Goal: Task Accomplishment & Management: Complete application form

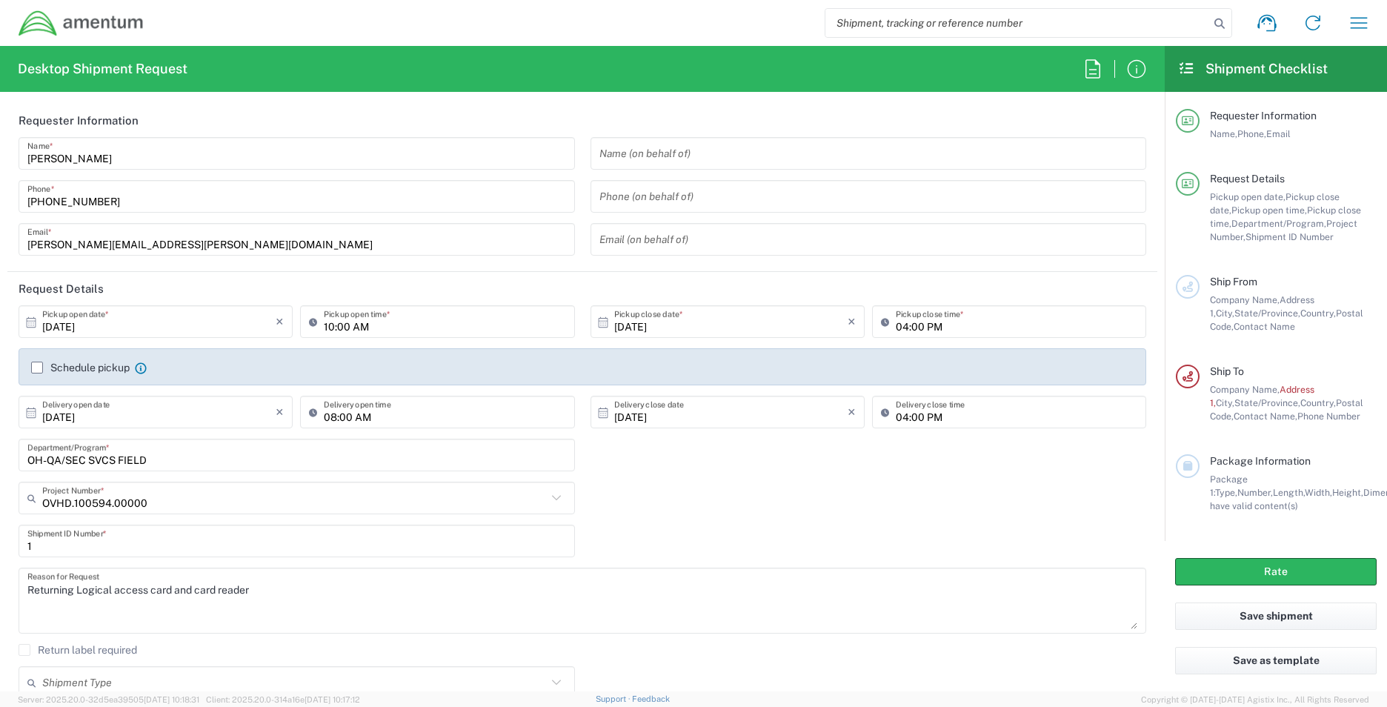
scroll to position [464, 0]
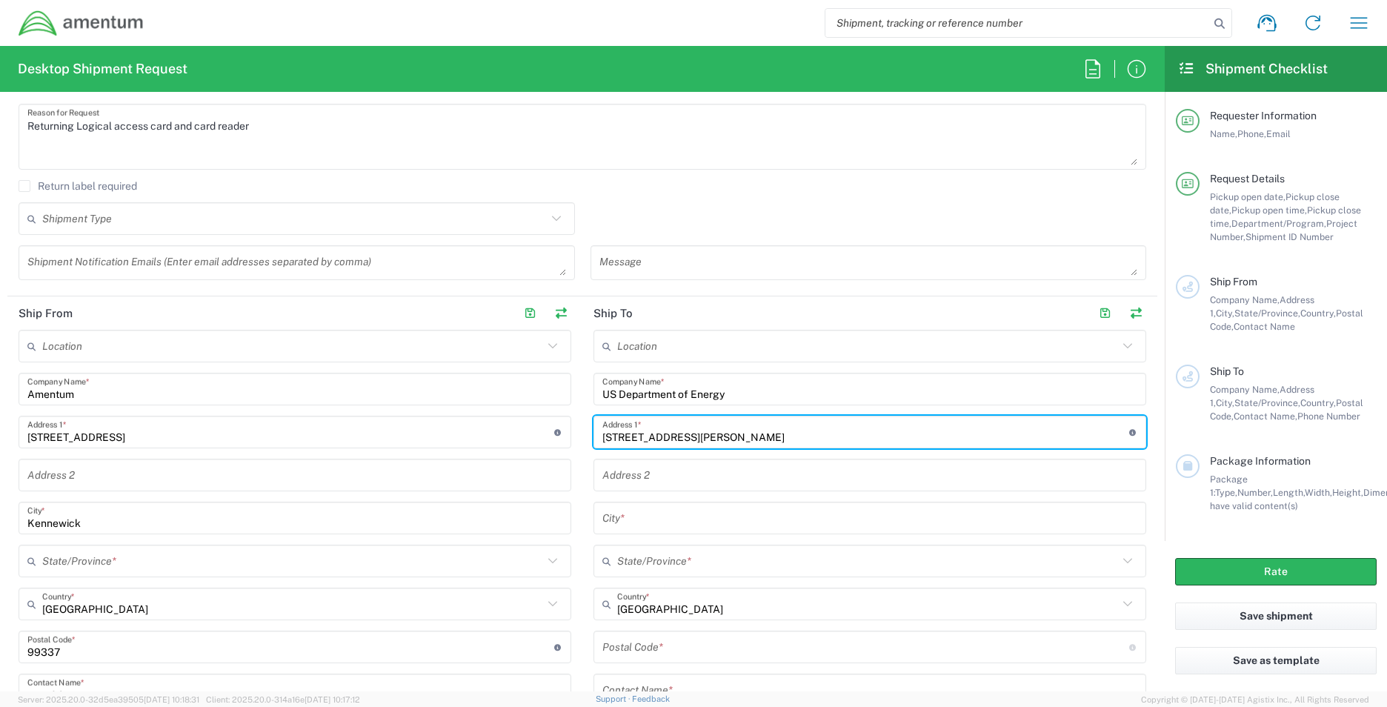
type input "[STREET_ADDRESS][PERSON_NAME]"
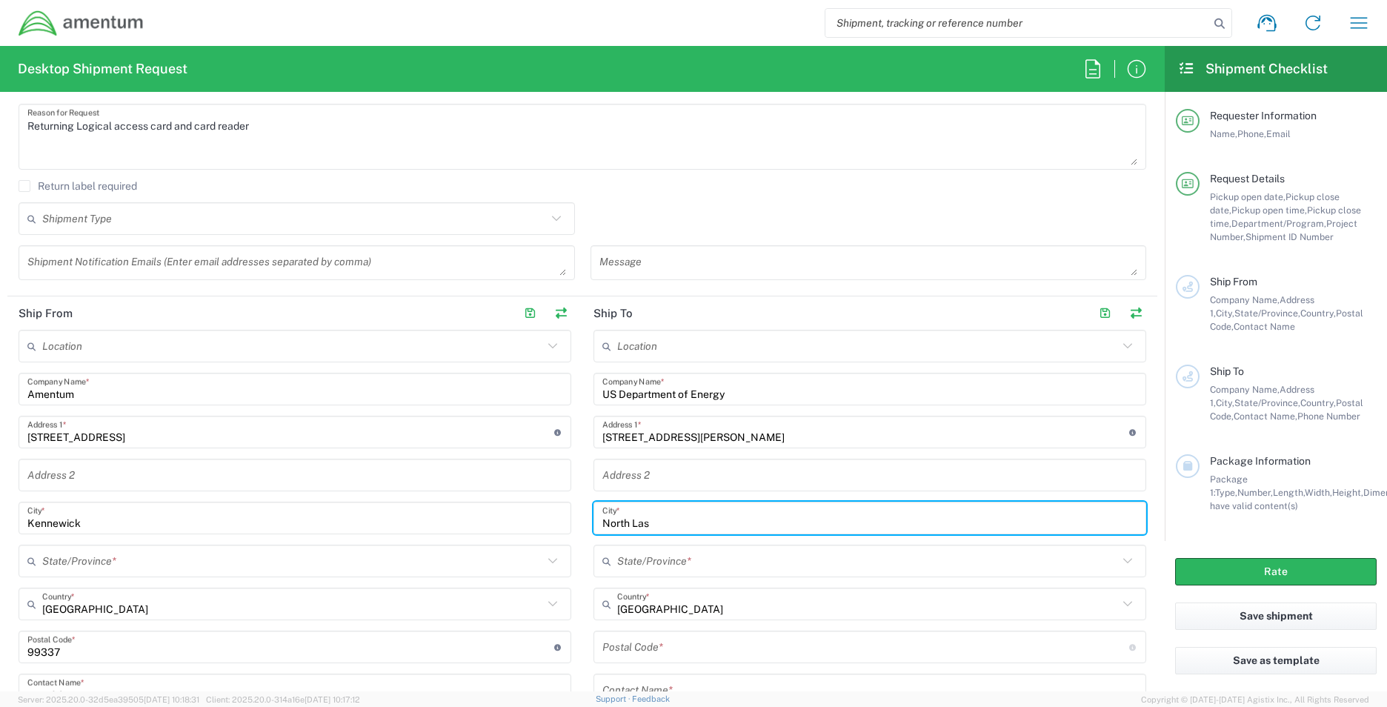
type input "North Las"
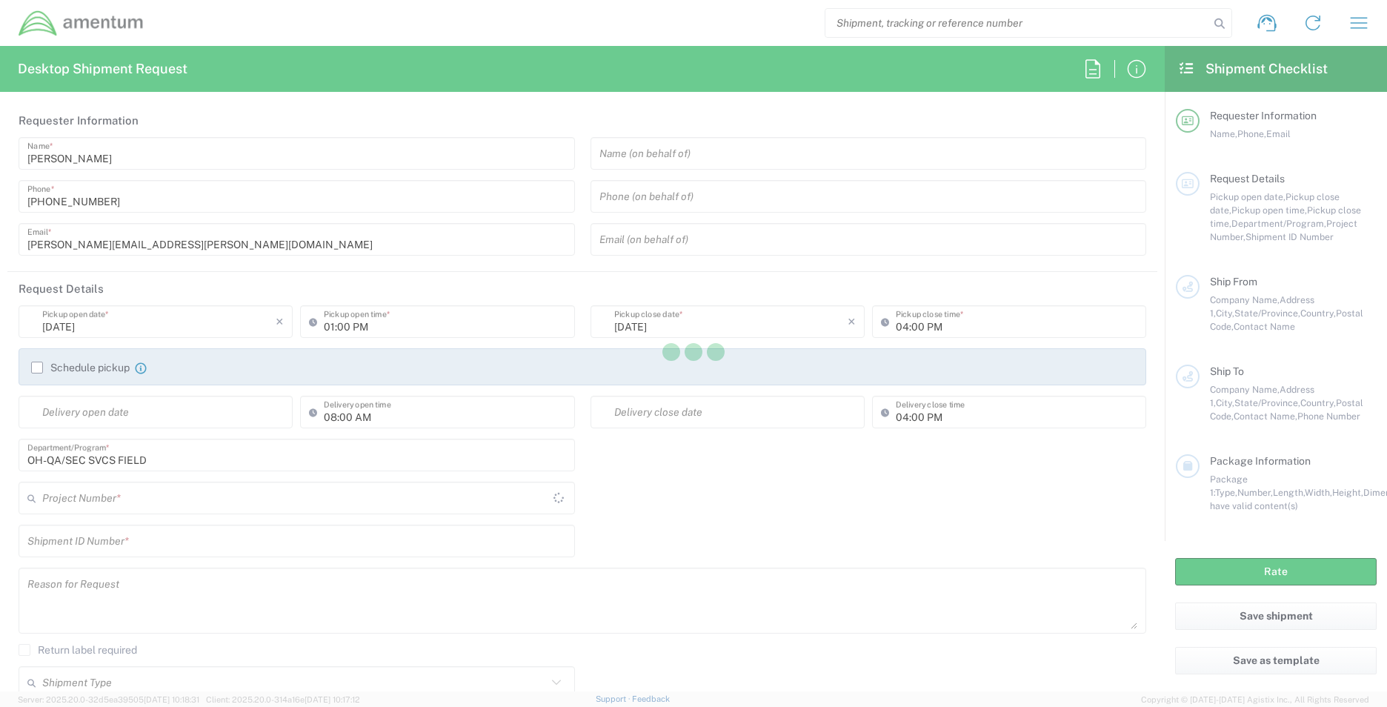
type input "[GEOGRAPHIC_DATA]"
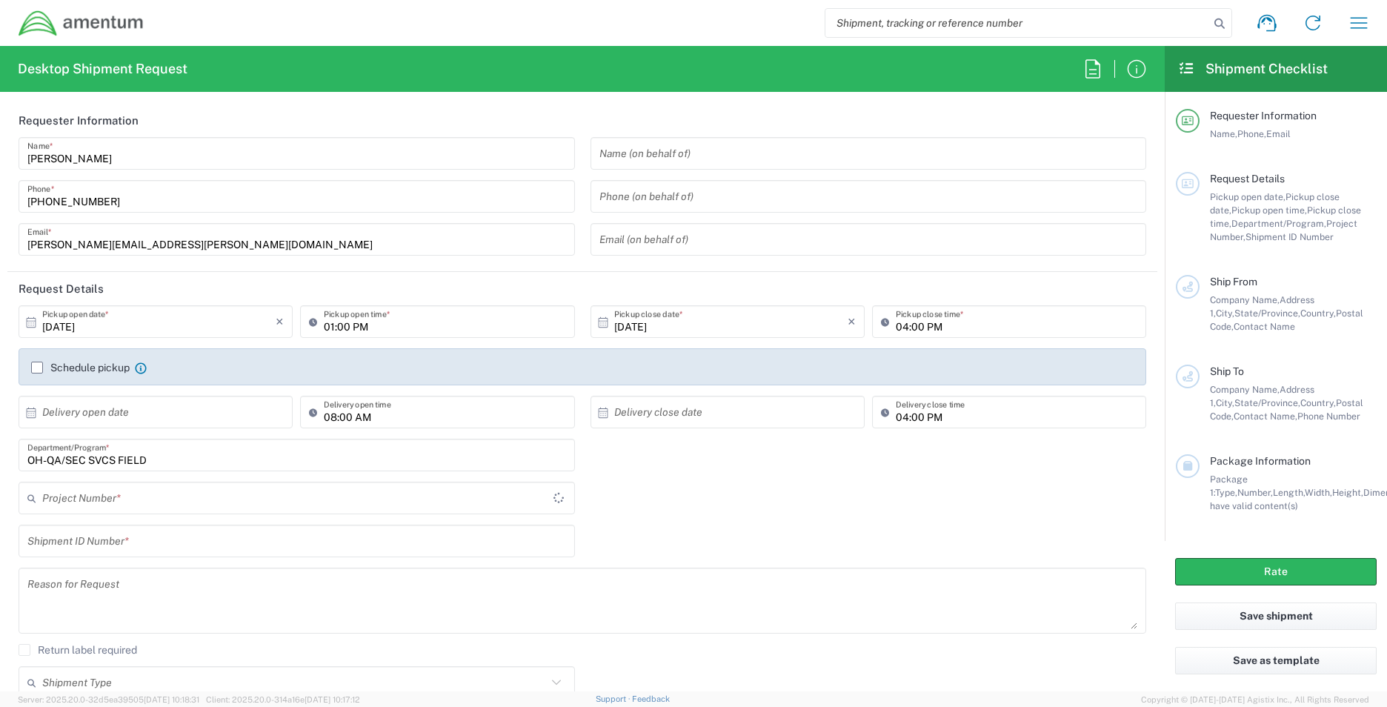
type input "[GEOGRAPHIC_DATA]"
type input "OVHD.101000.00000"
click at [714, 162] on input "text" at bounding box center [869, 154] width 539 height 26
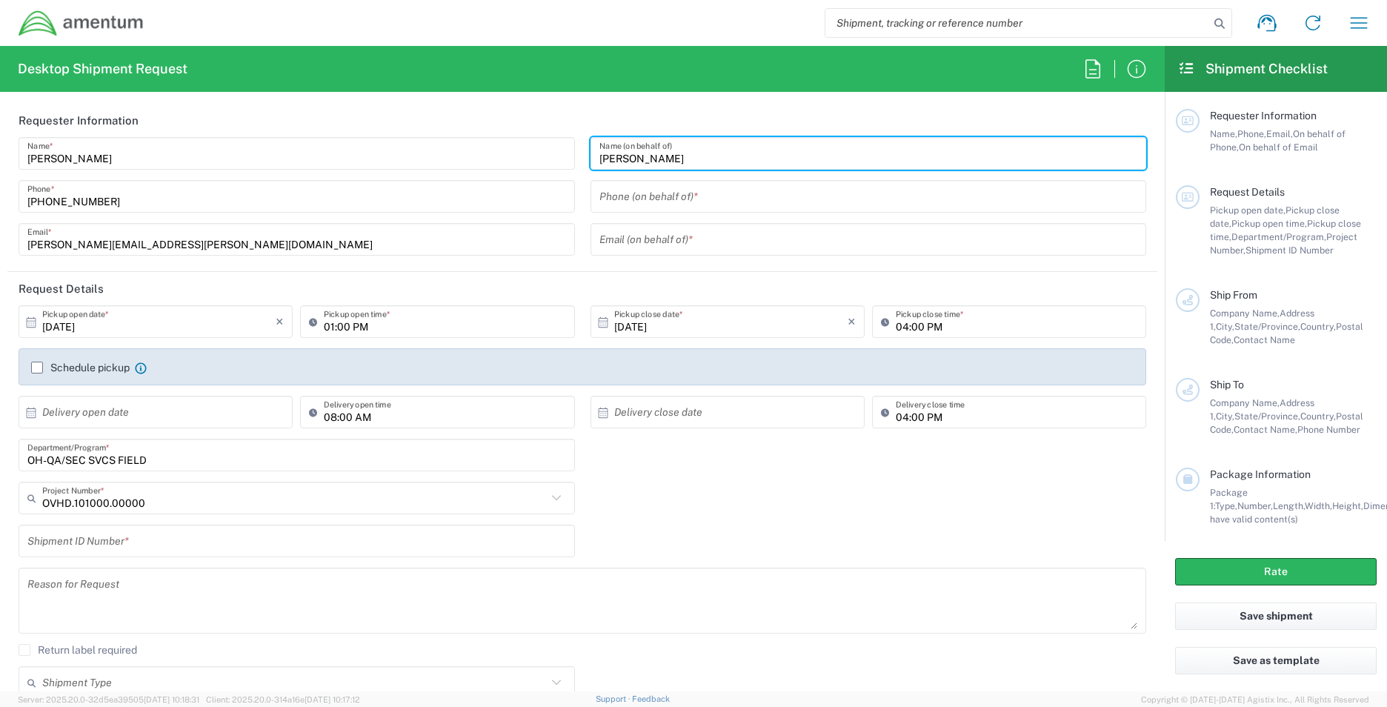
type input "[PERSON_NAME]"
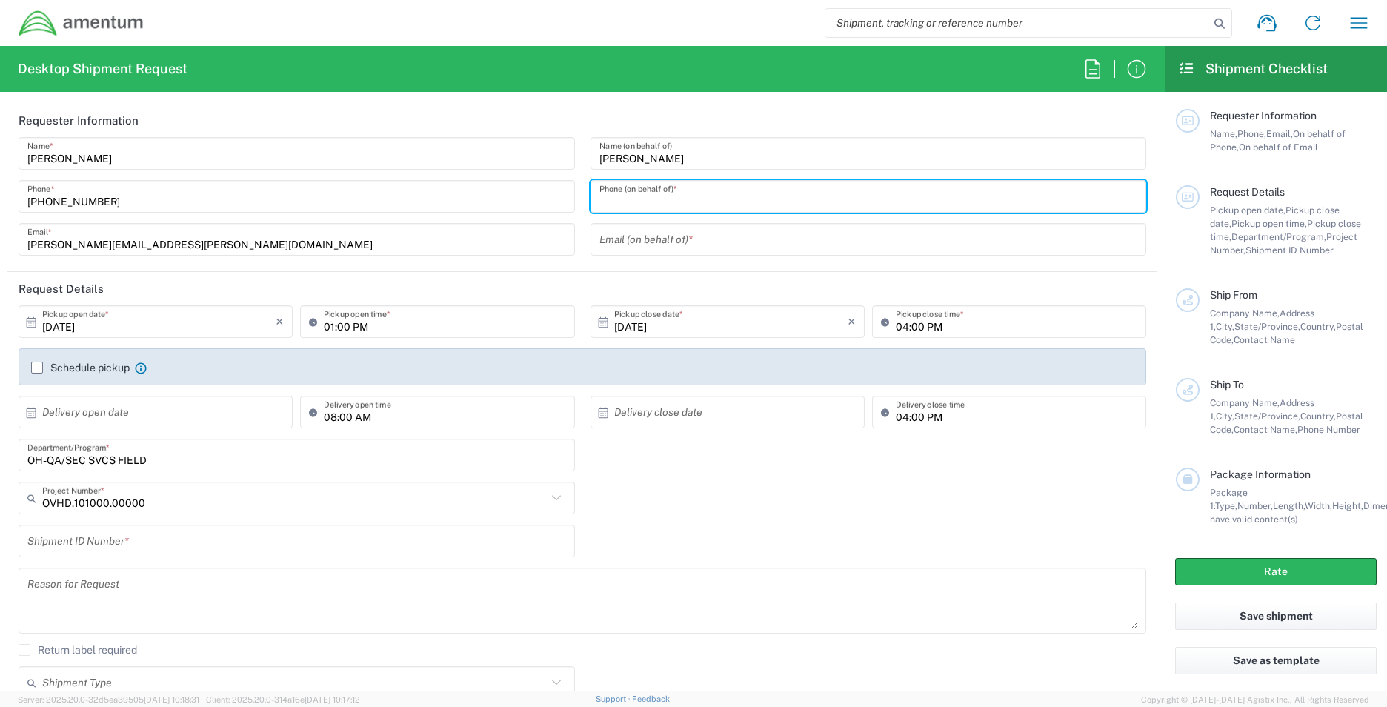
click at [662, 199] on input "tel" at bounding box center [869, 197] width 539 height 26
type input "[PHONE_NUMBER]"
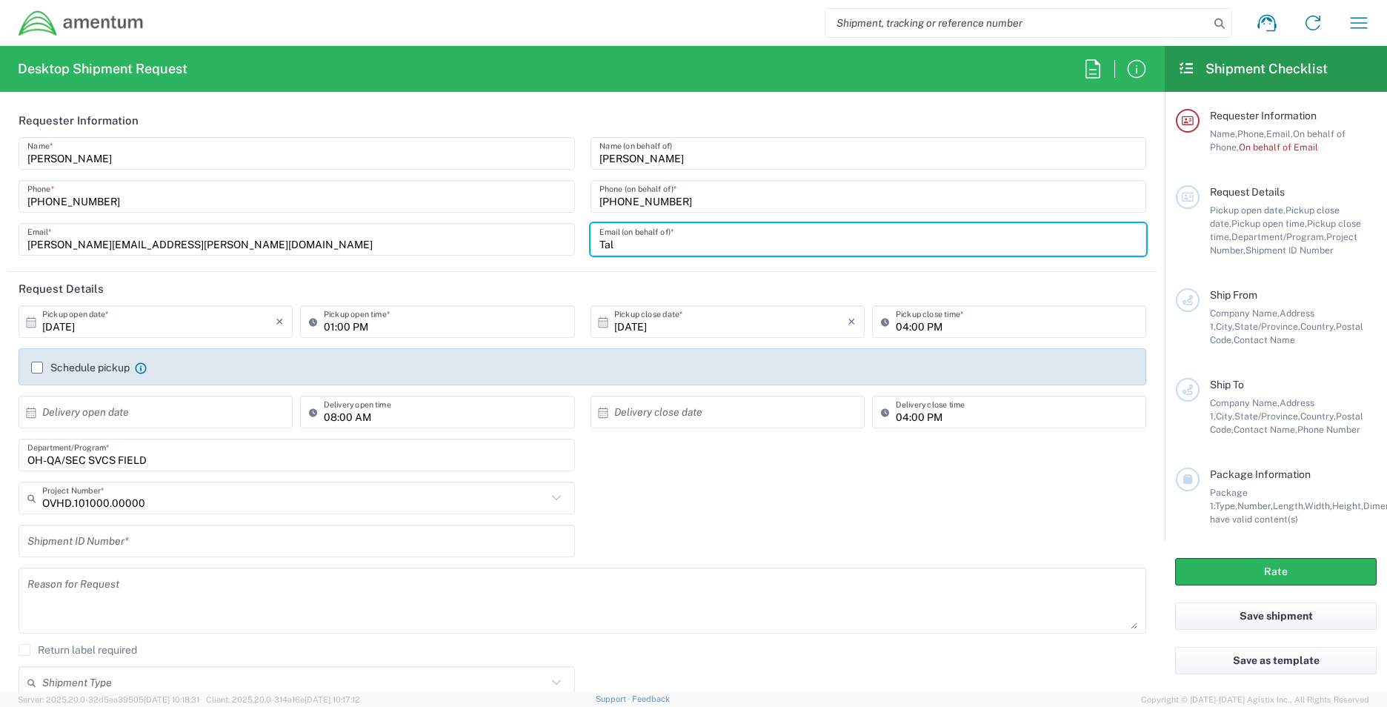
type input "[EMAIL_ADDRESS][PERSON_NAME][DOMAIN_NAME]"
type input "US Department of Energy"
type input "[STREET_ADDRESS][PERSON_NAME]"
type input "North L"
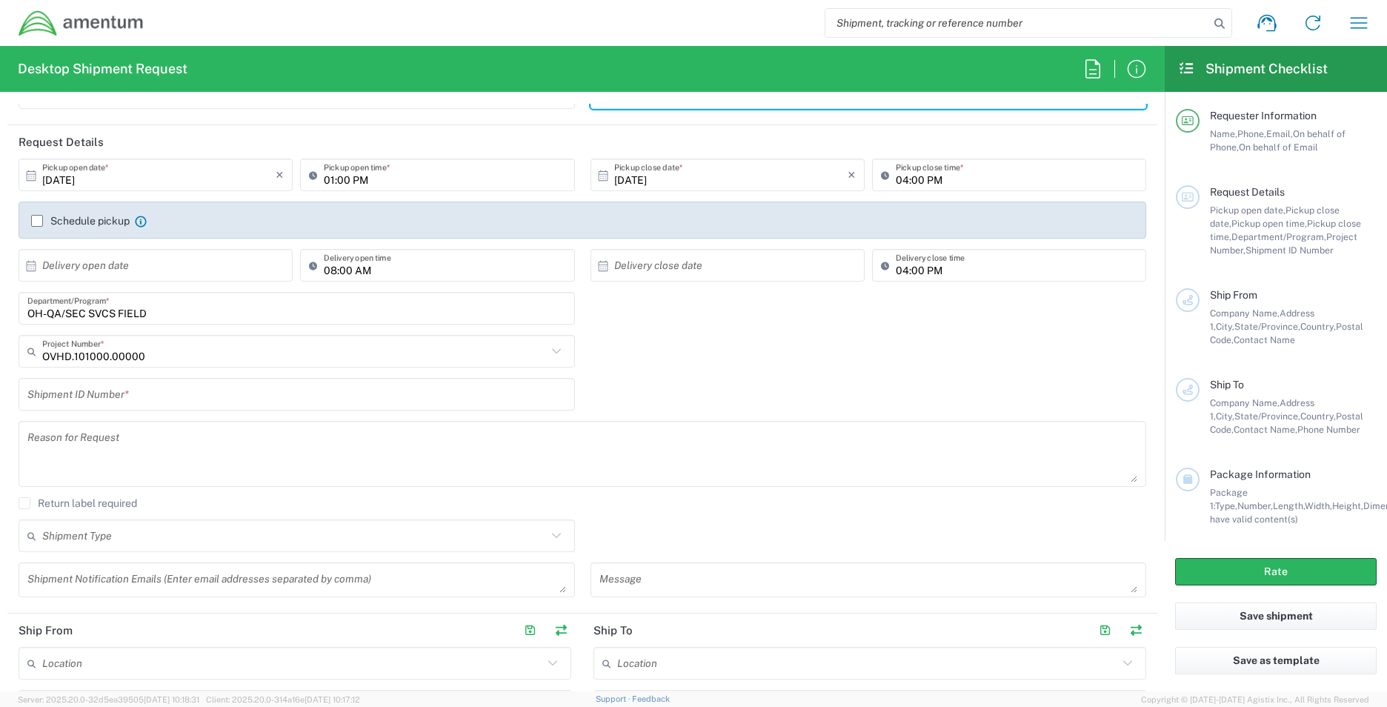
scroll to position [148, 0]
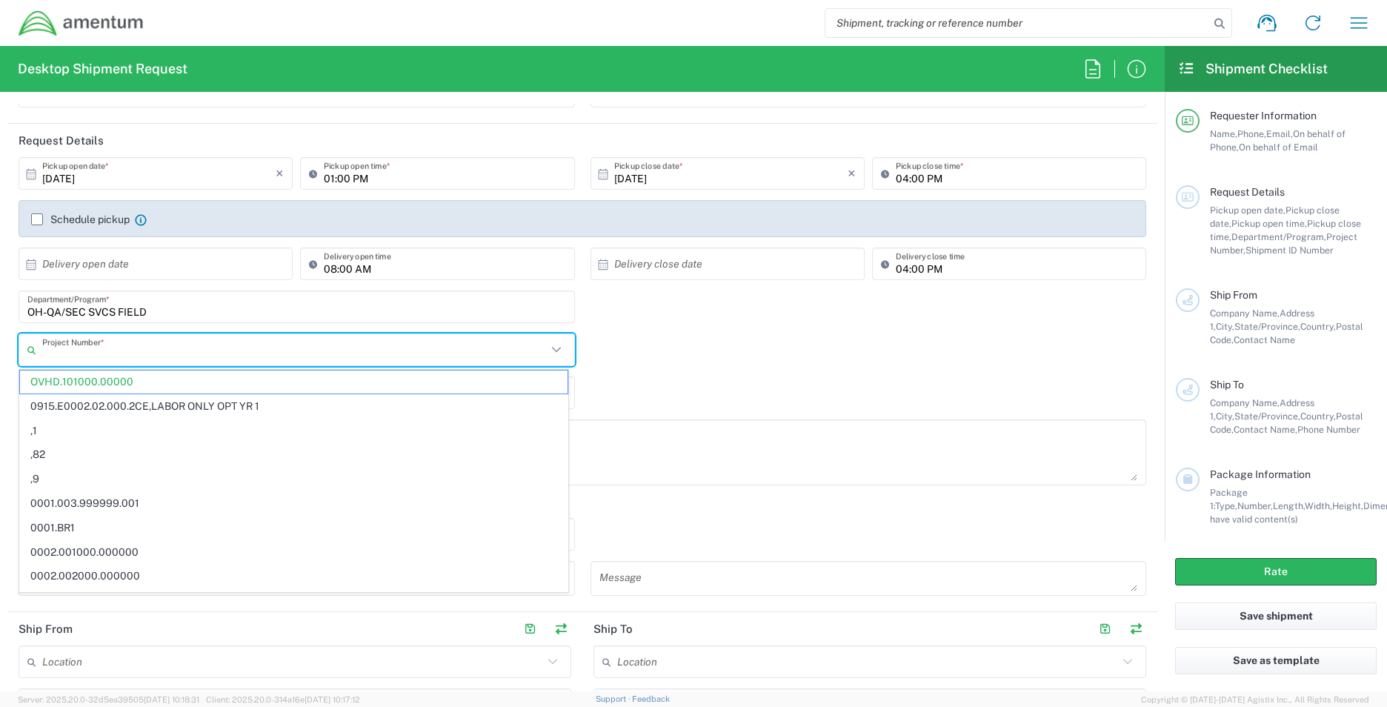
click at [139, 362] on input "text" at bounding box center [294, 350] width 505 height 26
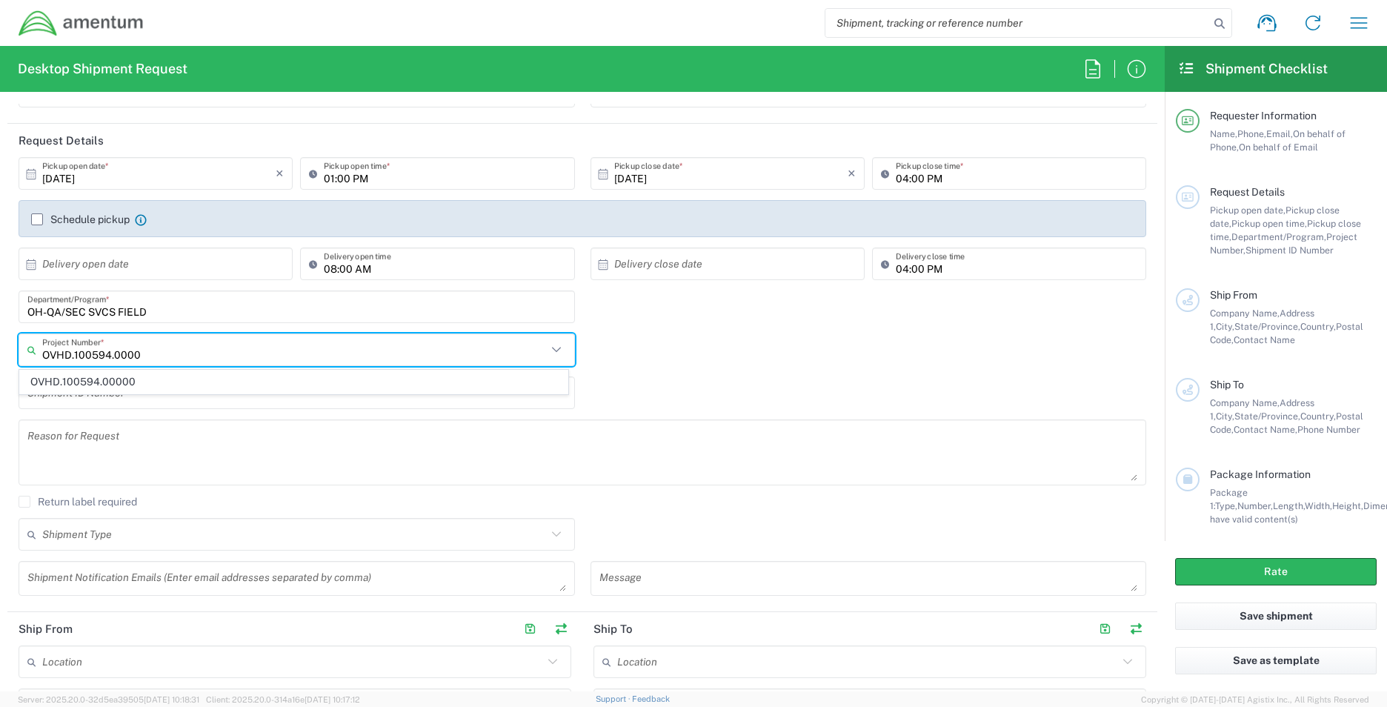
click at [125, 377] on span "OVHD.100594.00000" at bounding box center [294, 382] width 548 height 23
type input "OVHD.100594.00000"
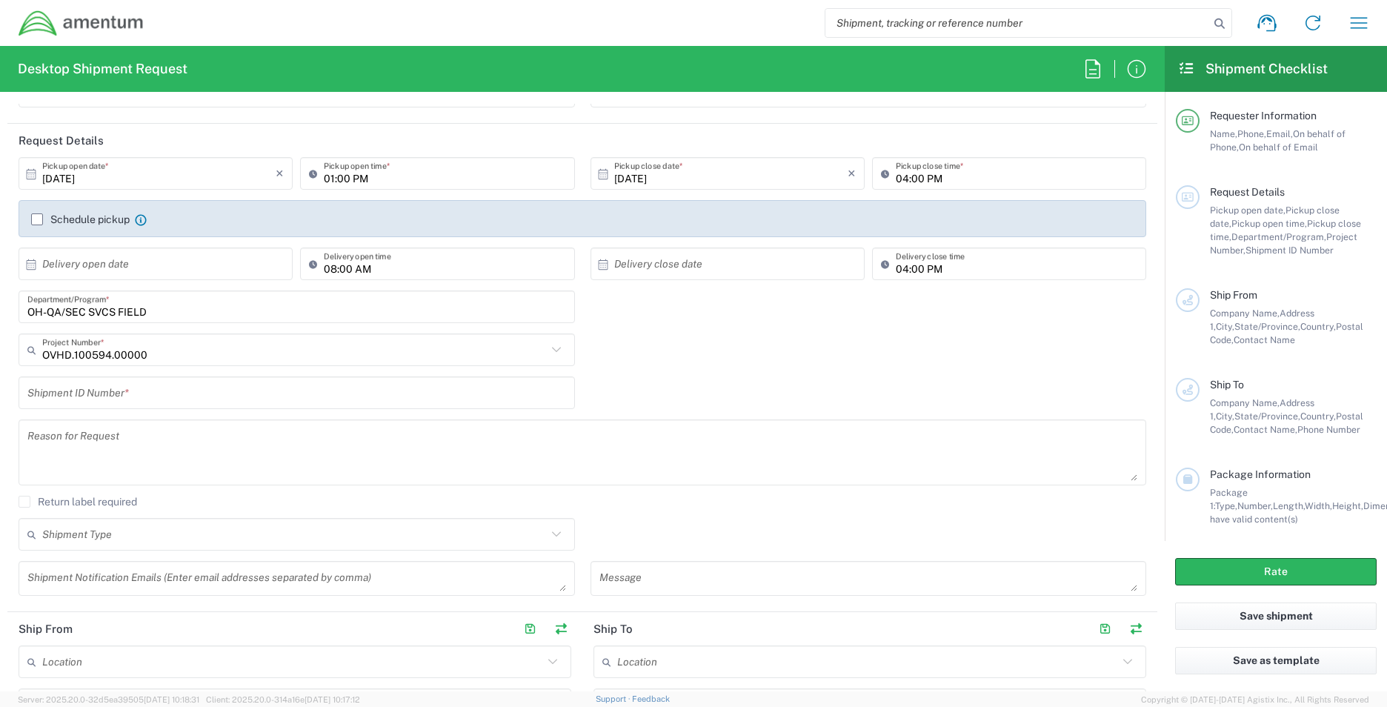
scroll to position [222, 0]
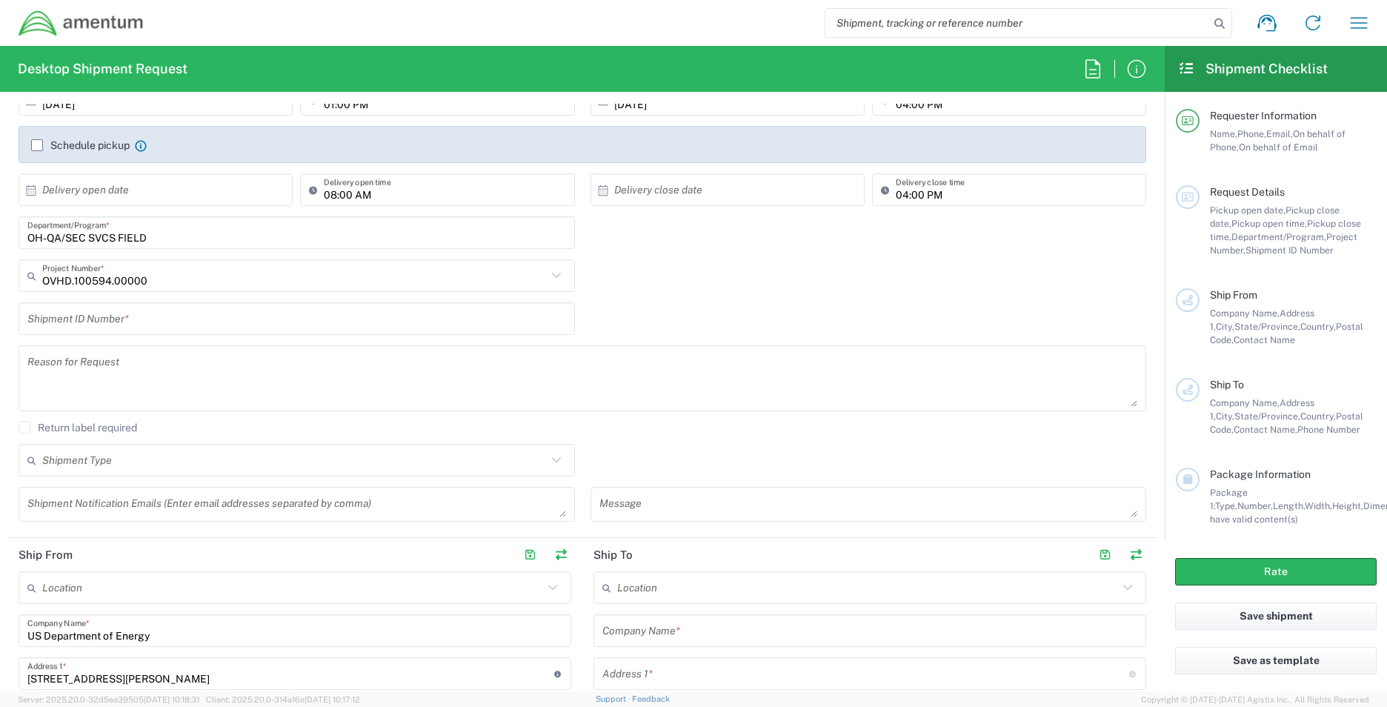
click at [44, 366] on textarea at bounding box center [582, 378] width 1110 height 57
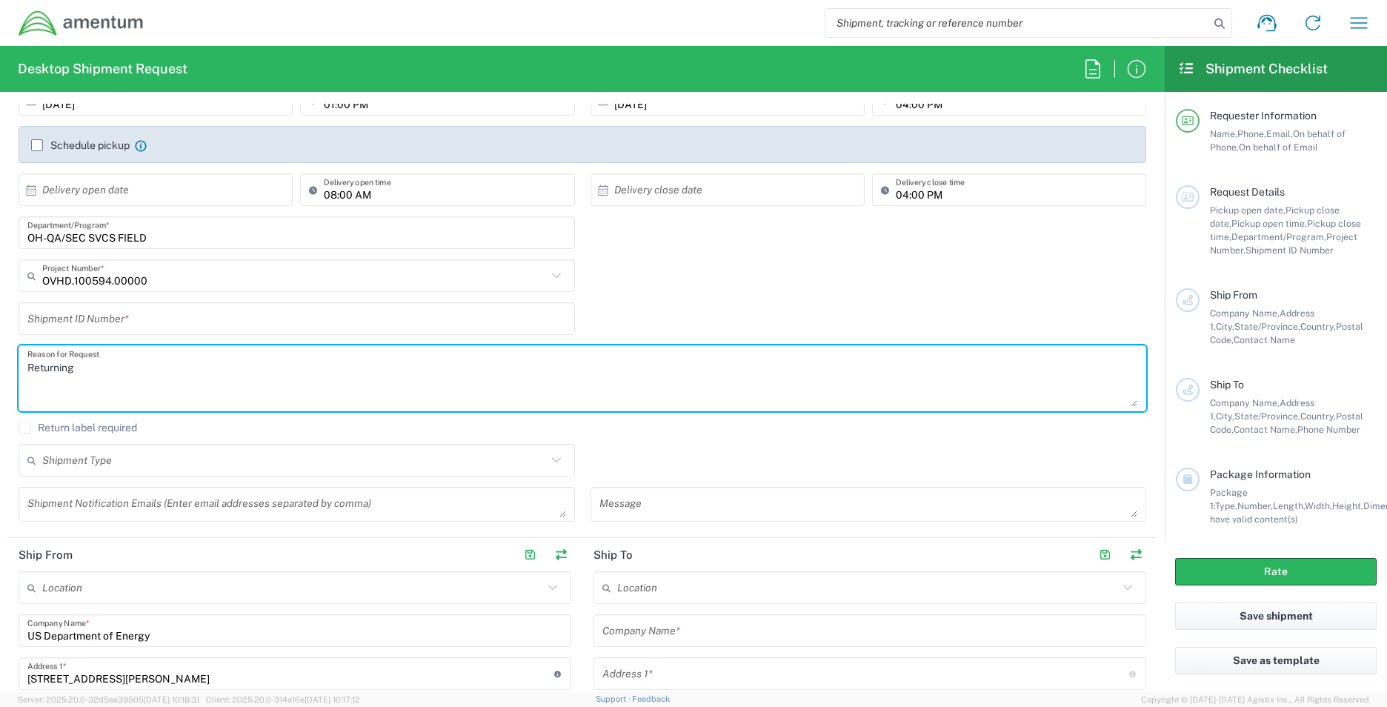
paste textarea "Logical access card & card reader"
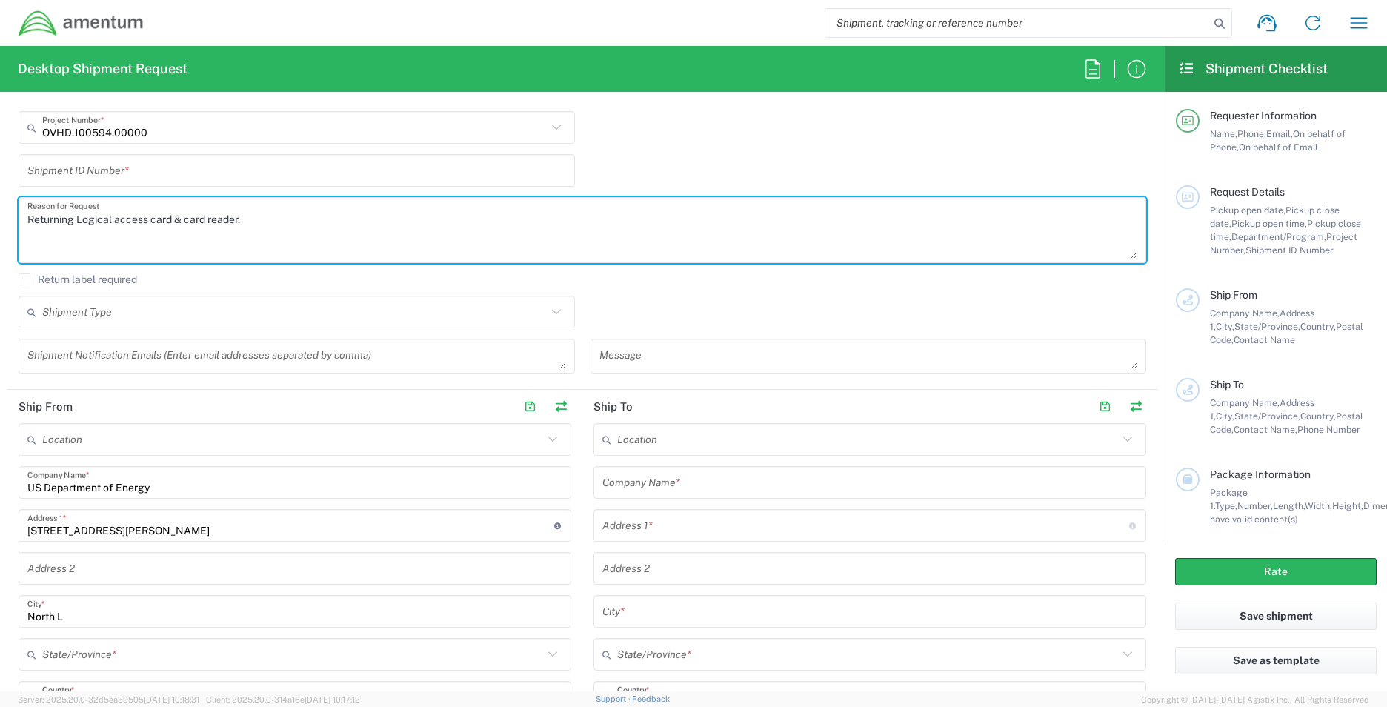
type textarea "Returning Logical access card & card reader."
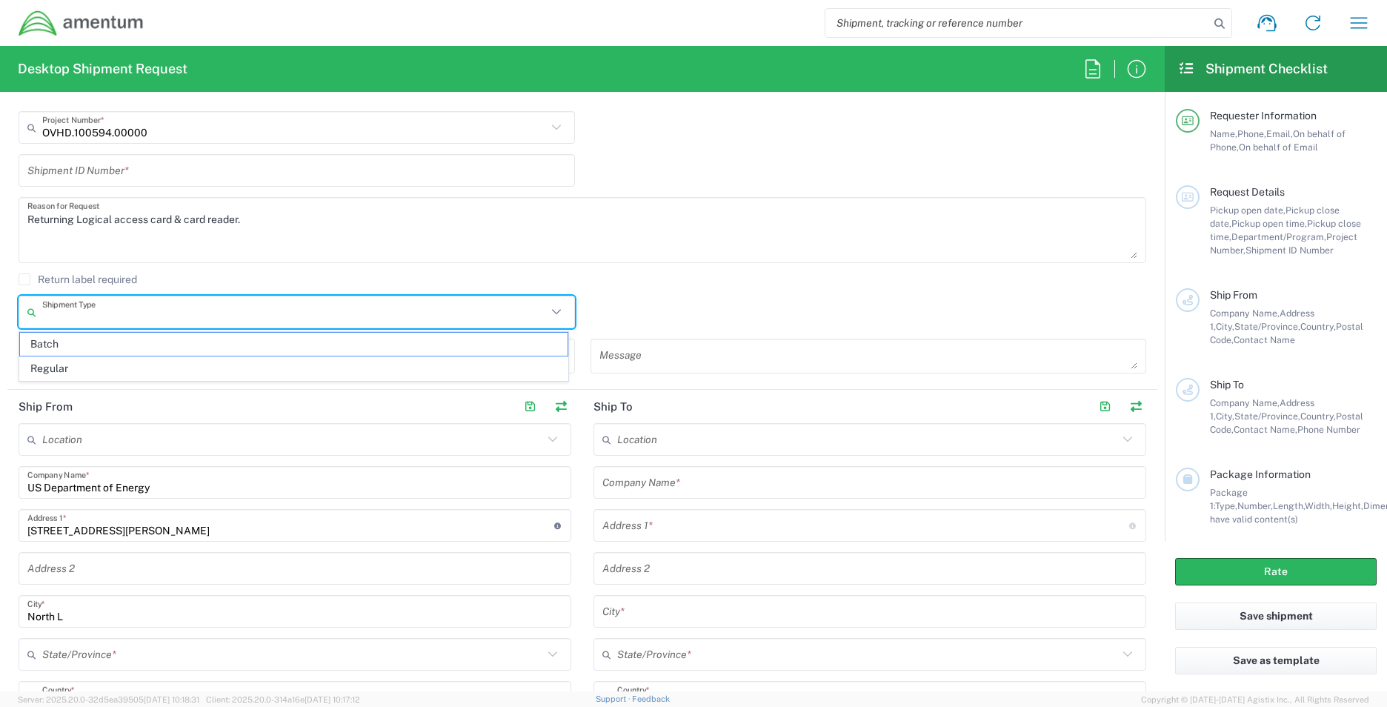
click at [278, 302] on input "text" at bounding box center [294, 312] width 505 height 26
click at [171, 368] on span "Regular" at bounding box center [294, 368] width 548 height 23
type input "Regular"
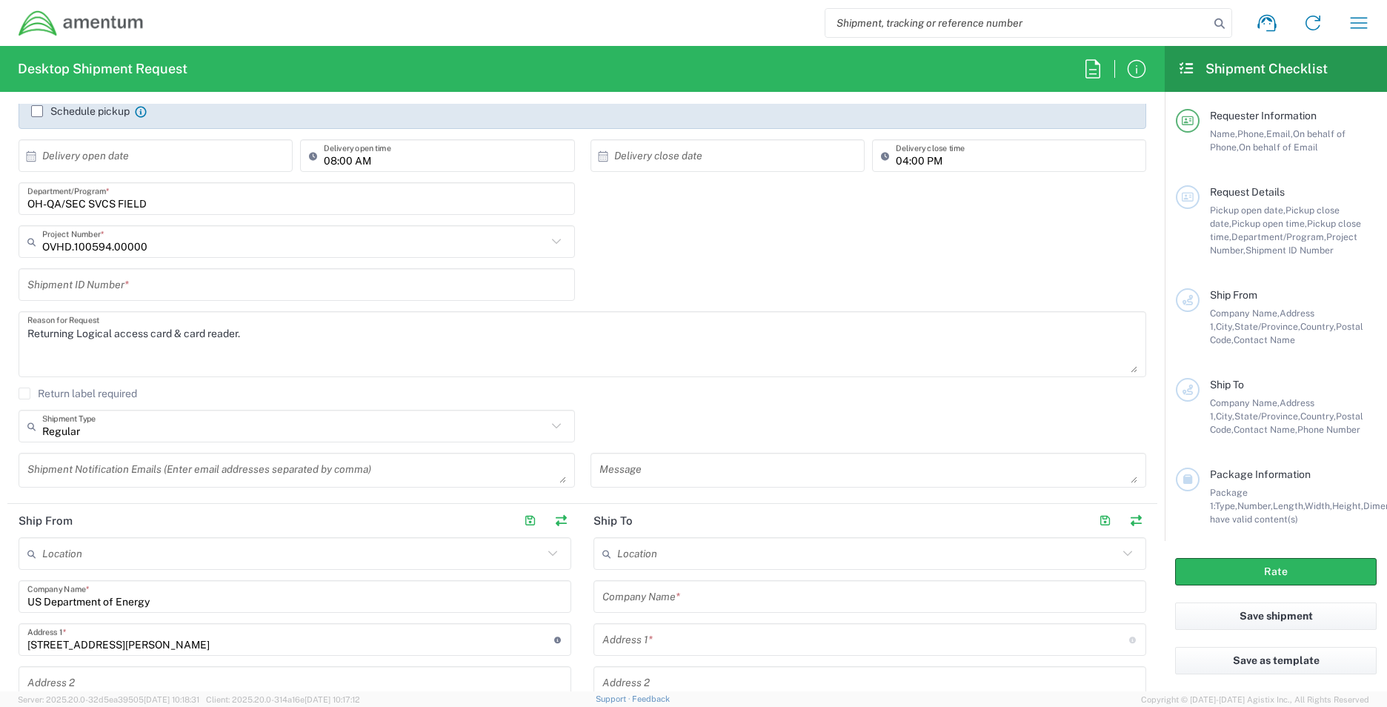
scroll to position [222, 0]
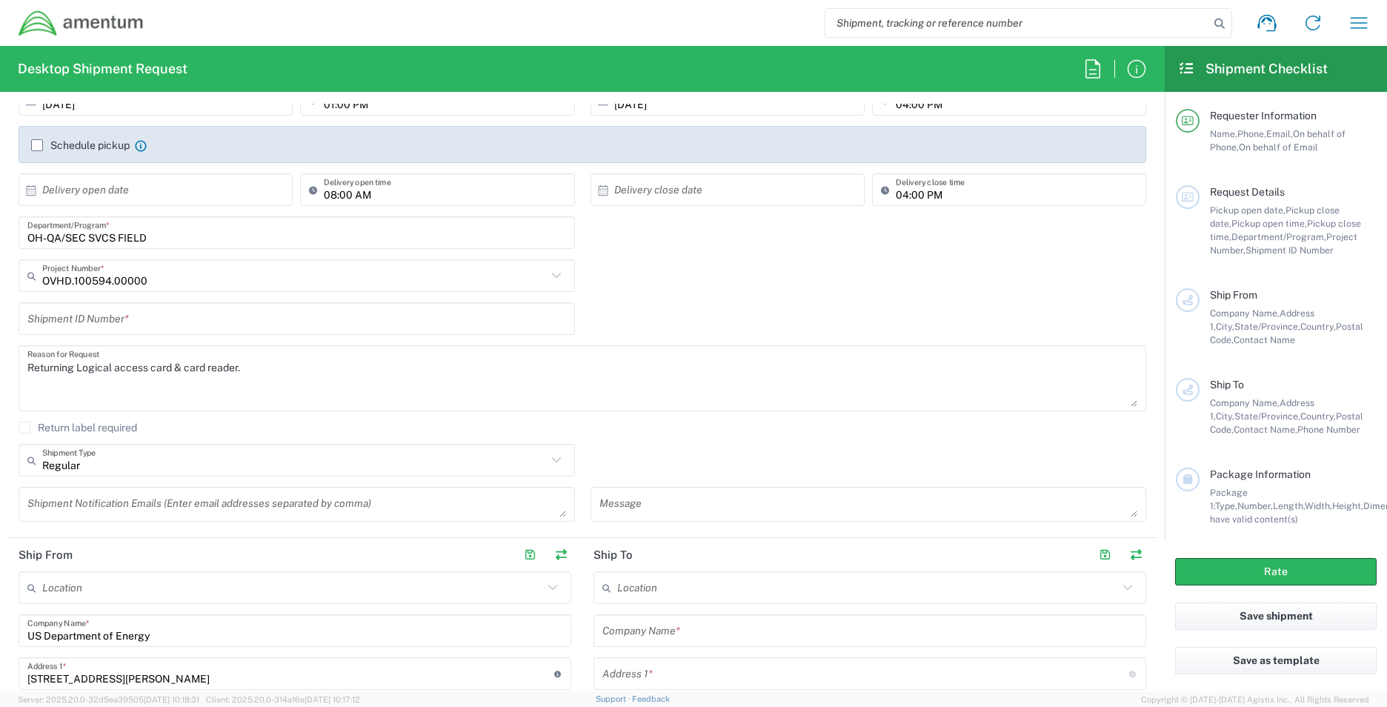
click at [138, 327] on input "text" at bounding box center [296, 319] width 539 height 26
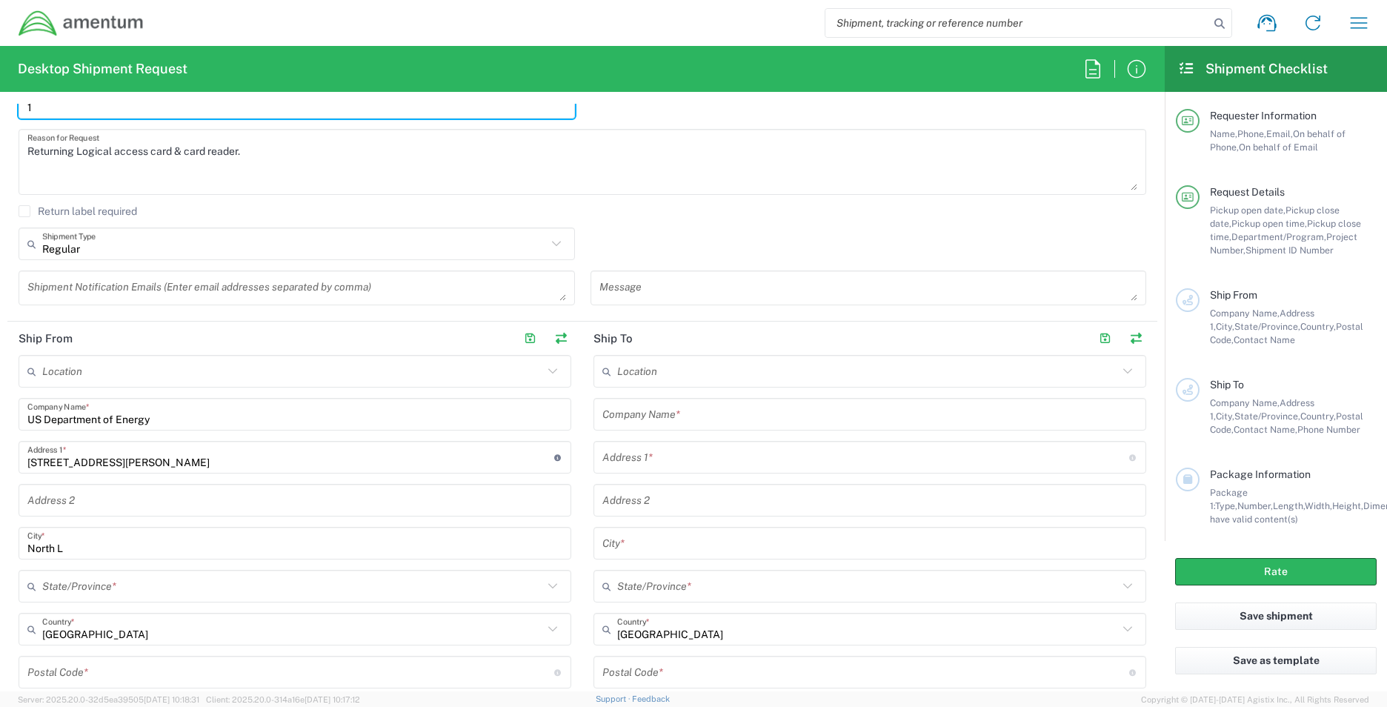
scroll to position [445, 0]
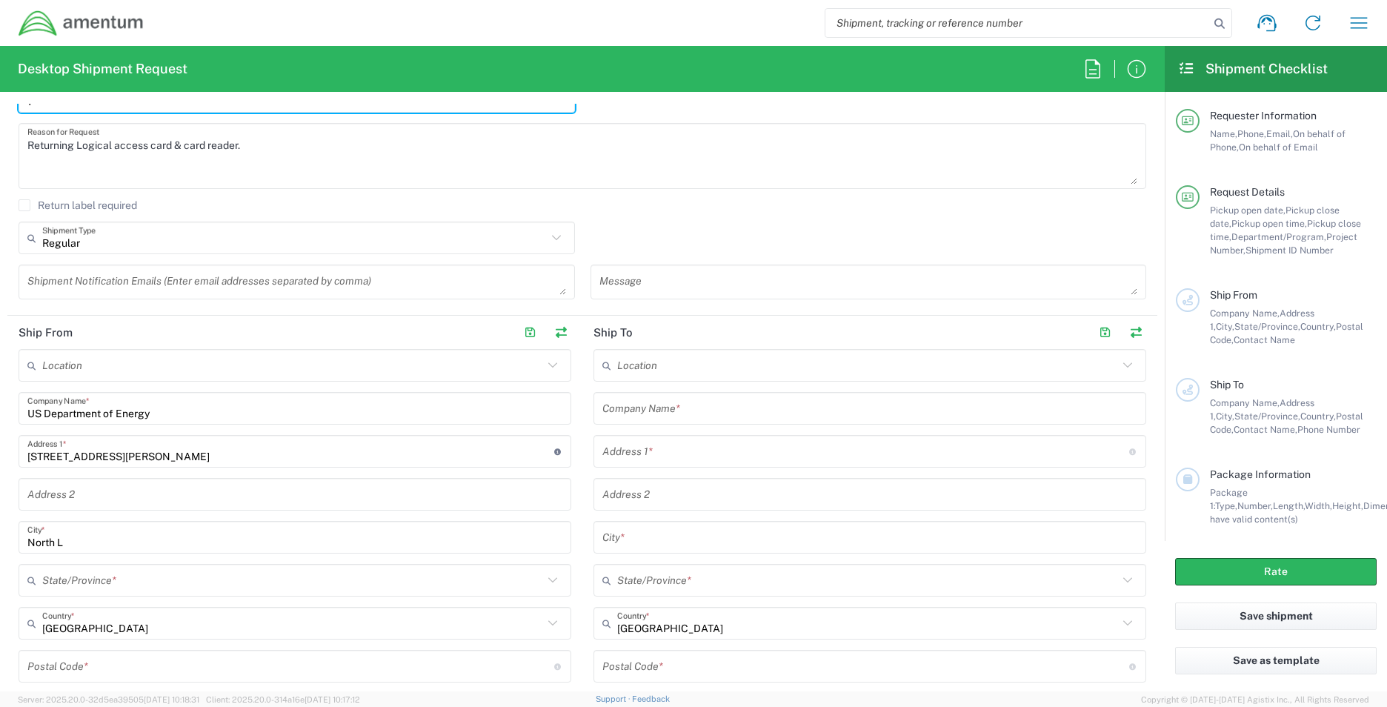
type input "1"
click at [220, 419] on input "US Department of Energy" at bounding box center [294, 409] width 535 height 26
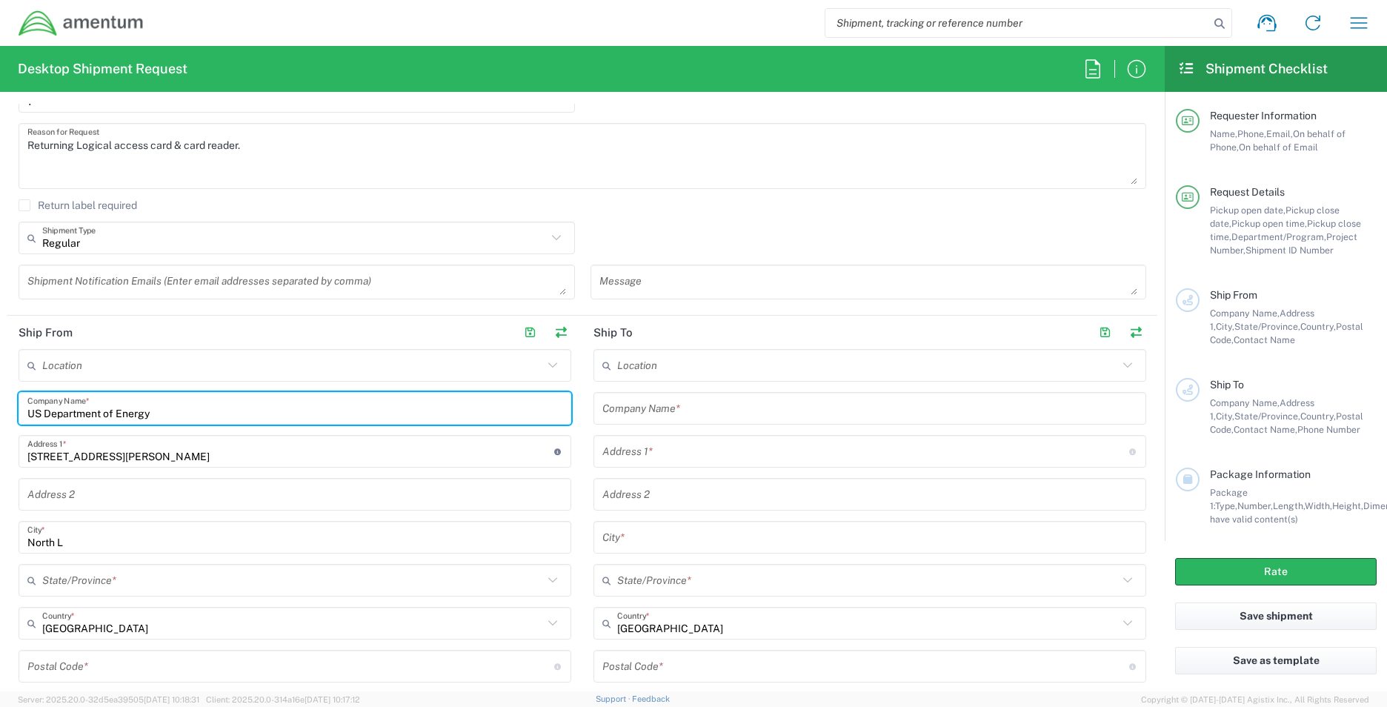
drag, startPoint x: 220, startPoint y: 419, endPoint x: -237, endPoint y: 406, distance: 457.5
click at [0, 406] on html "Shipment request Shipment tracking Shipment estimator Desktop shipment request …" at bounding box center [693, 353] width 1387 height 707
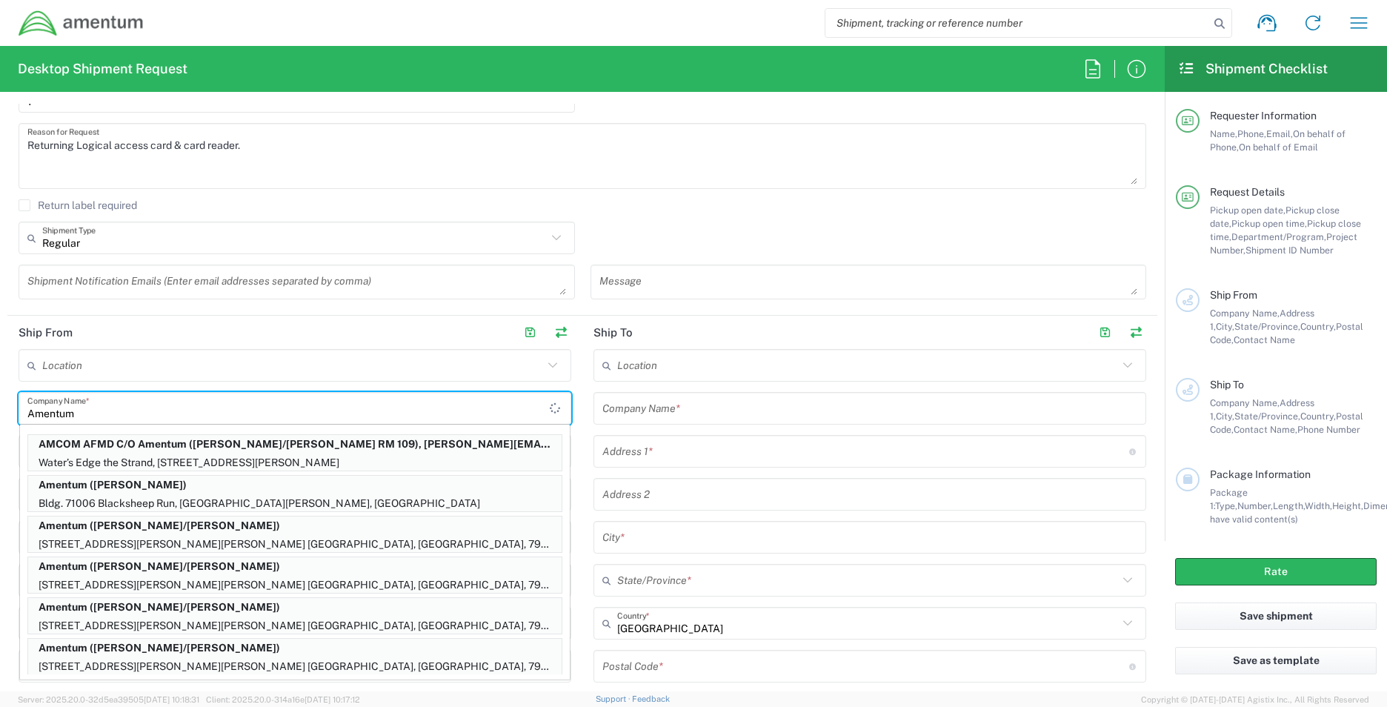
type input "Amentum"
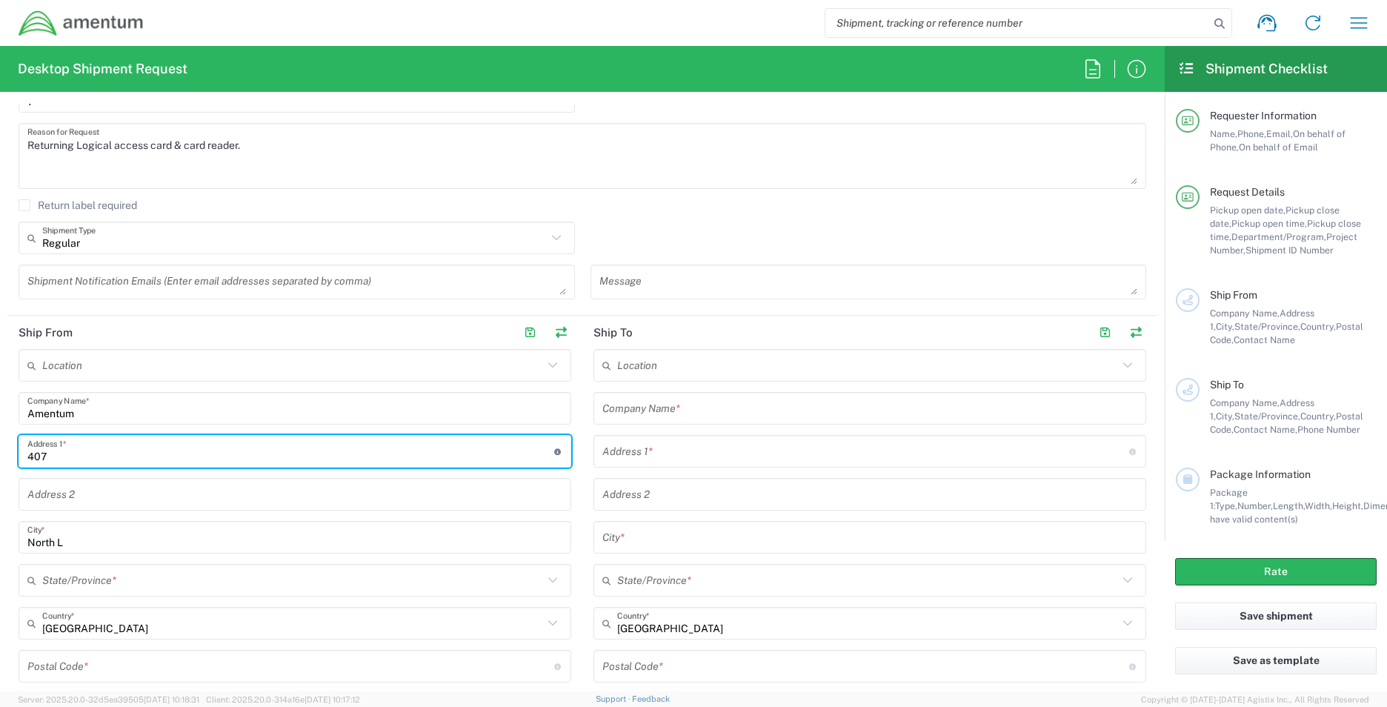
type input "[STREET_ADDRESS]"
type input "99337"
type input "[PHONE_NUMBER]"
type input "[EMAIL_ADDRESS][PERSON_NAME][DOMAIN_NAME]"
type input "US Department of Energy"
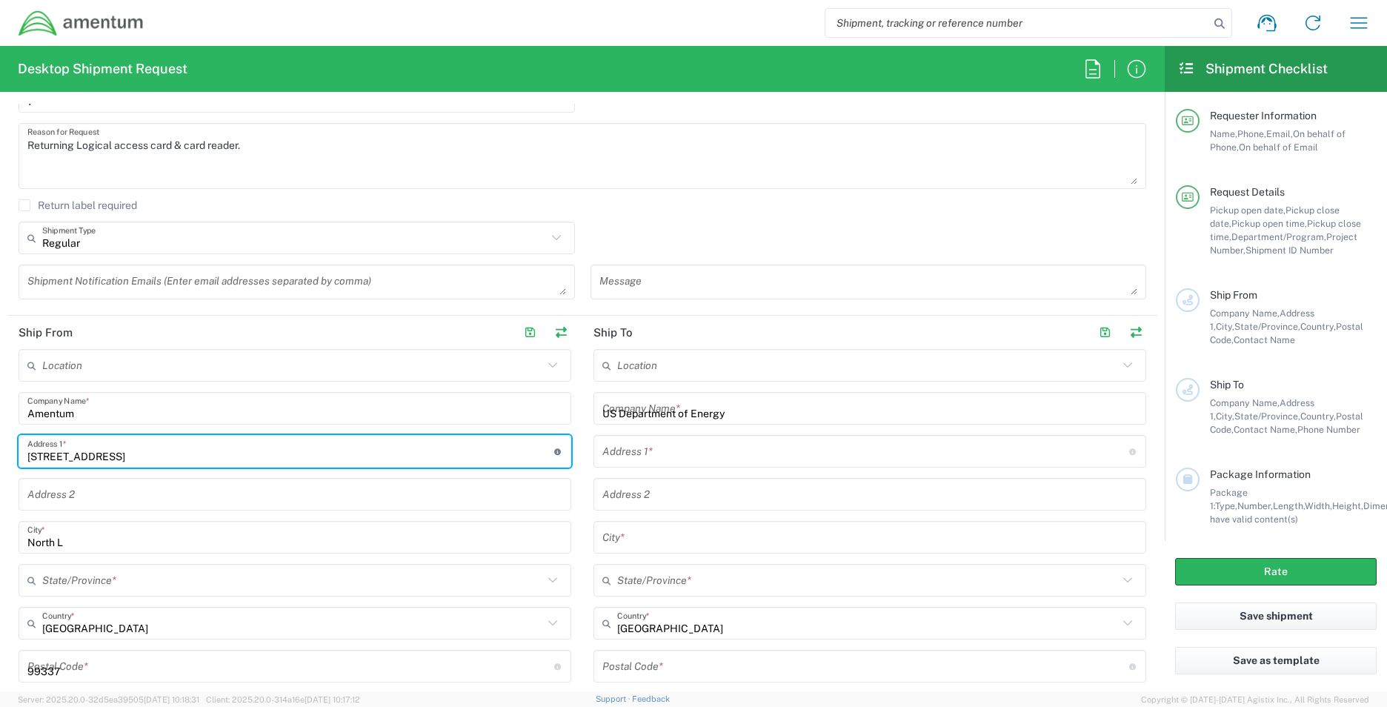
type input "[STREET_ADDRESS][PERSON_NAME]"
type input "North L"
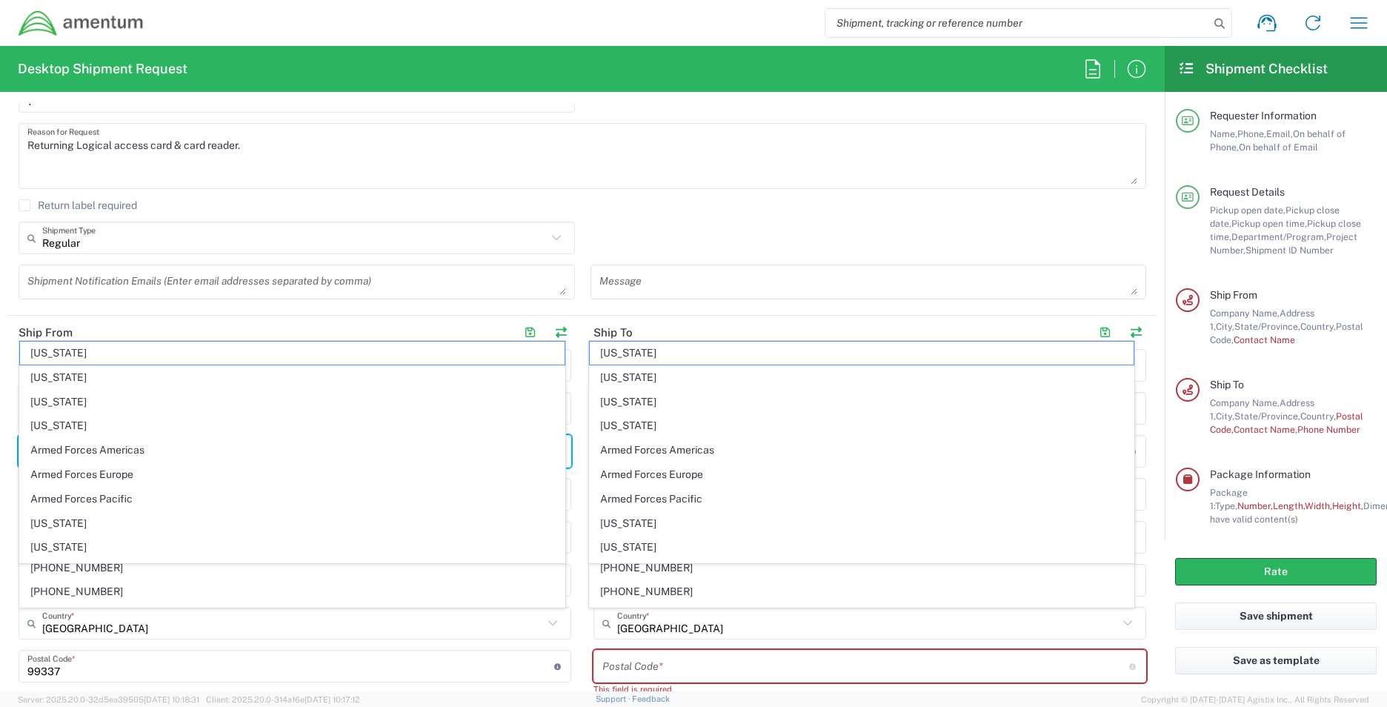
scroll to position [148, 0]
click at [325, 327] on header "Ship From" at bounding box center [294, 332] width 575 height 33
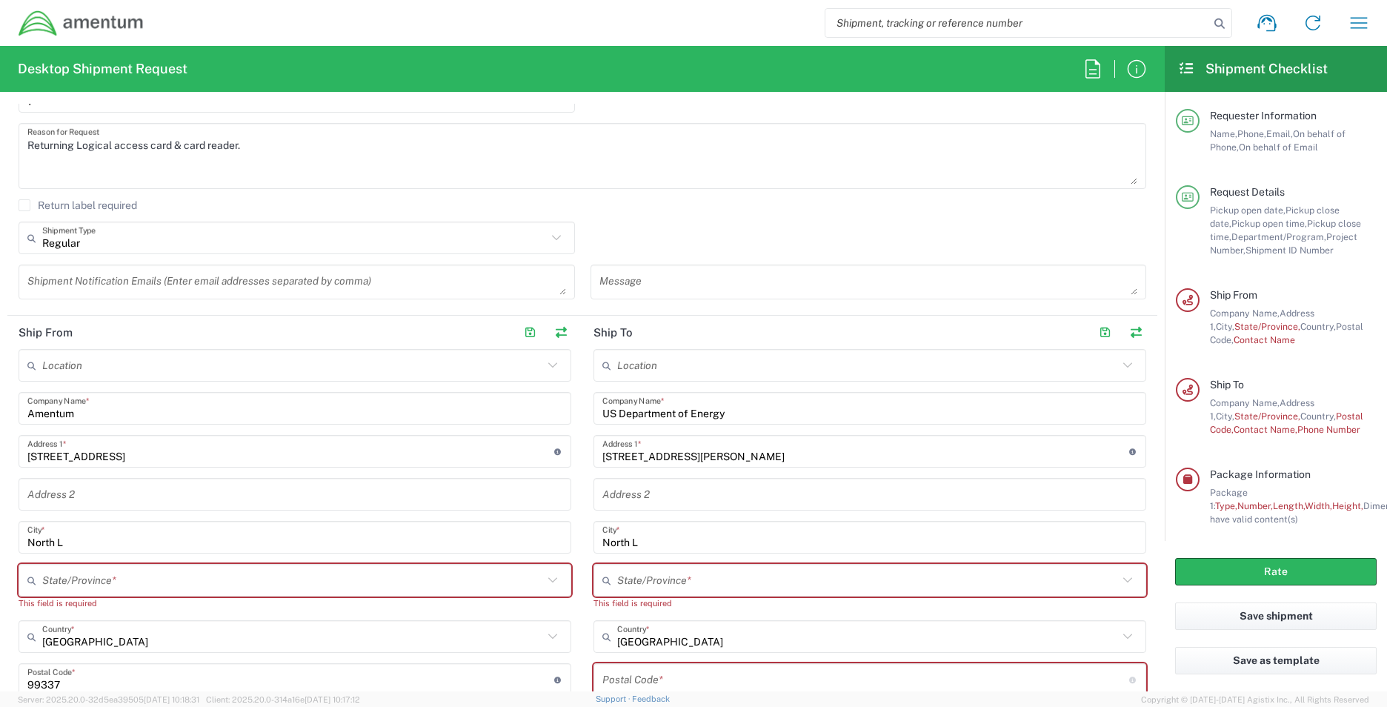
click at [130, 587] on input "text" at bounding box center [292, 581] width 501 height 26
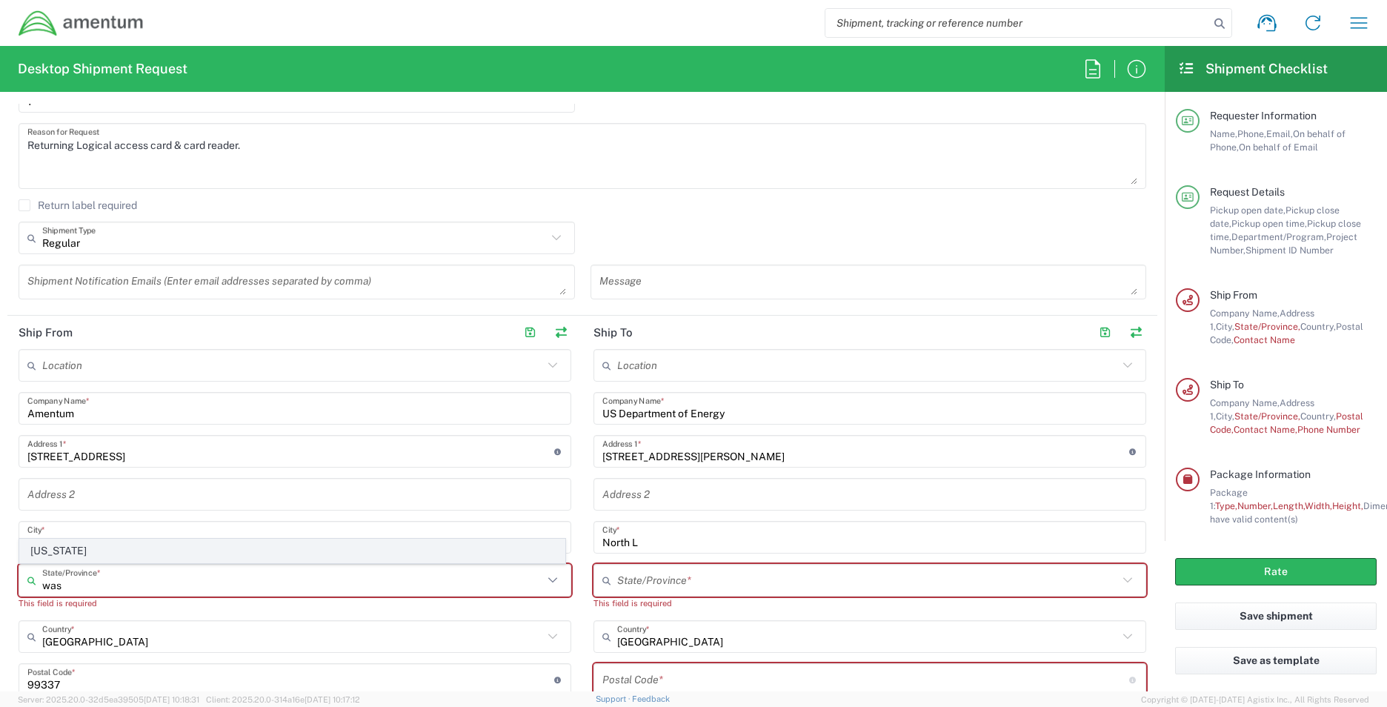
click at [76, 549] on span "[US_STATE]" at bounding box center [292, 551] width 545 height 23
type input "[US_STATE]"
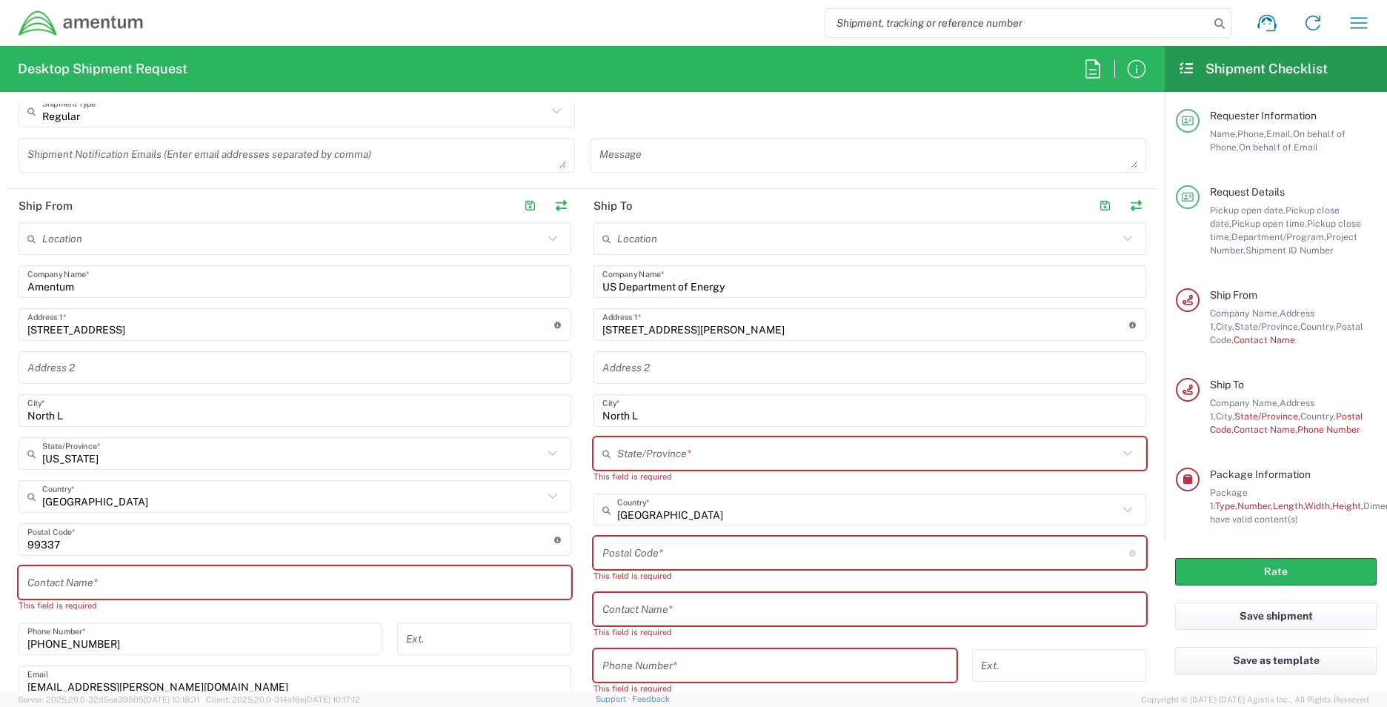
scroll to position [667, 0]
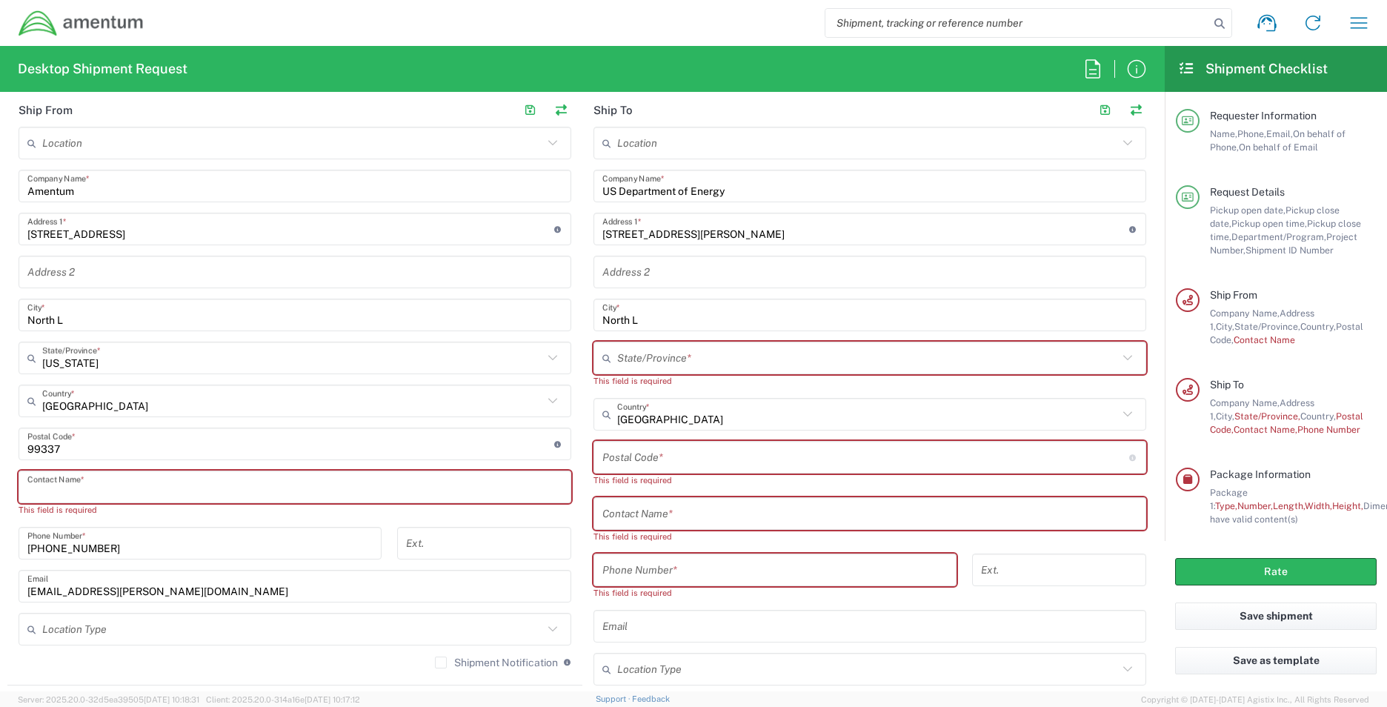
click at [56, 486] on input "text" at bounding box center [294, 487] width 535 height 26
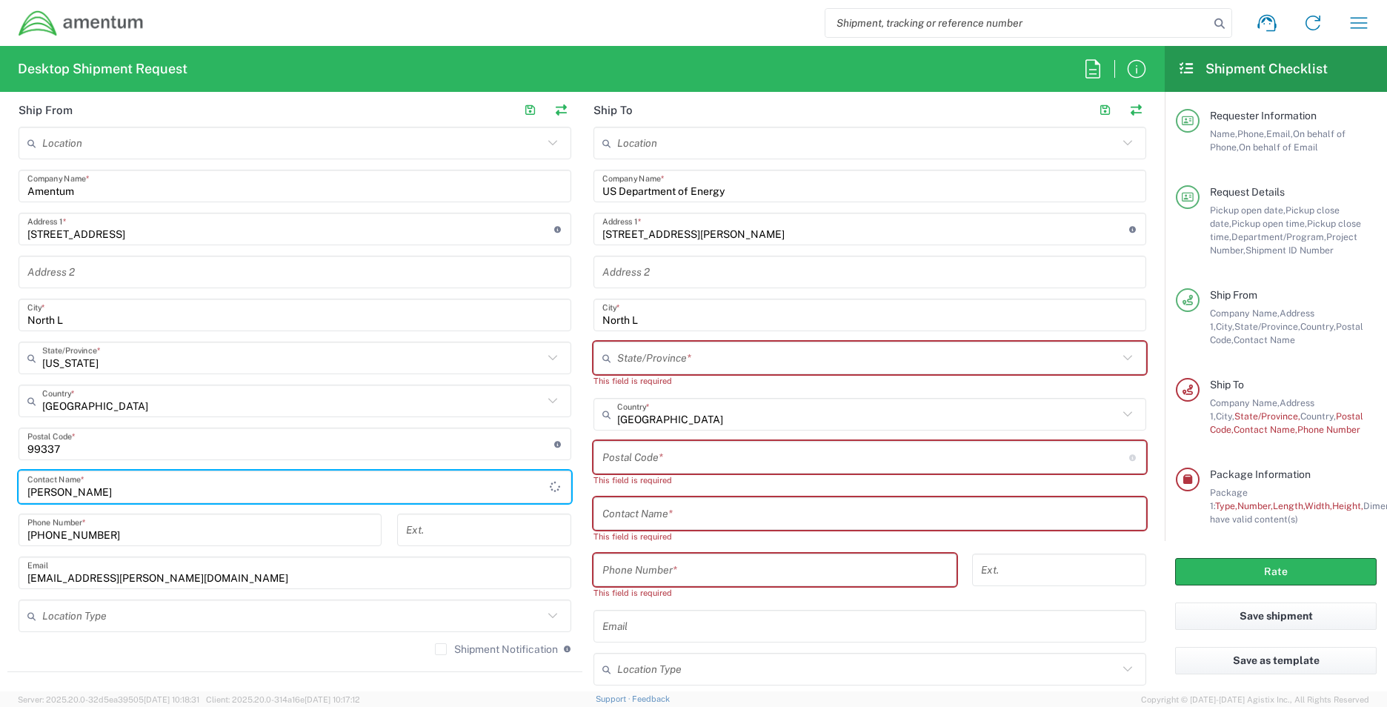
type input "[PERSON_NAME]"
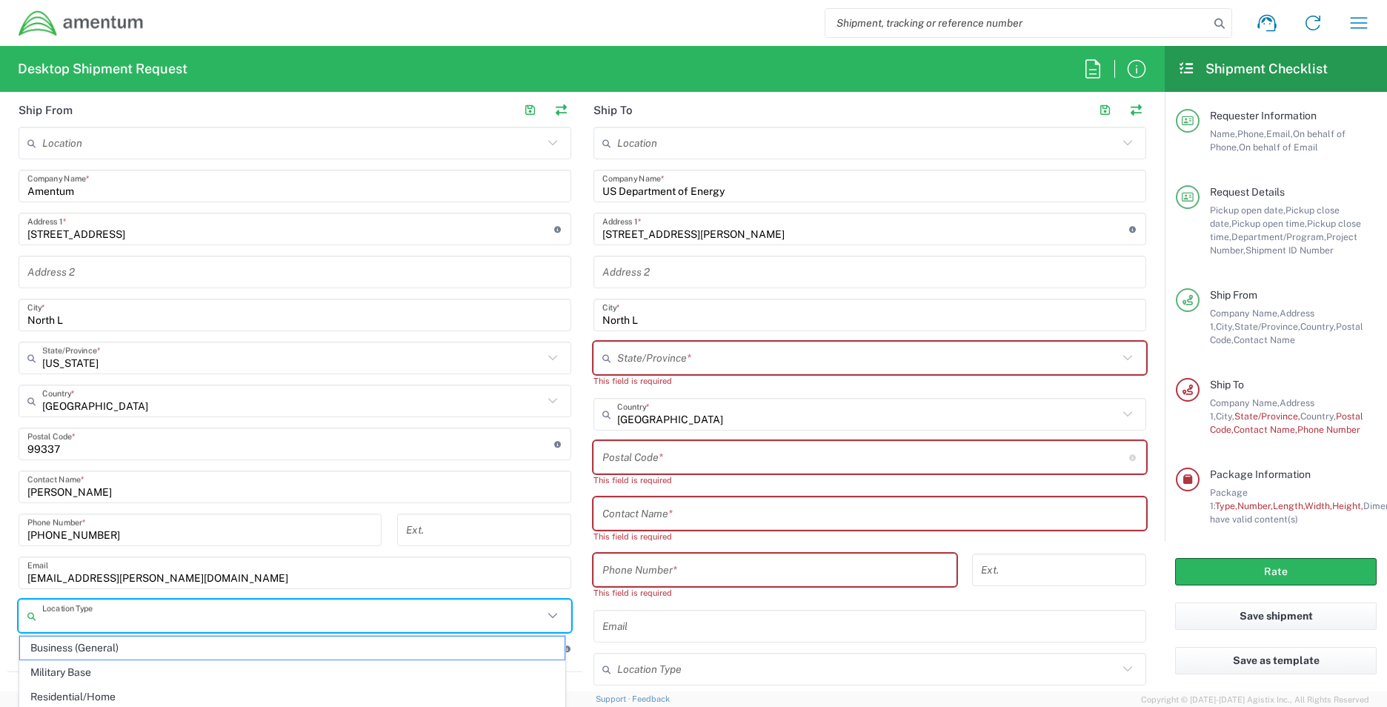
click at [118, 611] on input "text" at bounding box center [292, 616] width 501 height 26
click at [112, 692] on span "Residential/Home" at bounding box center [292, 697] width 545 height 23
type input "Residential/Home"
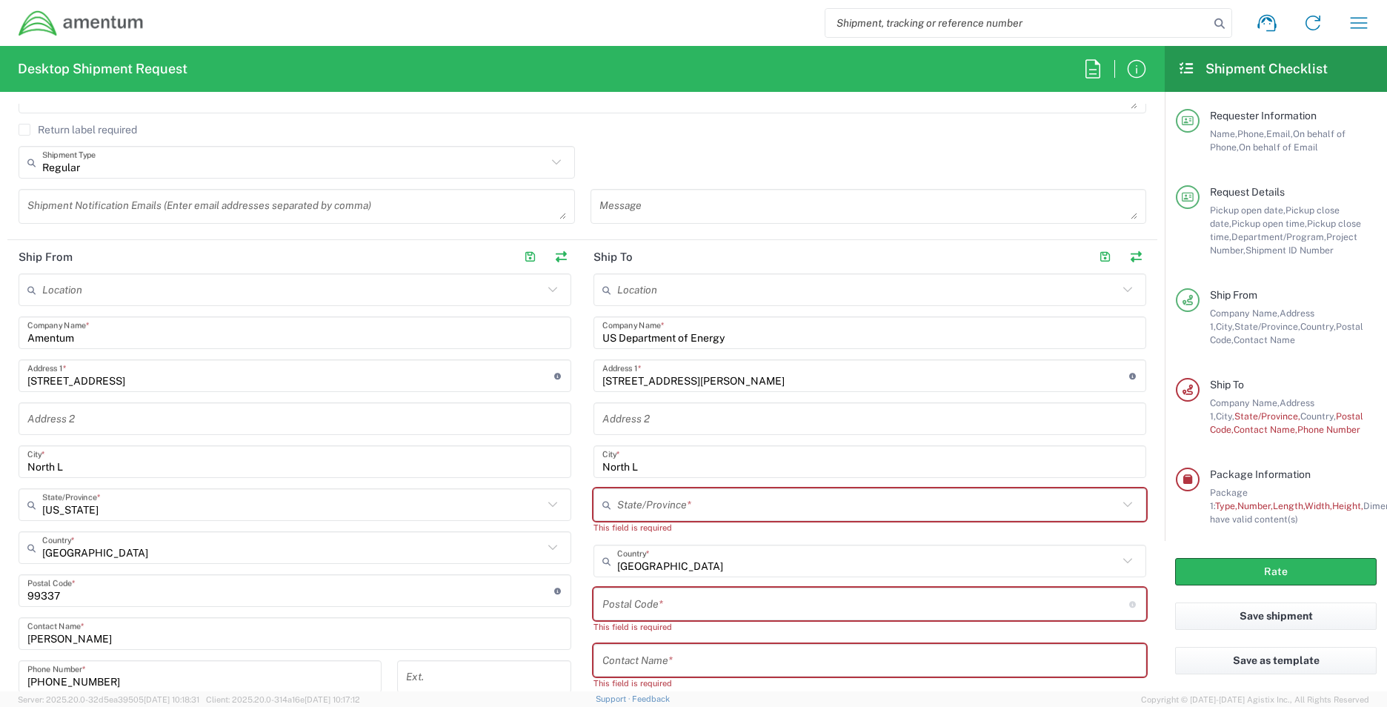
scroll to position [519, 0]
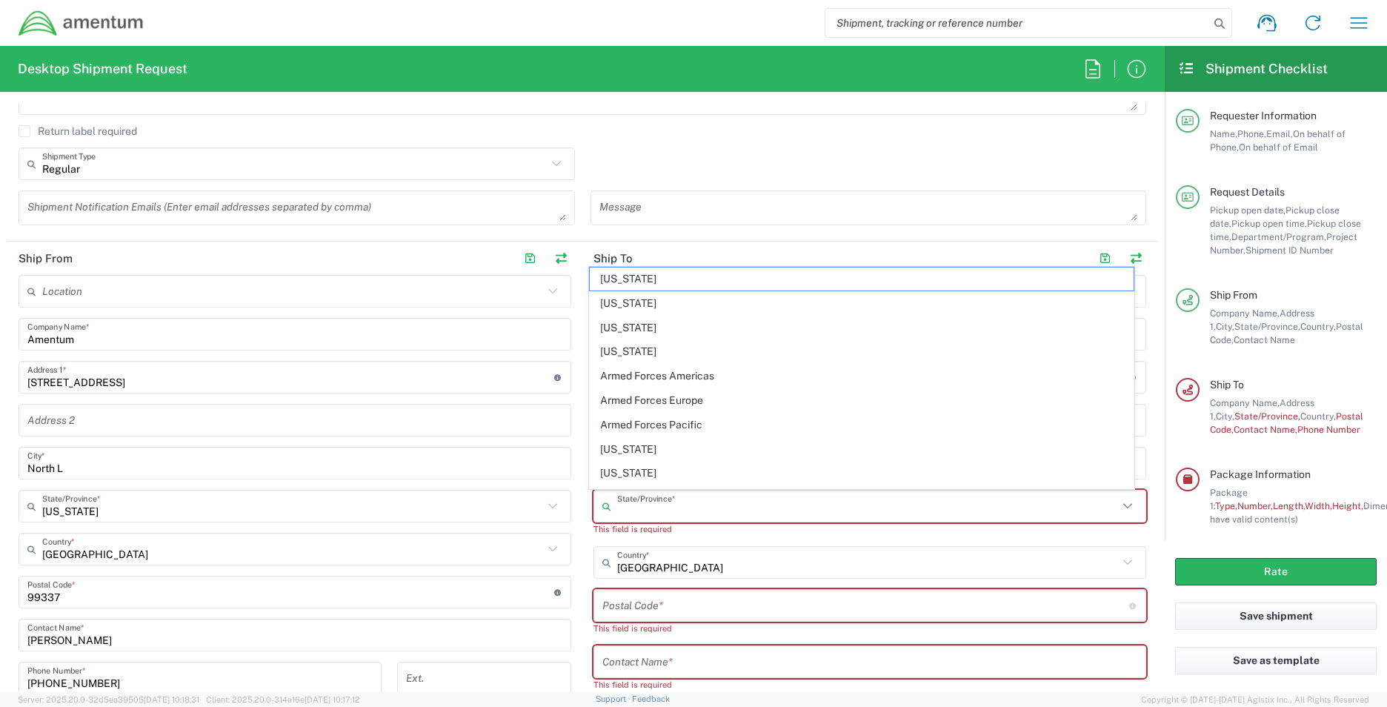
click at [661, 503] on input "text" at bounding box center [867, 507] width 501 height 26
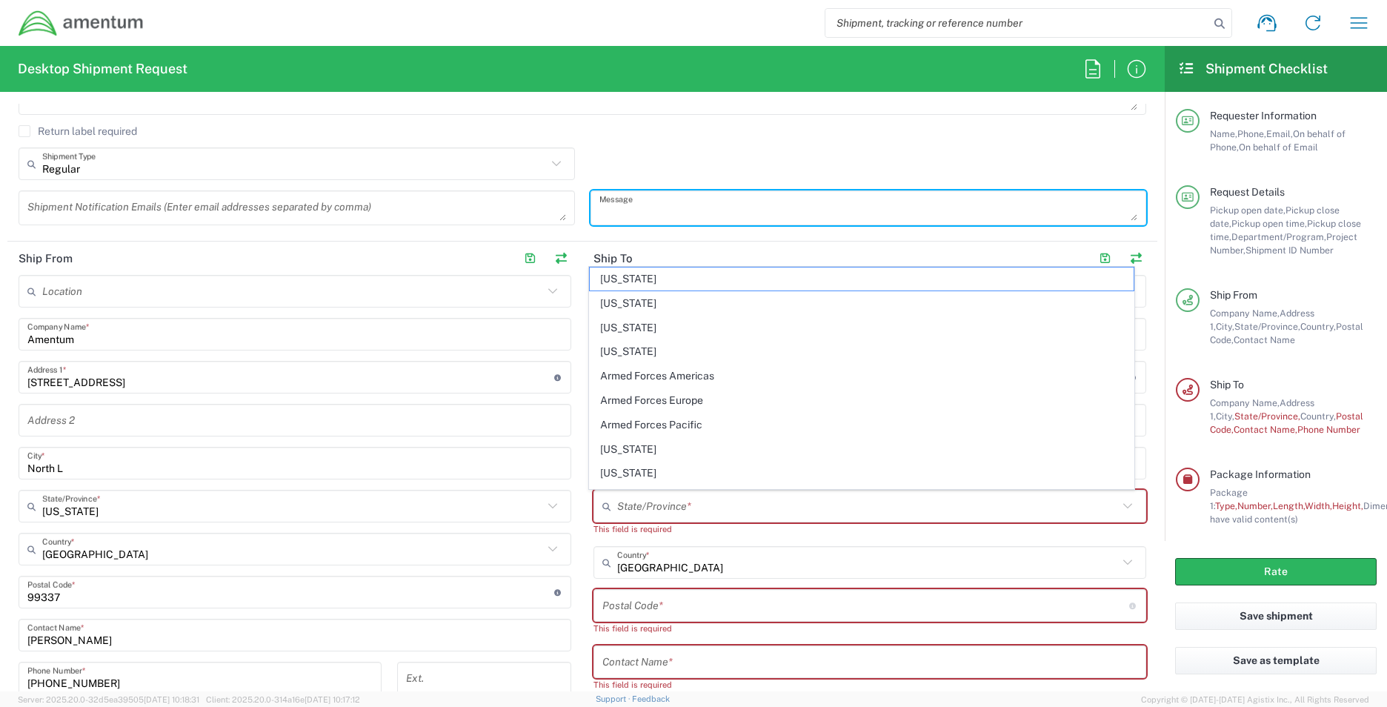
click at [942, 212] on textarea at bounding box center [869, 208] width 539 height 26
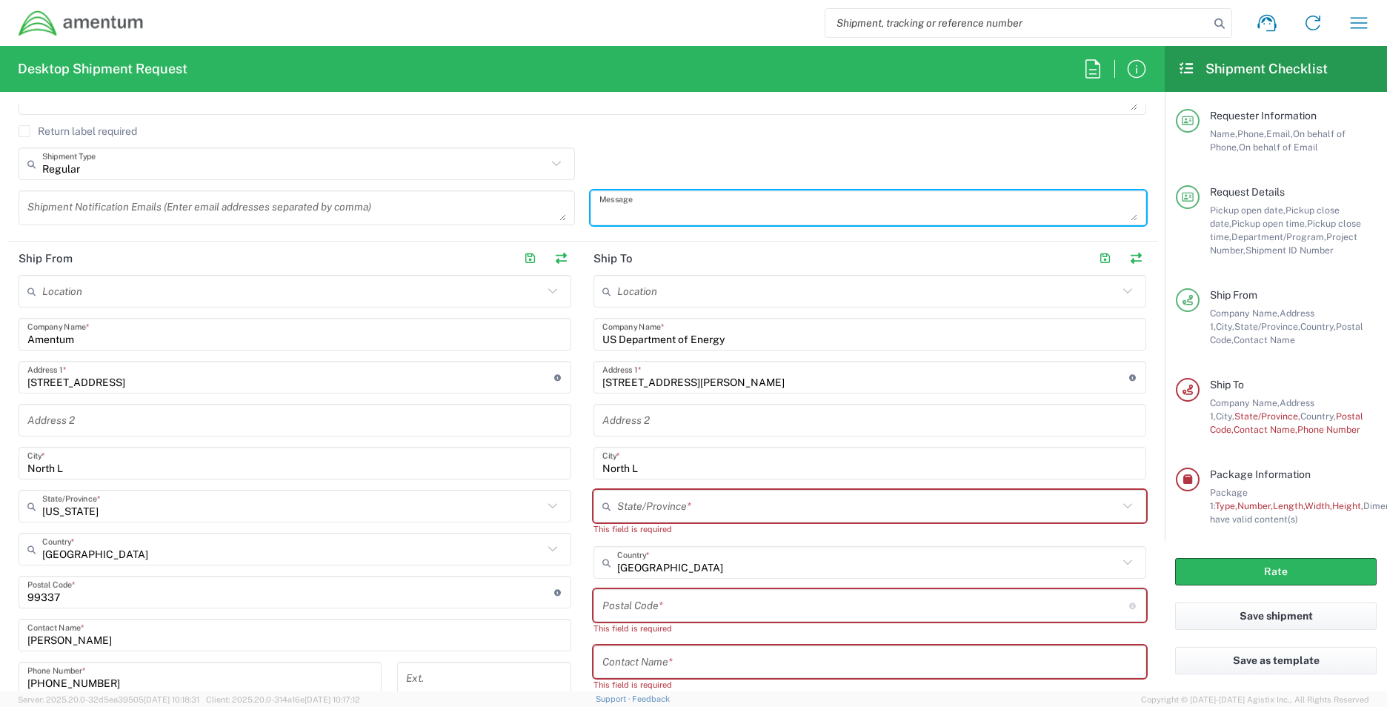
click at [654, 464] on input "North L" at bounding box center [870, 464] width 535 height 26
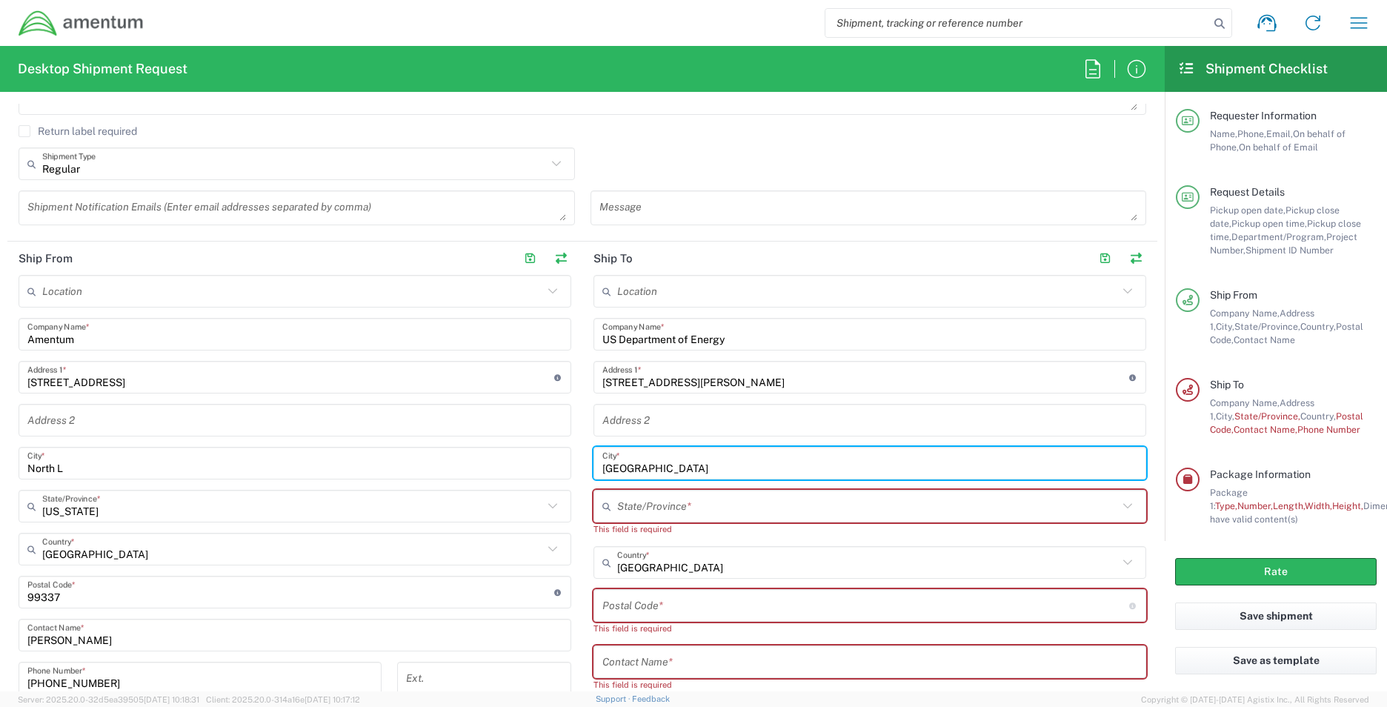
type input "North Las Vegas"
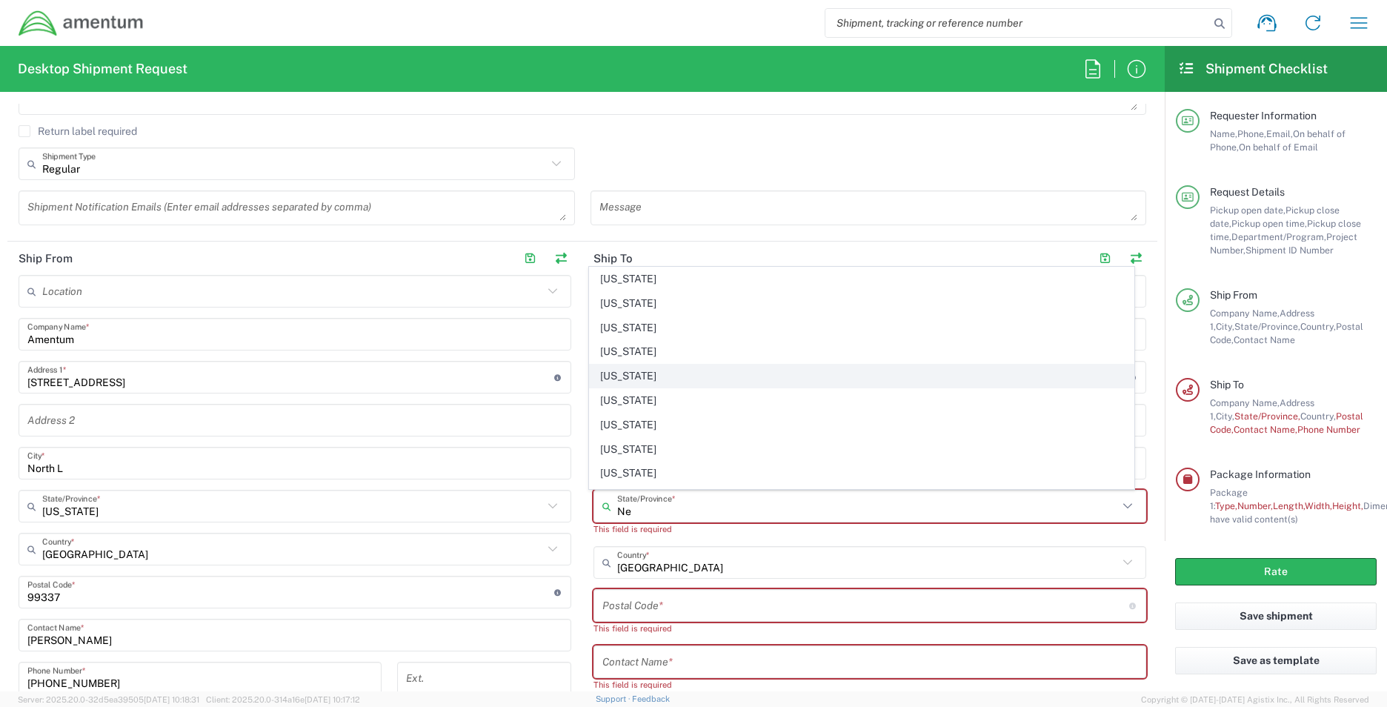
click at [617, 370] on span "[US_STATE]" at bounding box center [862, 376] width 545 height 23
type input "[US_STATE]"
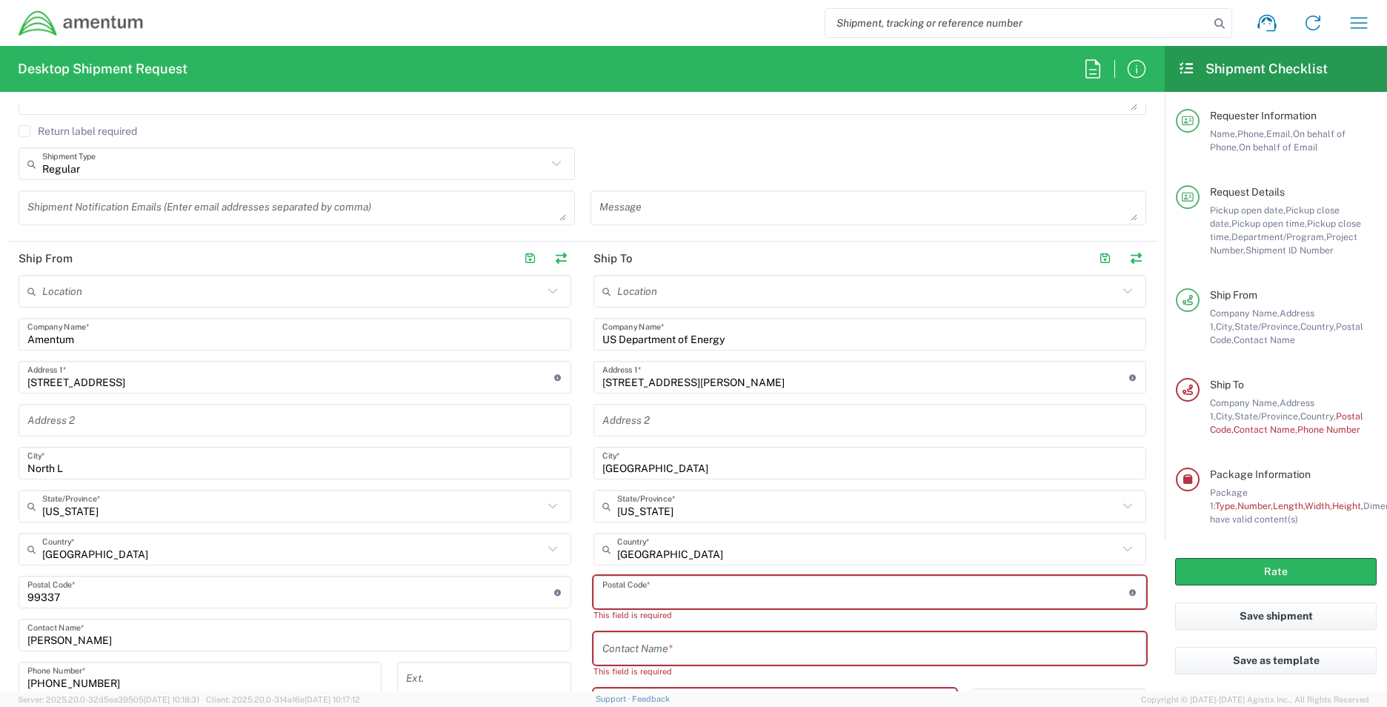
click at [620, 593] on input "undefined" at bounding box center [866, 593] width 527 height 26
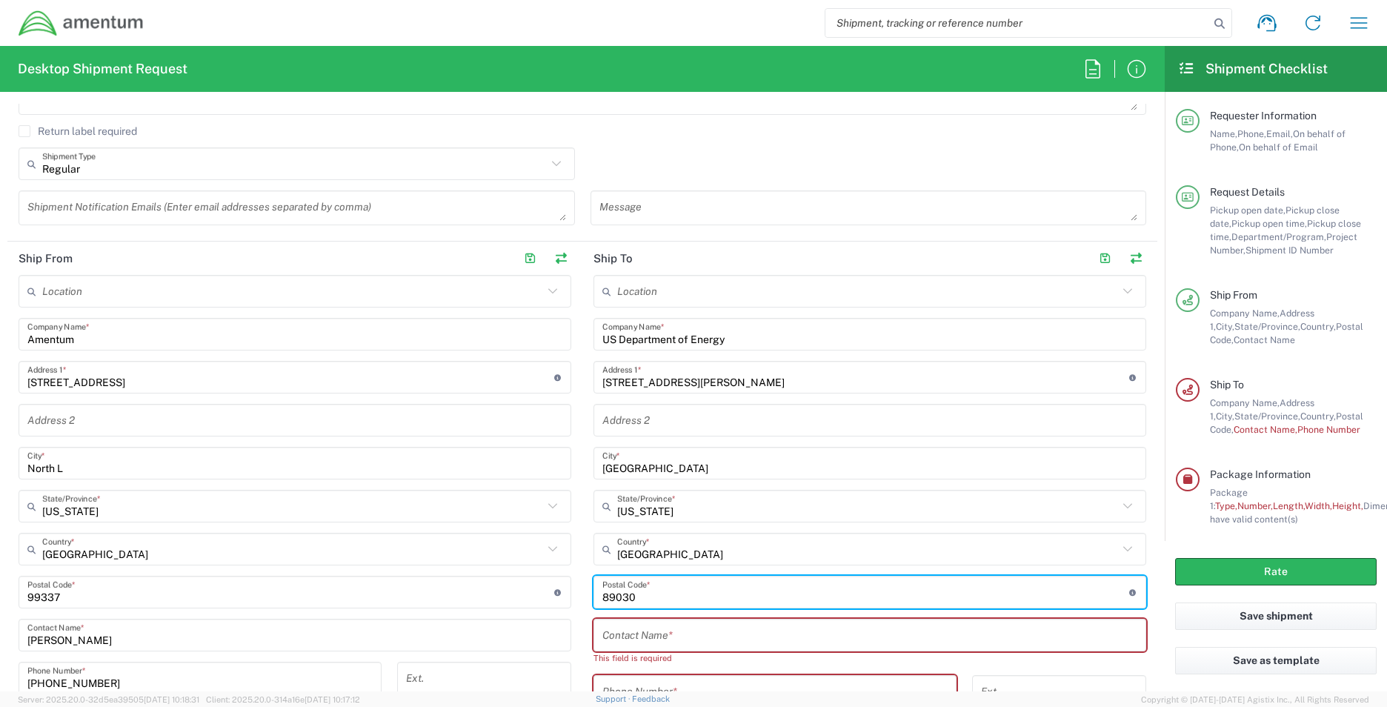
type input "89030"
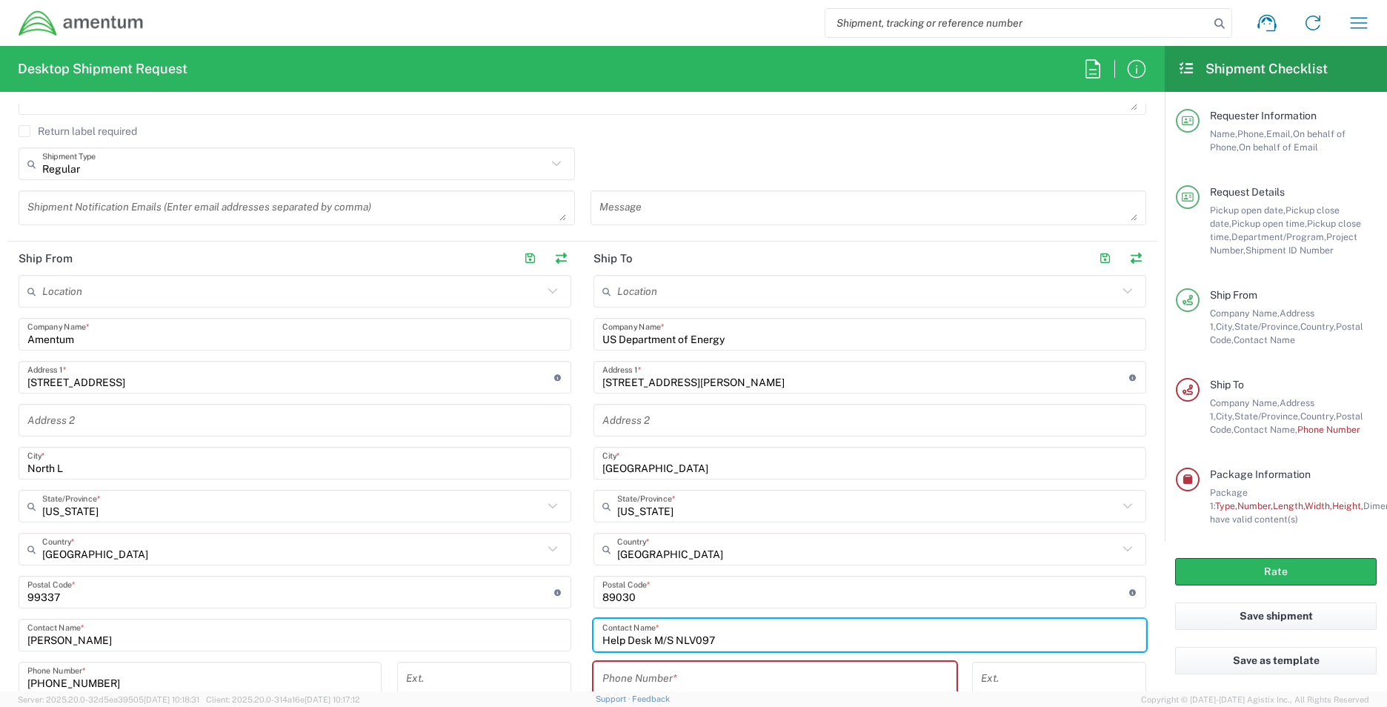
type input "Help Desk M/S NLV097"
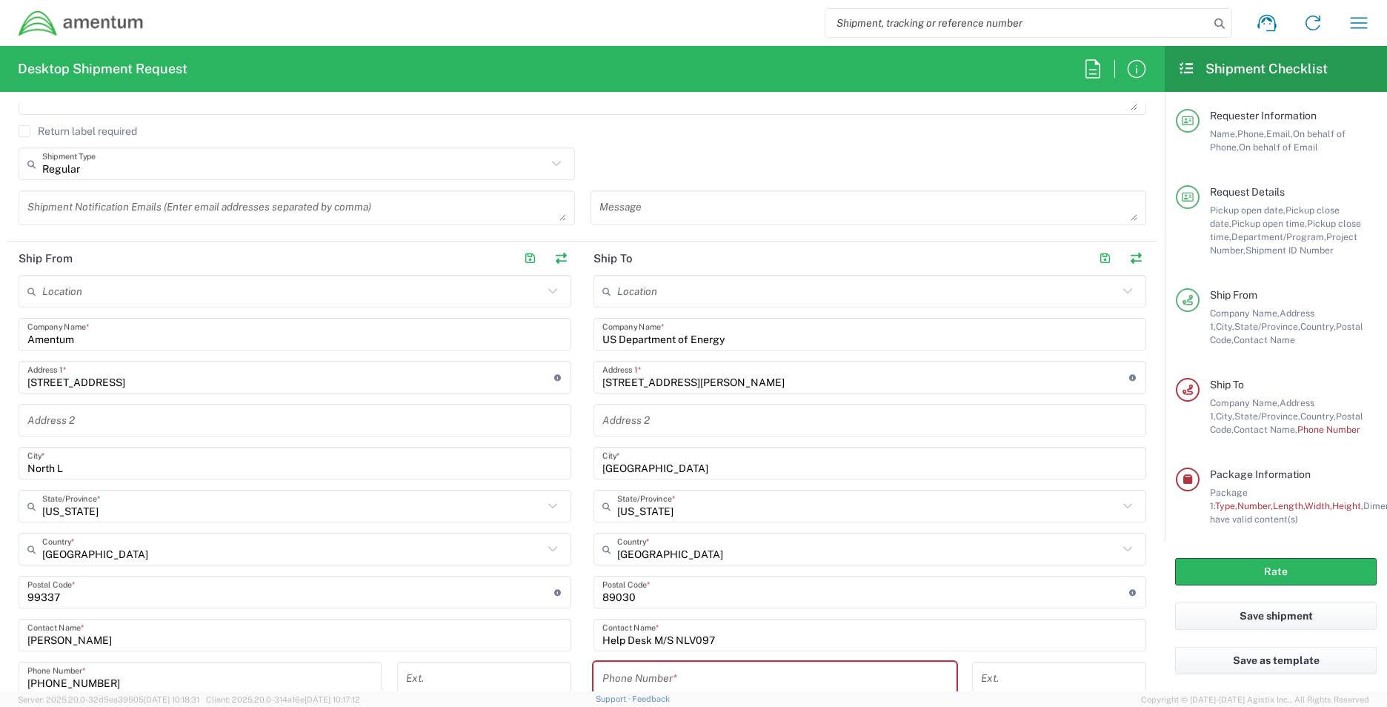
click at [649, 680] on input "tel" at bounding box center [775, 679] width 345 height 26
paste input "(702) 295-1000"
type input "(702) 295-1000"
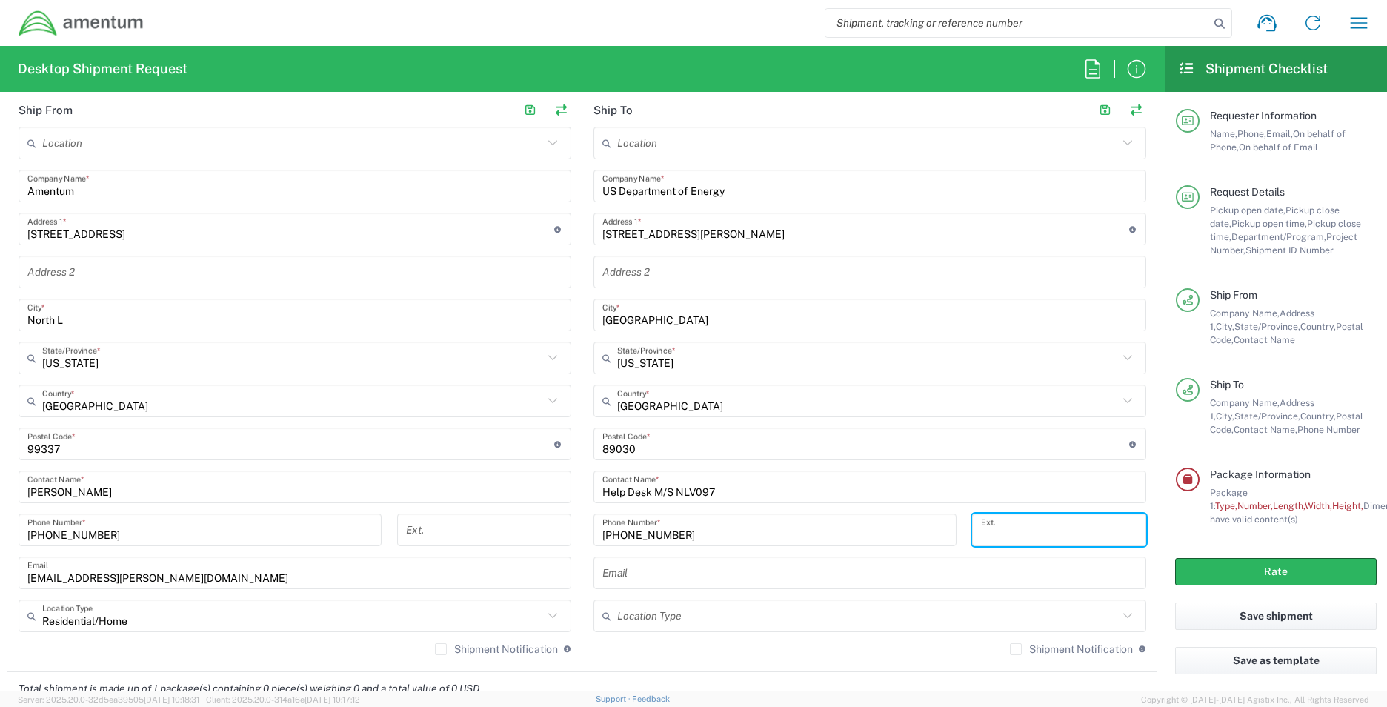
scroll to position [741, 0]
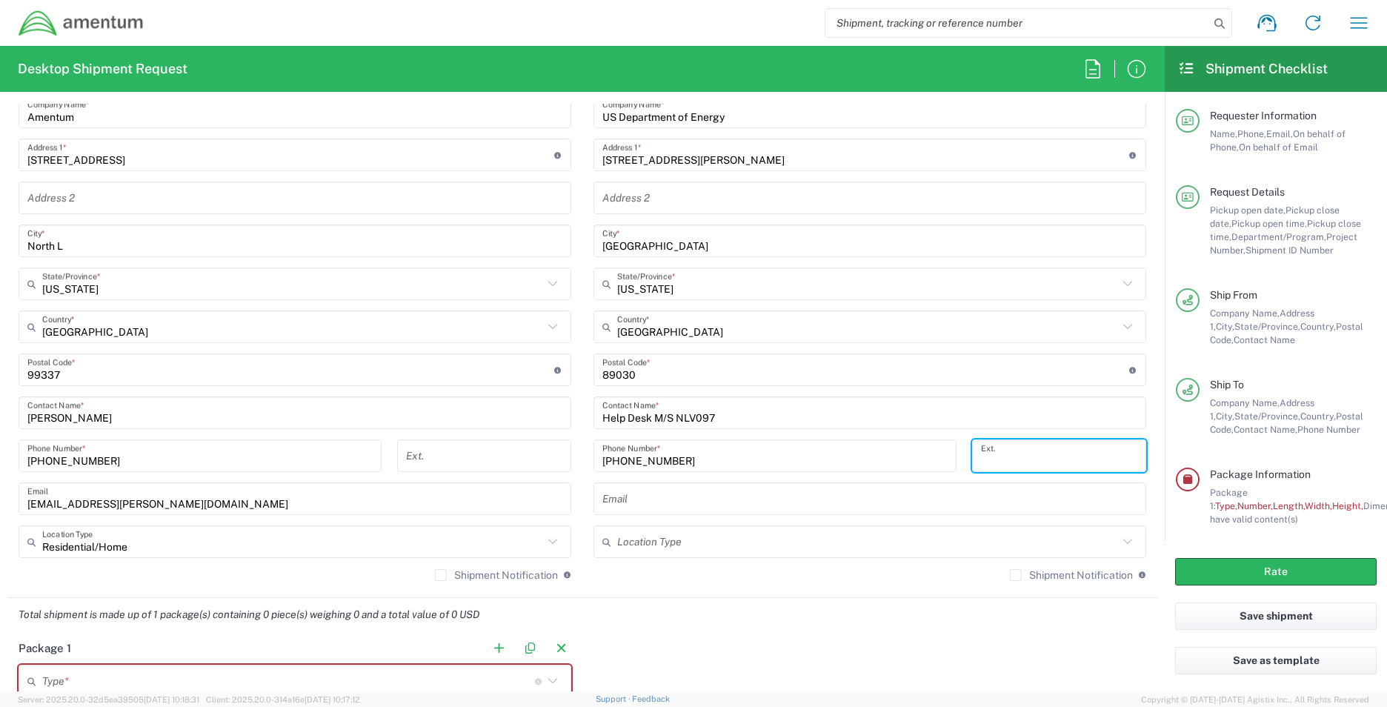
click at [663, 545] on input "text" at bounding box center [867, 542] width 501 height 26
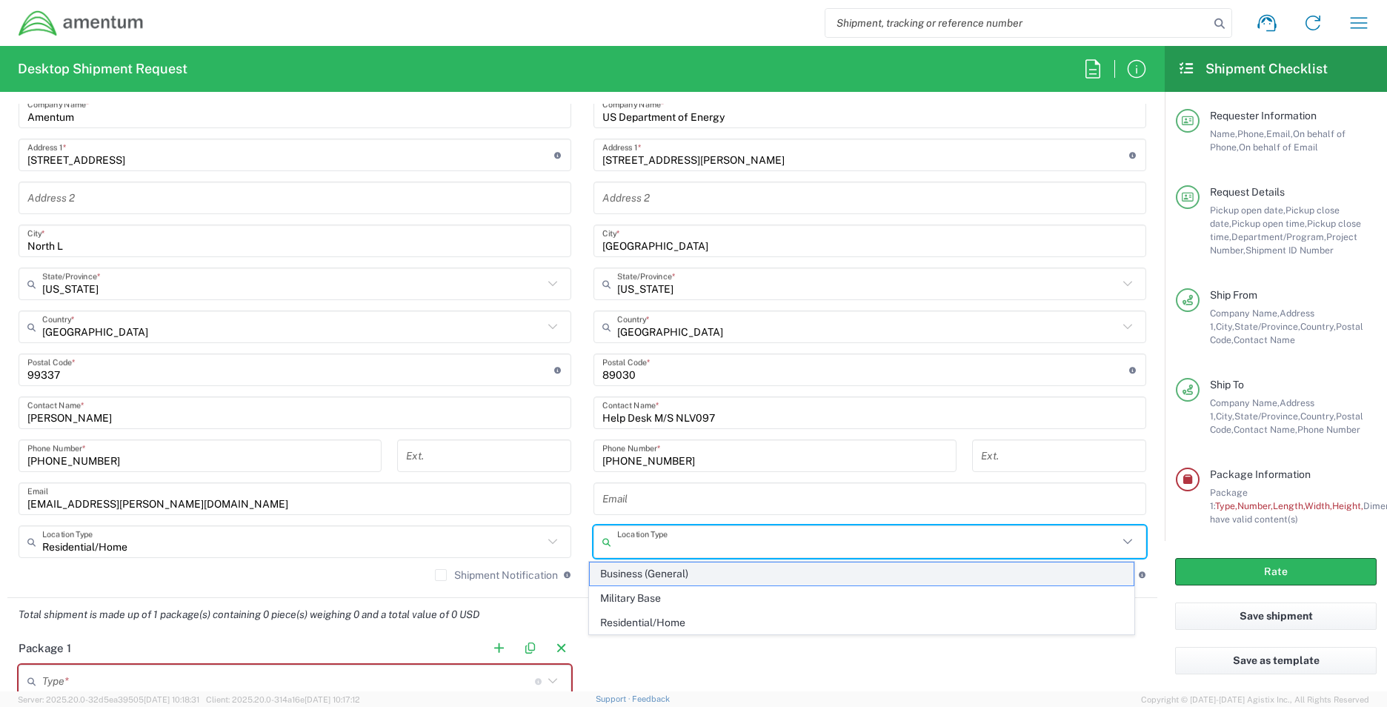
click at [653, 577] on span "Business (General)" at bounding box center [862, 574] width 545 height 23
type input "Business (General)"
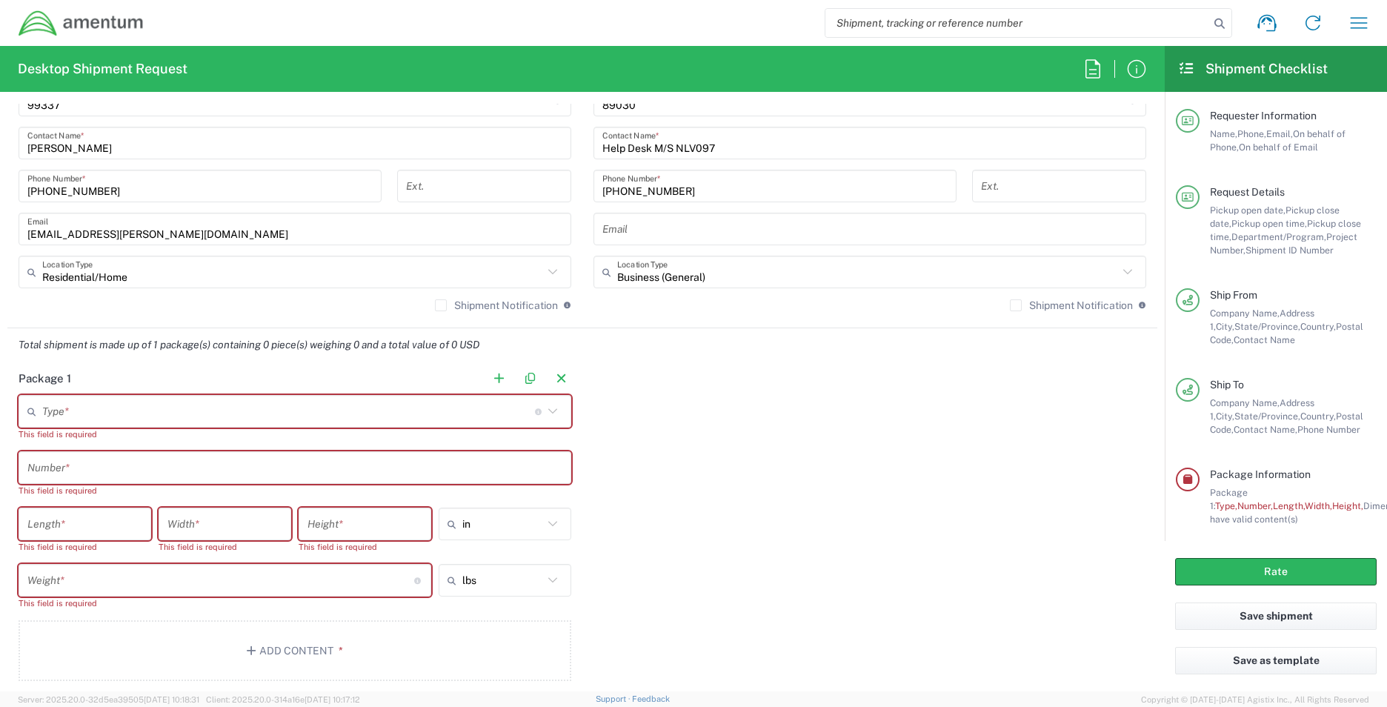
scroll to position [1038, 0]
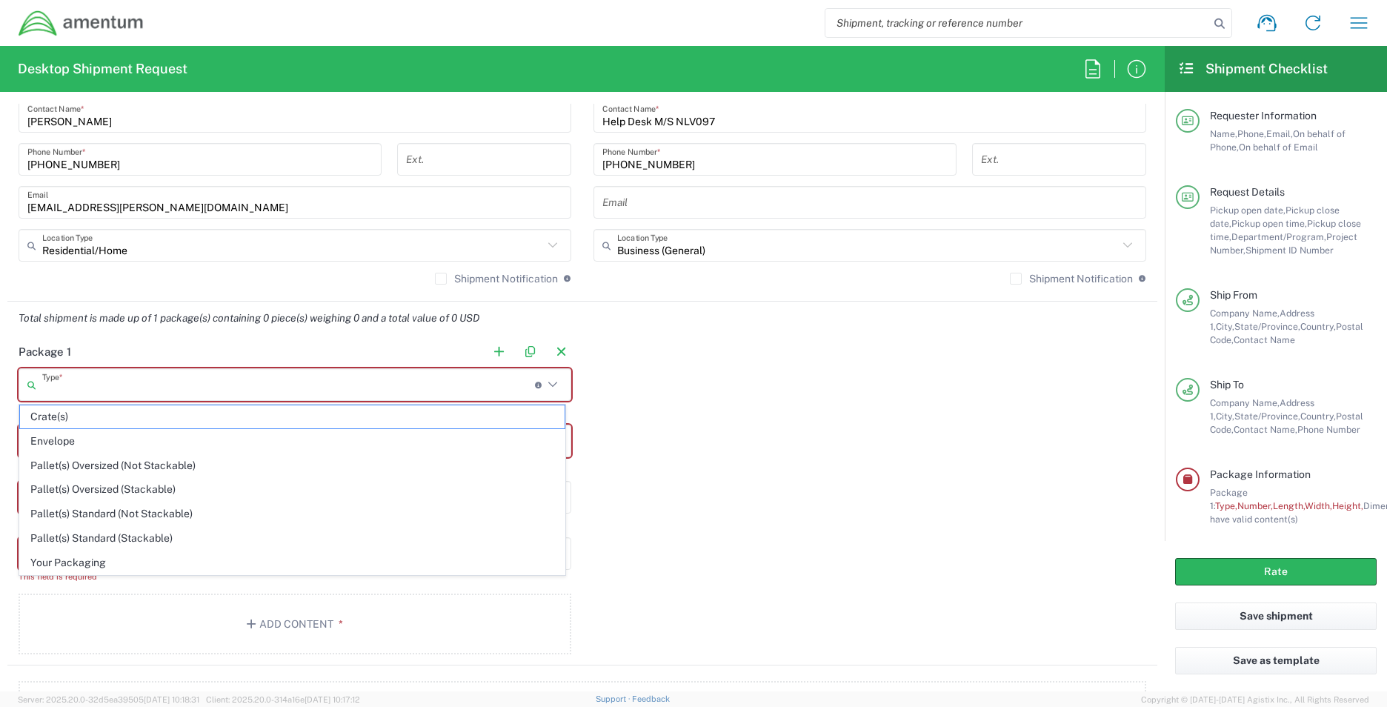
click at [82, 379] on input "text" at bounding box center [288, 385] width 493 height 26
click at [73, 431] on span "Envelope" at bounding box center [292, 441] width 545 height 23
type input "Envelope"
type input "1"
type input "9.5"
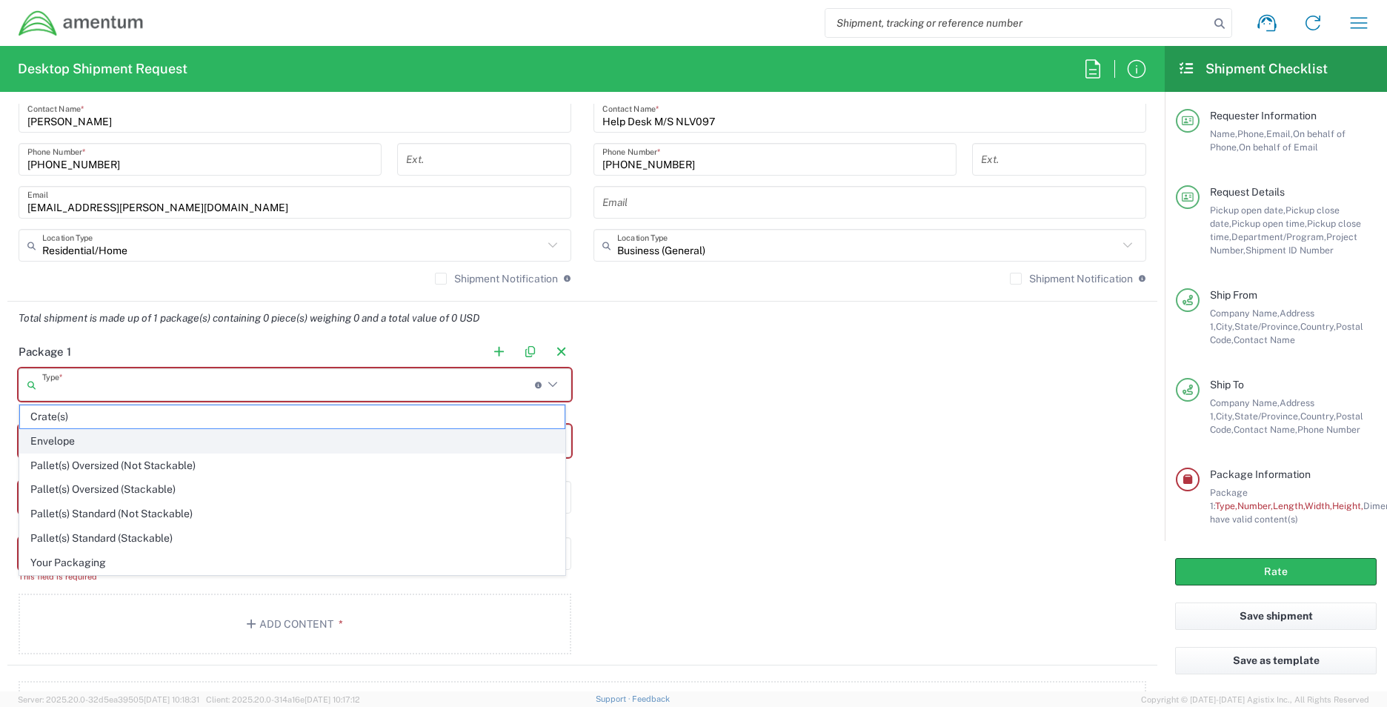
type input "12.5"
type input "0.25"
type input "1"
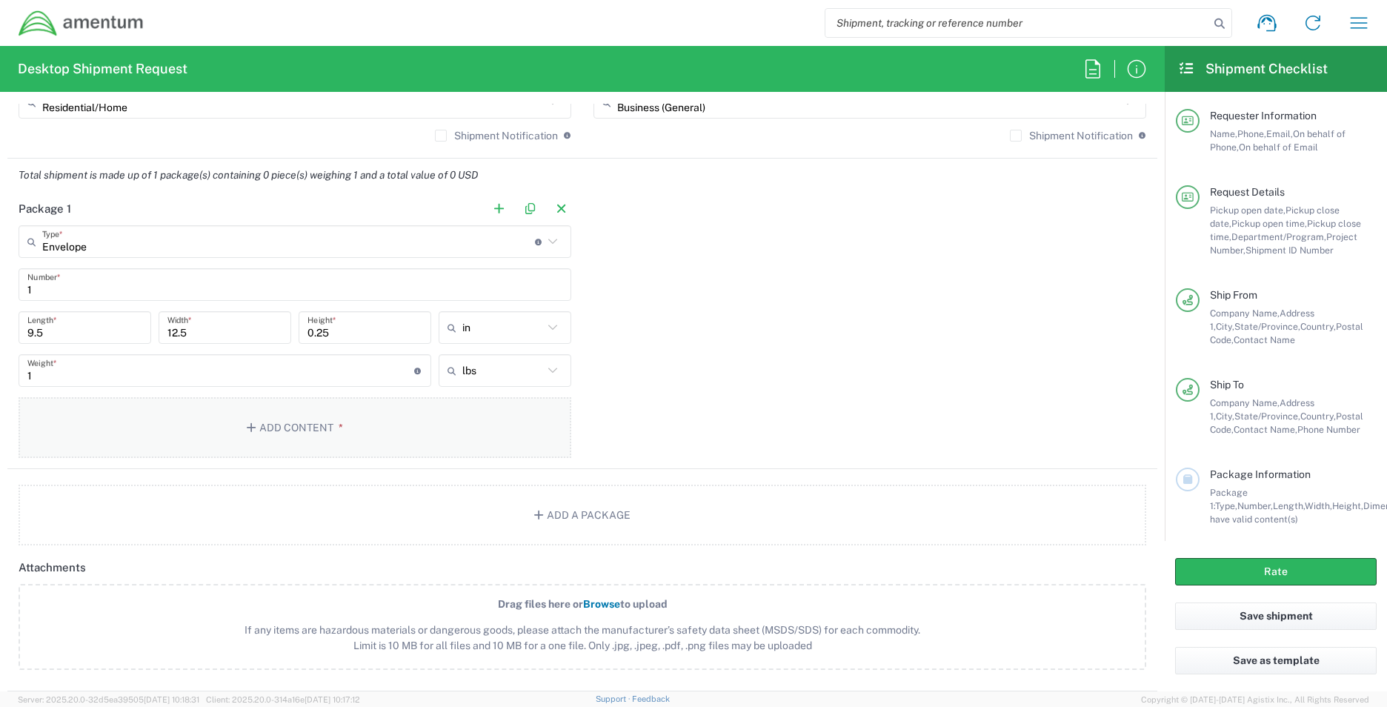
scroll to position [1186, 0]
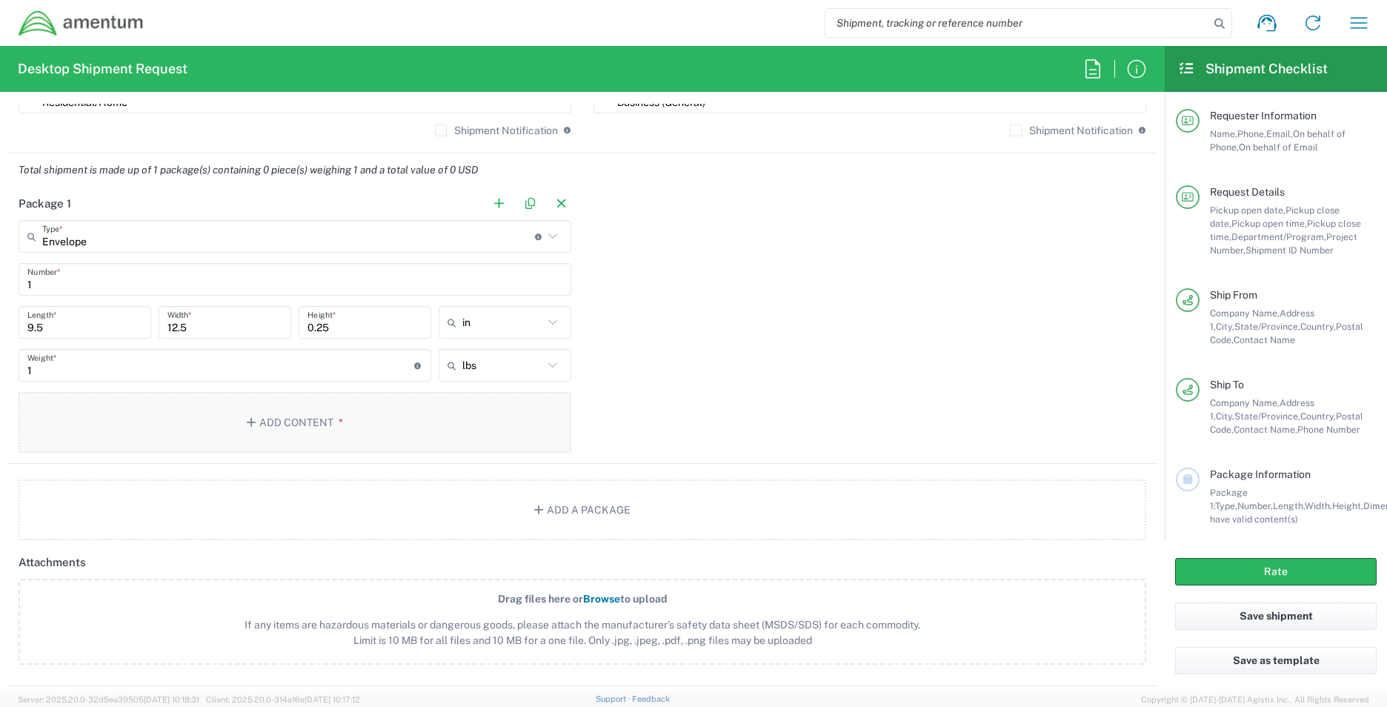
click at [96, 429] on button "Add Content *" at bounding box center [295, 422] width 553 height 61
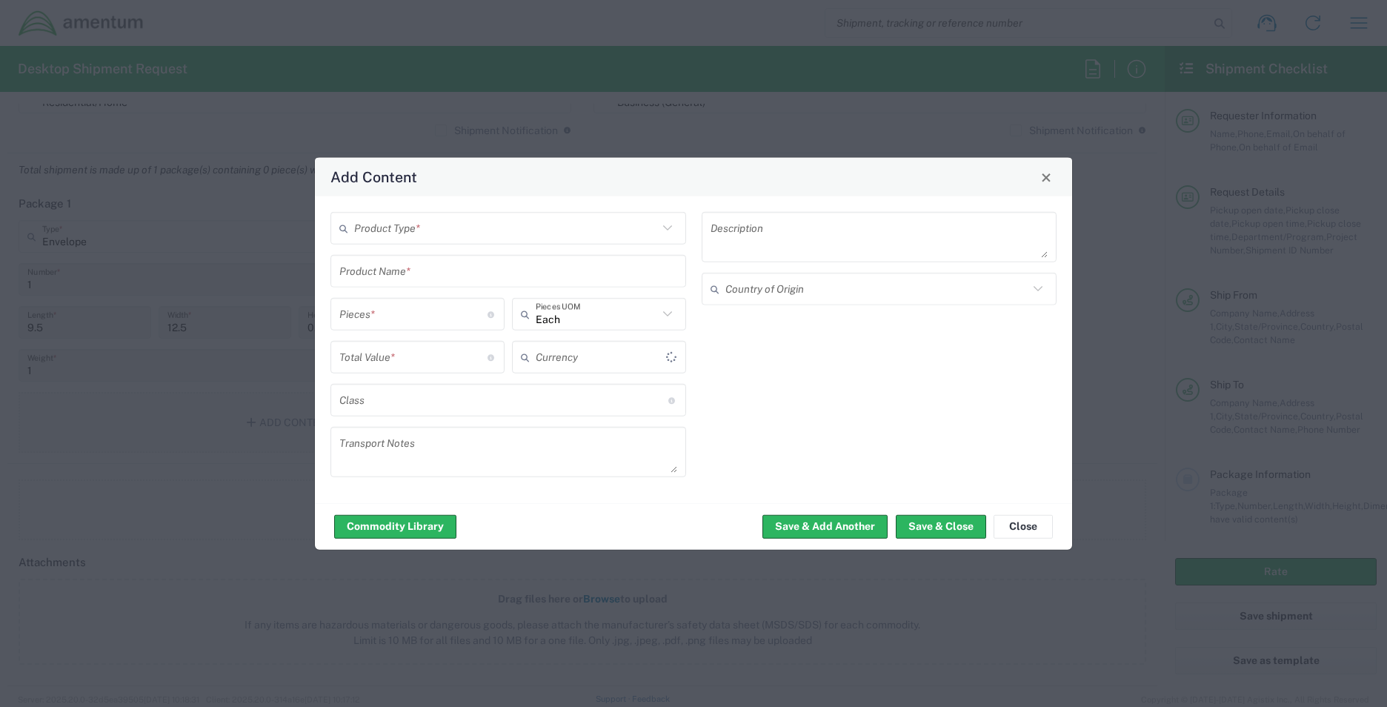
type input "US Dollar"
click at [449, 229] on input "text" at bounding box center [506, 228] width 304 height 26
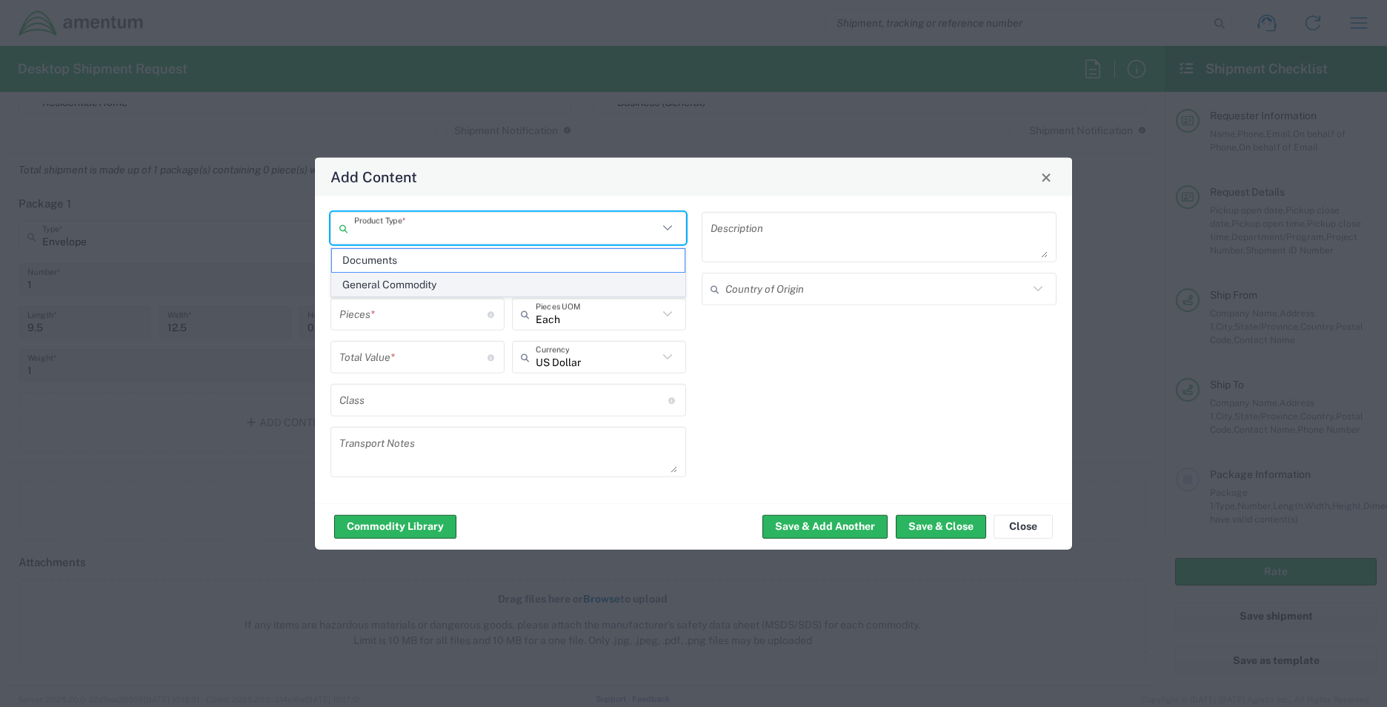
click at [404, 291] on span "General Commodity" at bounding box center [508, 284] width 353 height 23
type input "General Commodity"
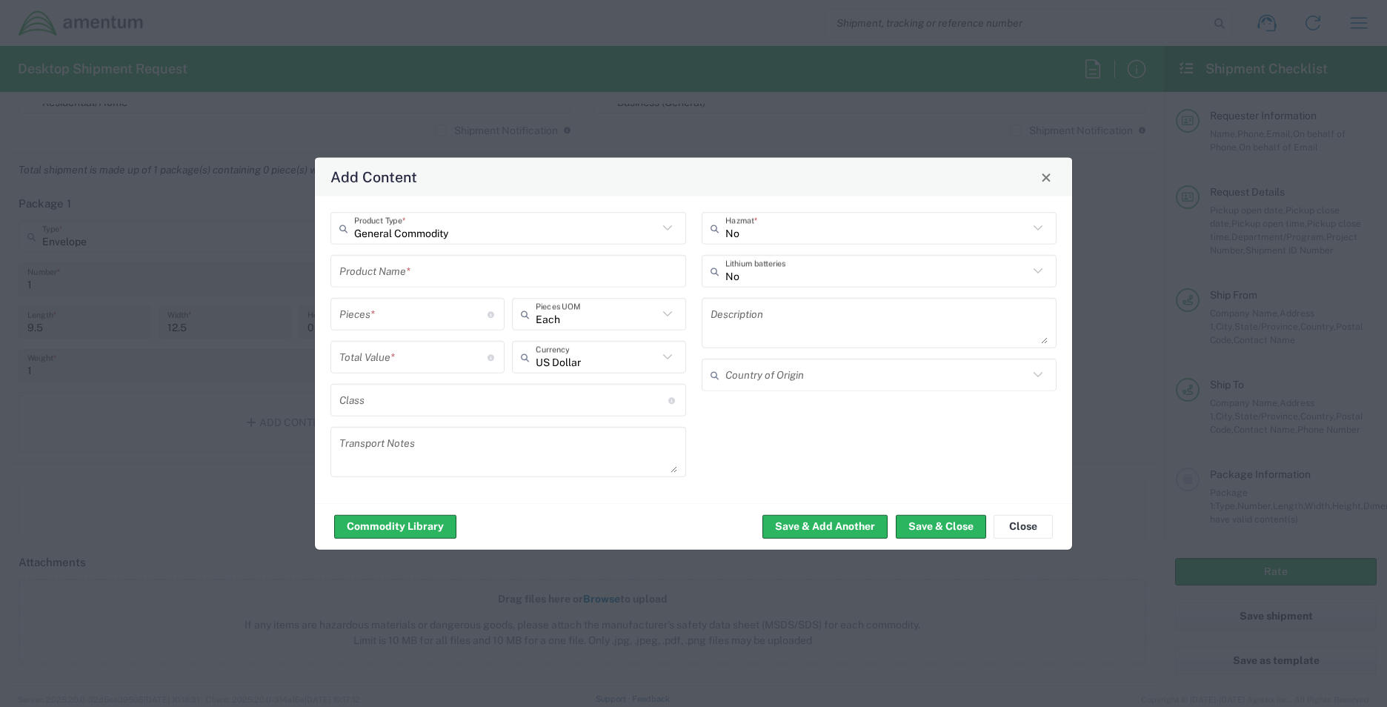
click at [445, 305] on input "number" at bounding box center [413, 314] width 148 height 26
type input "1"
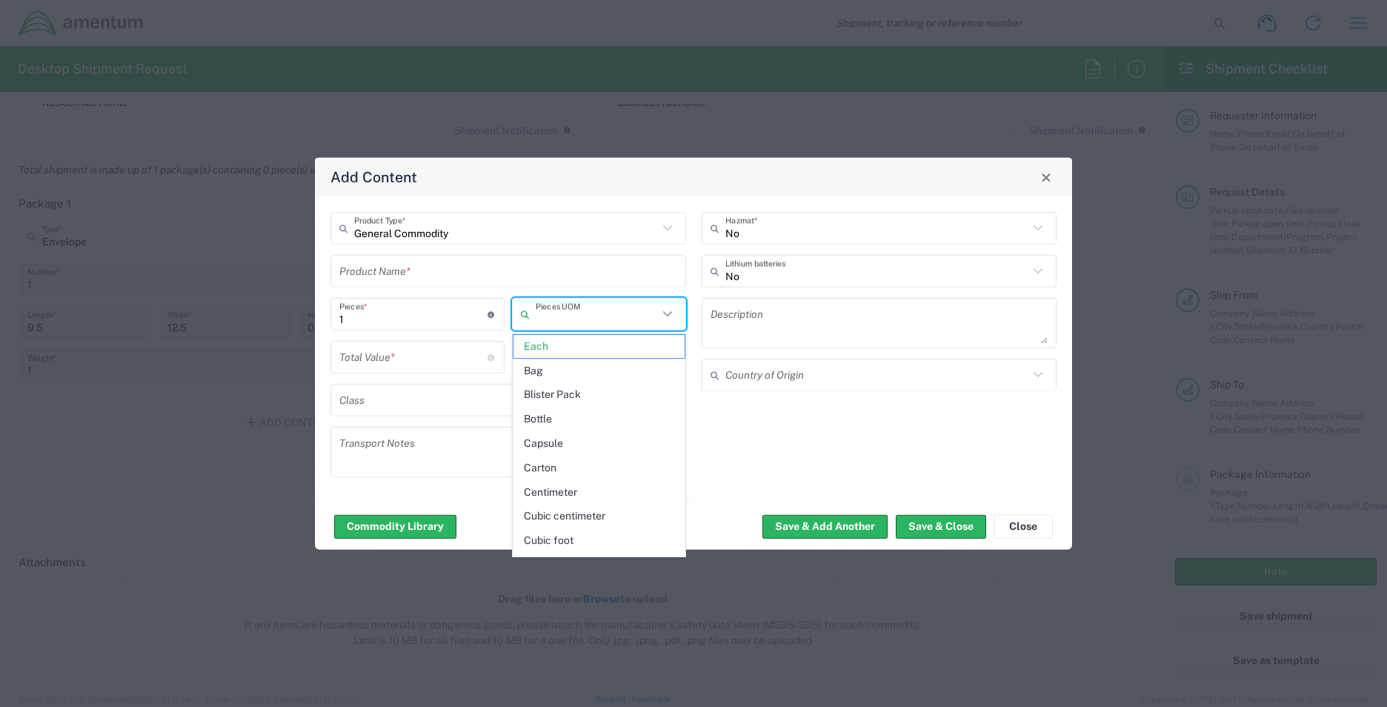
type input "Each"
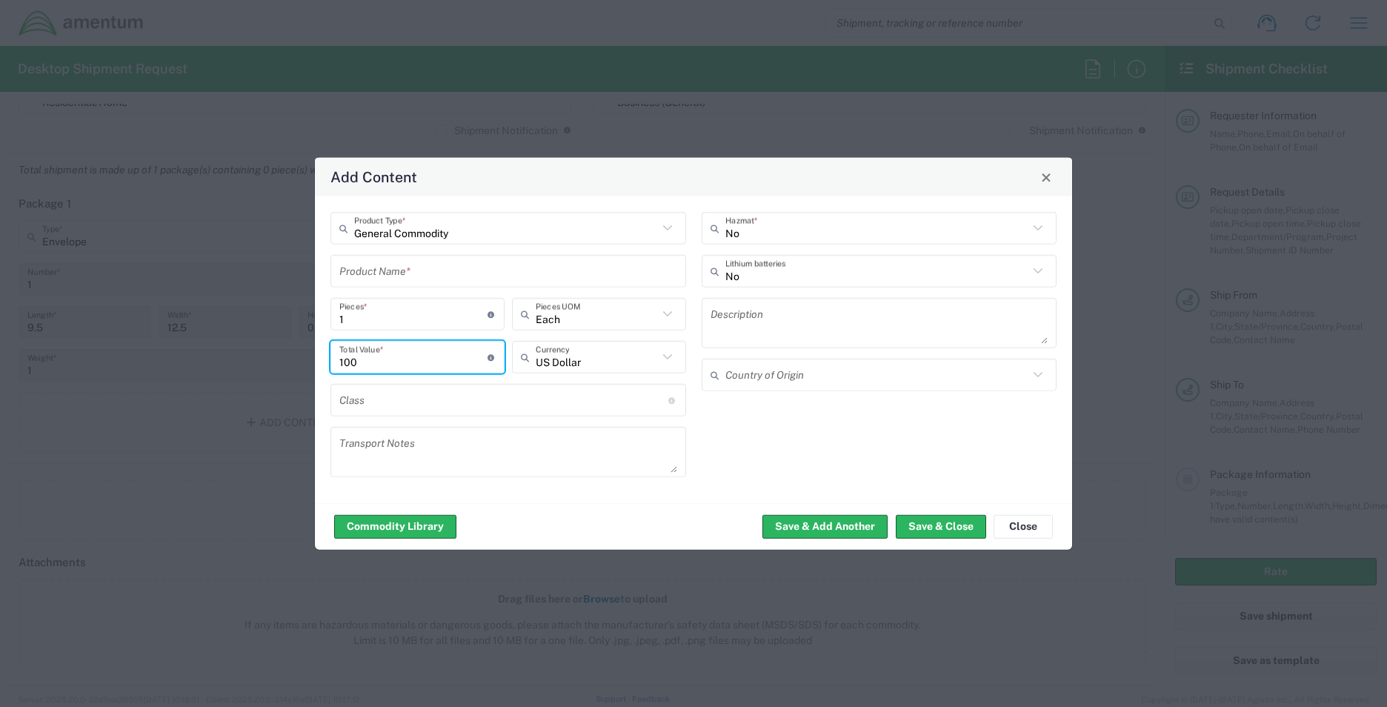
type input "100"
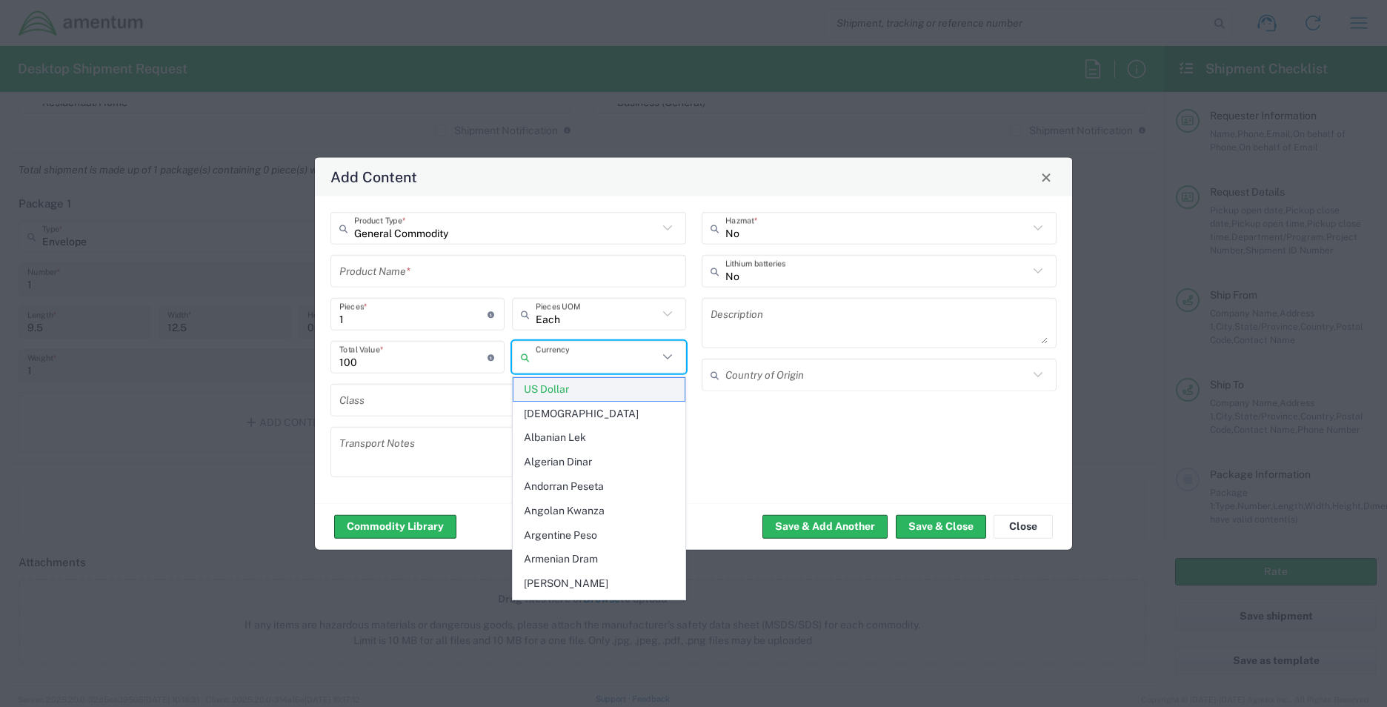
click at [583, 395] on span "US Dollar" at bounding box center [599, 389] width 171 height 23
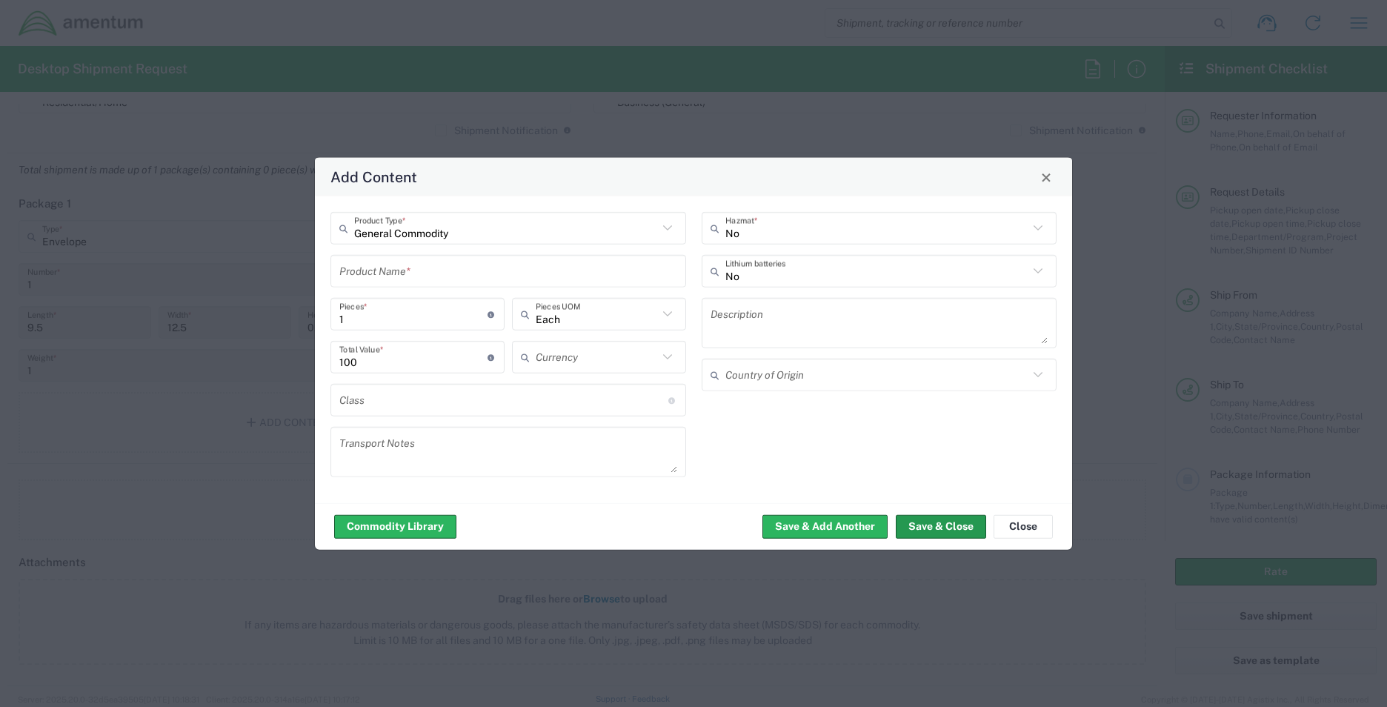
click at [921, 532] on button "Save & Close" at bounding box center [941, 526] width 90 height 24
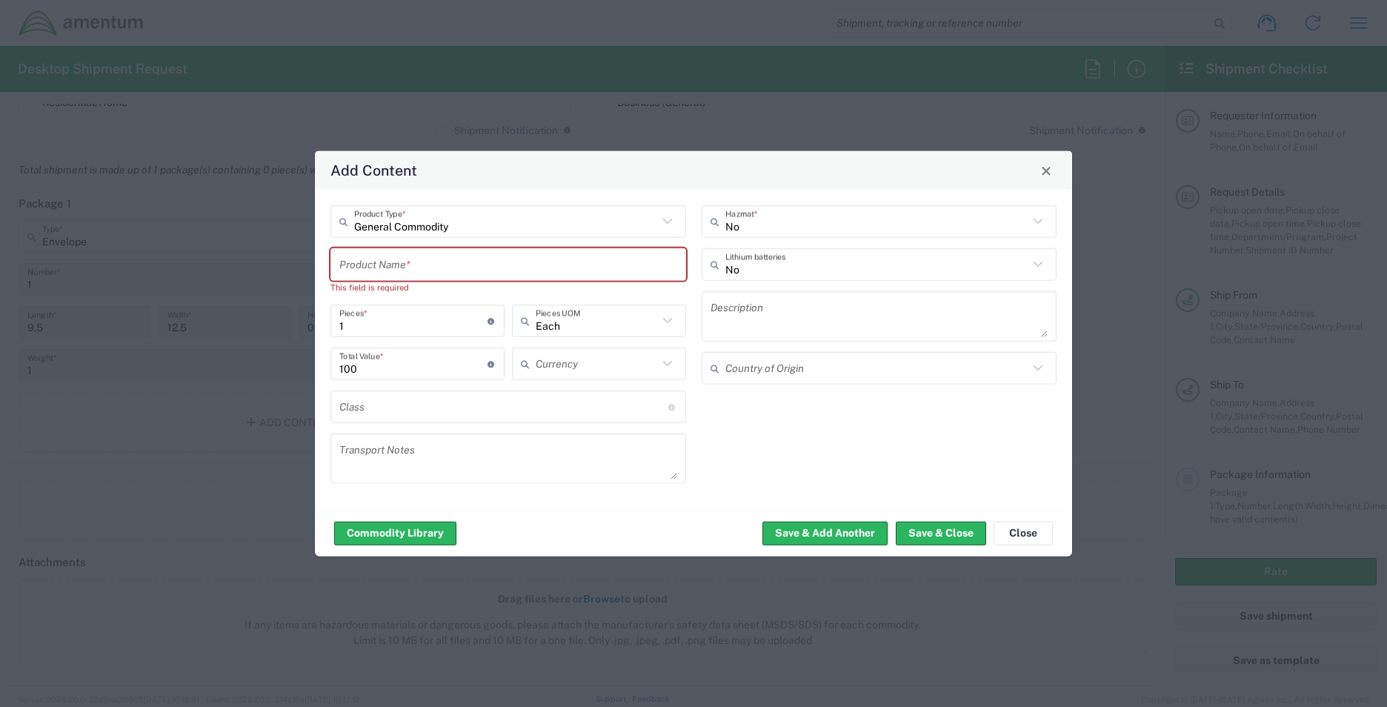
click at [471, 265] on input "text" at bounding box center [508, 264] width 338 height 26
paste input "(702) 295-1000"
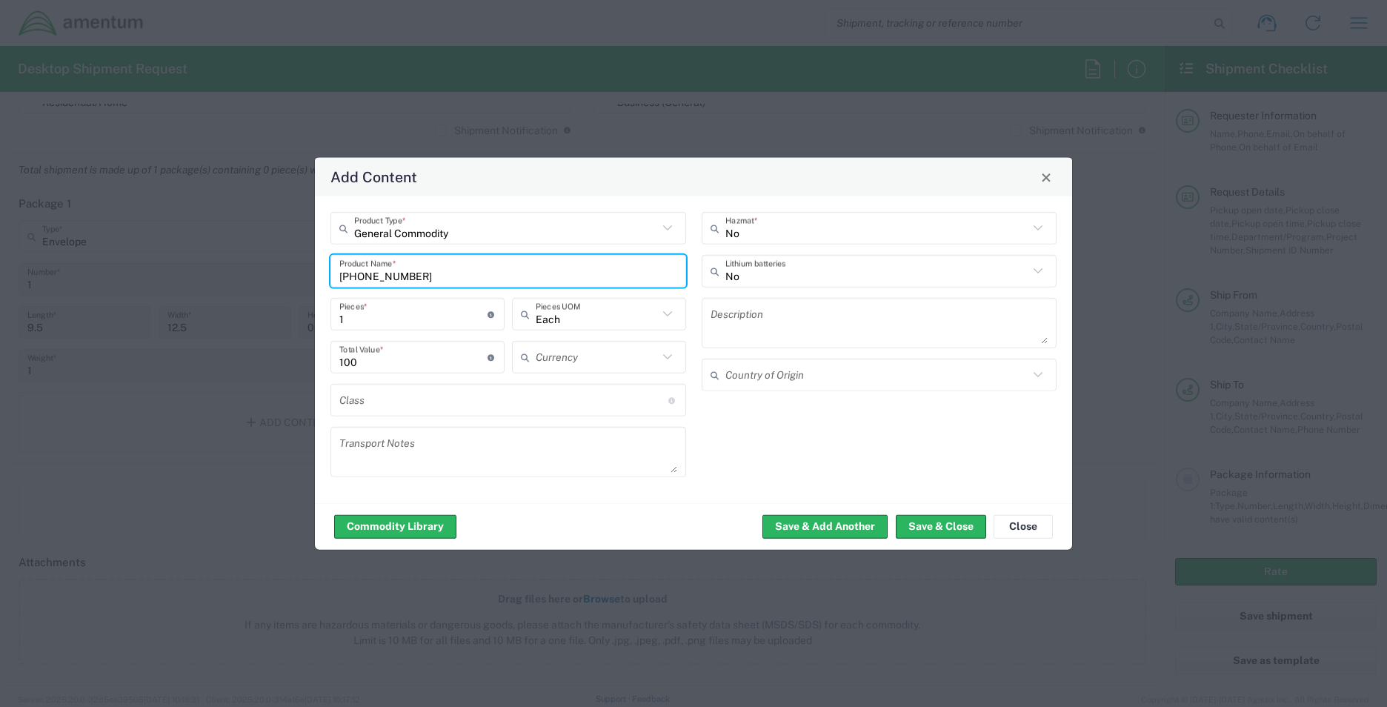
drag, startPoint x: 470, startPoint y: 265, endPoint x: 33, endPoint y: 302, distance: 438.9
click at [33, 302] on div "Add Content General Commodity Product Type * (702) 295-1000 Product Name * 1 Pi…" at bounding box center [693, 353] width 1387 height 707
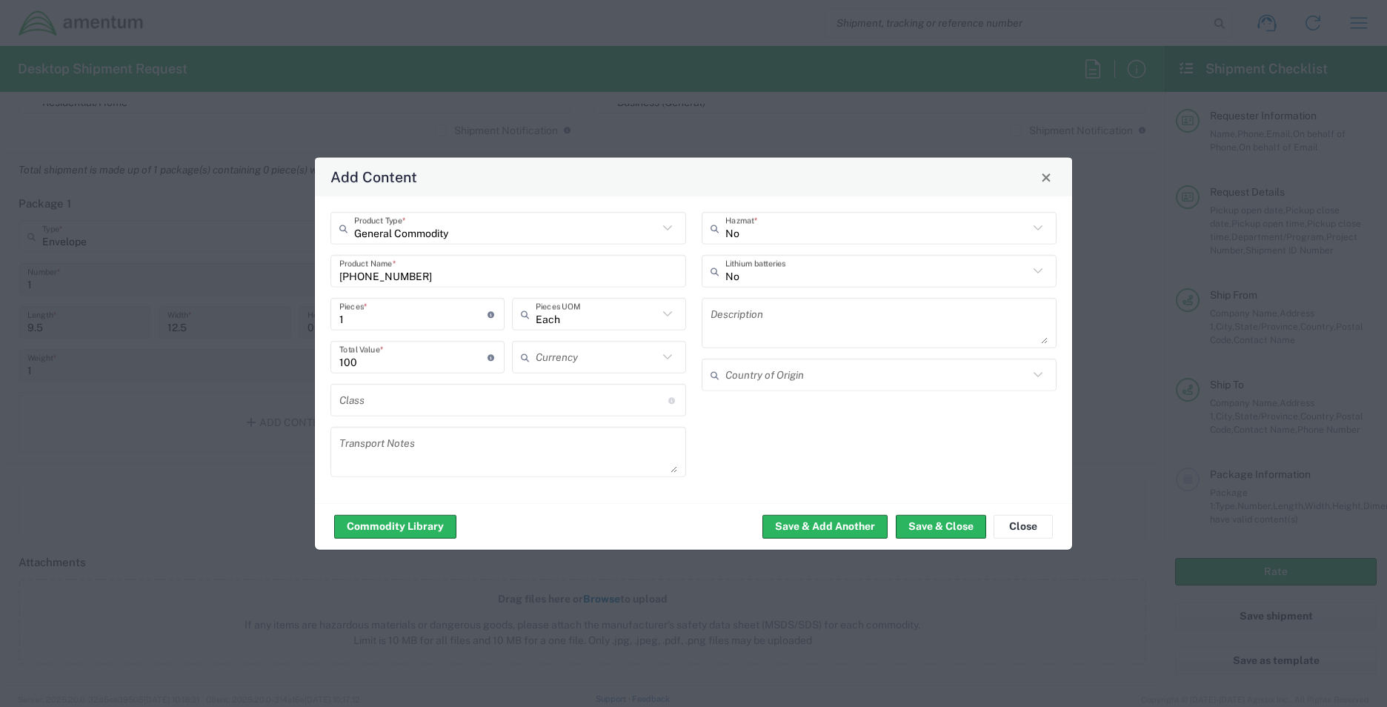
click at [491, 262] on input "(702) 295-1000" at bounding box center [508, 271] width 338 height 26
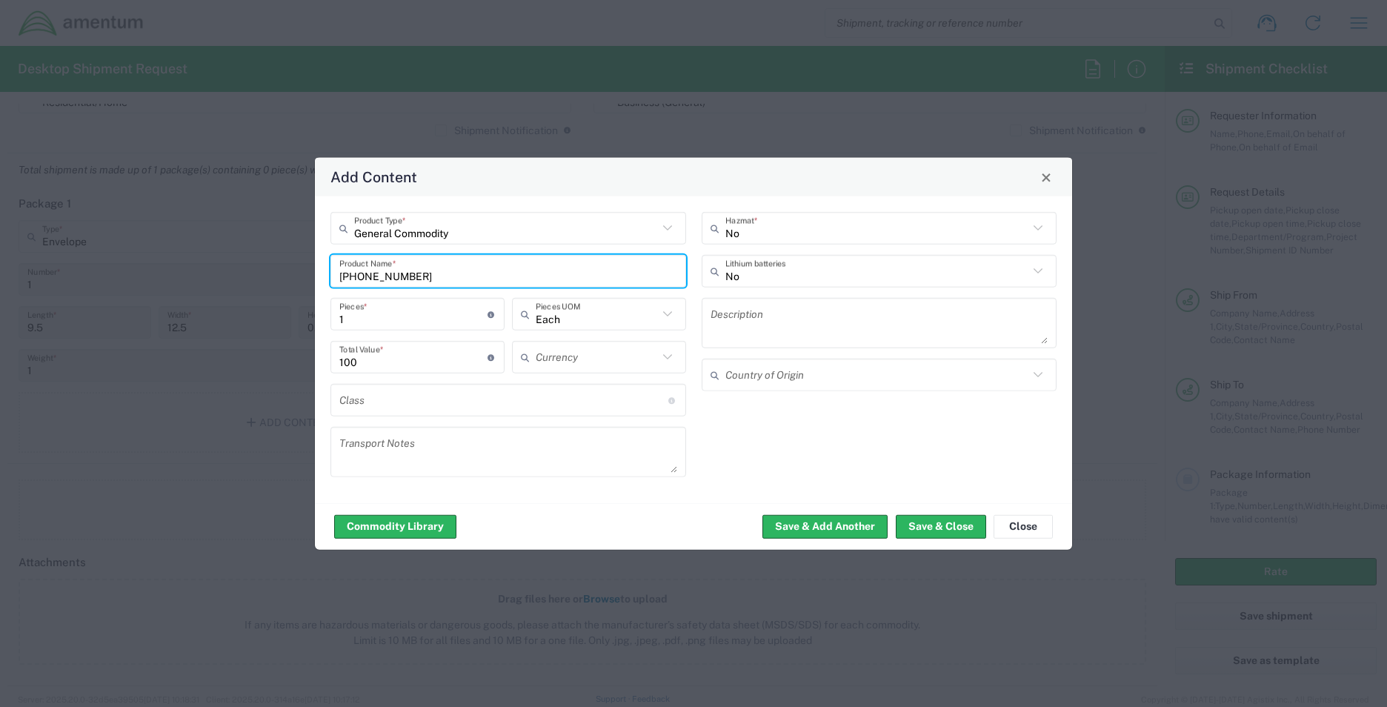
drag, startPoint x: 477, startPoint y: 272, endPoint x: 230, endPoint y: 248, distance: 248.0
click at [230, 248] on div "Add Content General Commodity Product Type * (702) 295-1000 Product Name * 1 Pi…" at bounding box center [693, 353] width 1387 height 707
paste input ": Logical access card & card reader"
click at [343, 277] on input ": Logical access card & card reader" at bounding box center [508, 271] width 338 height 26
type input "Logical access card & card reader"
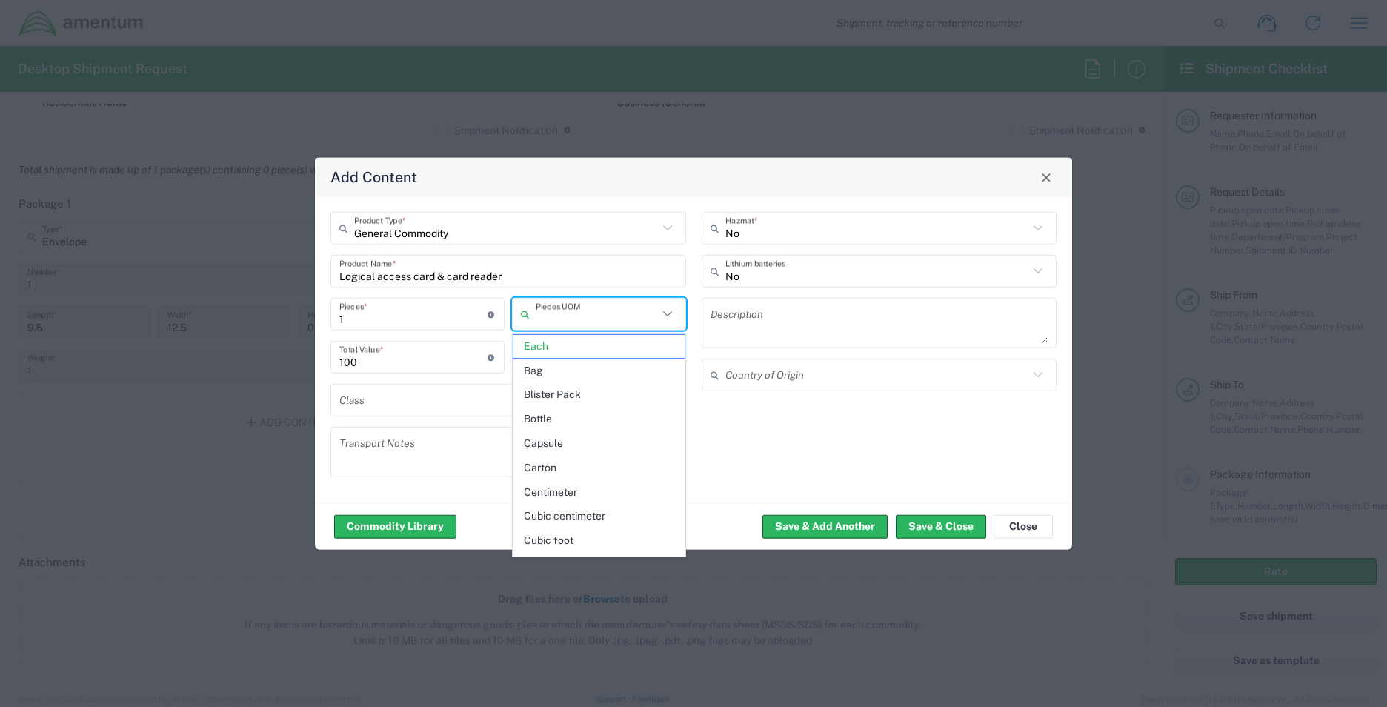
type input "Each"
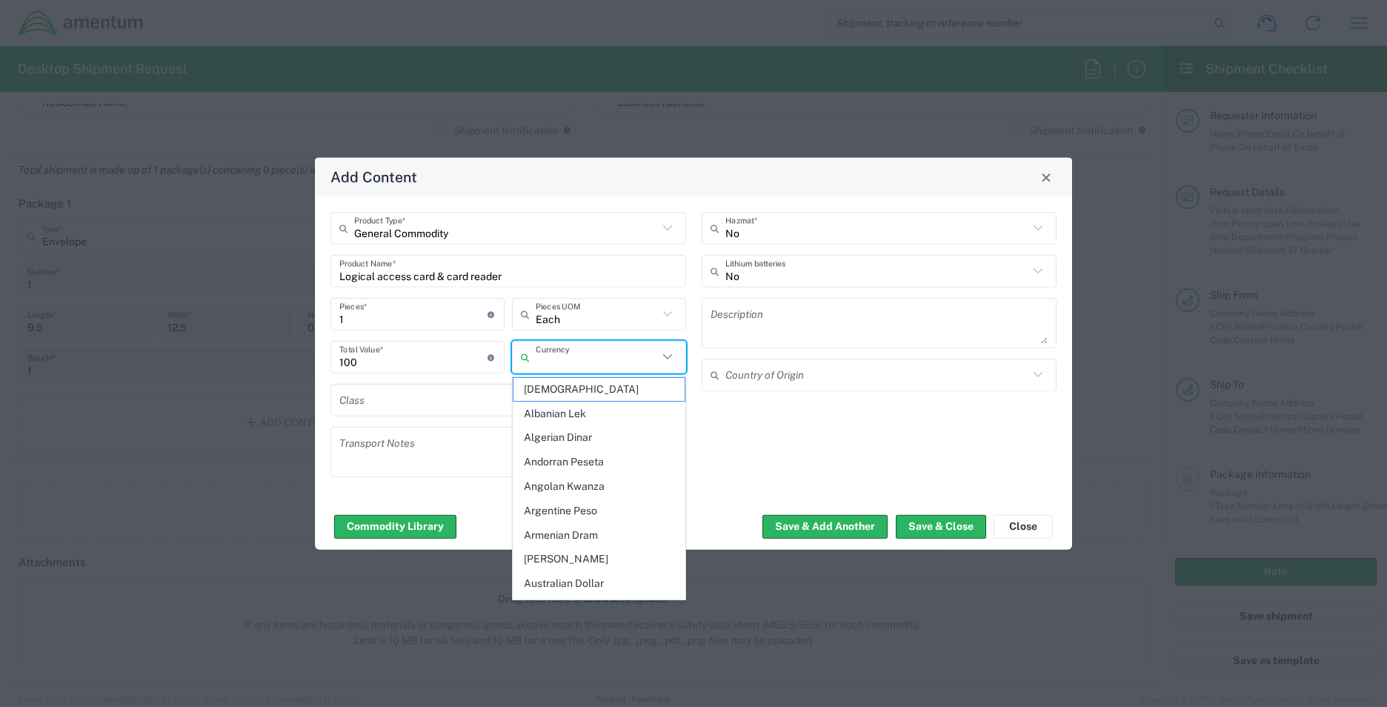
click at [895, 525] on div "Commodity Library Save & Add Another Save & Close Close" at bounding box center [693, 526] width 757 height 47
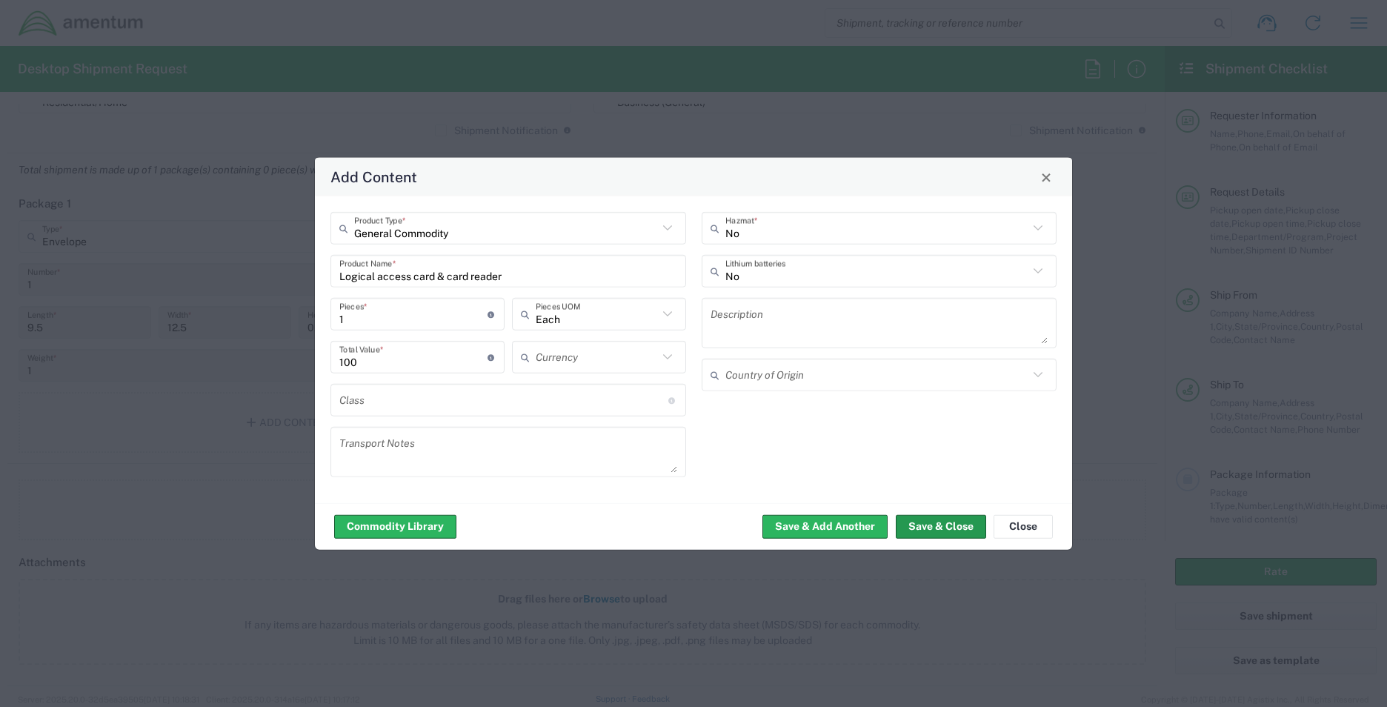
click at [906, 526] on button "Save & Close" at bounding box center [941, 526] width 90 height 24
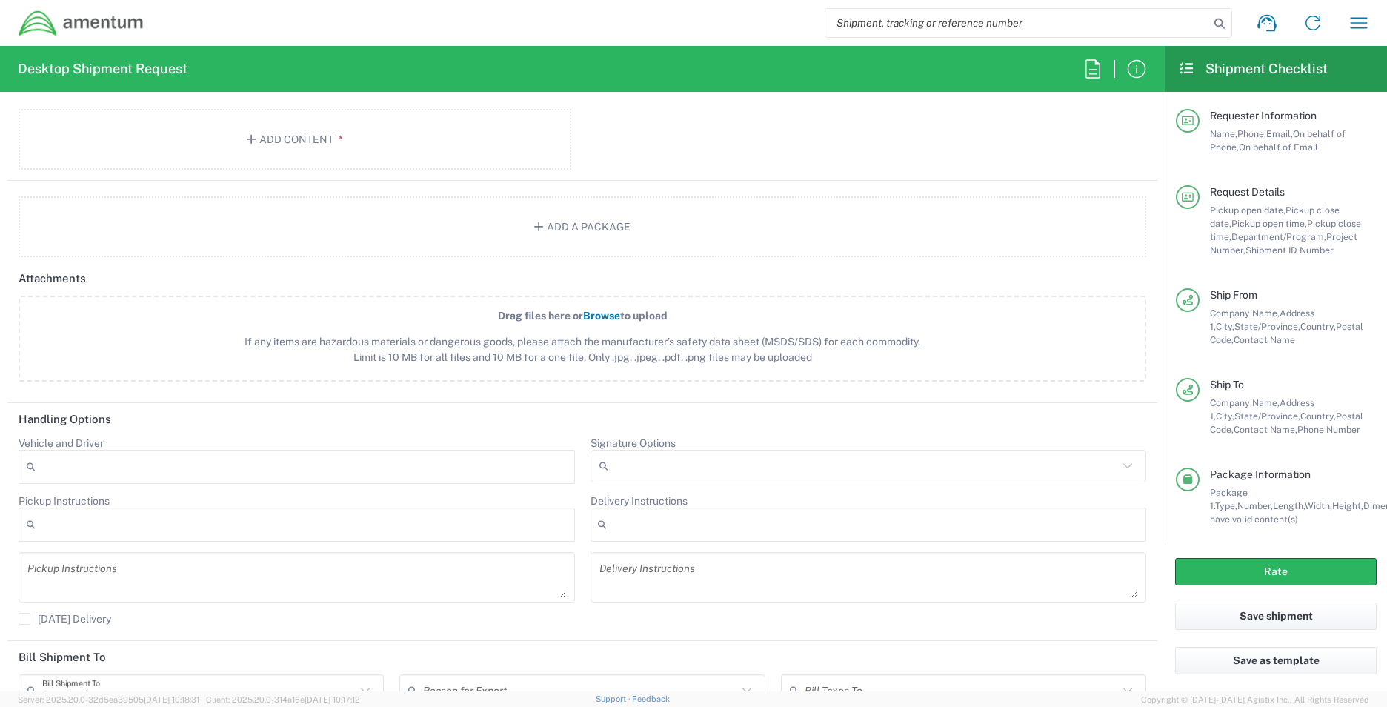
scroll to position [1631, 0]
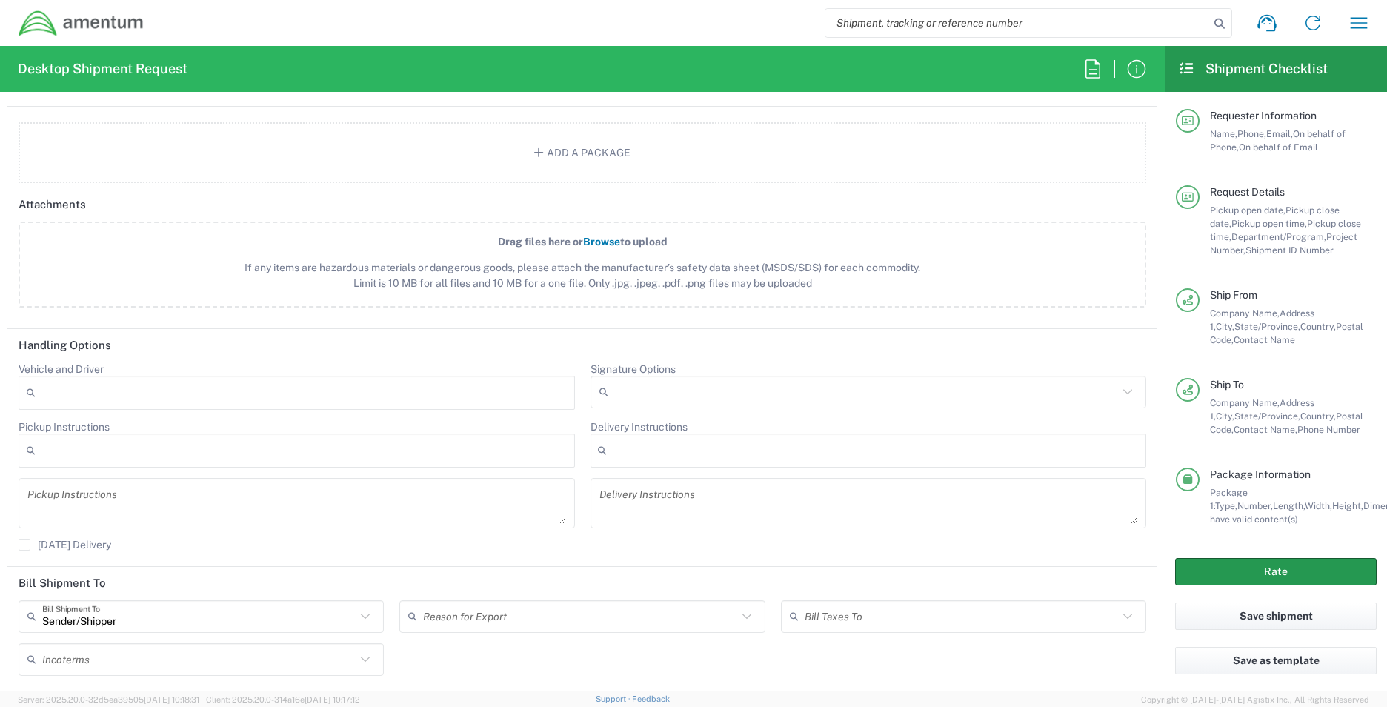
click at [1309, 566] on button "Rate" at bounding box center [1277, 571] width 202 height 27
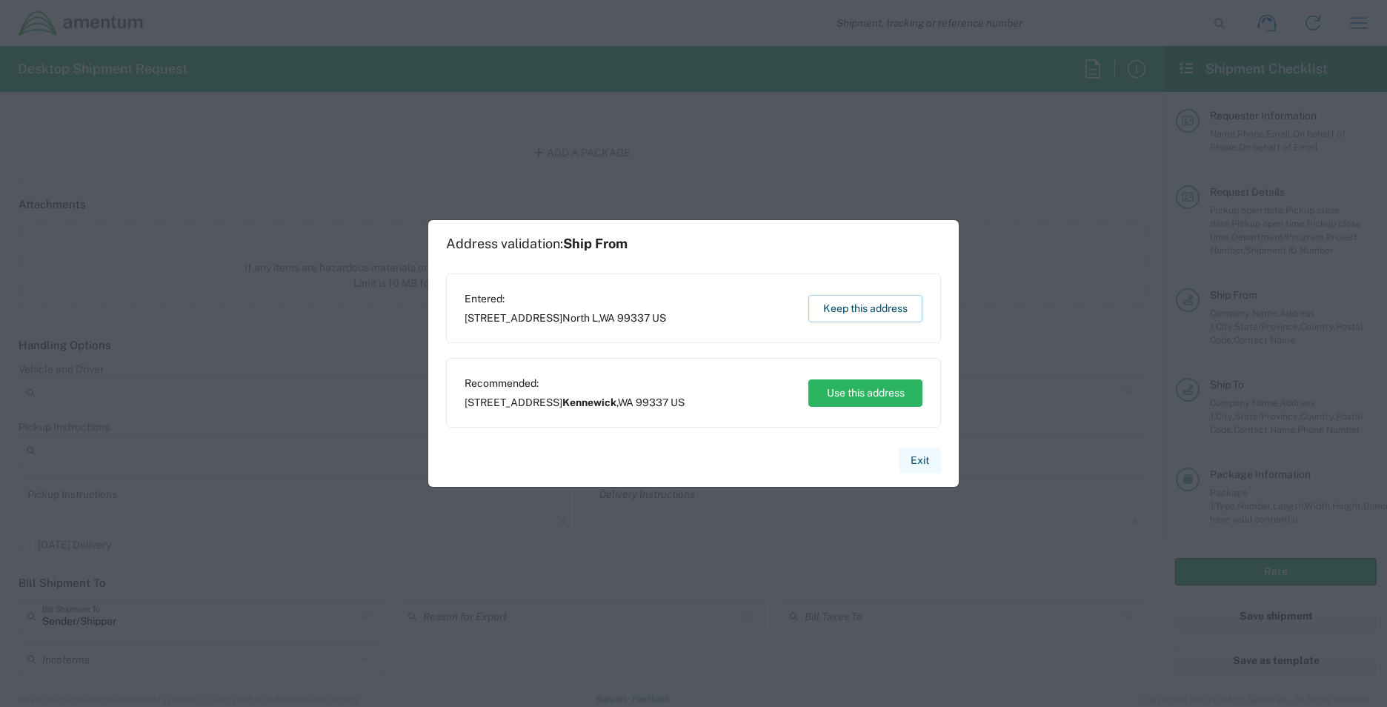
click at [910, 461] on button "Exit" at bounding box center [920, 461] width 42 height 26
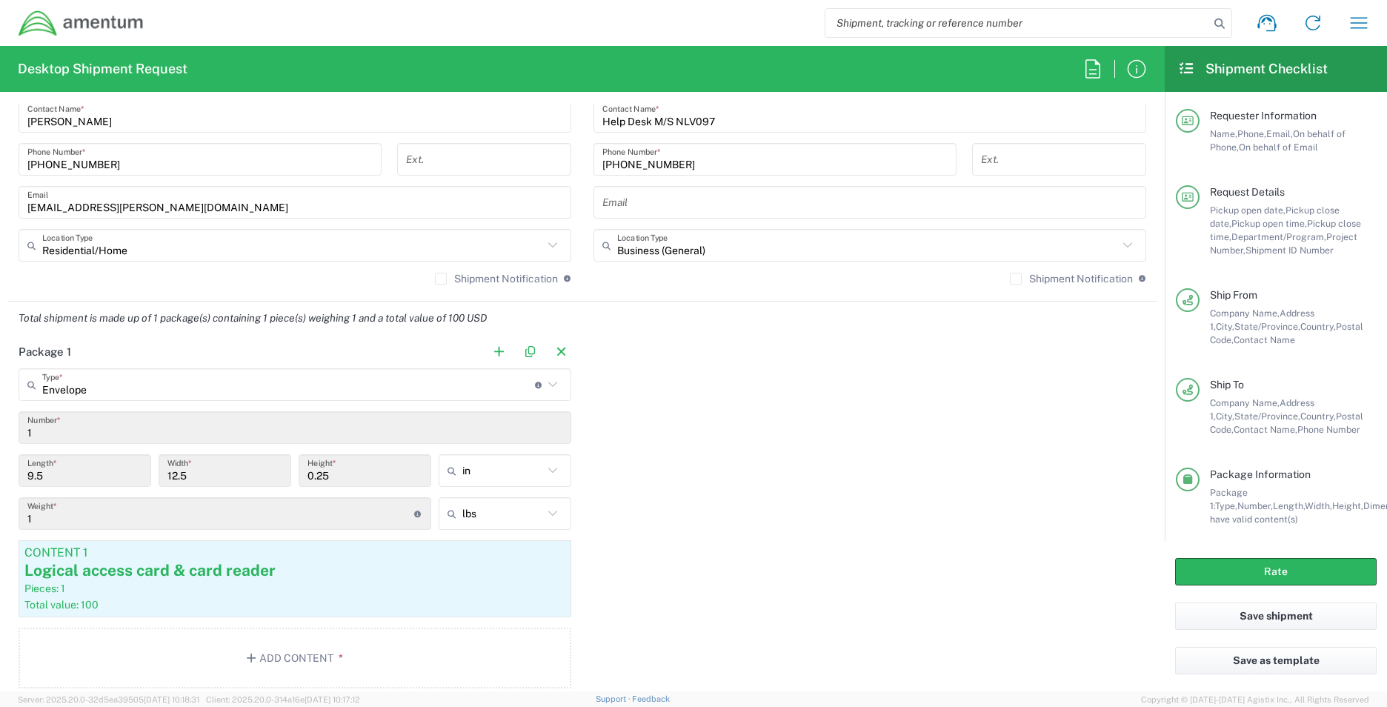
scroll to position [741, 0]
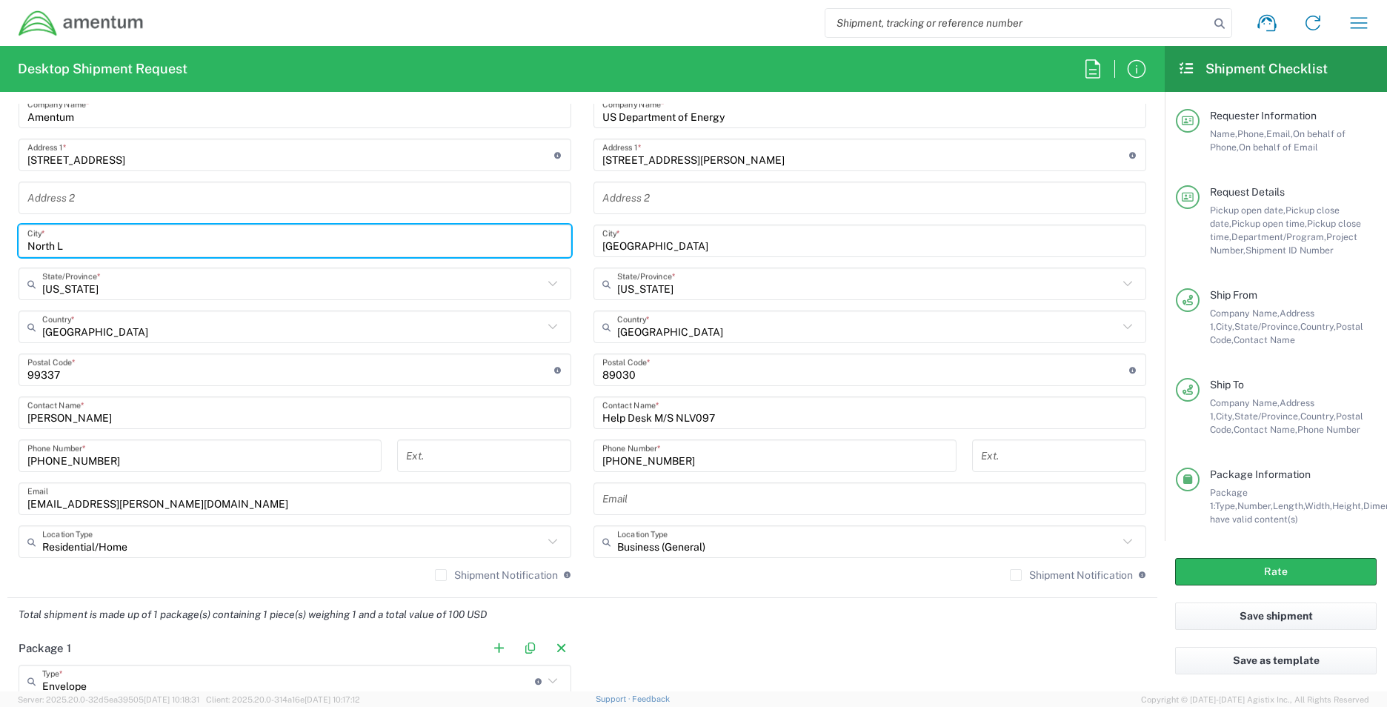
drag, startPoint x: 76, startPoint y: 248, endPoint x: -116, endPoint y: 231, distance: 192.7
click at [0, 231] on html "Shipment request Shipment tracking Shipment estimator Desktop shipment request …" at bounding box center [693, 353] width 1387 height 707
type input "Kennewick"
click at [1216, 581] on button "Rate" at bounding box center [1277, 571] width 202 height 27
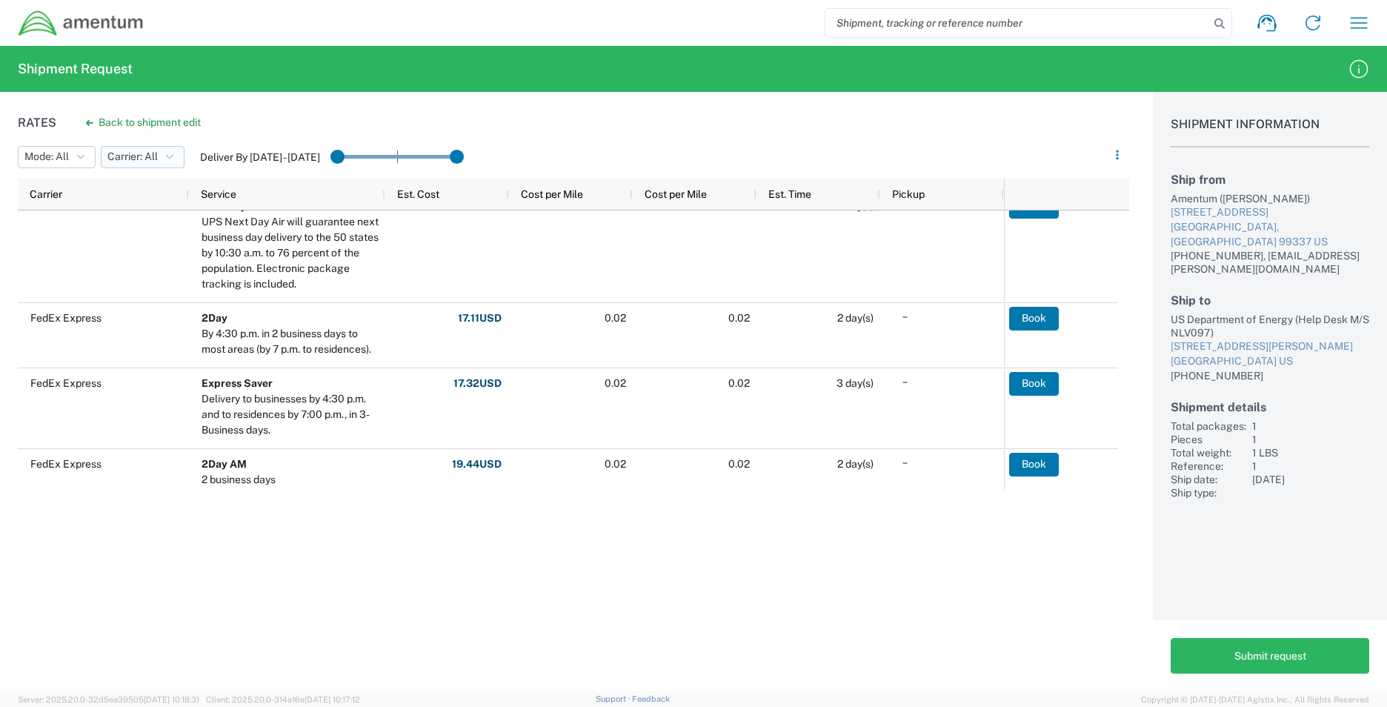
click at [133, 156] on span "Carrier: All" at bounding box center [132, 157] width 50 height 14
click at [134, 211] on span "FedEx Express" at bounding box center [188, 212] width 173 height 23
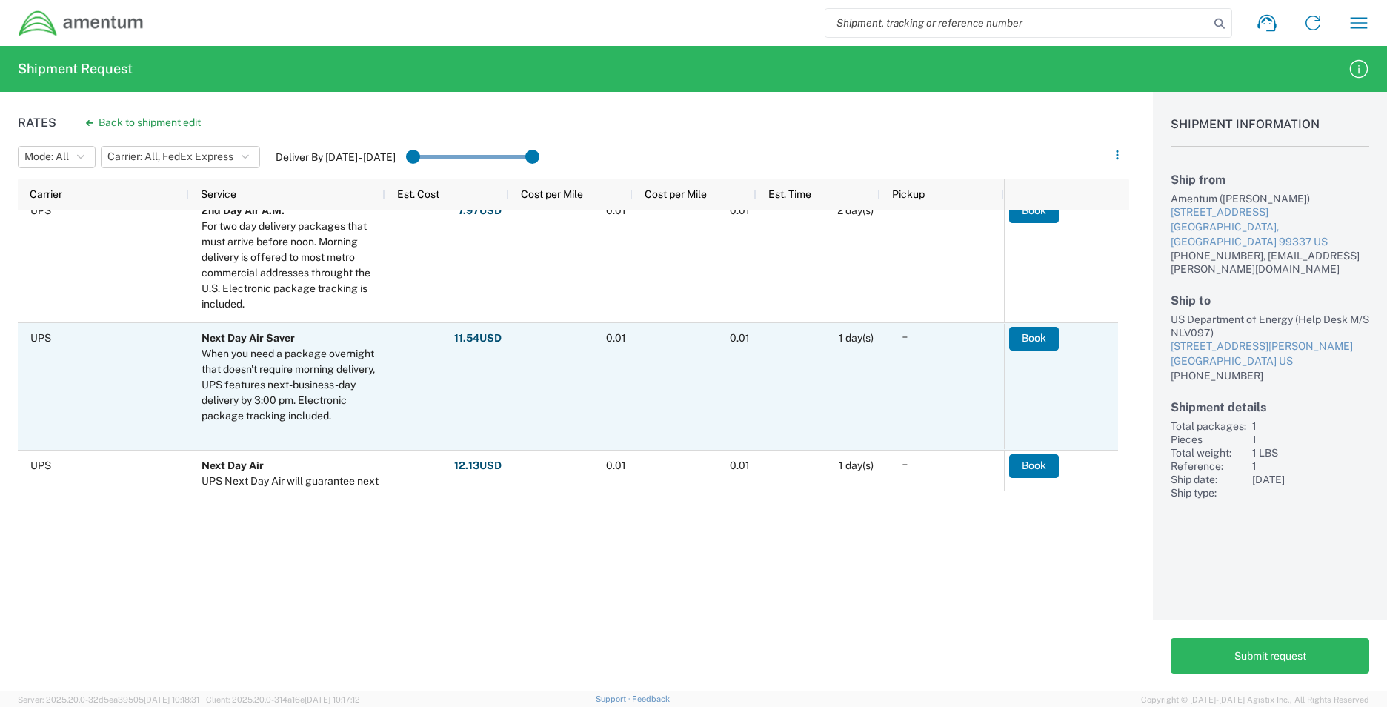
scroll to position [148, 0]
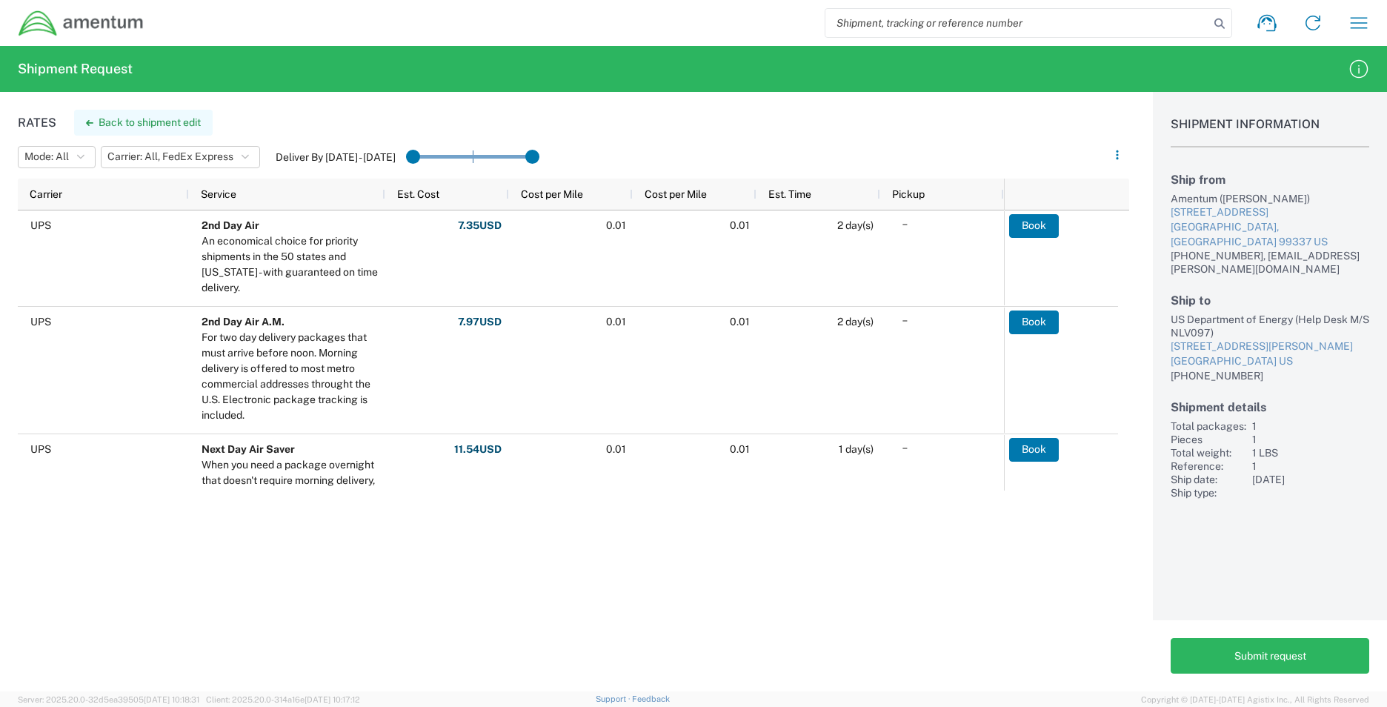
click at [145, 120] on button "Back to shipment edit" at bounding box center [143, 123] width 139 height 26
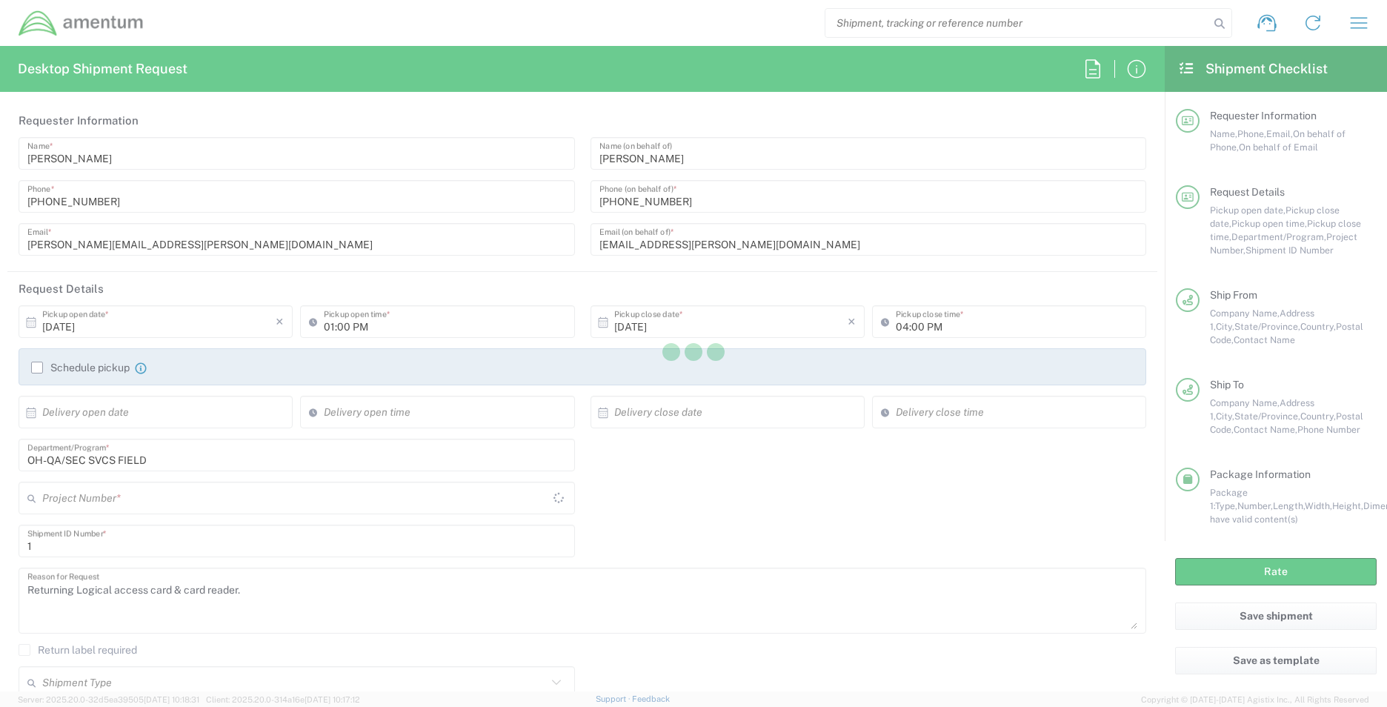
type input "[US_STATE]"
type input "Envelope"
type input "OVHD.100594.00000"
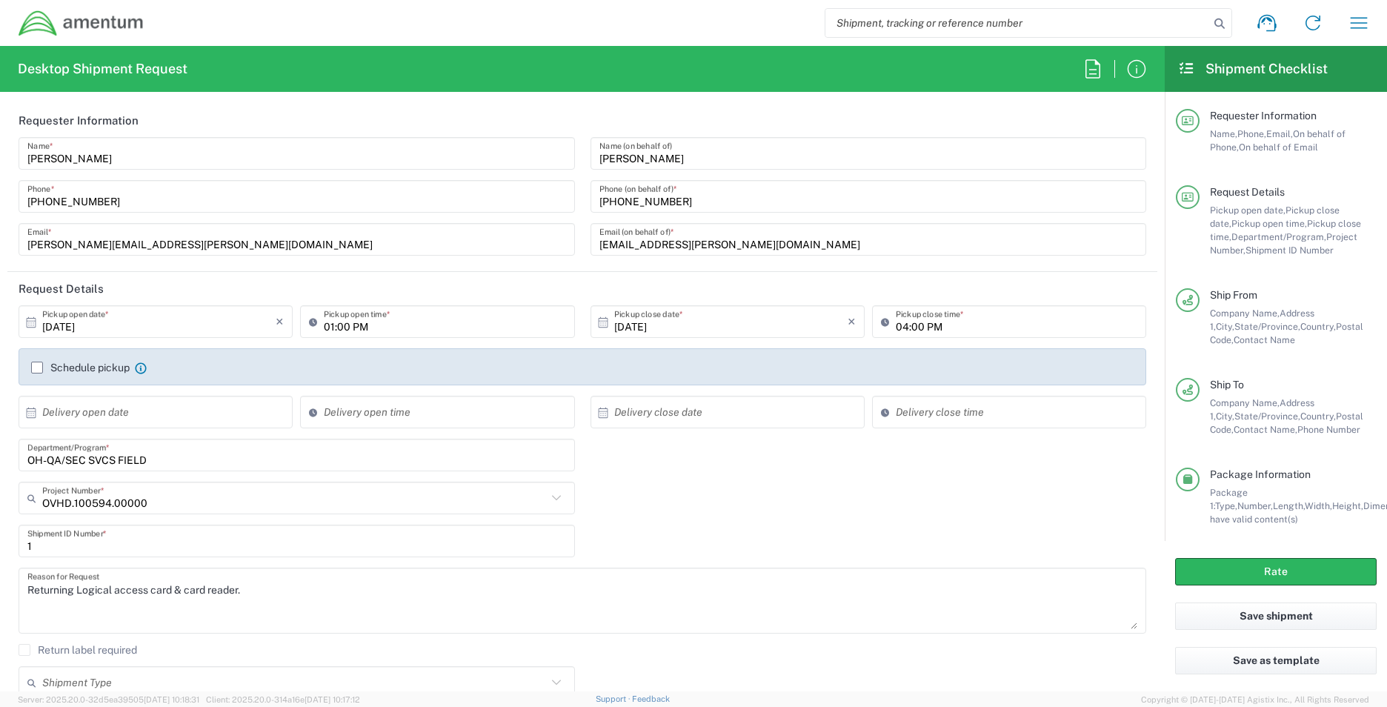
click at [156, 321] on input "10/08/2025" at bounding box center [158, 322] width 233 height 26
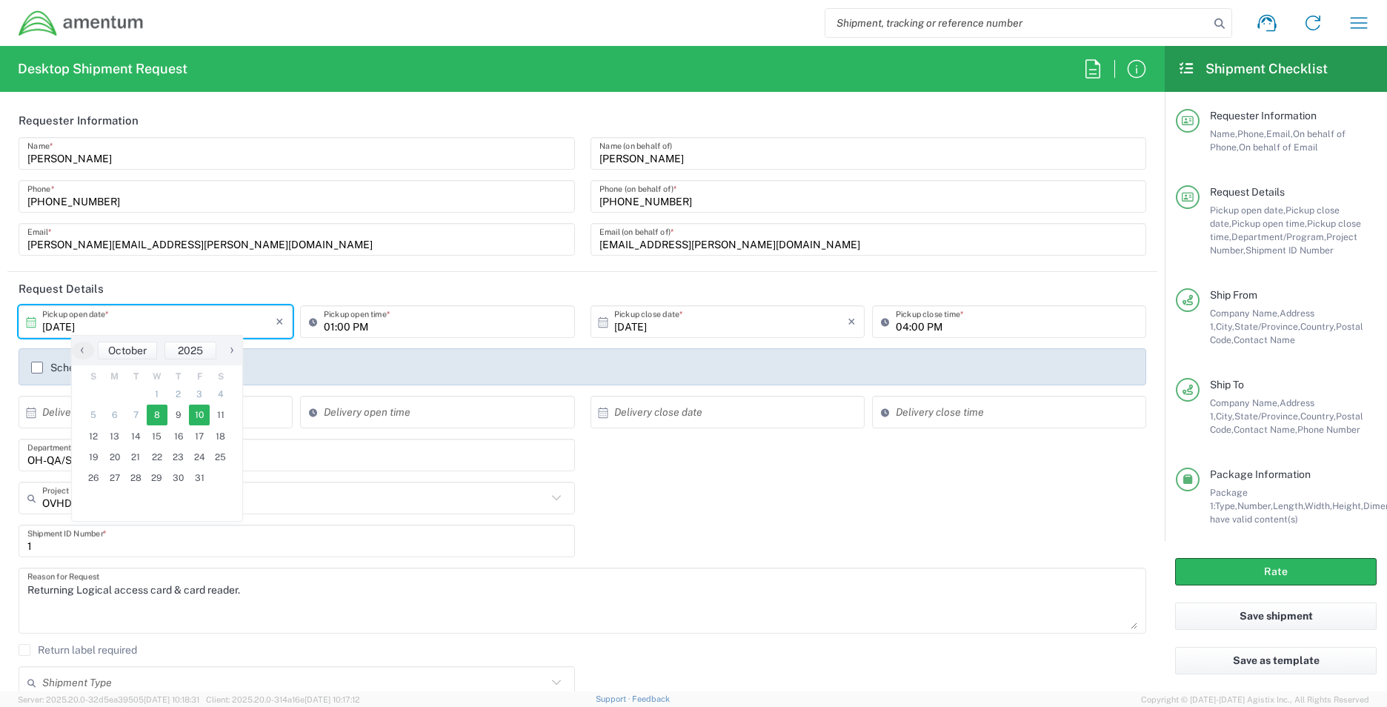
click at [191, 421] on span "10" at bounding box center [199, 415] width 21 height 21
type input "[DATE]"
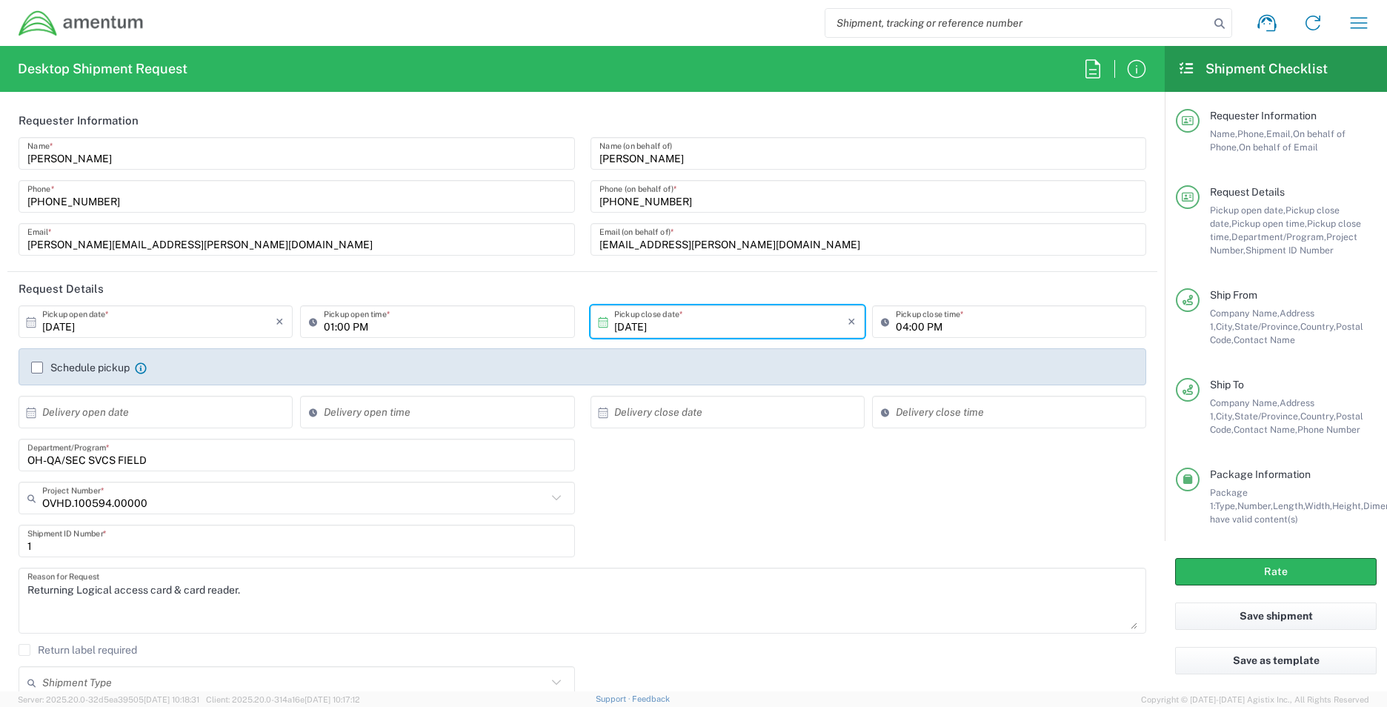
click at [174, 423] on input "text" at bounding box center [158, 412] width 233 height 26
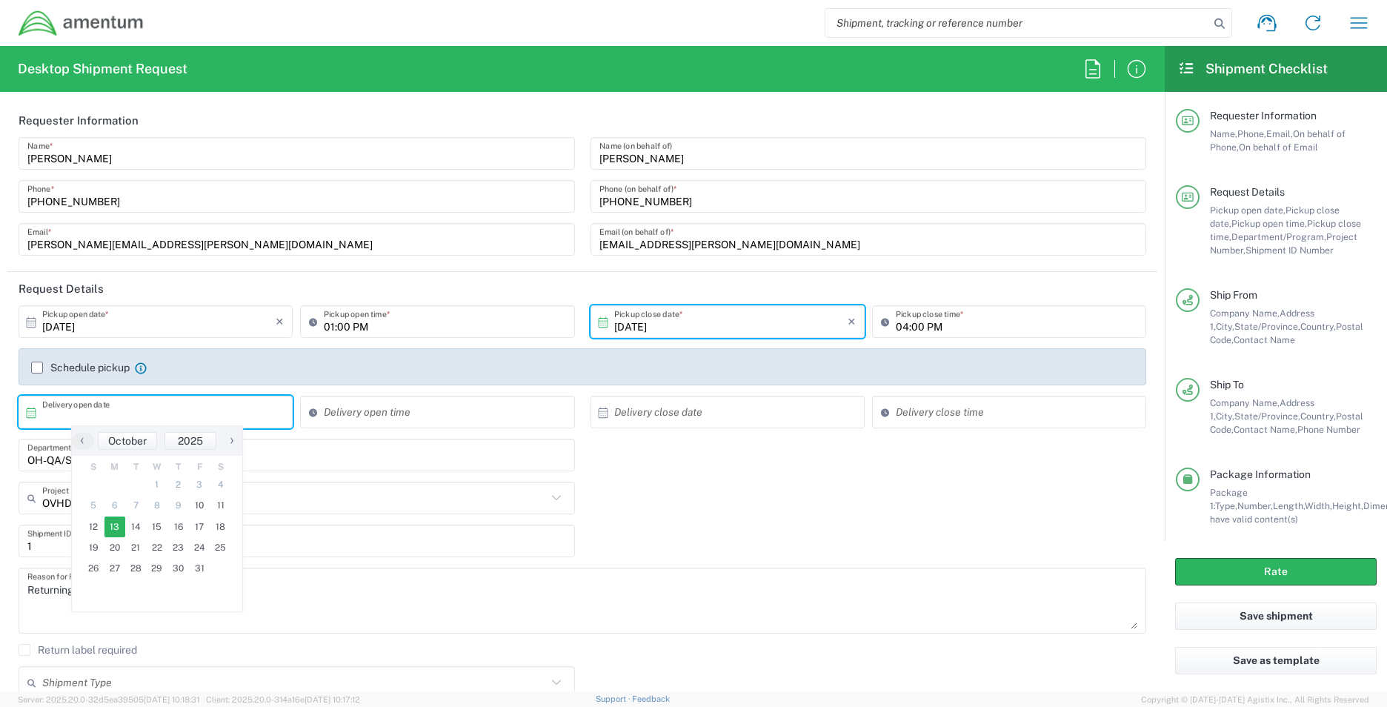
click at [117, 523] on span "13" at bounding box center [115, 527] width 21 height 21
type input "10/13/2025"
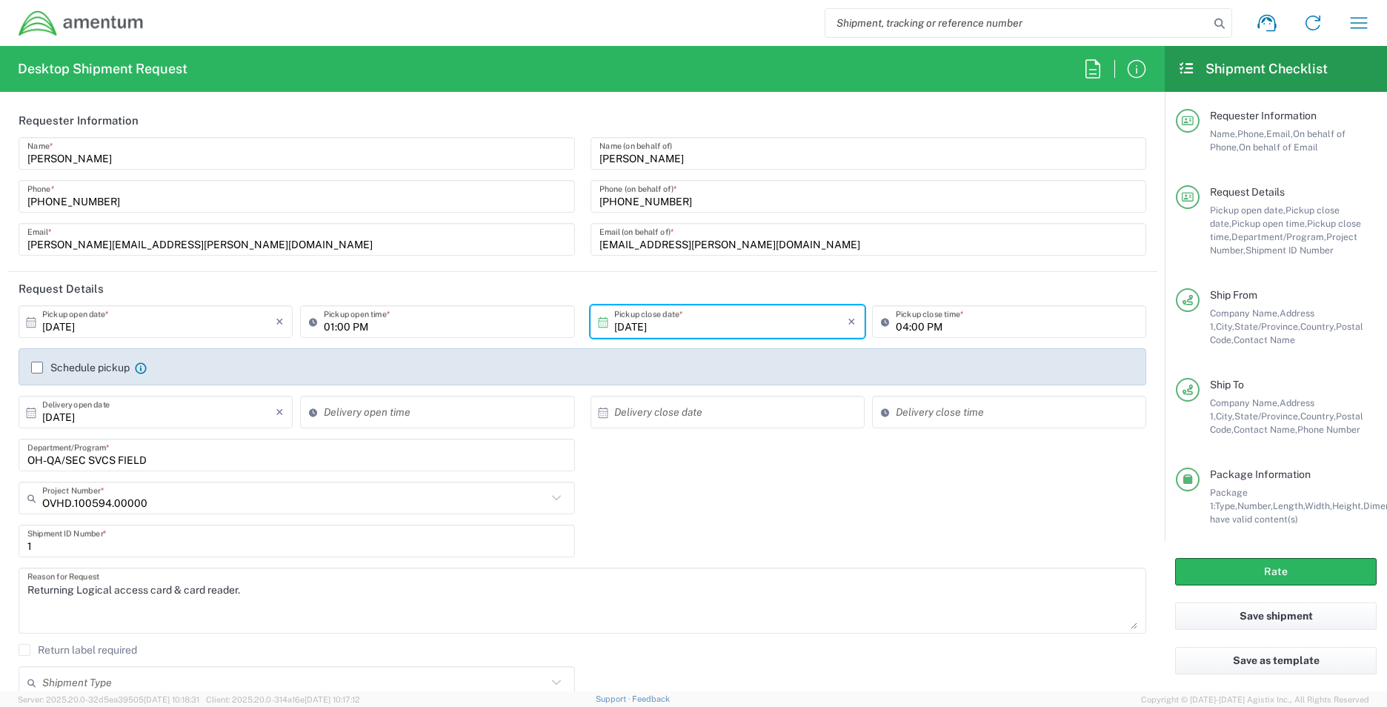
click at [465, 425] on div "Delivery open time" at bounding box center [437, 412] width 274 height 33
type input "12:28 PM"
click at [714, 417] on input "text" at bounding box center [730, 412] width 233 height 26
click at [759, 528] on span "17" at bounding box center [765, 527] width 21 height 21
type input "[DATE]"
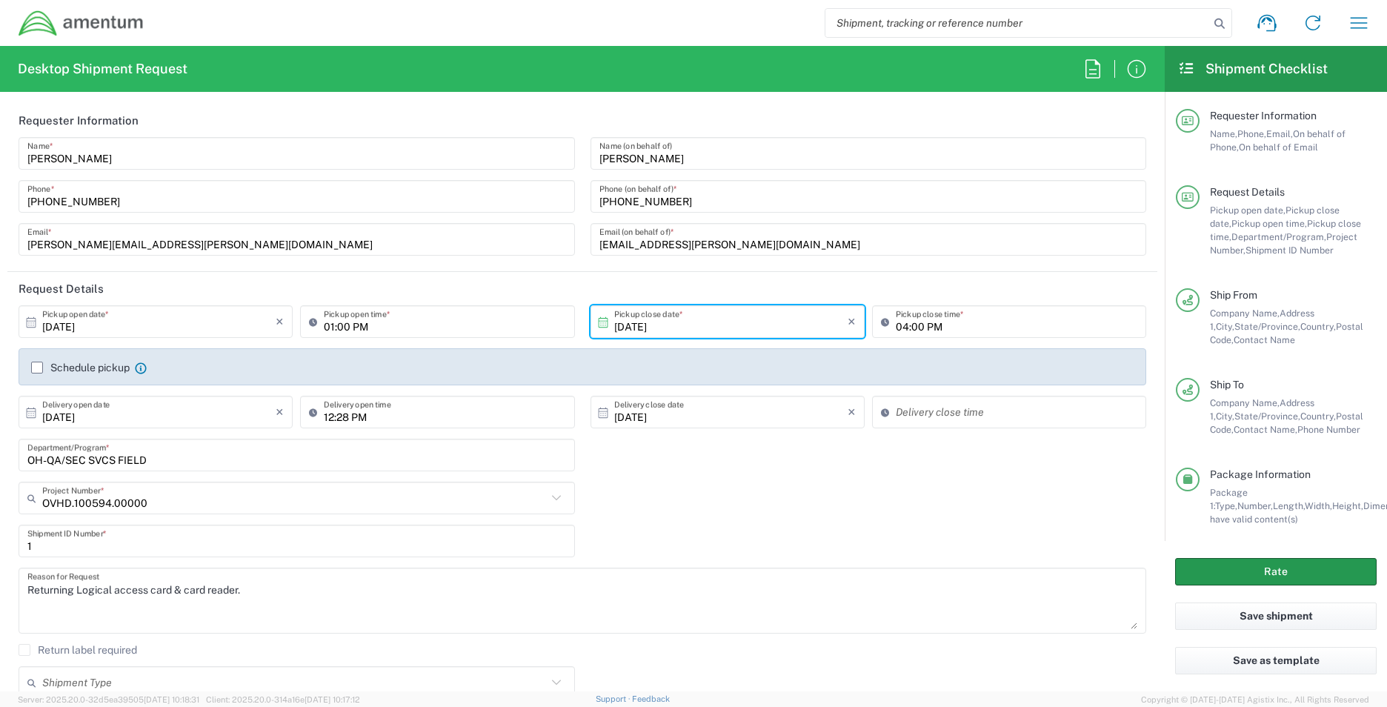
click at [1262, 568] on button "Rate" at bounding box center [1277, 571] width 202 height 27
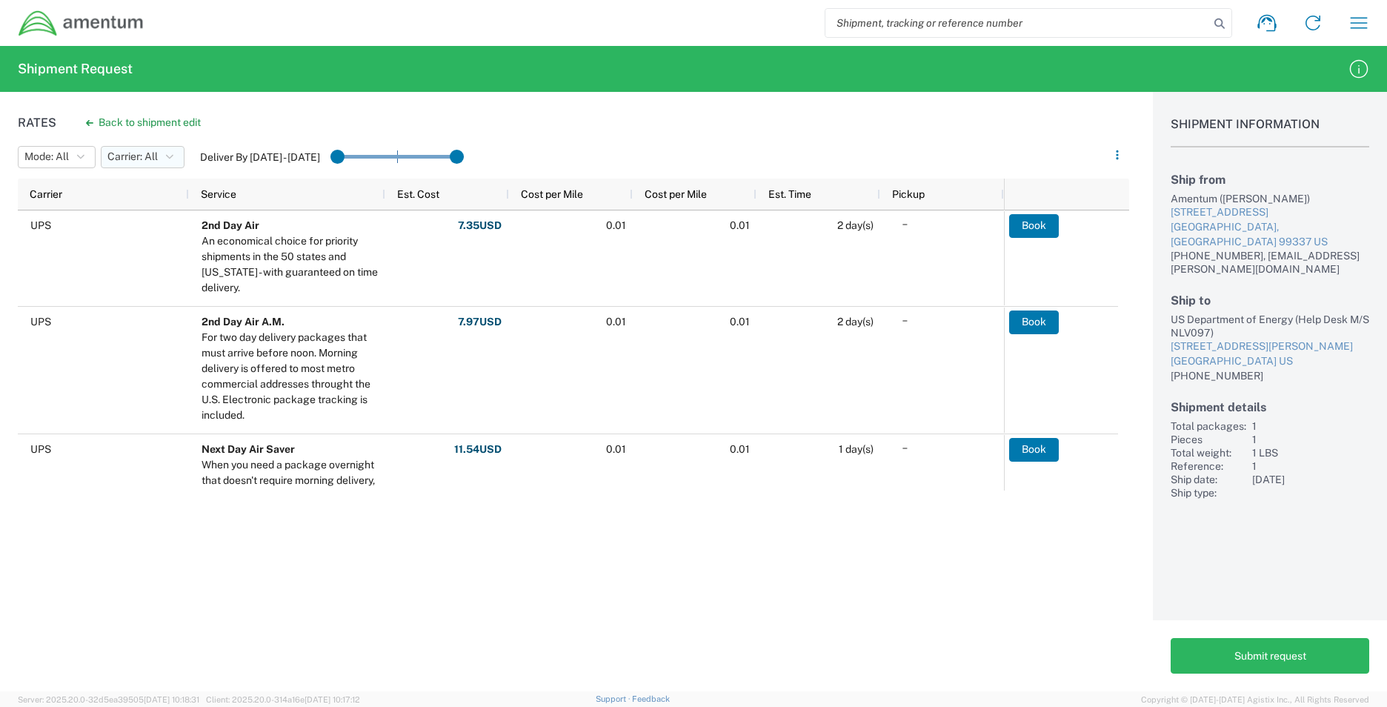
click at [144, 159] on span "Carrier: All" at bounding box center [132, 157] width 50 height 14
click at [142, 213] on span "FedEx Express" at bounding box center [188, 212] width 173 height 23
click at [231, 159] on span "Carrier: All, FedEx Express" at bounding box center [170, 157] width 126 height 14
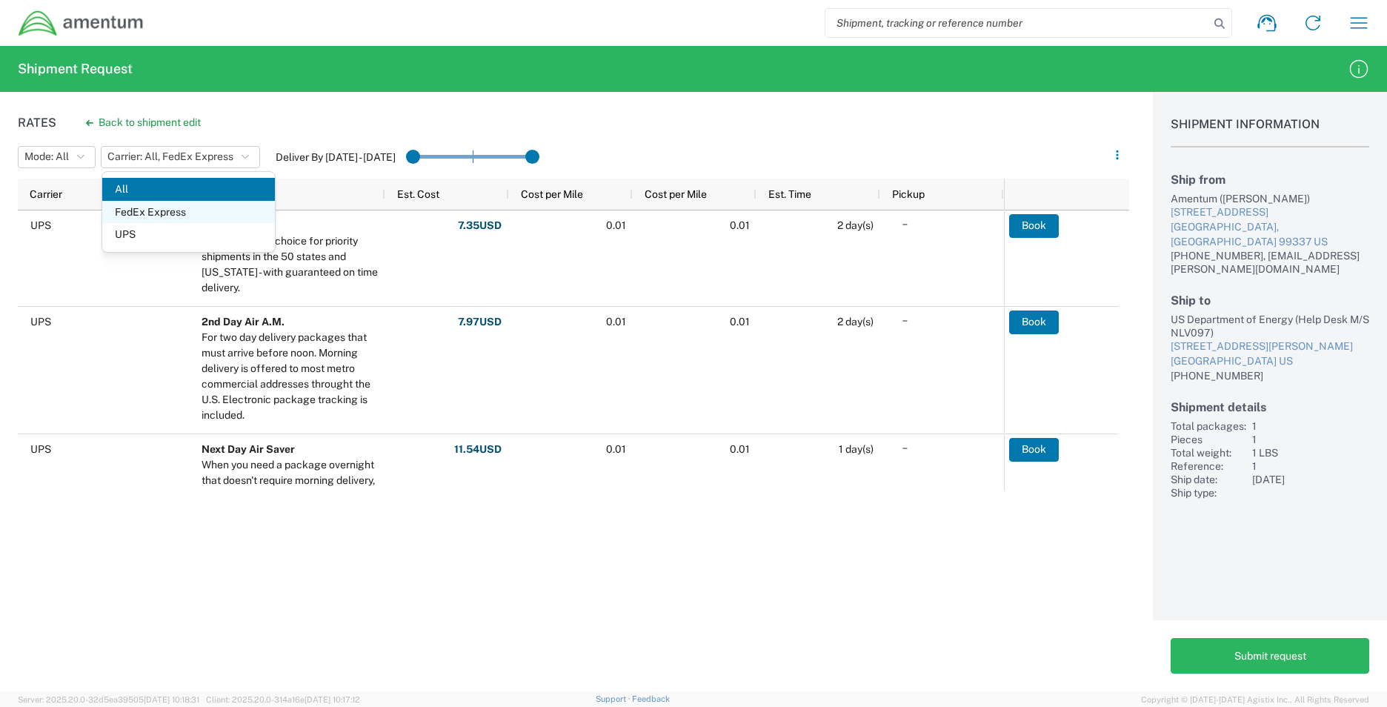
click at [203, 205] on span "FedEx Express" at bounding box center [188, 212] width 173 height 23
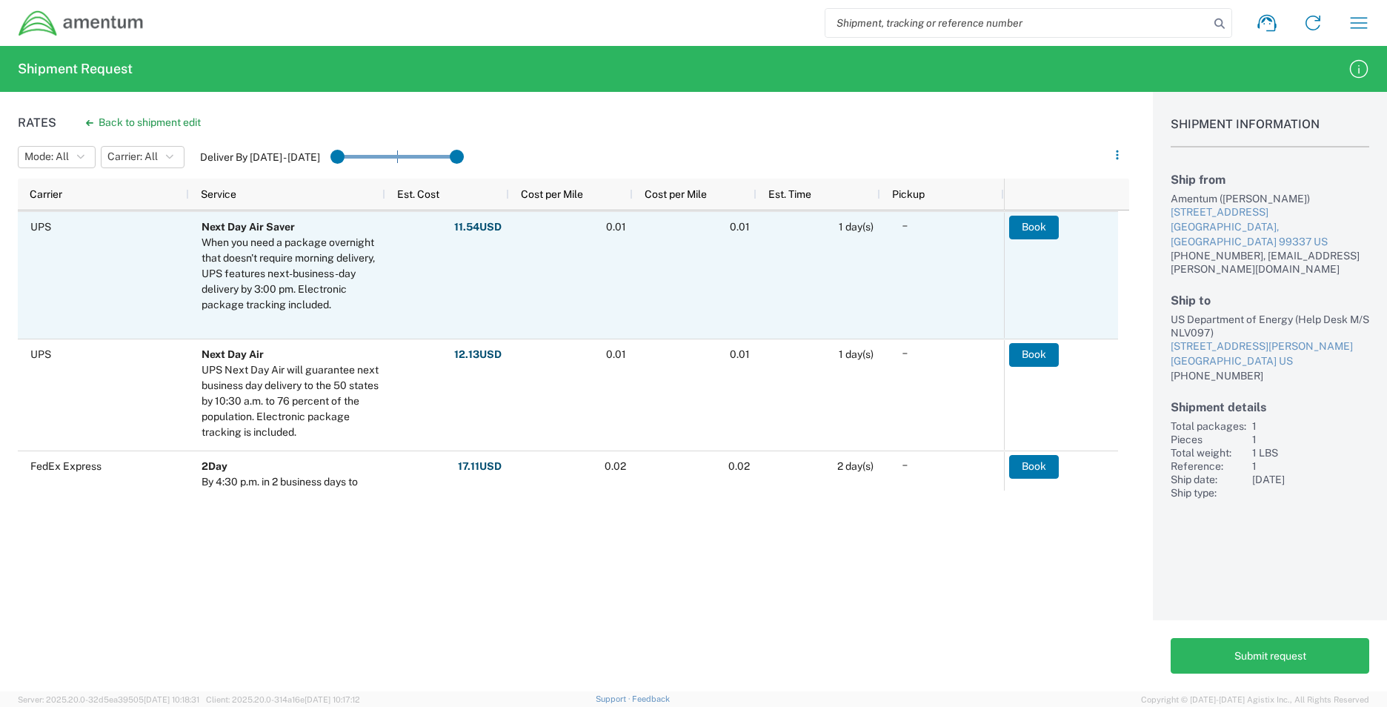
scroll to position [148, 0]
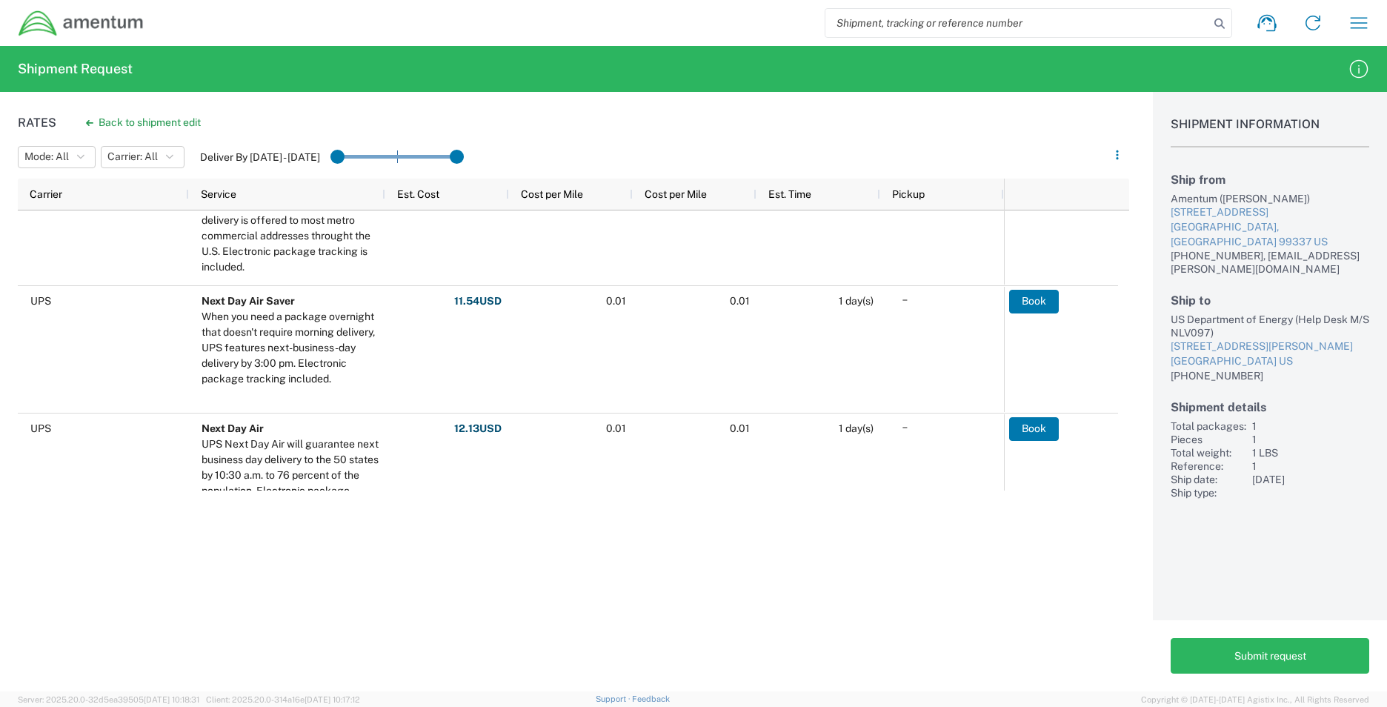
click at [99, 146] on agx-table-filter "Mode: All All SMAL Carrier: All All FedEx Express UPS Deliver By Oct 11 - Oct 13" at bounding box center [243, 157] width 451 height 25
click at [147, 164] on span "Carrier: All" at bounding box center [132, 157] width 50 height 14
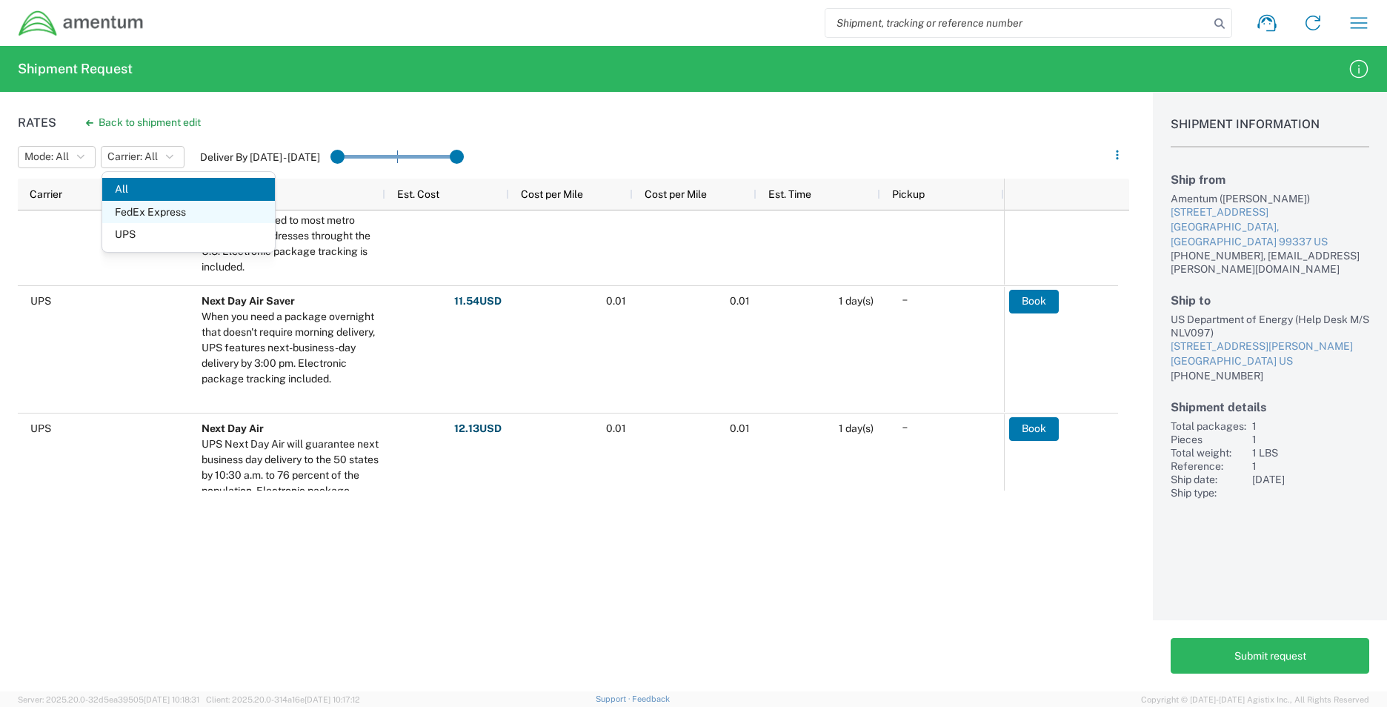
click at [140, 216] on span "FedEx Express" at bounding box center [188, 212] width 173 height 23
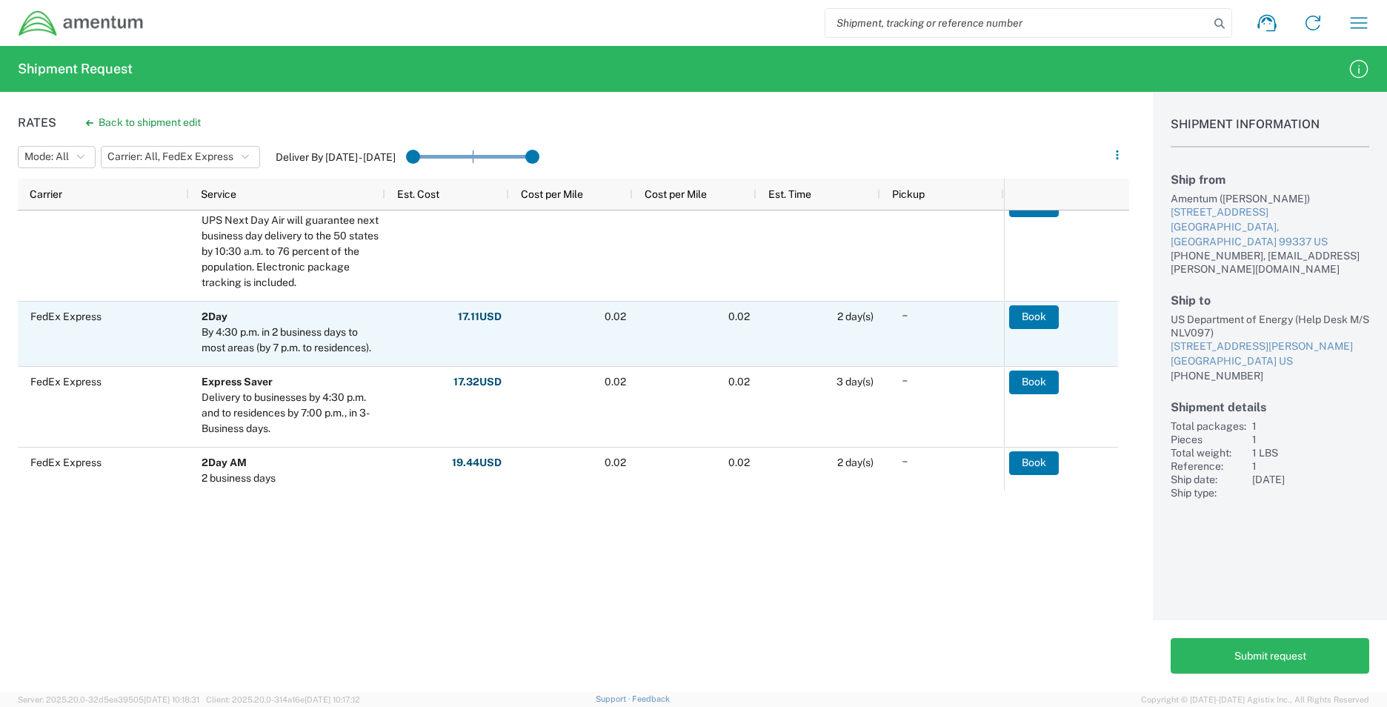
scroll to position [372, 0]
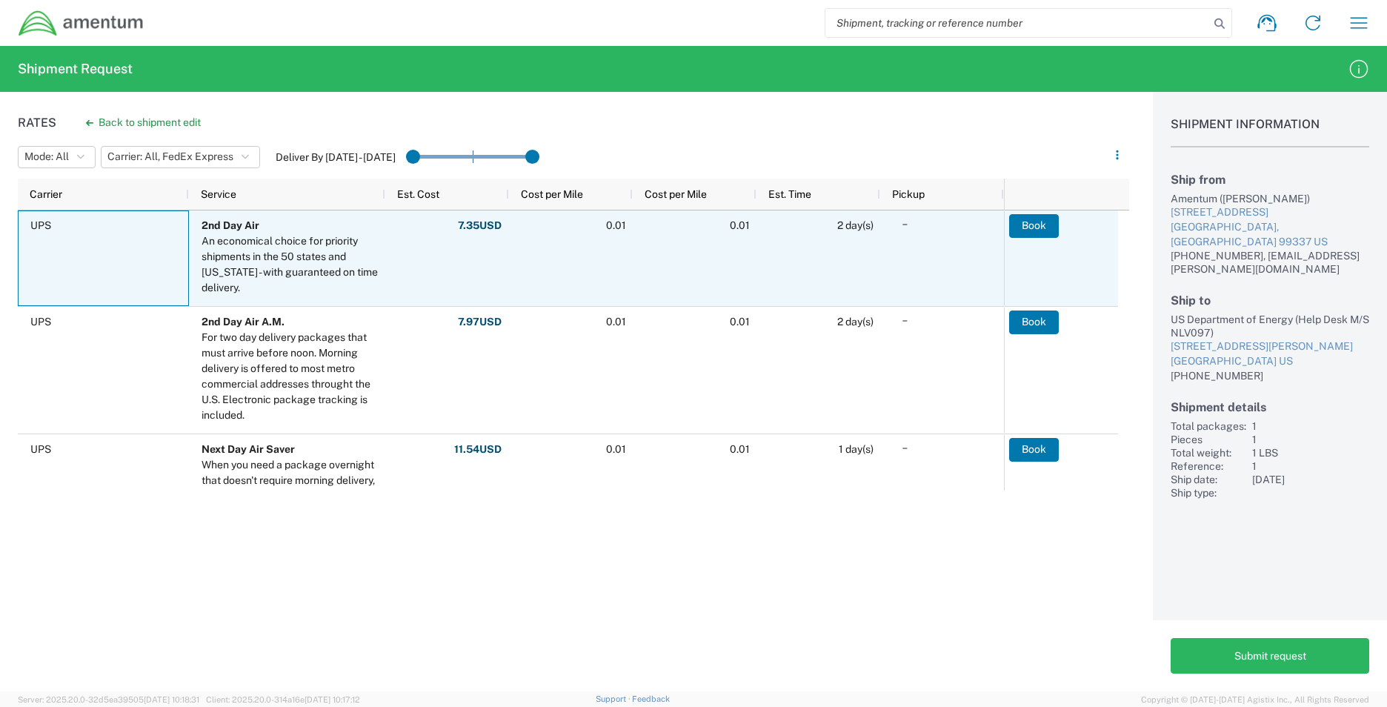
click at [163, 274] on div "UPS" at bounding box center [103, 258] width 171 height 96
click at [1048, 228] on button "Book" at bounding box center [1034, 226] width 50 height 24
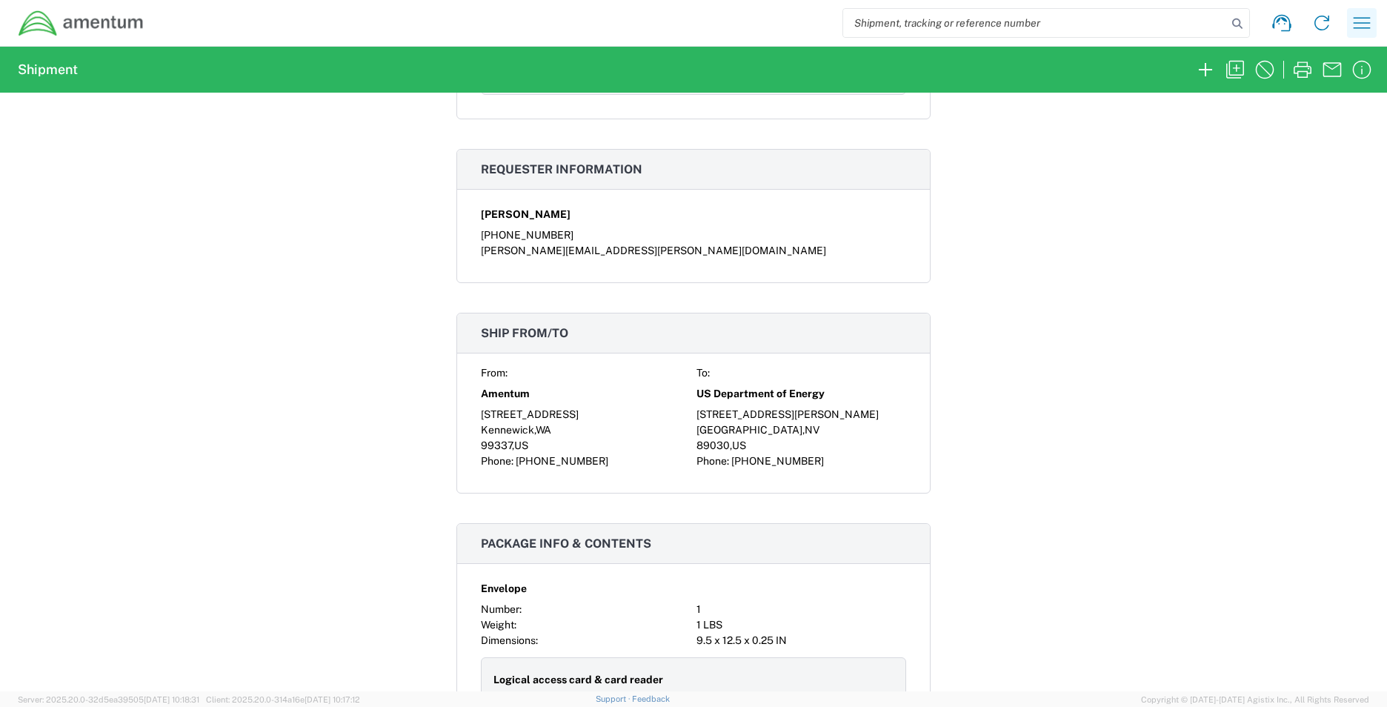
click at [1369, 18] on icon "button" at bounding box center [1362, 22] width 17 height 11
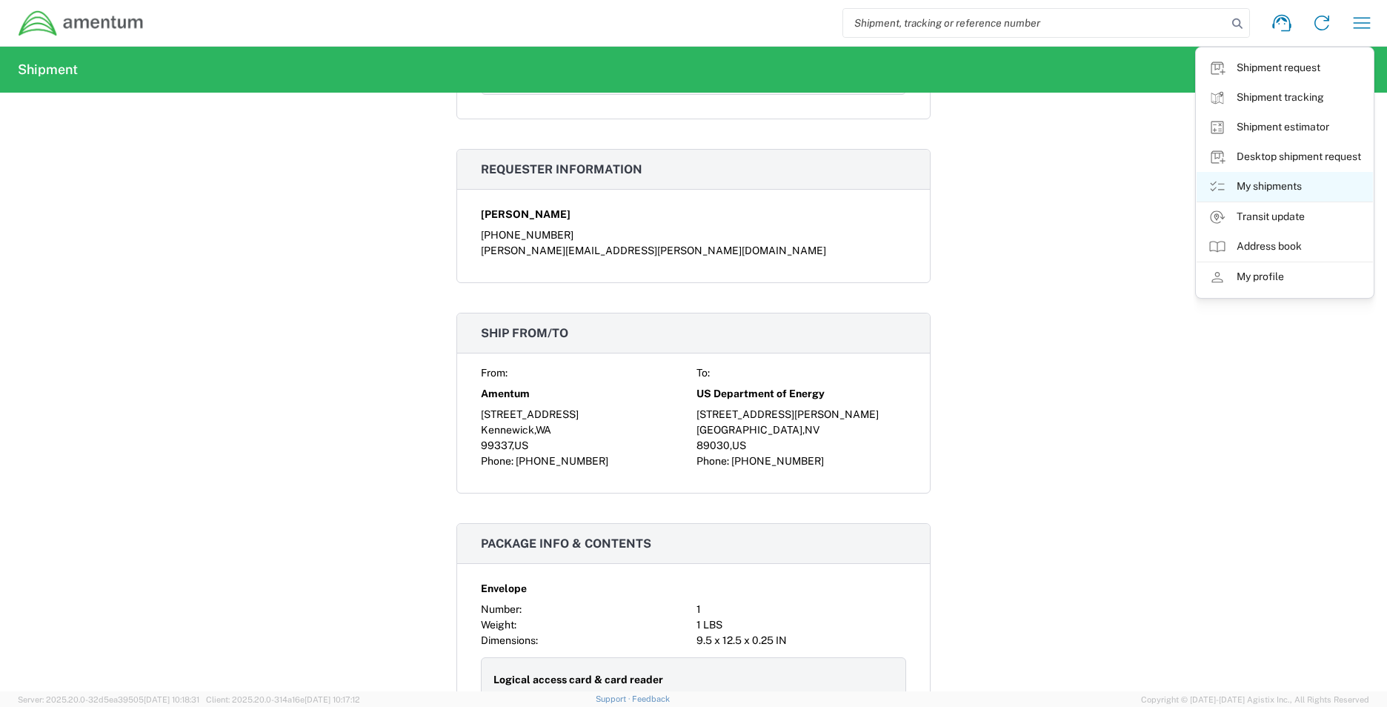
click at [1261, 187] on link "My shipments" at bounding box center [1285, 187] width 176 height 30
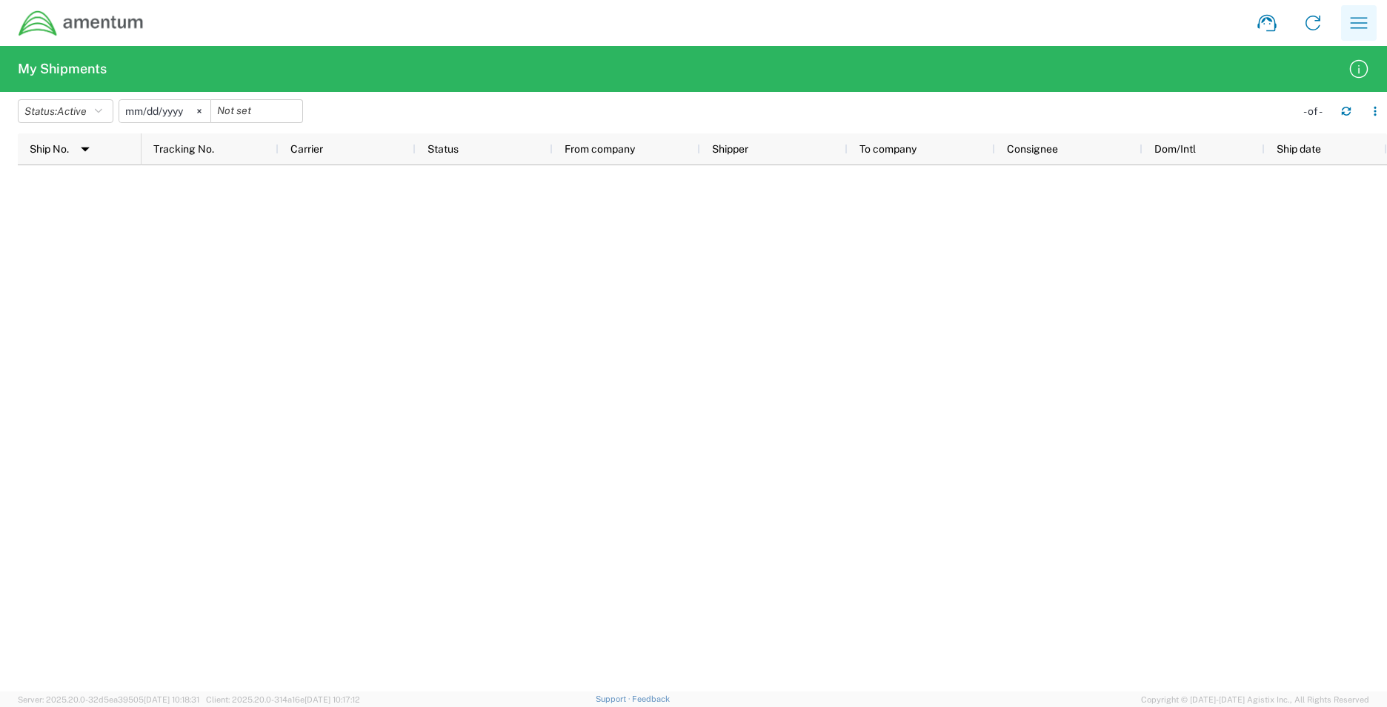
click at [1365, 20] on icon "button" at bounding box center [1359, 23] width 24 height 24
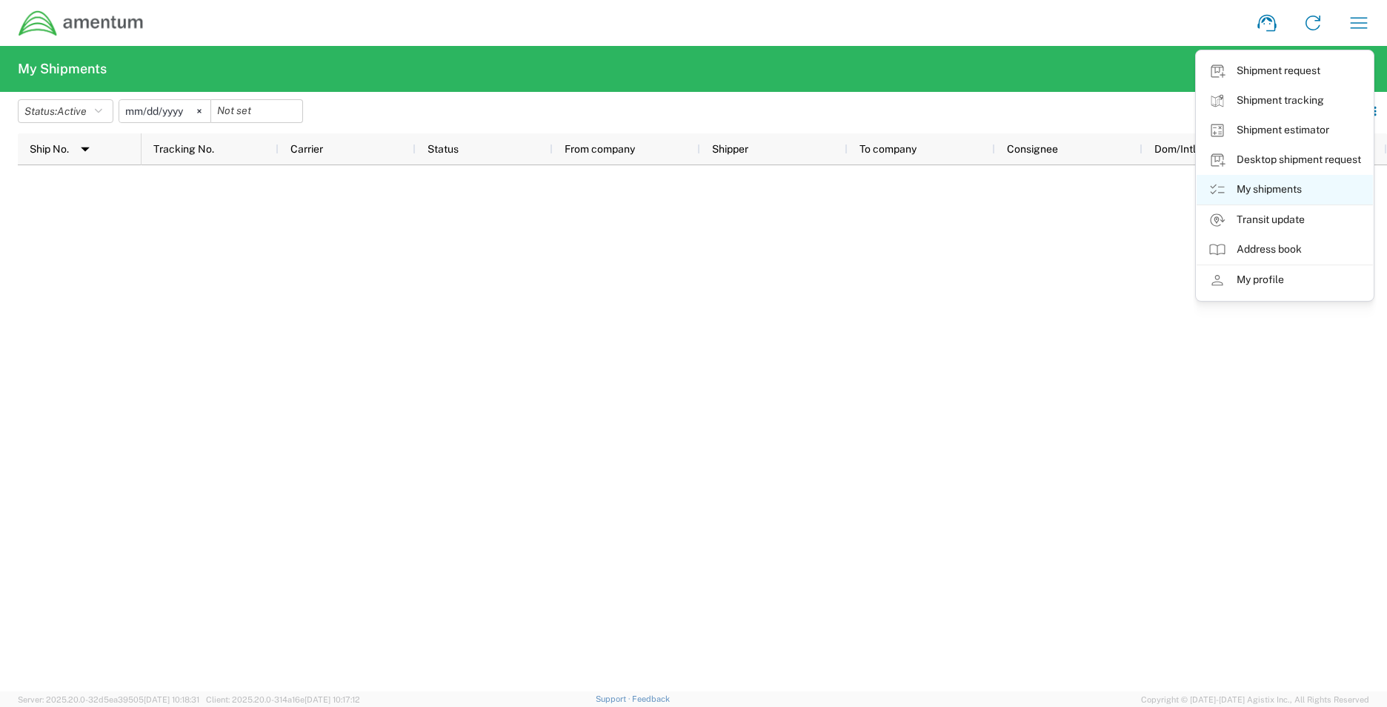
click at [1272, 190] on link "My shipments" at bounding box center [1285, 190] width 176 height 30
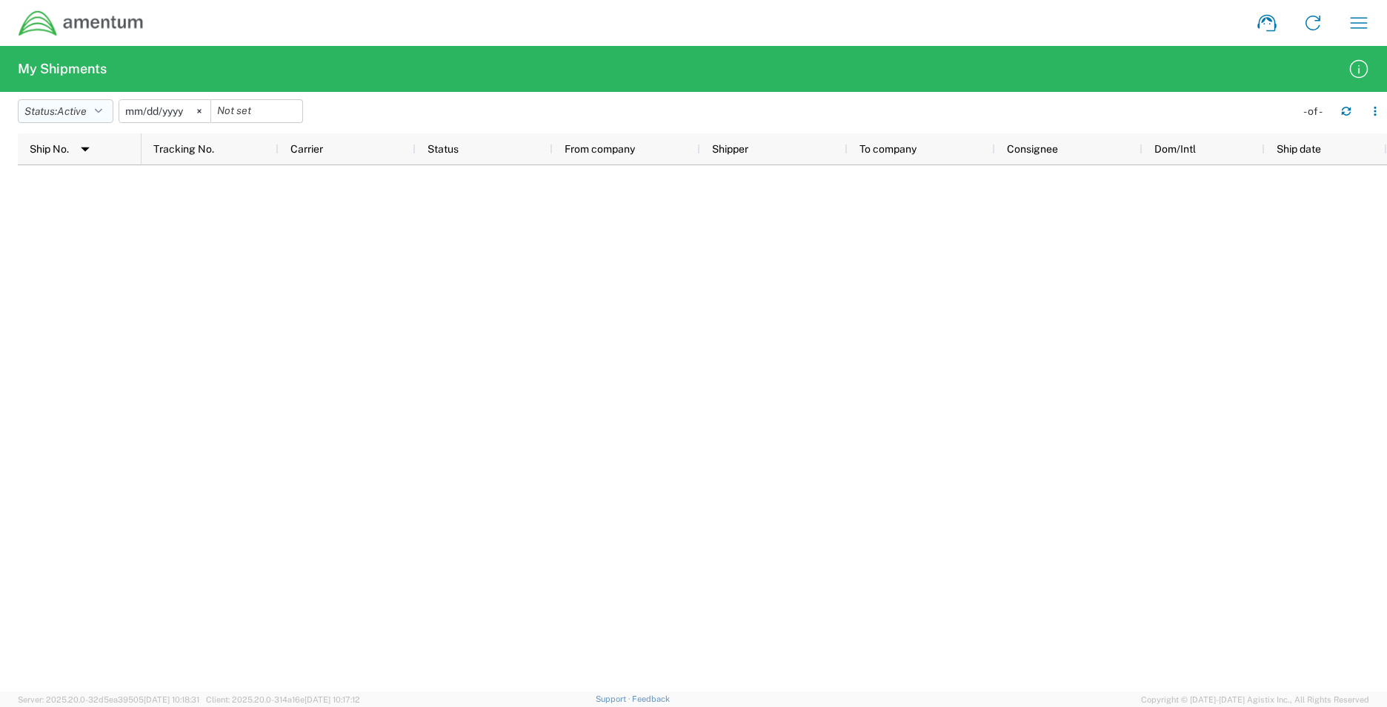
click at [102, 110] on icon "button" at bounding box center [98, 111] width 7 height 10
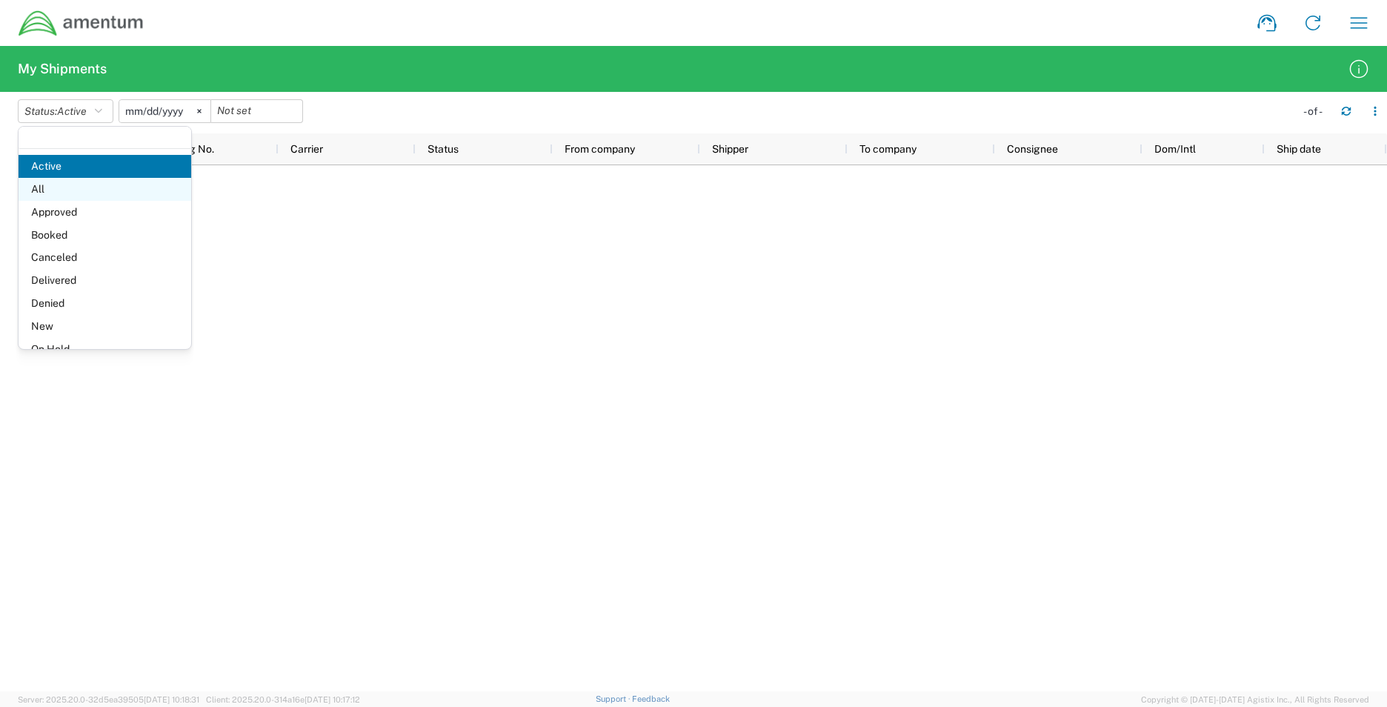
click at [54, 195] on span "All" at bounding box center [105, 189] width 173 height 23
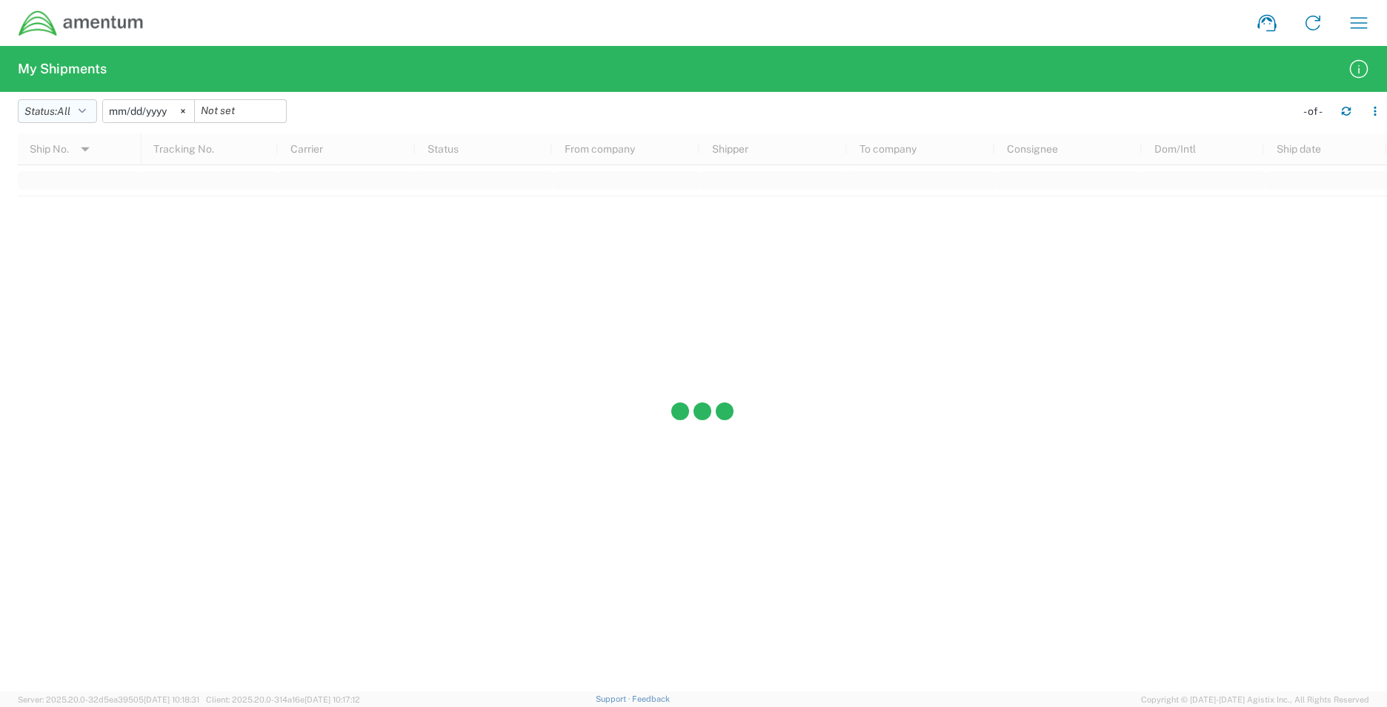
click at [45, 117] on button "Status: All" at bounding box center [57, 111] width 79 height 24
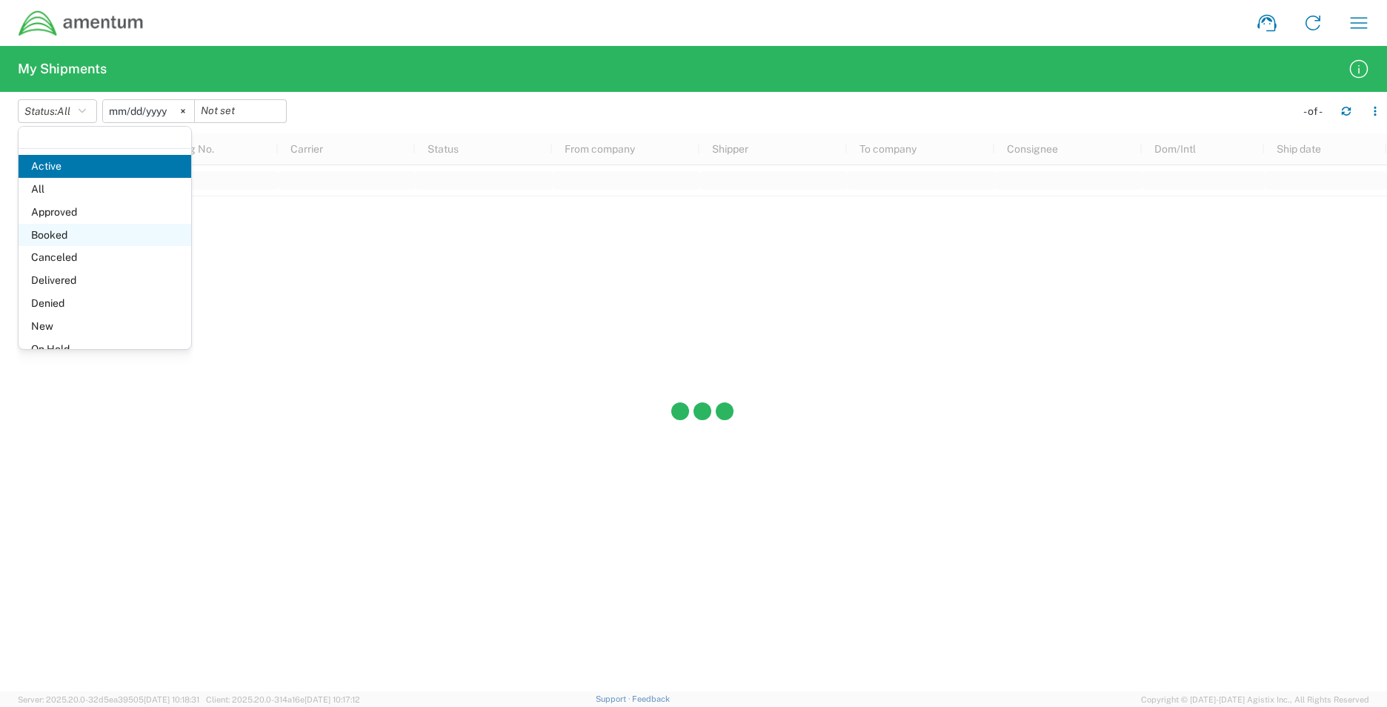
click at [39, 239] on span "Booked" at bounding box center [105, 235] width 173 height 23
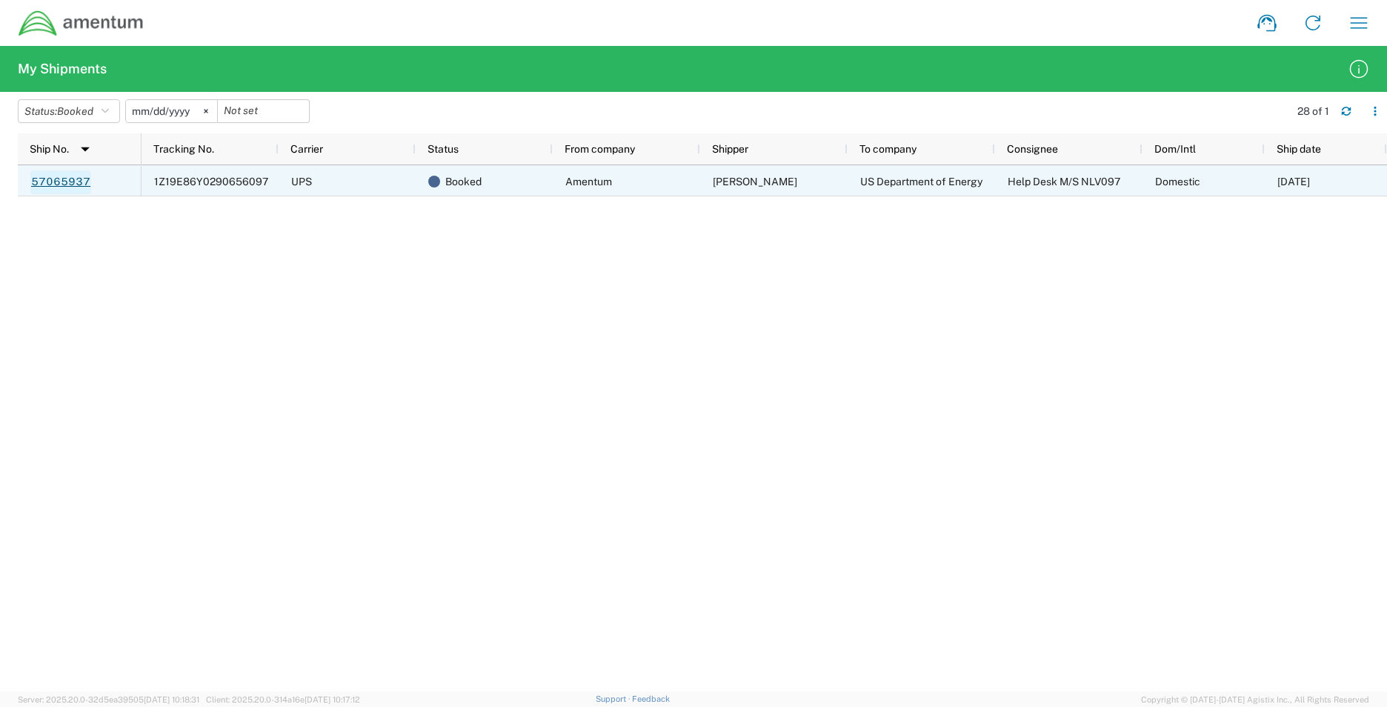
click at [69, 181] on link "57065937" at bounding box center [60, 182] width 61 height 24
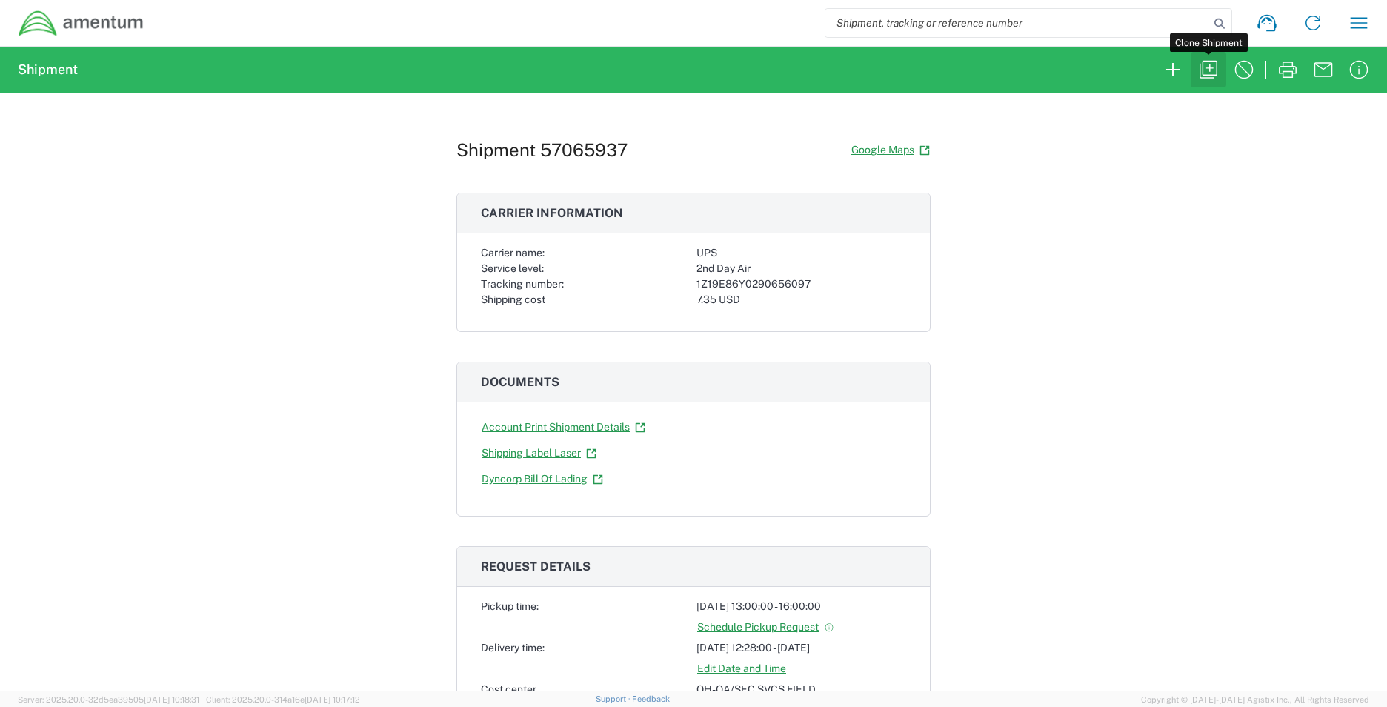
click at [1207, 76] on icon "button" at bounding box center [1209, 70] width 24 height 24
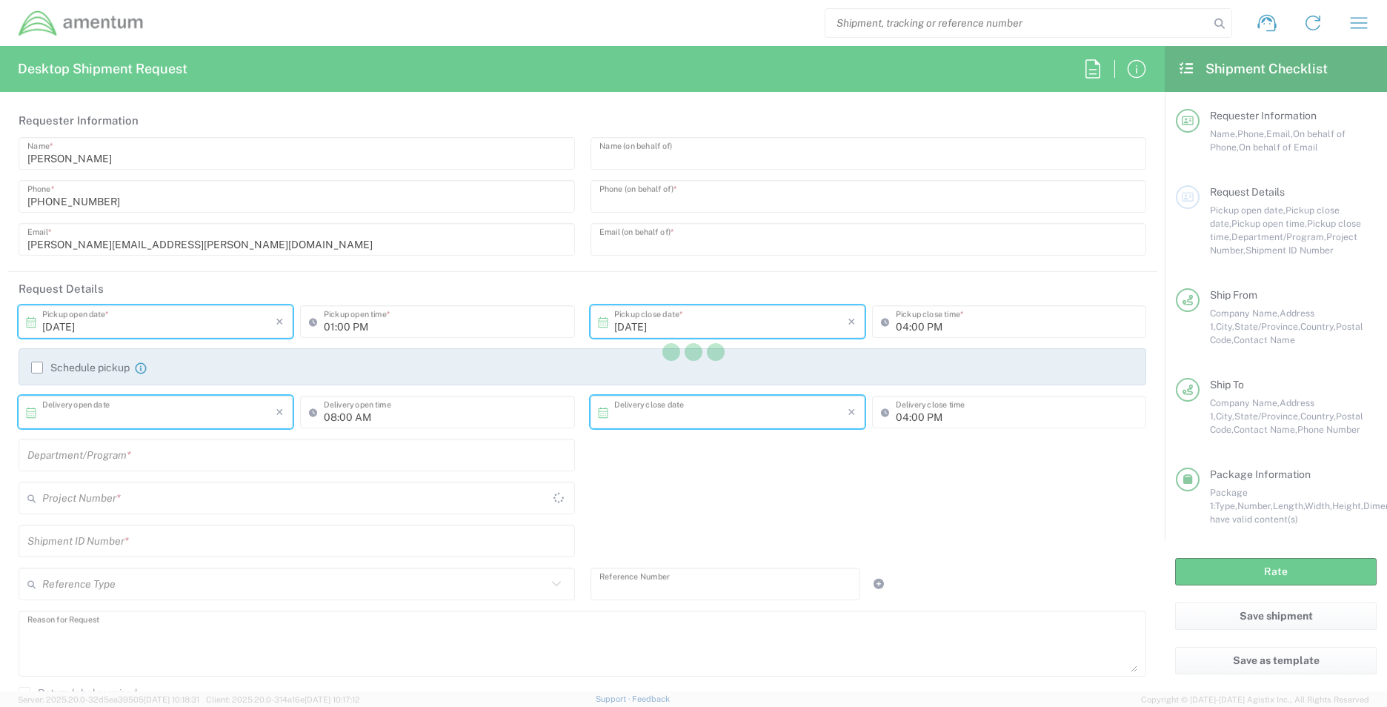
type input "[PERSON_NAME]"
type input "[PHONE_NUMBER]"
type input "[EMAIL_ADDRESS][PERSON_NAME][DOMAIN_NAME]"
type input "[DATE]"
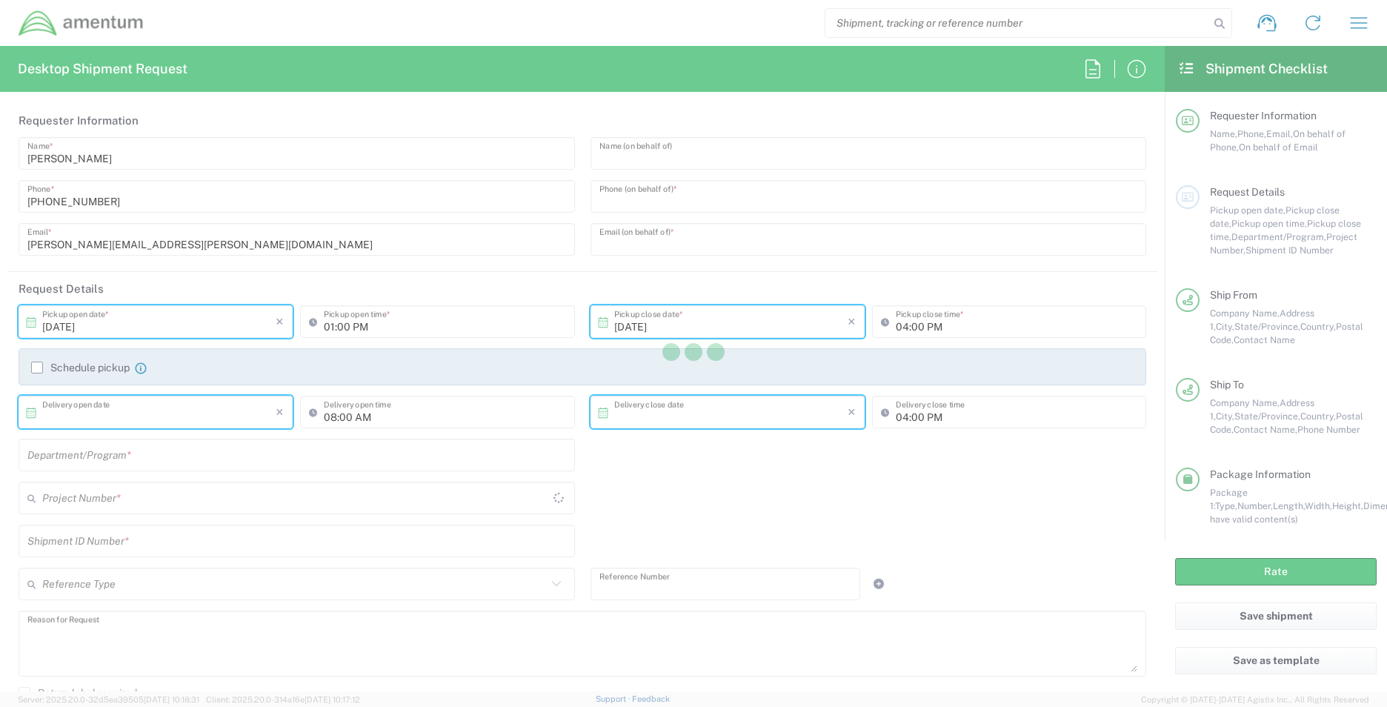
type input "10/13/2025"
type input "12:28 PM"
type input "[DATE]"
type input "08:00 PM"
type input "Shipment Id Number"
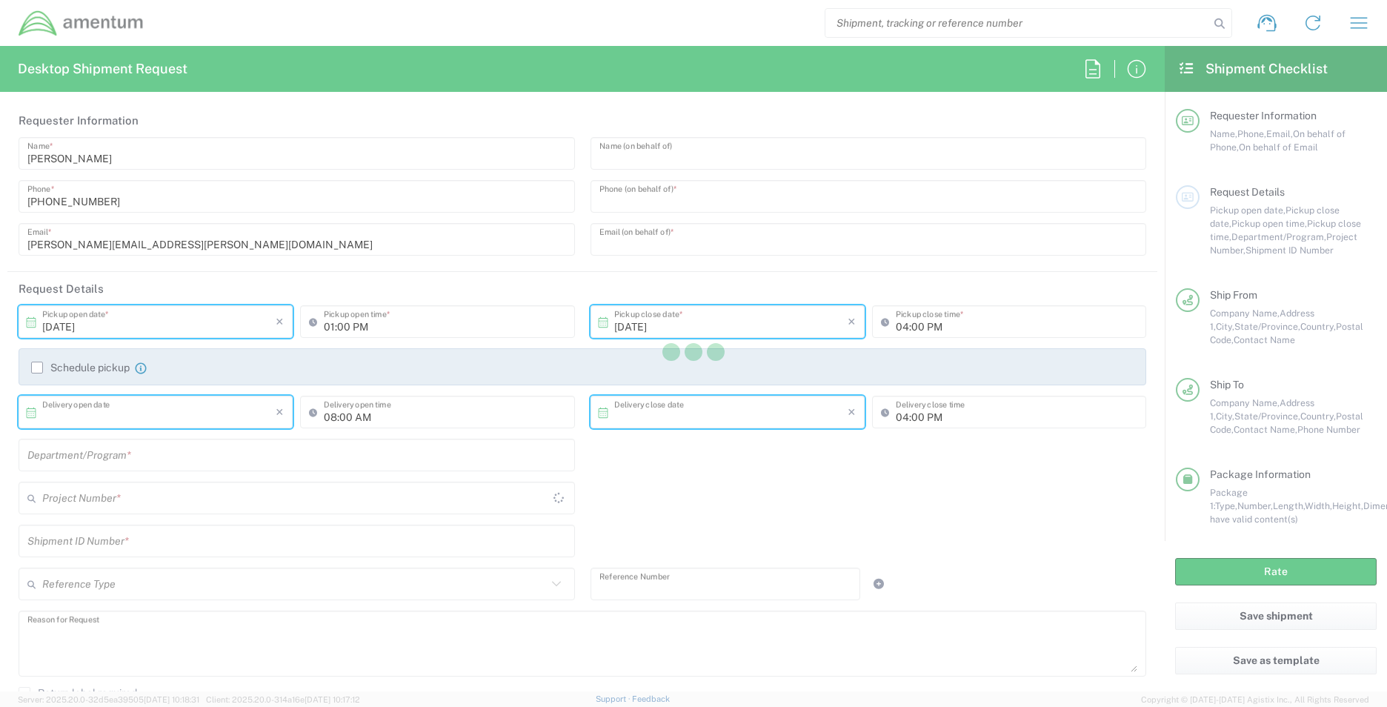
type input "1"
type textarea "Returning Logical access card & card reader."
type textarea "[PERSON_NAME][EMAIL_ADDRESS][PERSON_NAME][DOMAIN_NAME]"
type input "Amentum"
type input "[STREET_ADDRESS]"
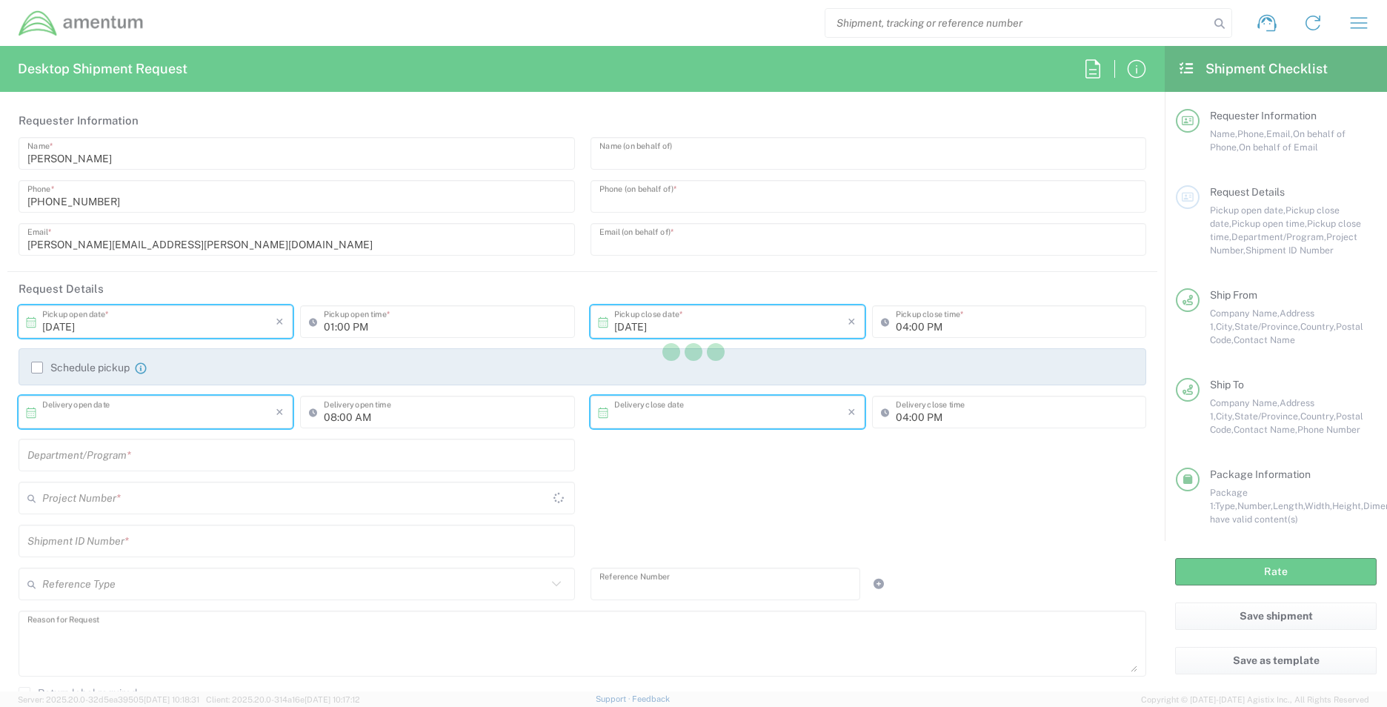
type input "Kennewick"
type input "[US_STATE]"
type input "99337"
type input "[PERSON_NAME]"
type input "[PHONE_NUMBER]"
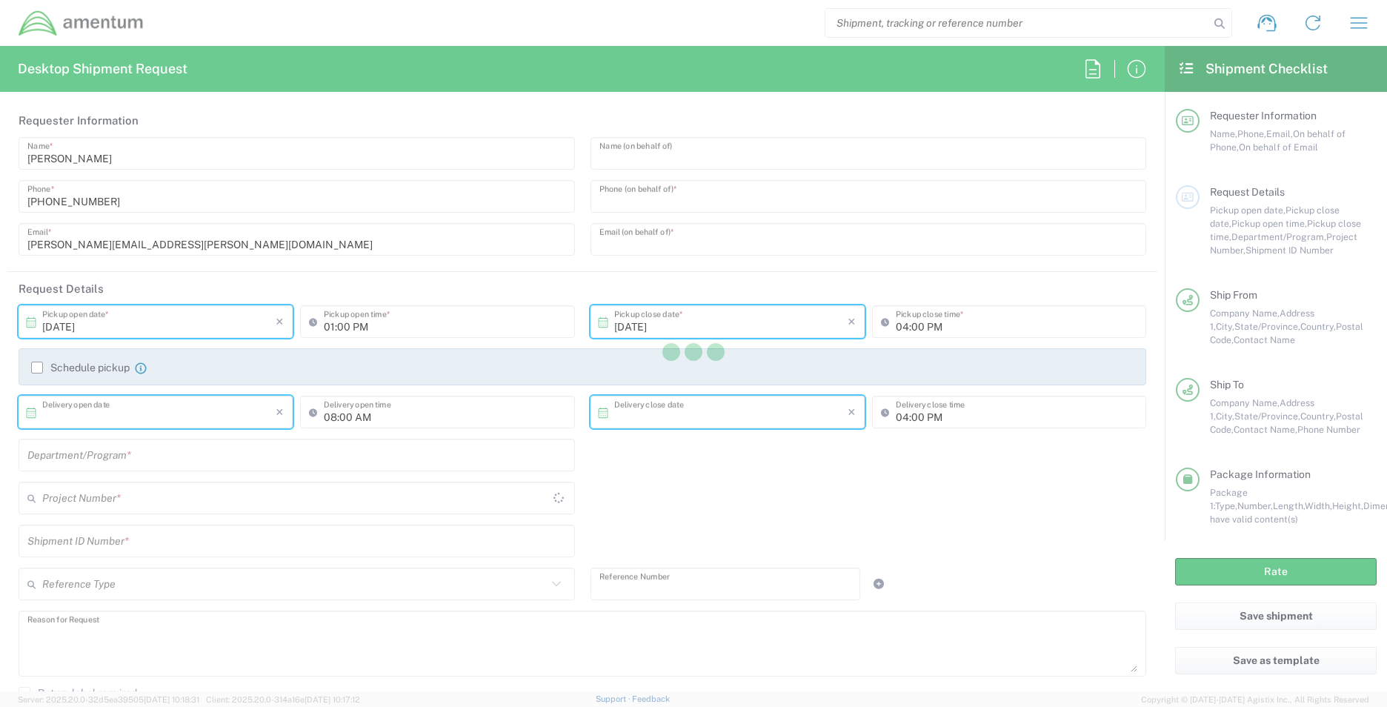
type input "talor.chambers@amentum.com"
type input "Residential/Home"
type input "US Department of Energy"
type input "[STREET_ADDRESS][PERSON_NAME]"
type input "North Las Vegas"
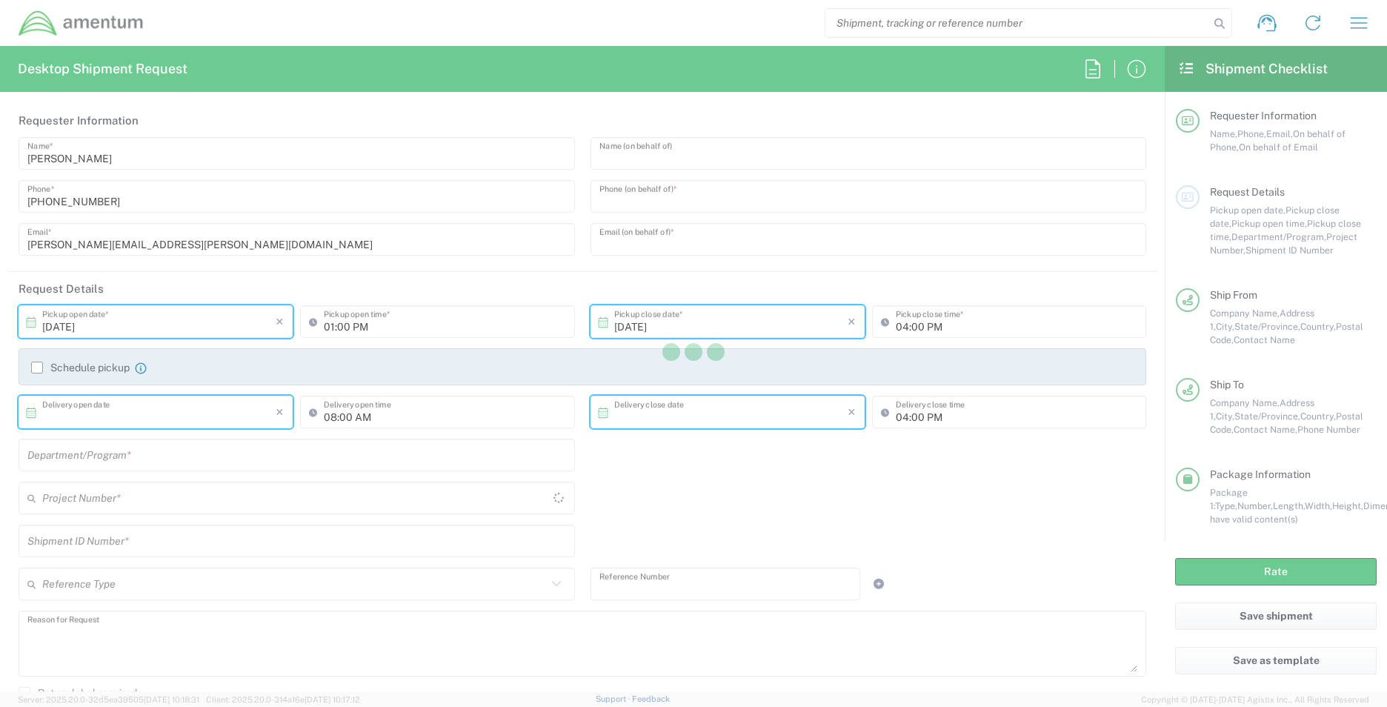
type input "[US_STATE]"
type input "89030"
type input "Help Desk M/S NLV097"
type input "(702) 295-1000"
type input "Business (General)"
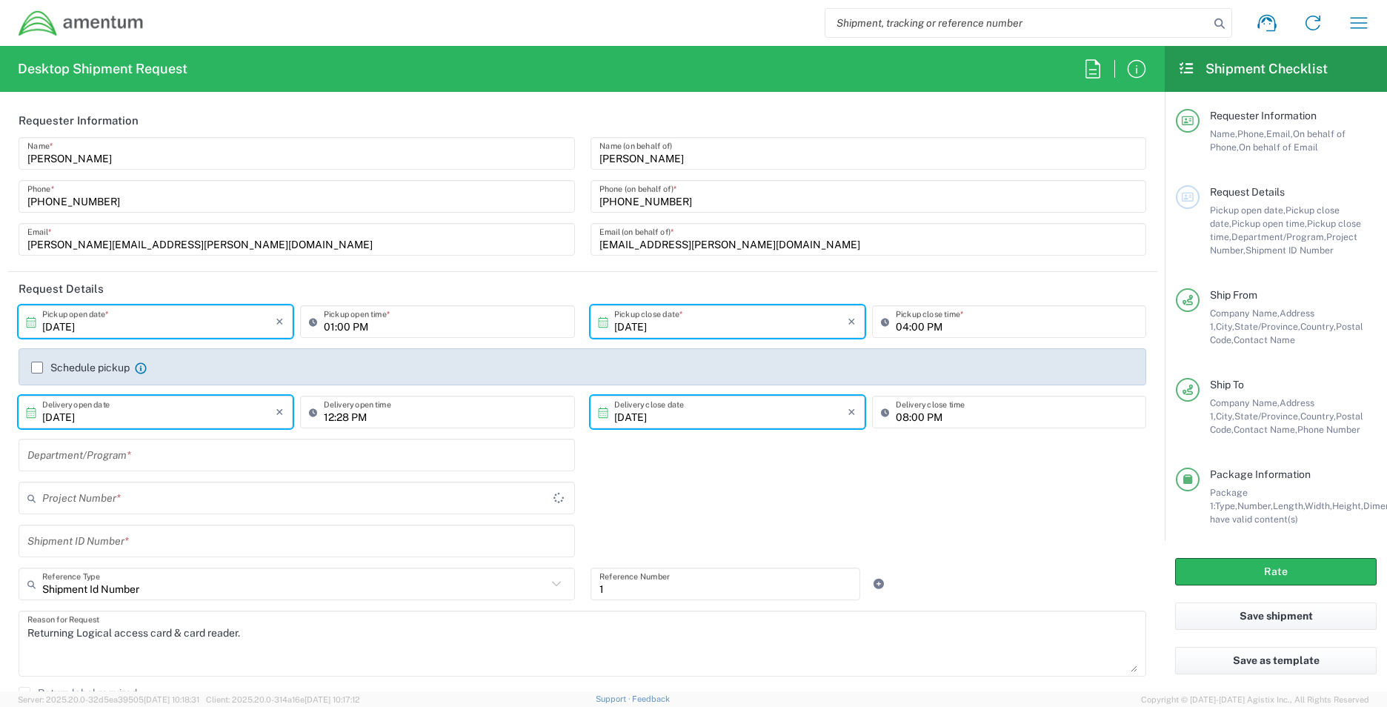
type input "Envelope"
click at [677, 162] on input "[PERSON_NAME]" at bounding box center [869, 154] width 539 height 26
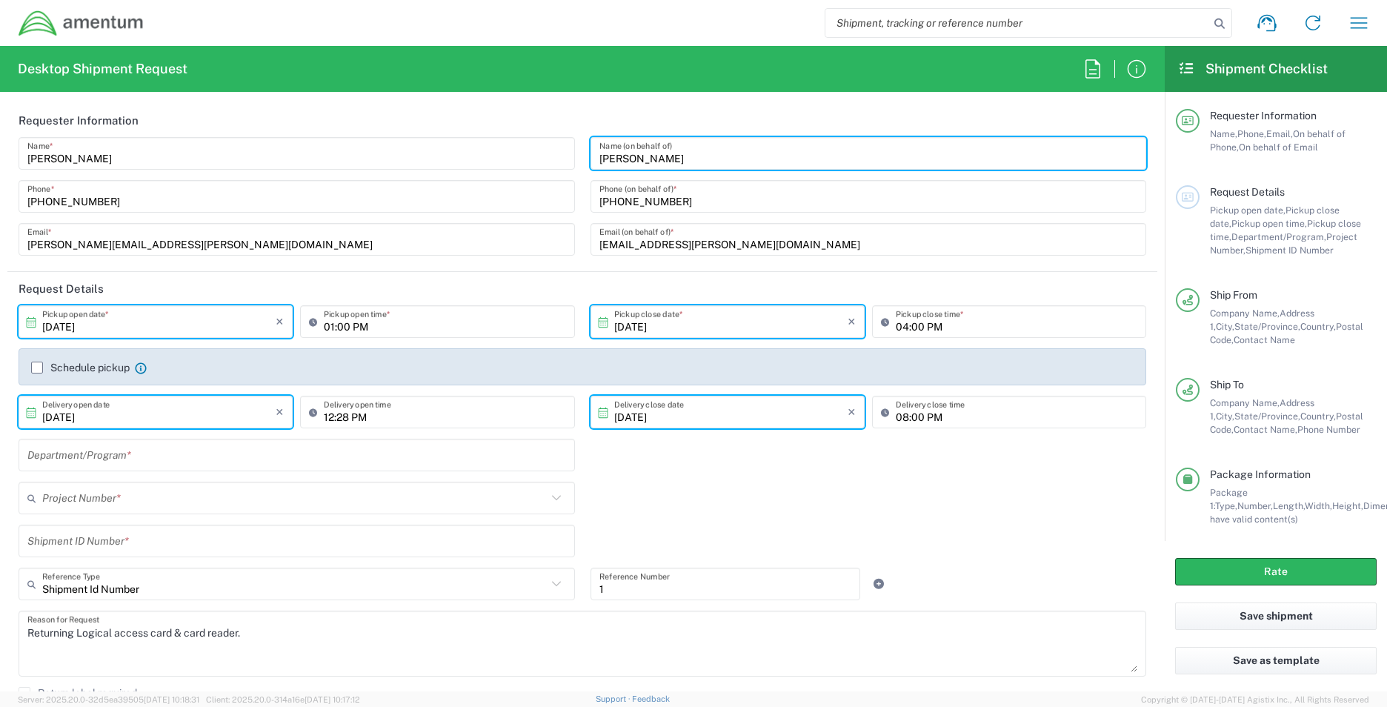
drag, startPoint x: 677, startPoint y: 162, endPoint x: 590, endPoint y: 172, distance: 88.1
click at [590, 172] on div "Talor Chambers Name (on behalf of) 509-989-4719 Phone (on behalf of) * Talor.ch…" at bounding box center [869, 201] width 572 height 129
type input "O"
type input "Iain Leaver"
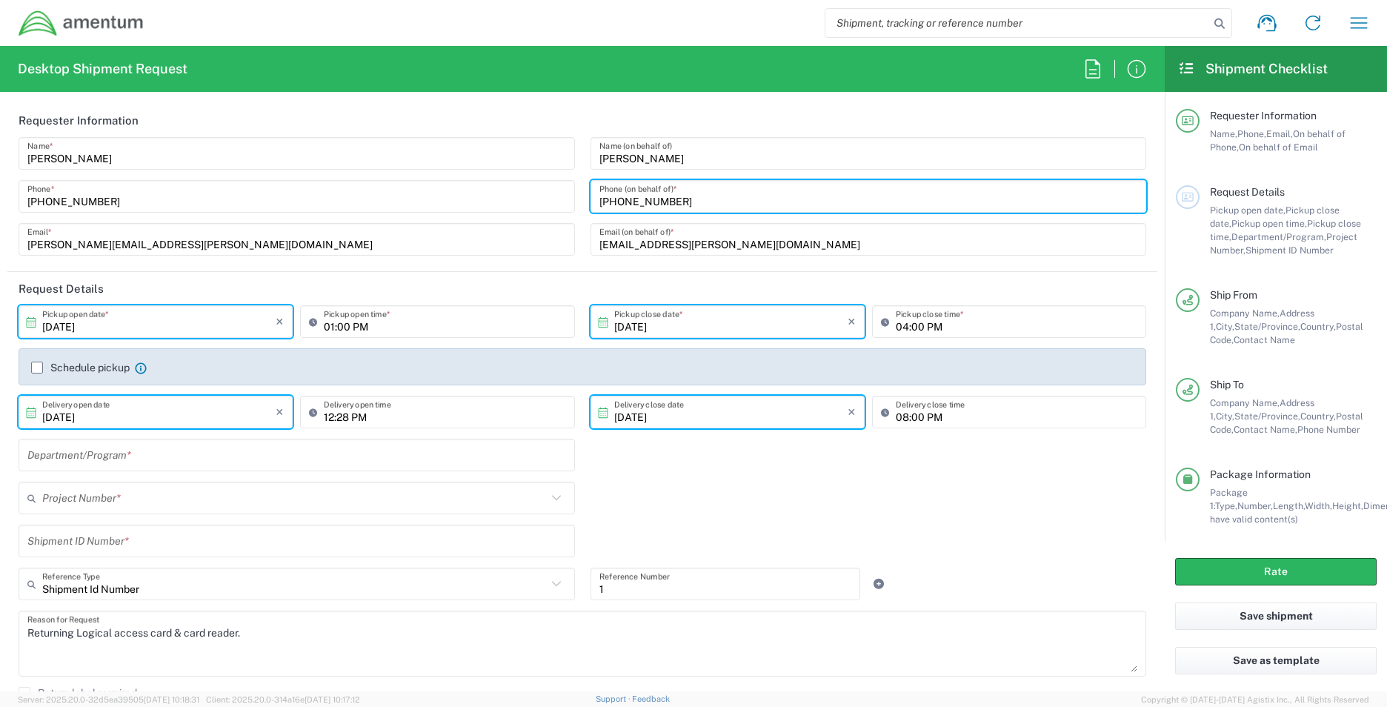
type input "509-440-4058"
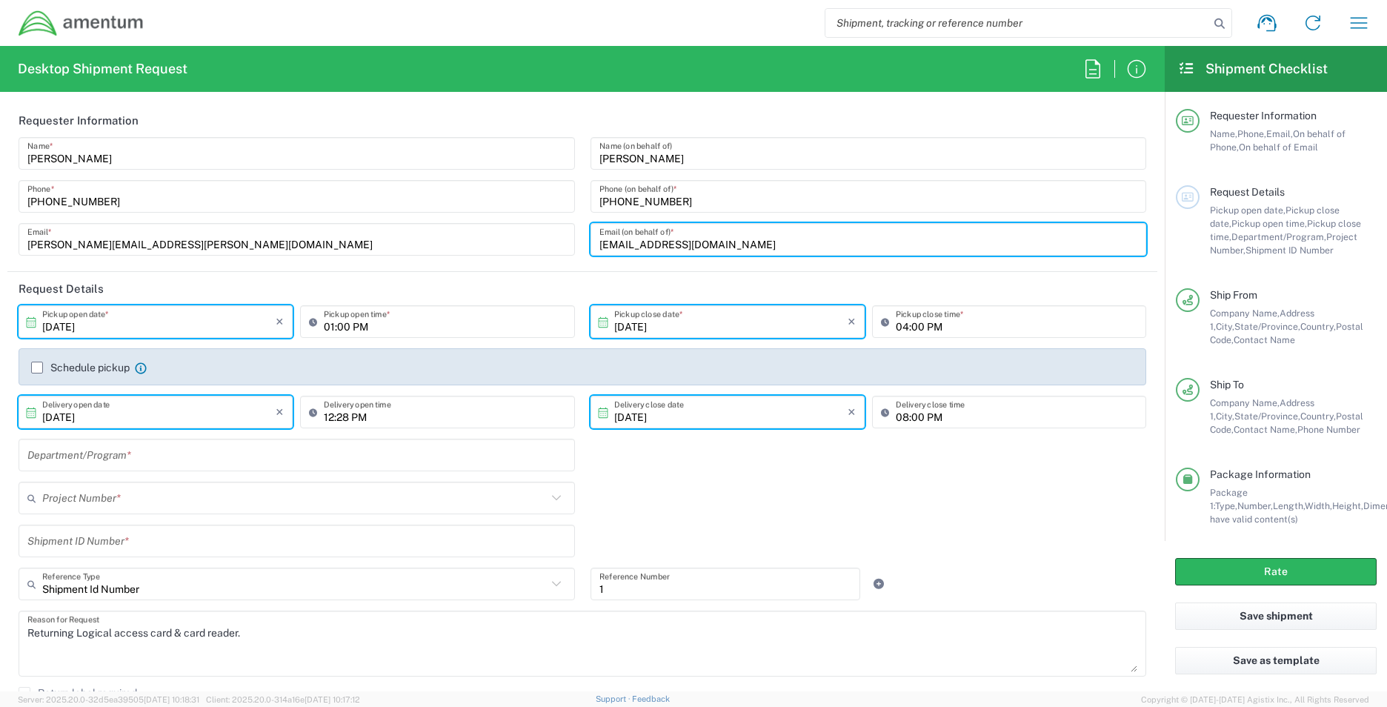
type input "Iain.Leaver@amentum.com"
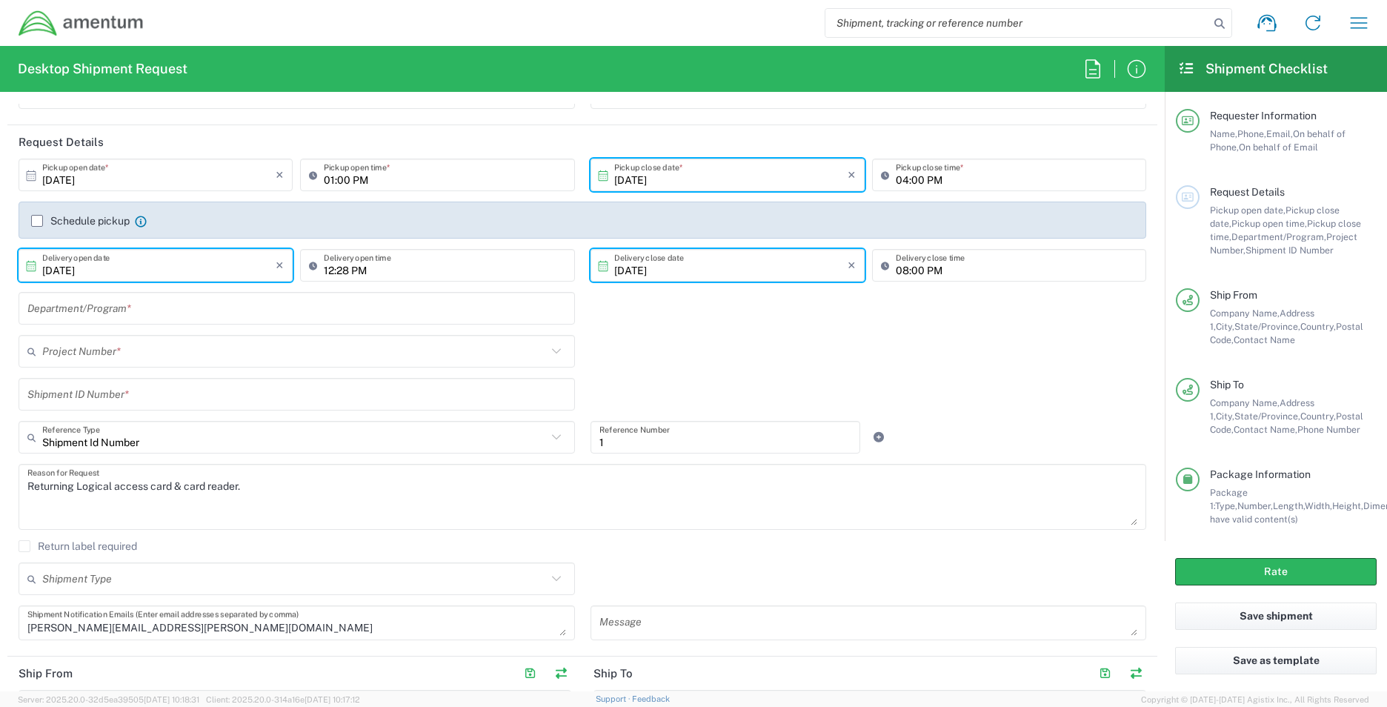
scroll to position [148, 0]
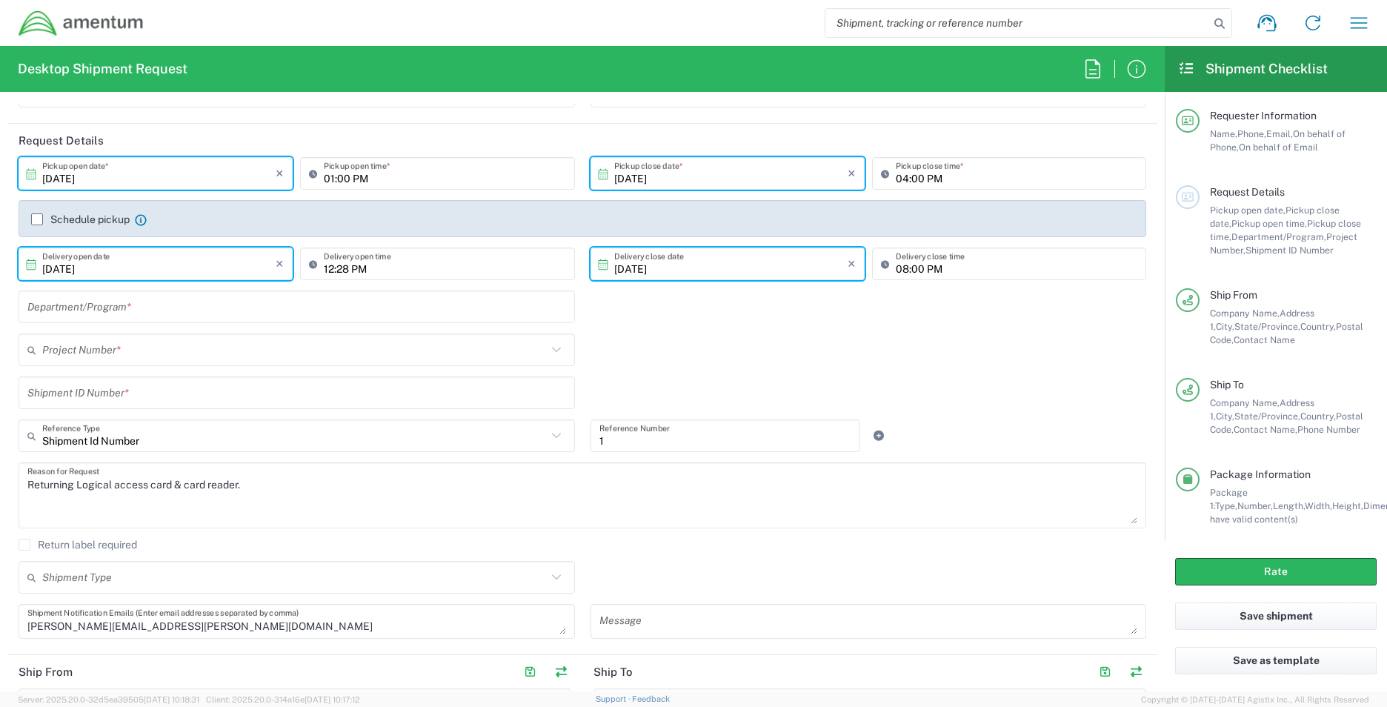
click at [123, 312] on input "text" at bounding box center [296, 307] width 539 height 26
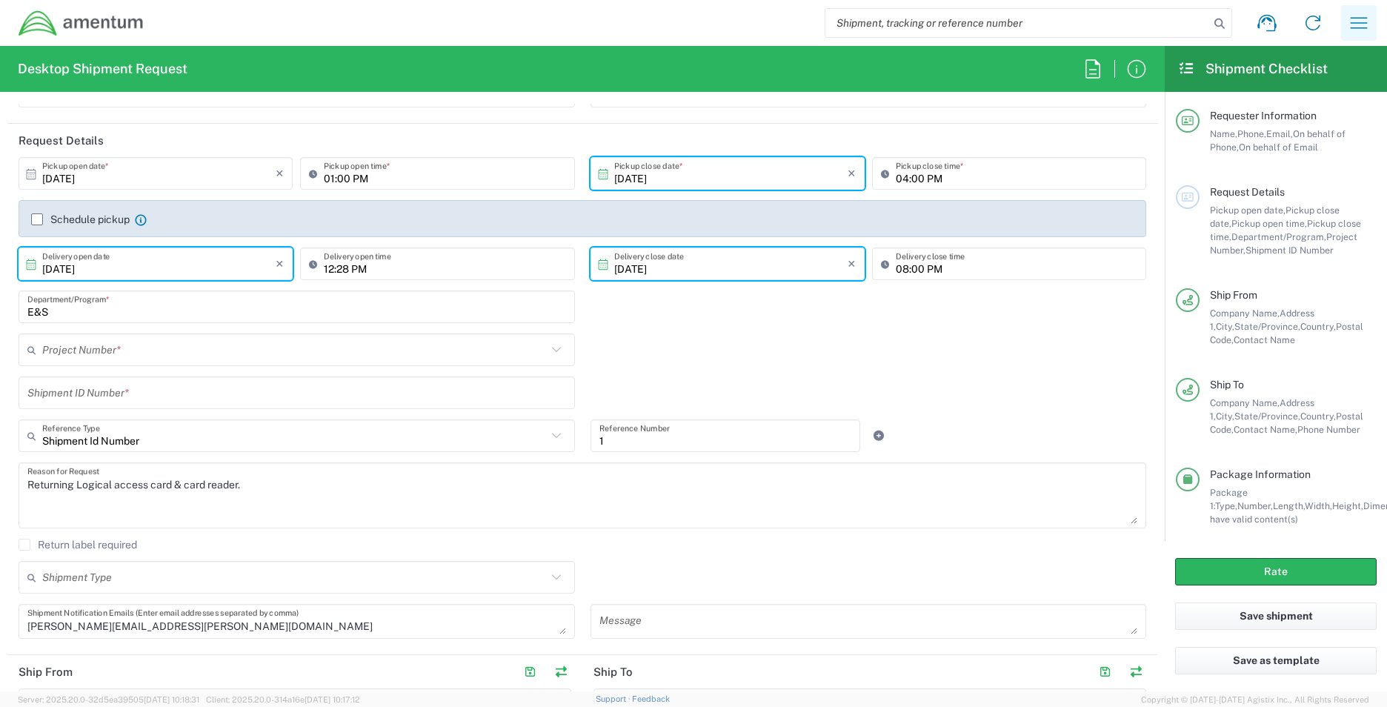
click at [1365, 25] on icon "button" at bounding box center [1359, 23] width 24 height 24
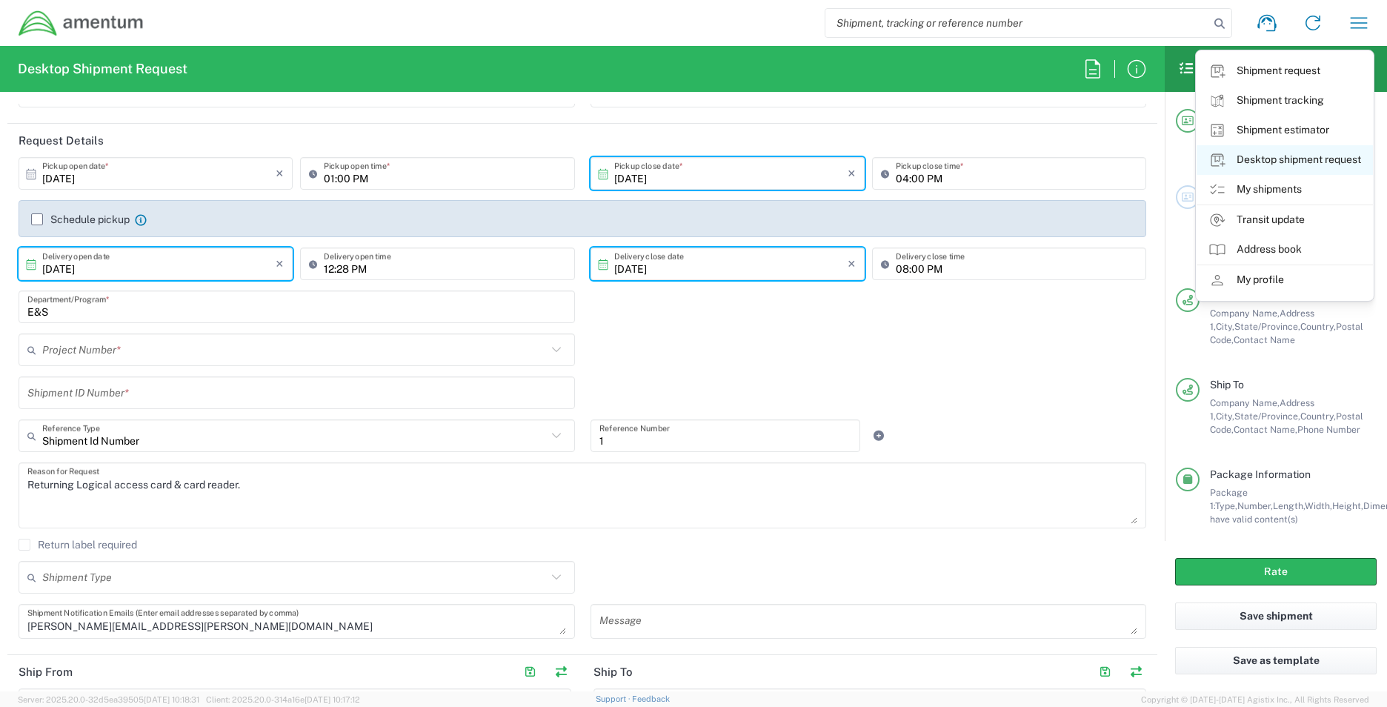
click at [1278, 168] on link "Desktop shipment request" at bounding box center [1285, 160] width 176 height 30
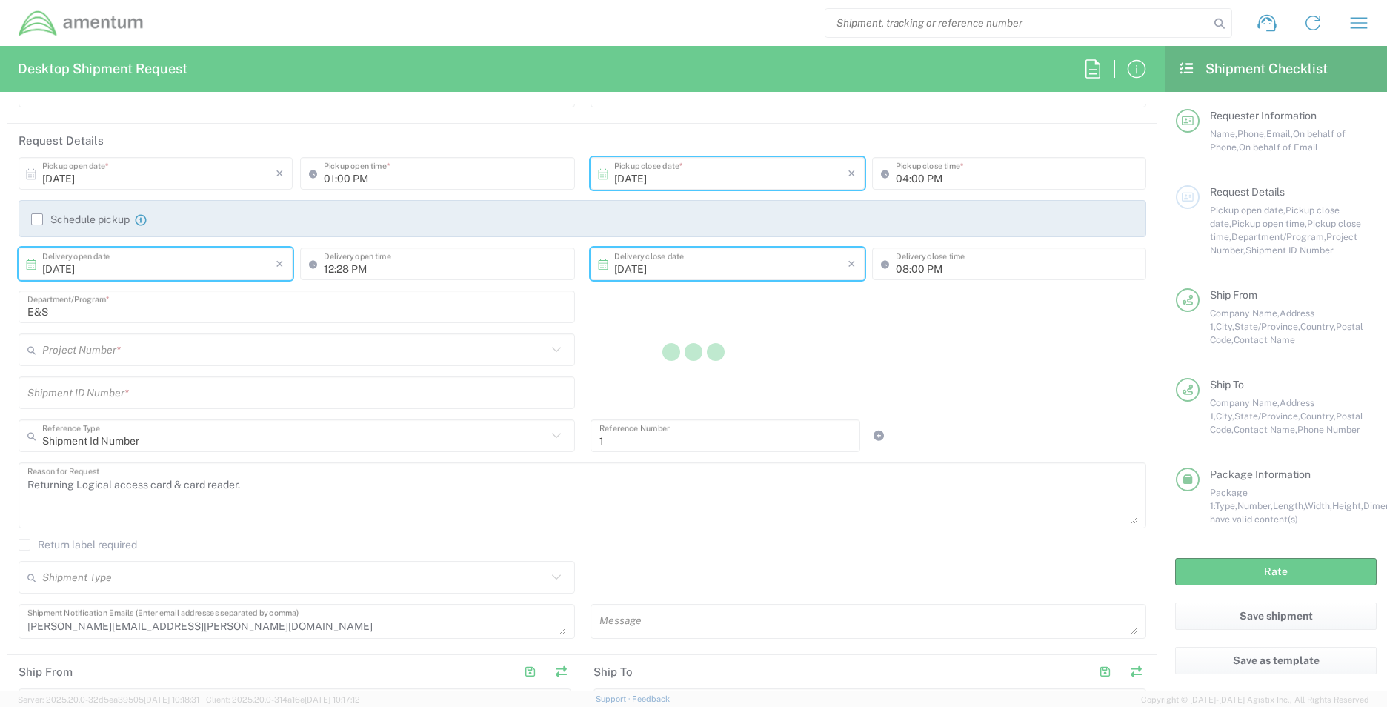
type input "OH-QA/SEC SVCS FIELD"
type input "Project Number"
type input "OVHD.101000.00000"
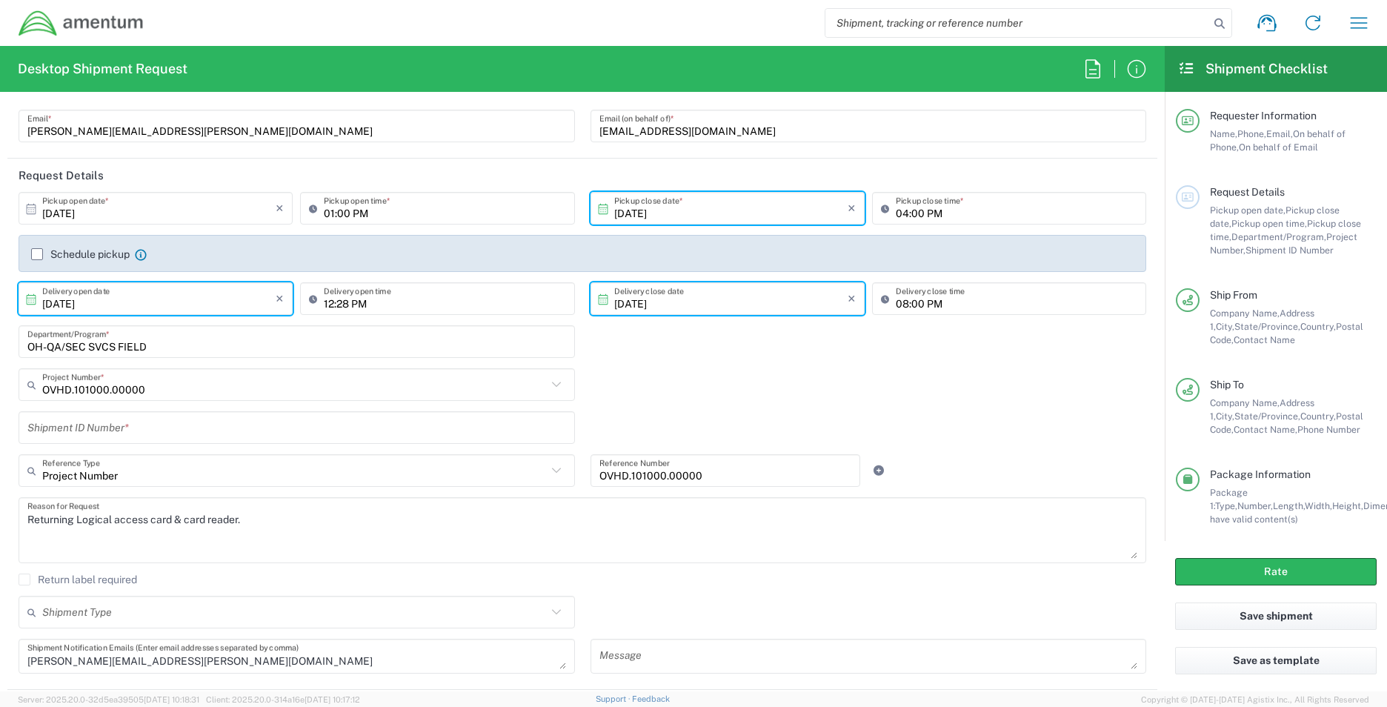
scroll to position [222, 0]
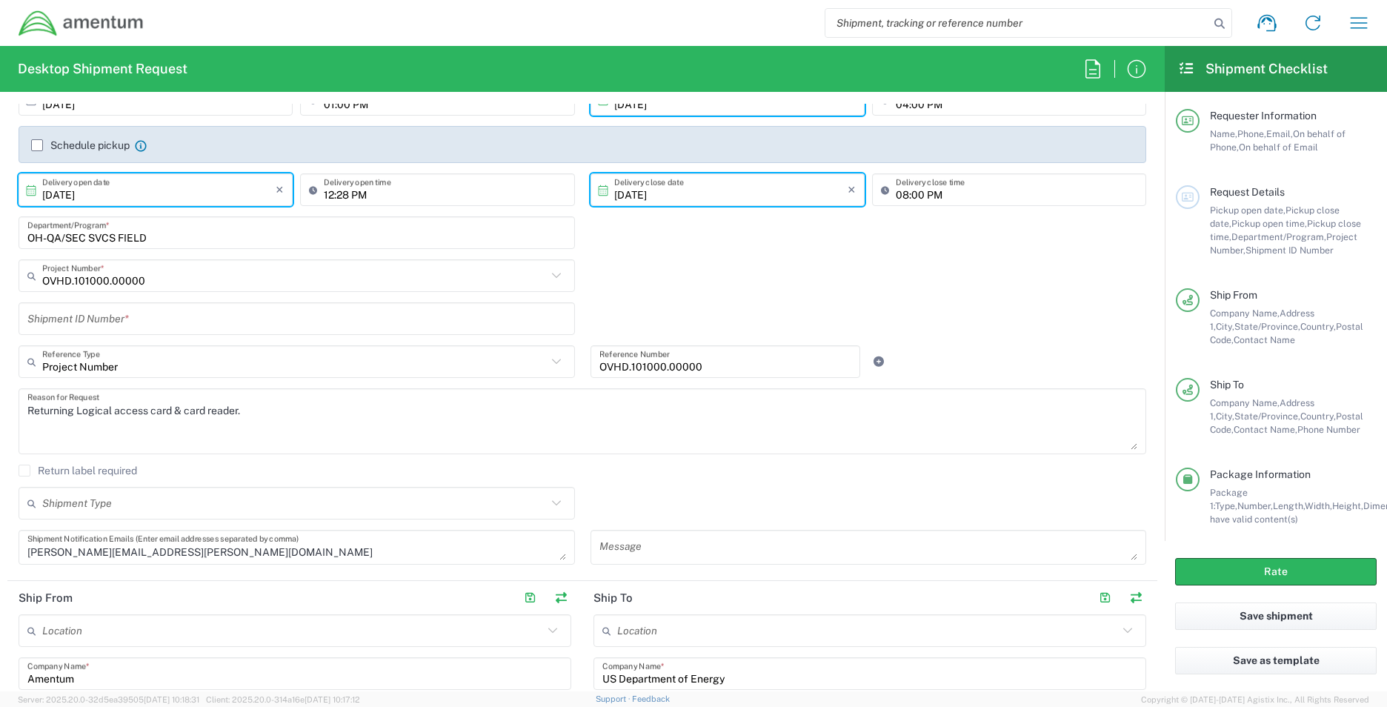
click at [116, 322] on input "text" at bounding box center [296, 319] width 539 height 26
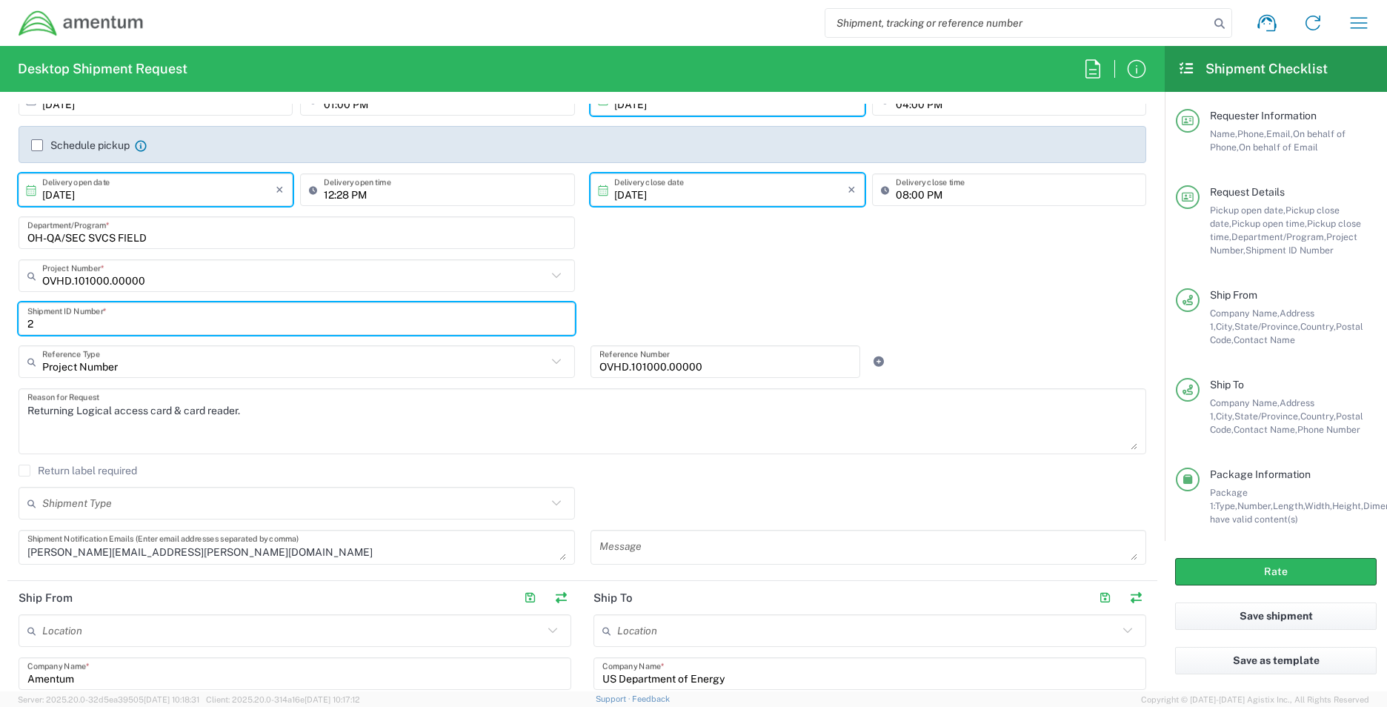
type input "2"
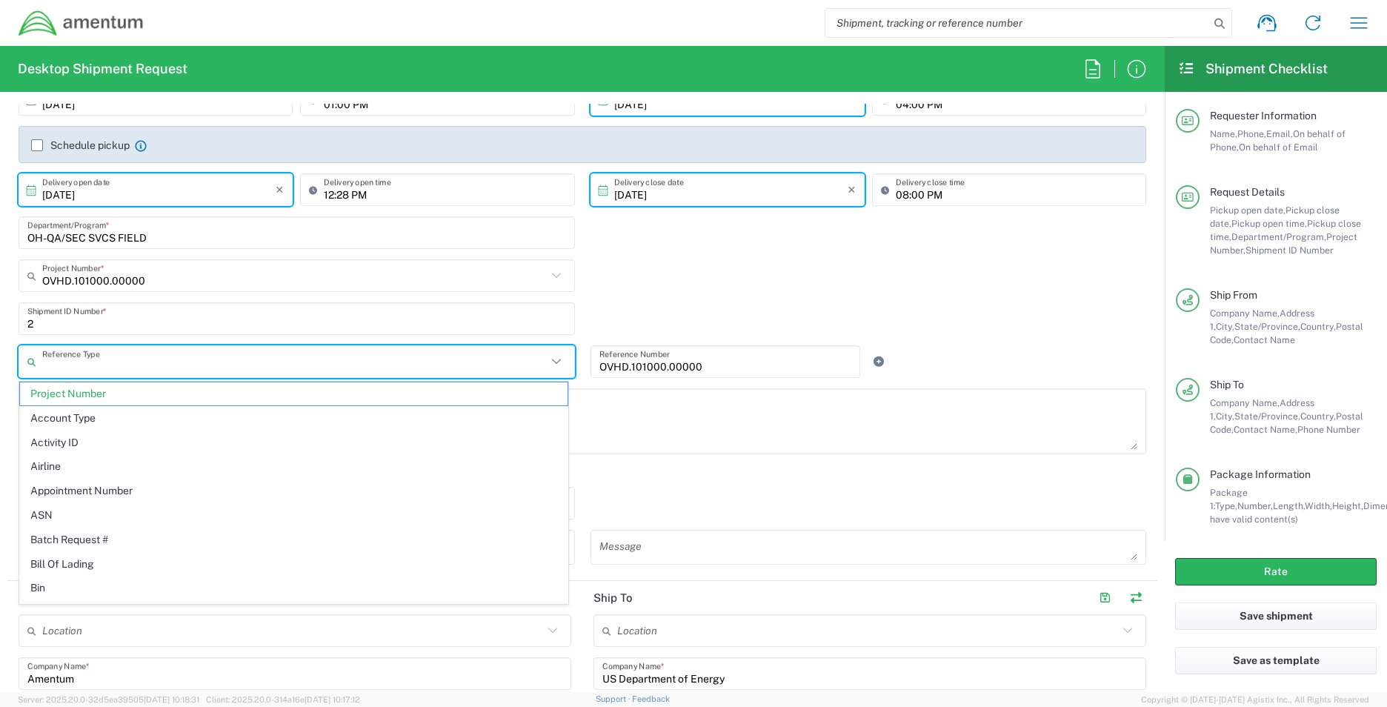
click at [692, 437] on textarea "Returning Logical access card & card reader." at bounding box center [582, 421] width 1110 height 57
type input "Project Number"
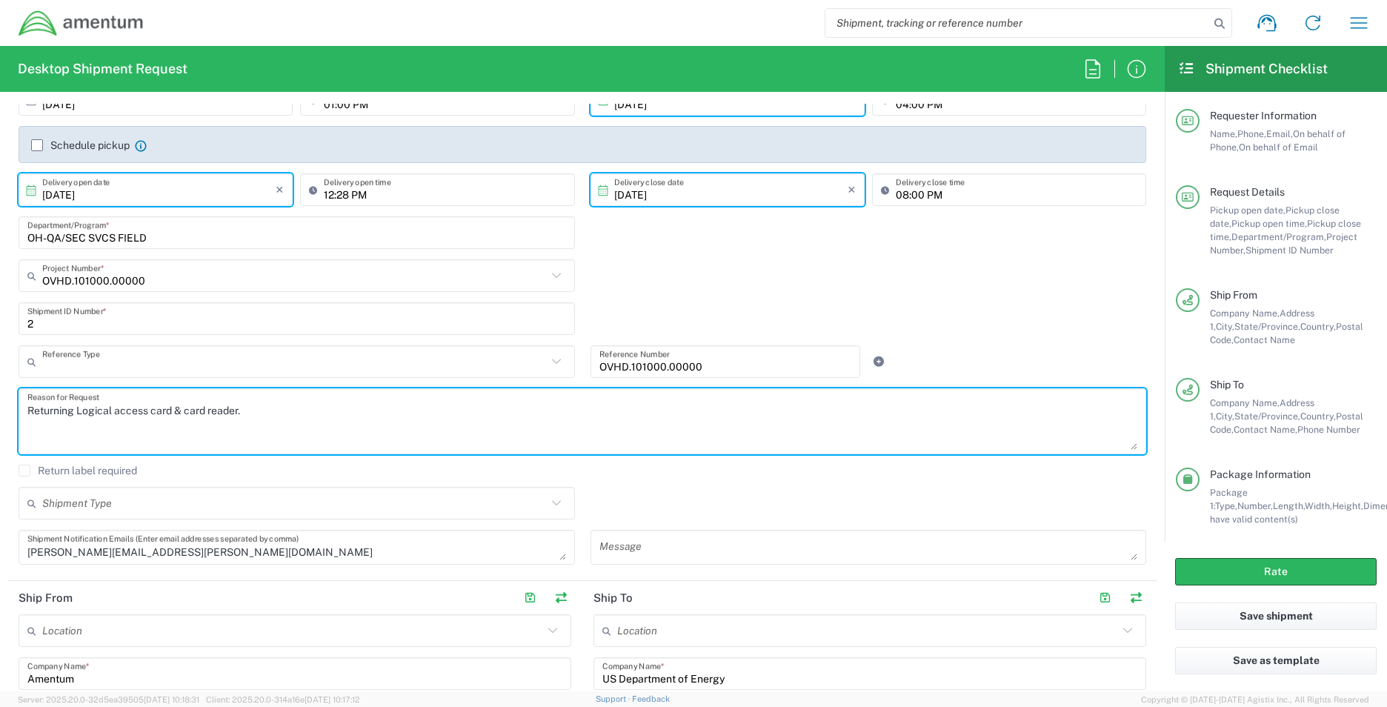
click at [88, 368] on input "text" at bounding box center [294, 362] width 505 height 26
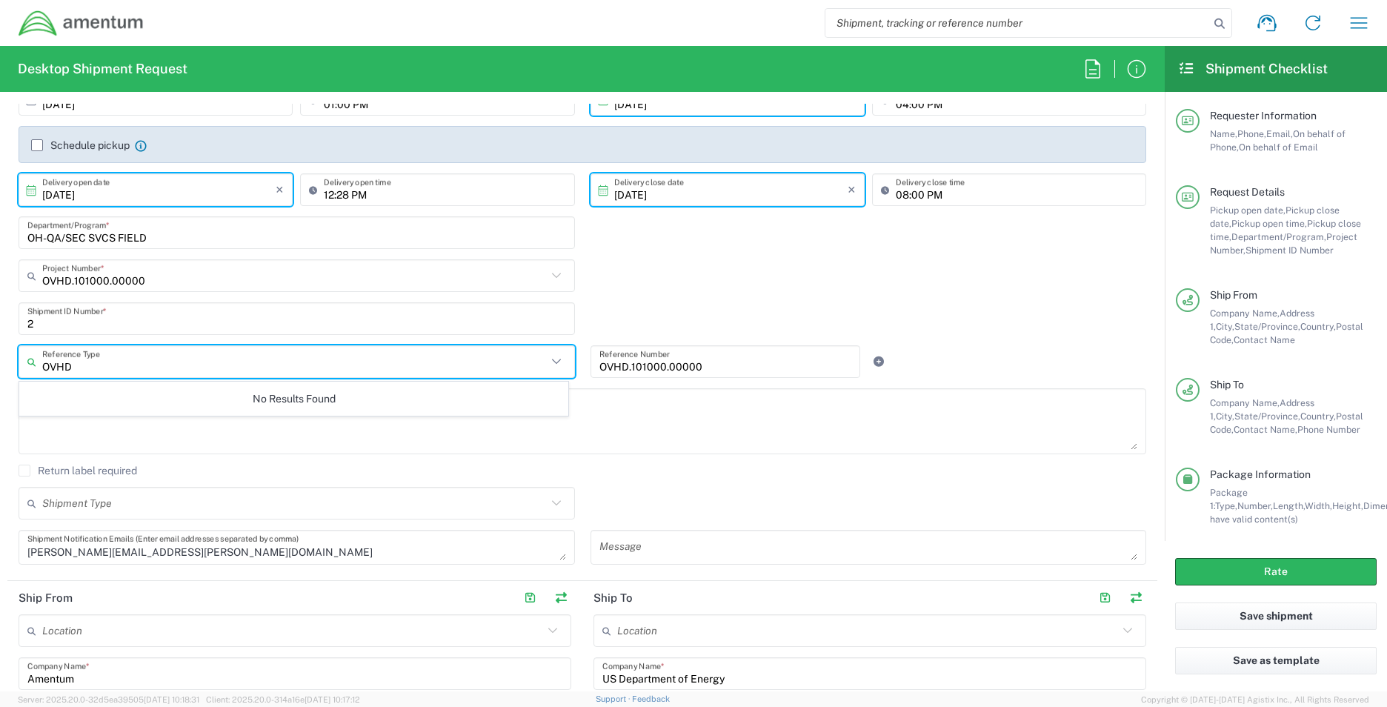
type input "OVHD"
click at [800, 428] on textarea "Returning Logical access card & card reader." at bounding box center [582, 421] width 1110 height 57
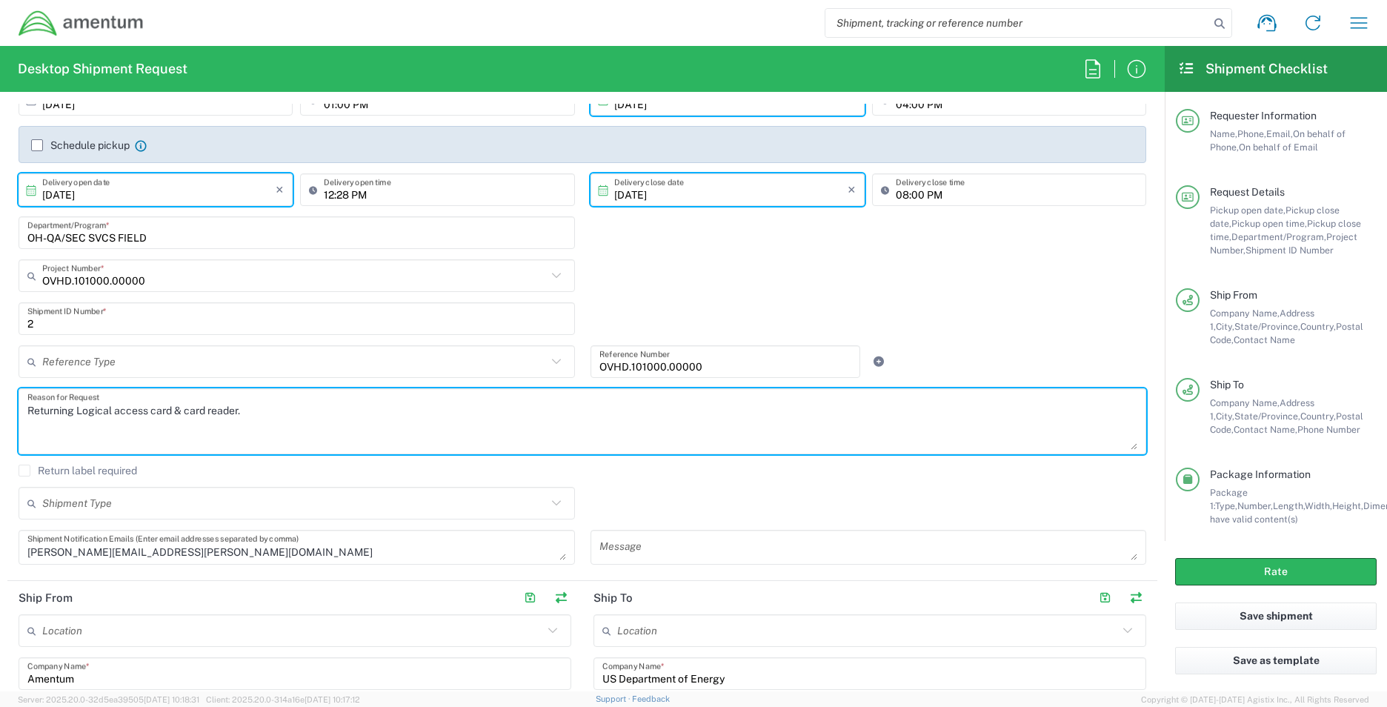
click at [135, 324] on input "2" at bounding box center [296, 319] width 539 height 26
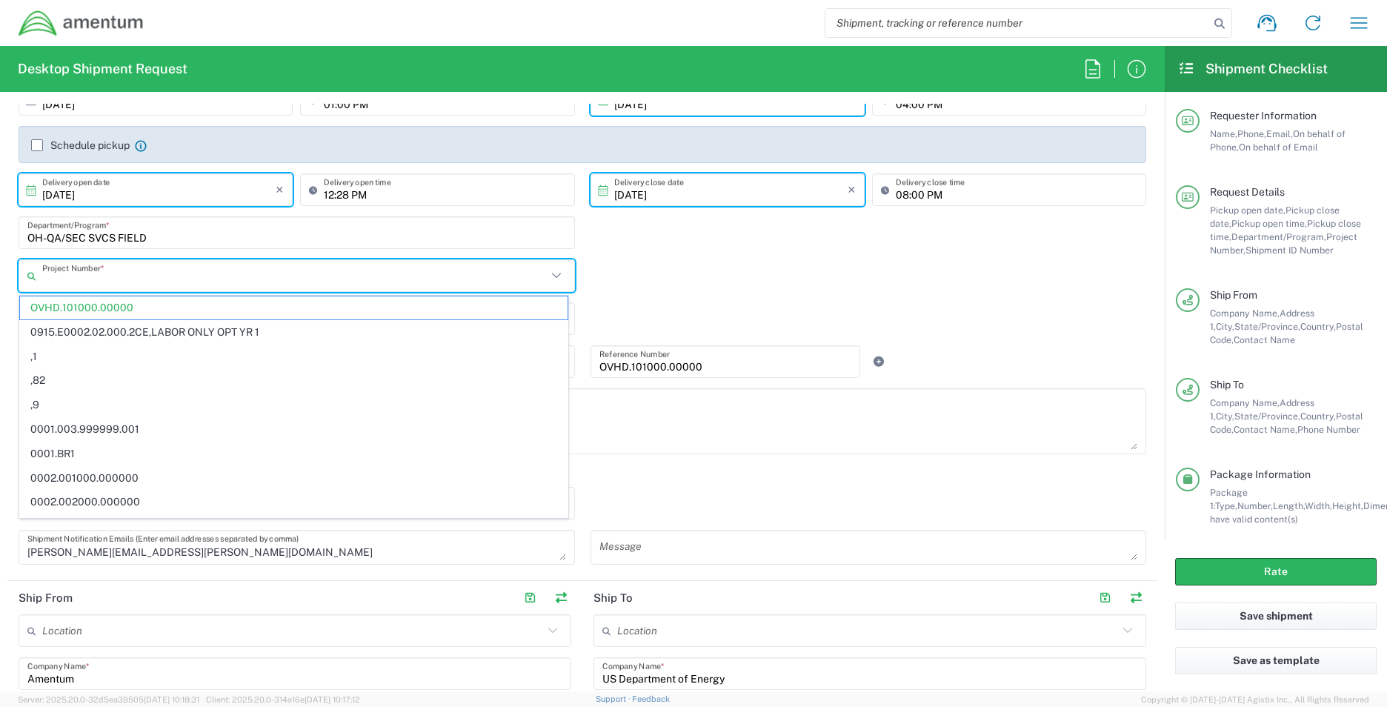
click at [148, 284] on input "text" at bounding box center [294, 276] width 505 height 26
type input "OVHD.100594.0000"
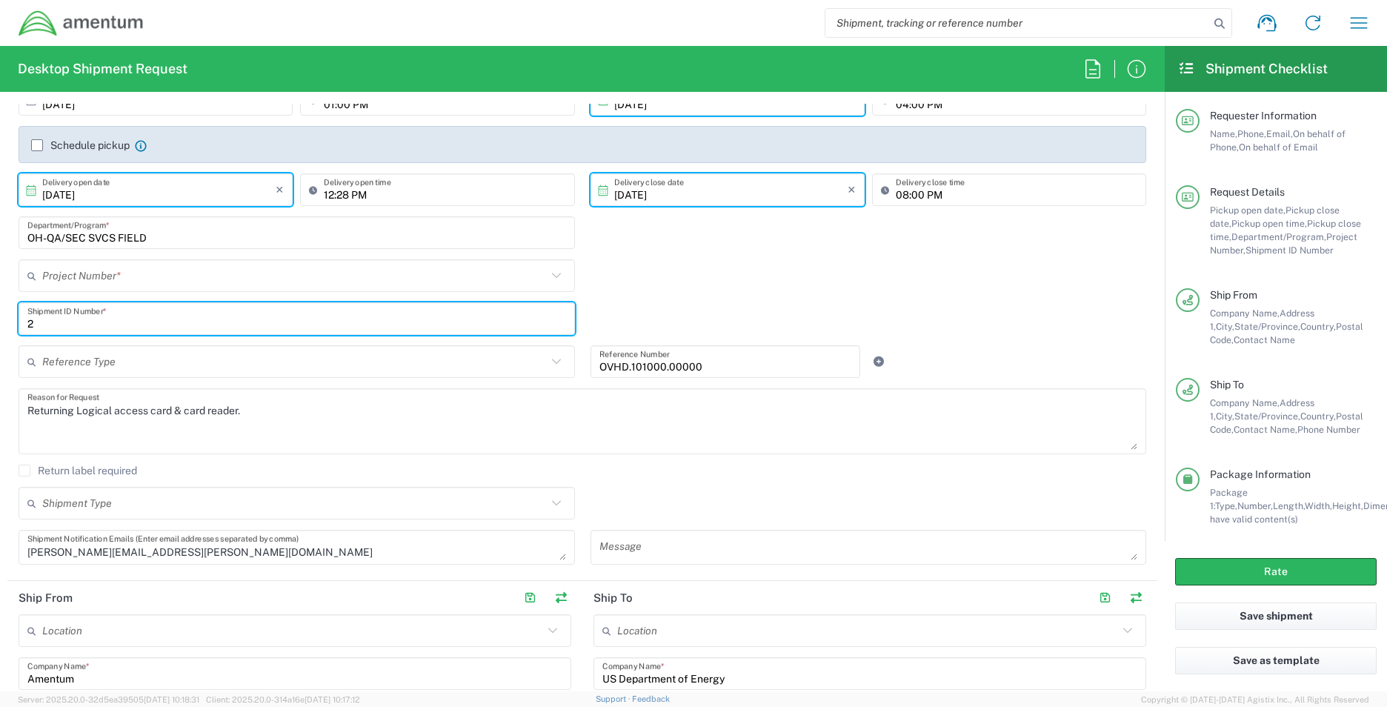
click at [155, 285] on input "text" at bounding box center [294, 276] width 505 height 26
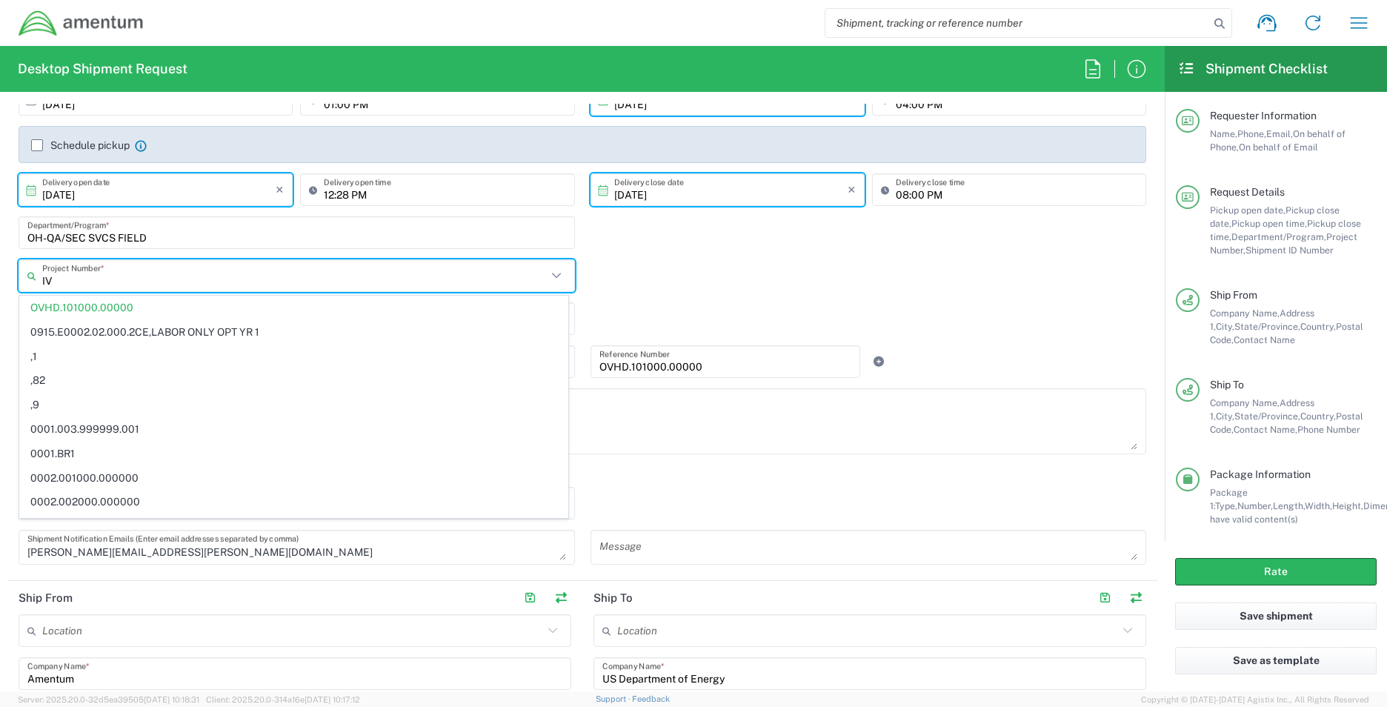
type input "I"
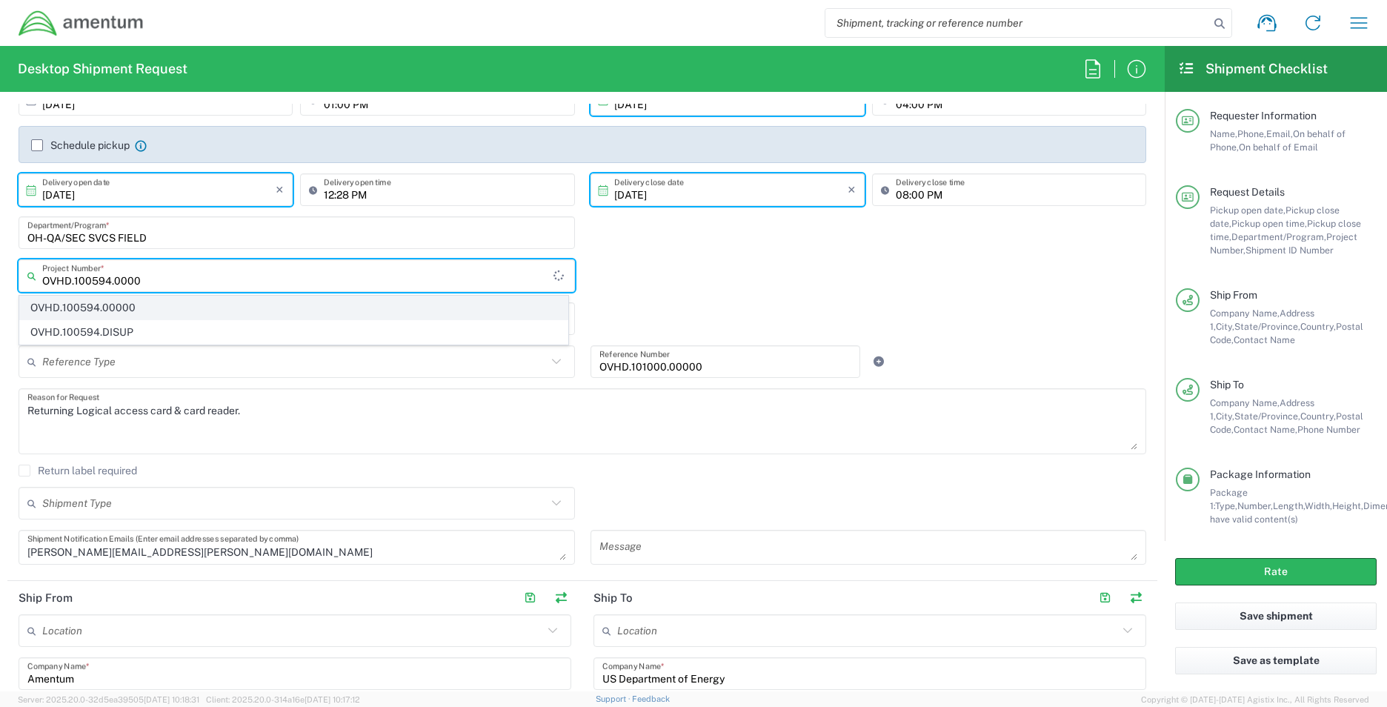
type input "OVHD.100594.0000"
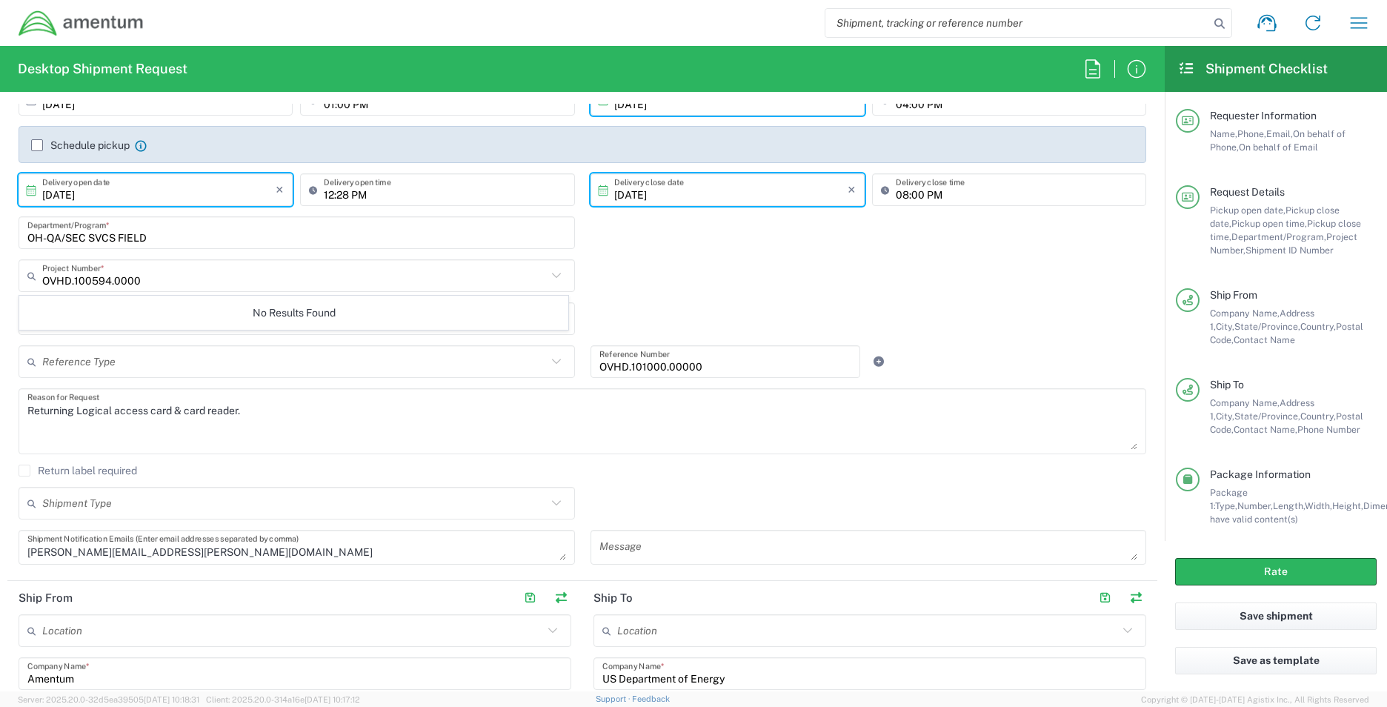
type input "Project Number"
click at [147, 358] on input "Project Number" at bounding box center [294, 362] width 505 height 26
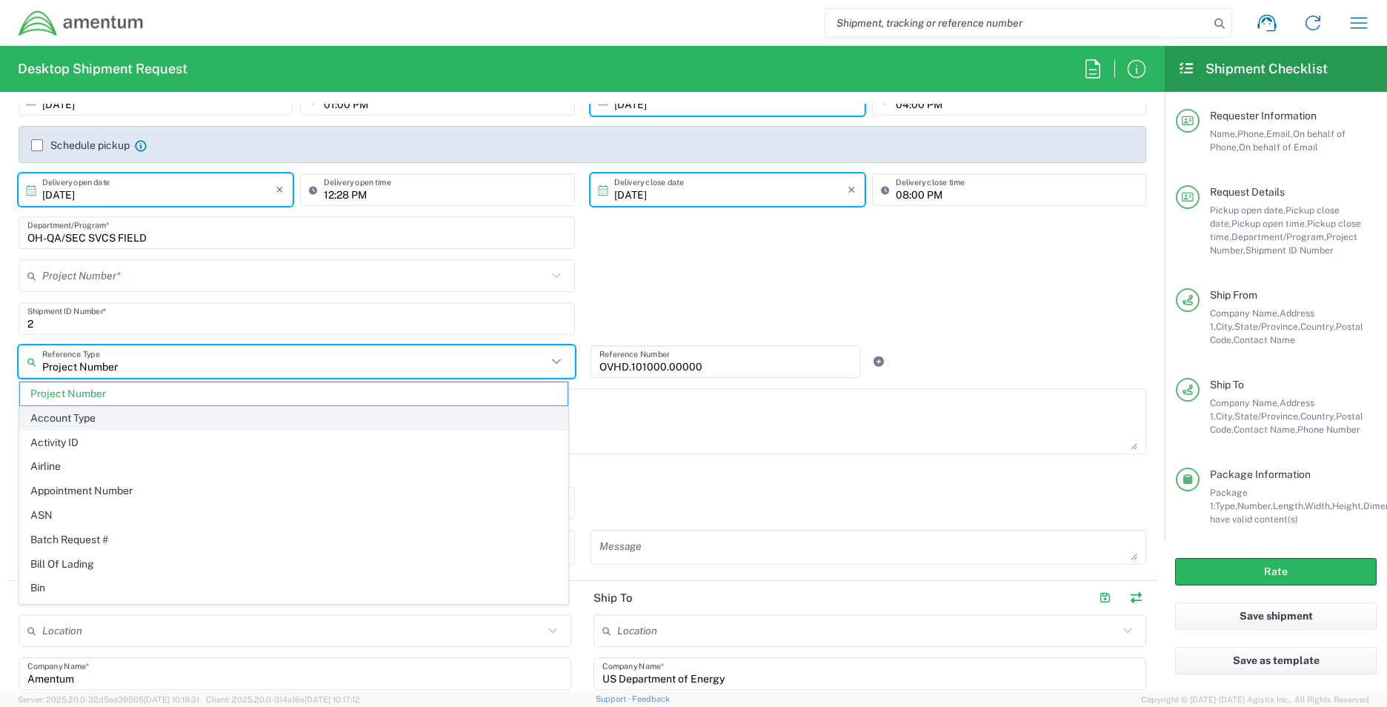
click at [147, 421] on span "Account Type" at bounding box center [294, 418] width 548 height 23
type input "Account Type"
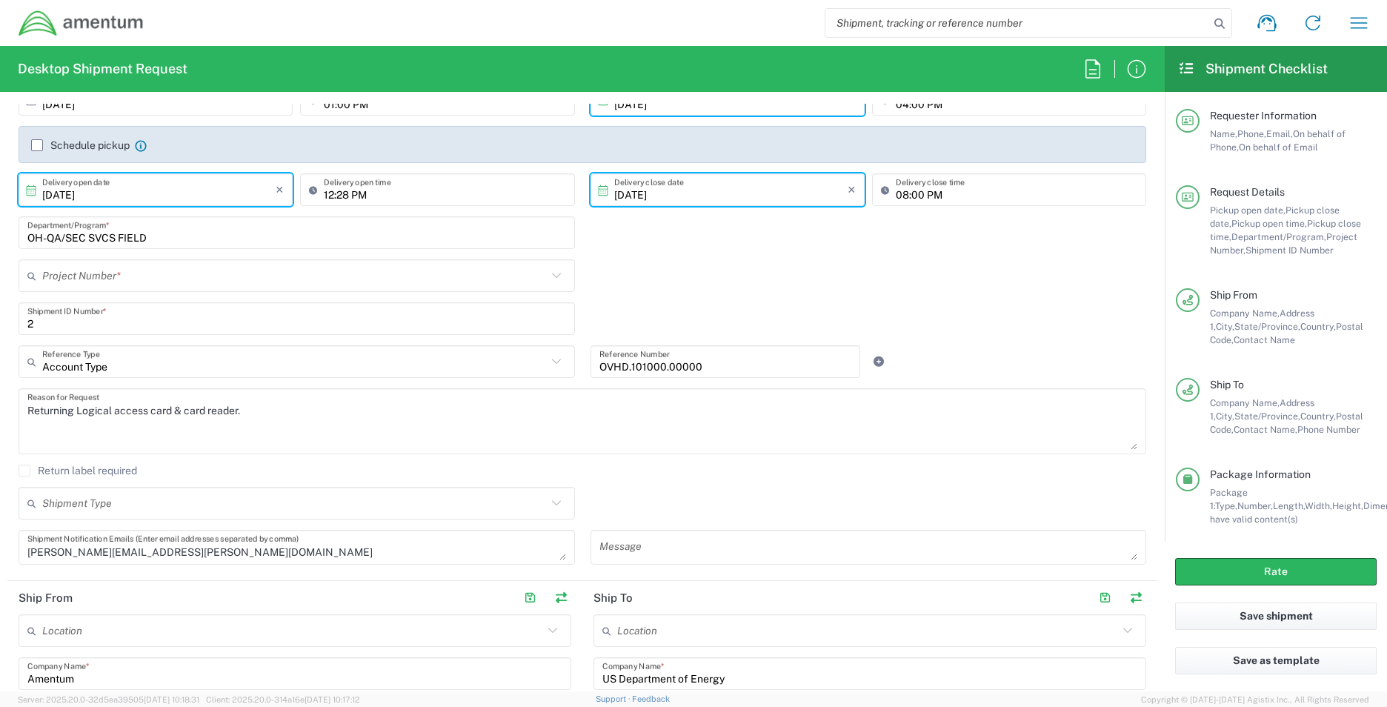
click at [710, 361] on input "OVHD.101000.00000" at bounding box center [726, 362] width 253 height 26
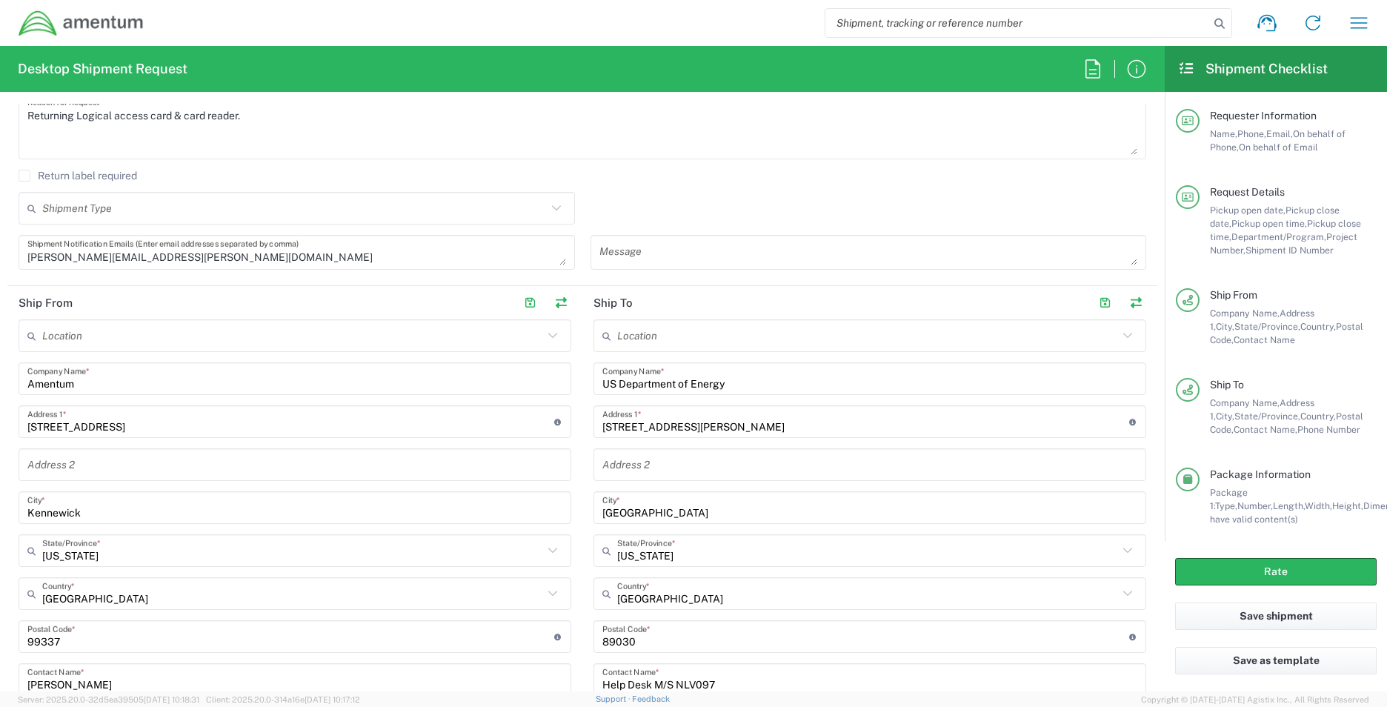
scroll to position [519, 0]
click at [155, 417] on input "[STREET_ADDRESS]" at bounding box center [290, 421] width 527 height 26
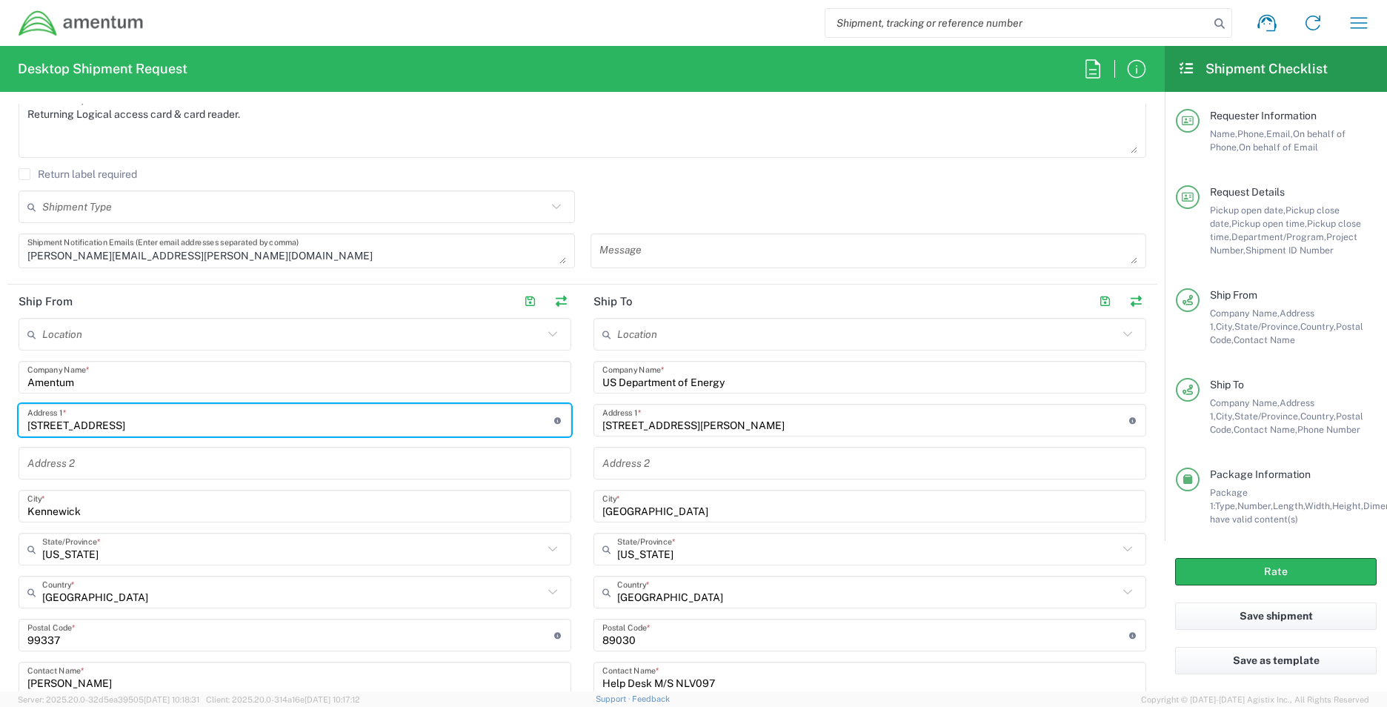
drag, startPoint x: 158, startPoint y: 425, endPoint x: -111, endPoint y: 410, distance: 269.5
click at [0, 410] on html "Shipment request Shipment tracking Shipment estimator Desktop shipment request …" at bounding box center [693, 353] width 1387 height 707
paste input "220 S Othello St, Unit 738"
type input "4220 S Othello St, Unit 738"
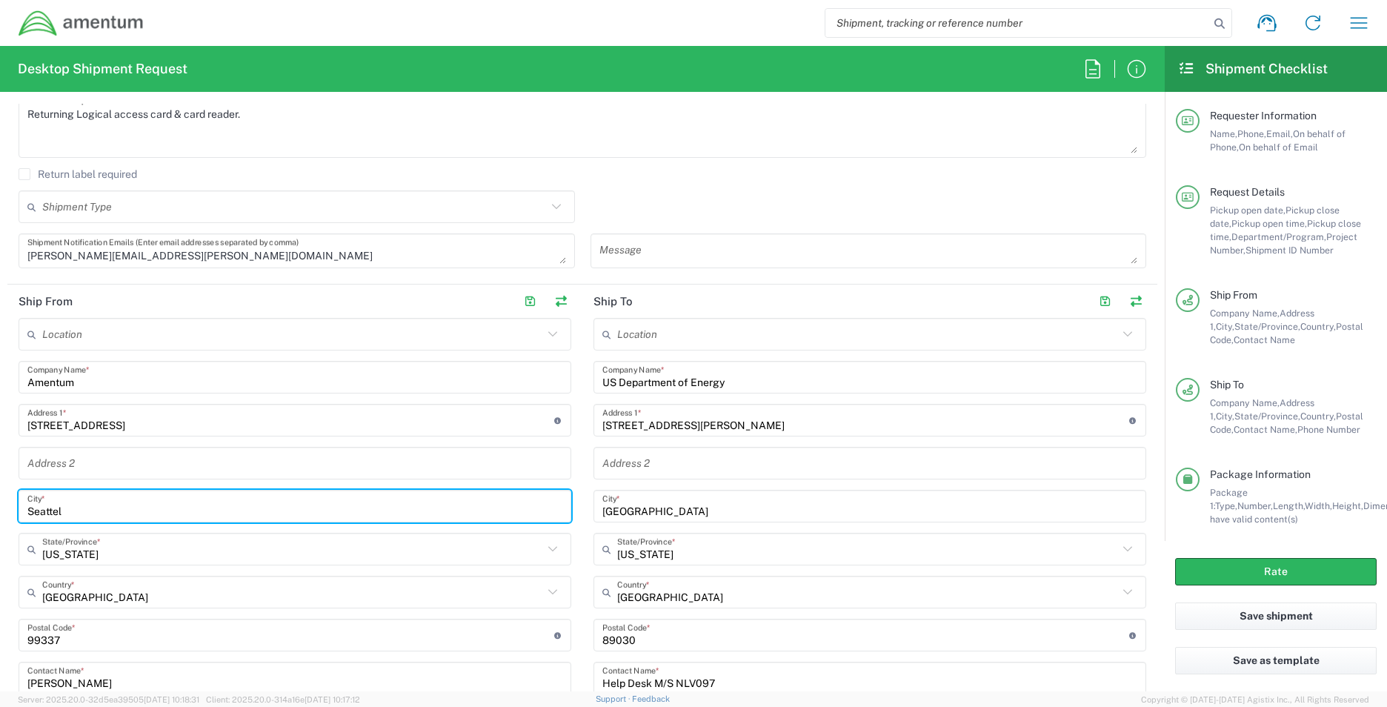
type input "Seattel"
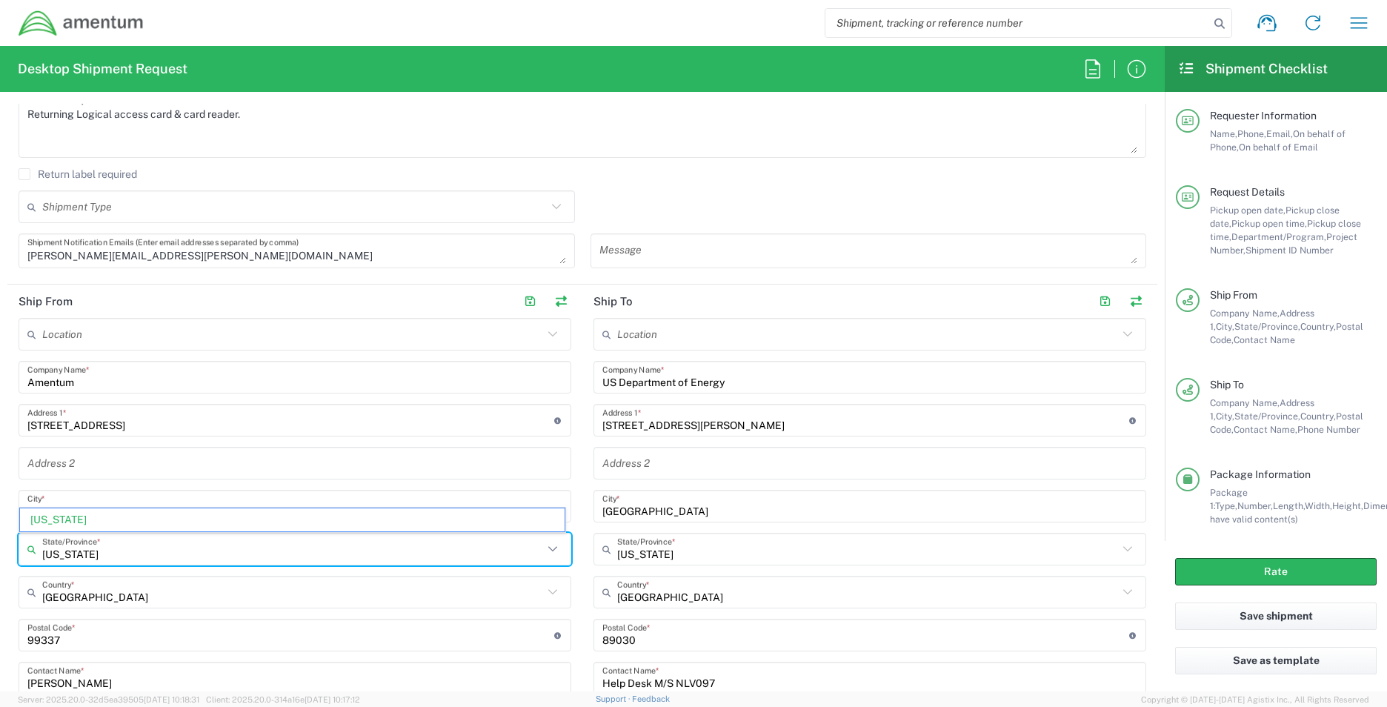
type input "[US_STATE]"
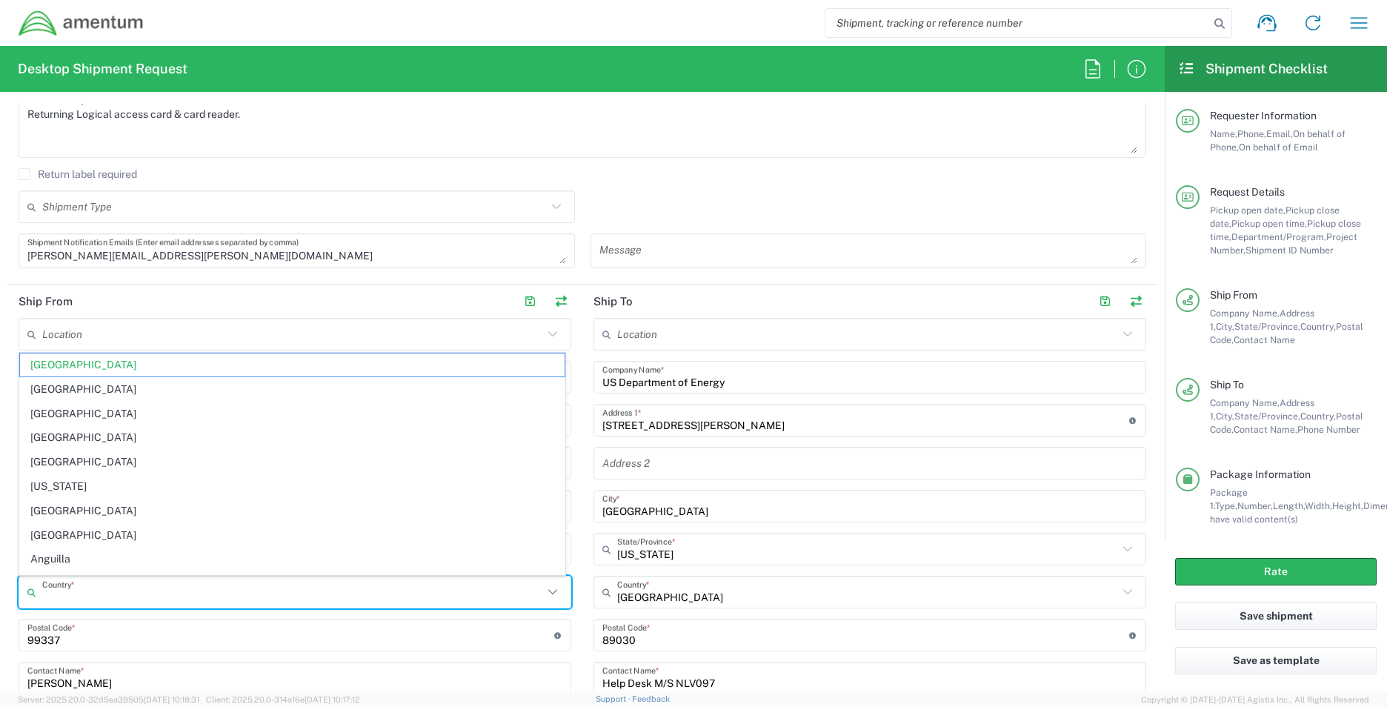
click at [82, 637] on input "undefined" at bounding box center [290, 636] width 527 height 26
type input "[GEOGRAPHIC_DATA]"
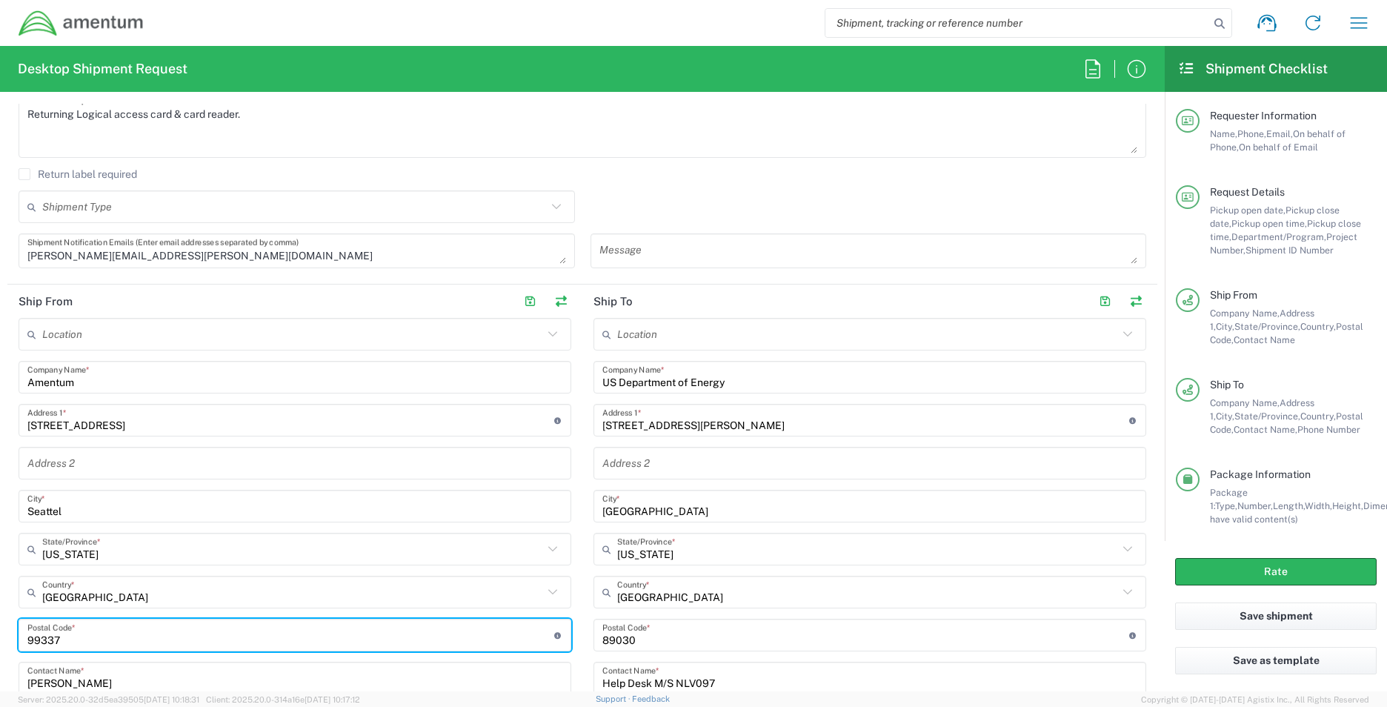
drag, startPoint x: 82, startPoint y: 637, endPoint x: -36, endPoint y: 646, distance: 118.1
click at [0, 646] on html "Shipment request Shipment tracking Shipment estimator Desktop shipment request …" at bounding box center [693, 353] width 1387 height 707
type input "98118"
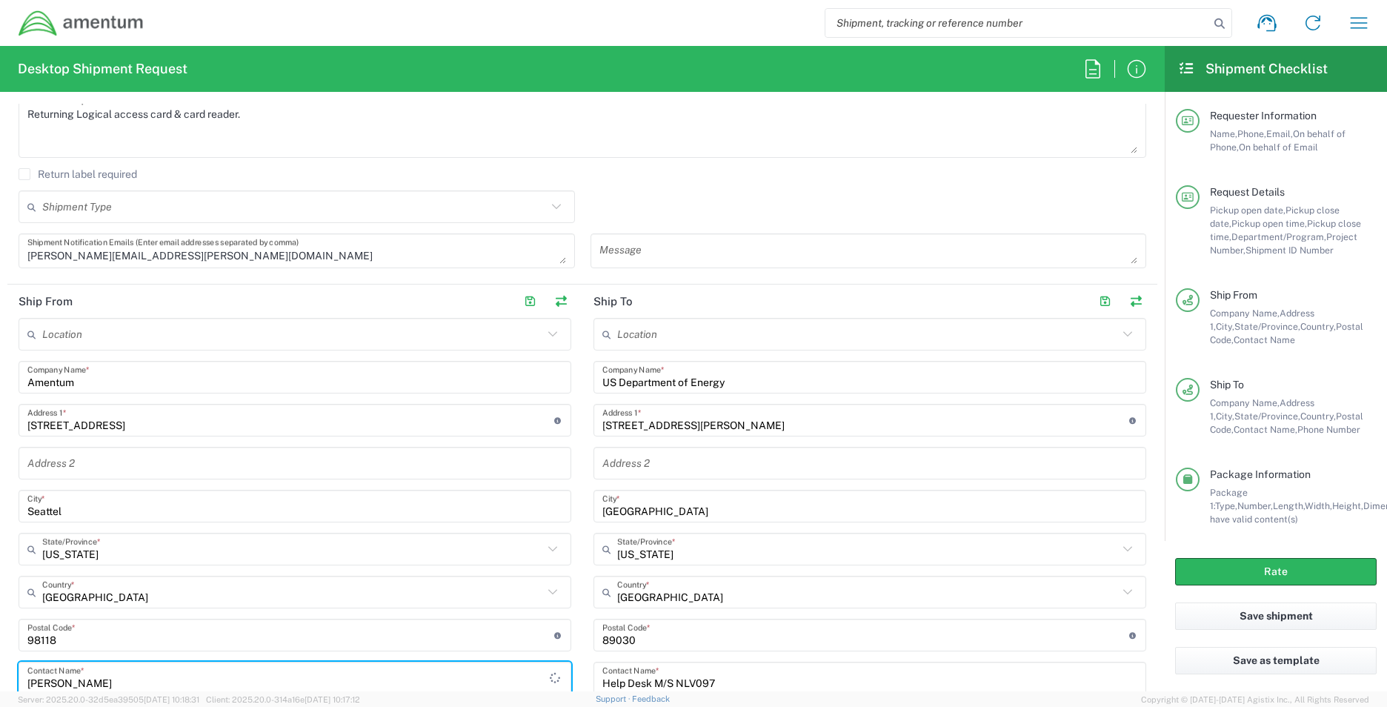
type input "Iain Leaver"
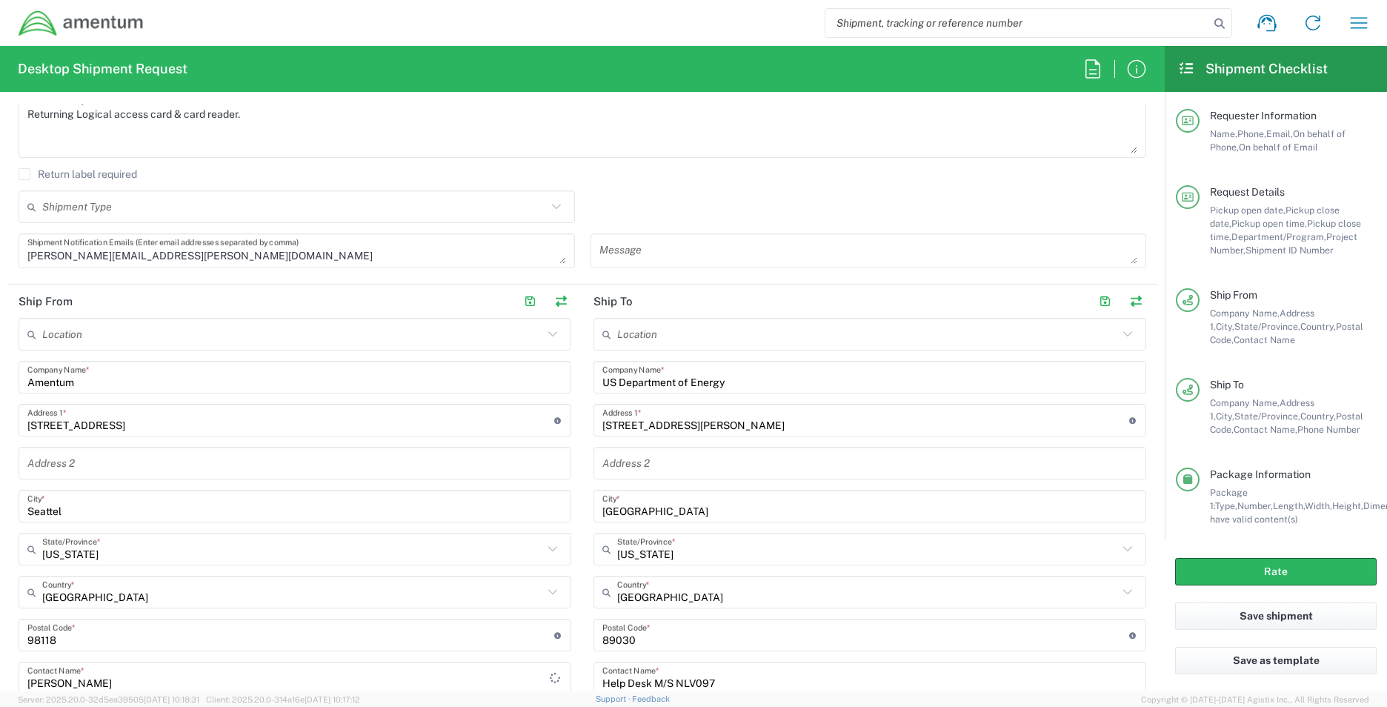
scroll to position [843, 0]
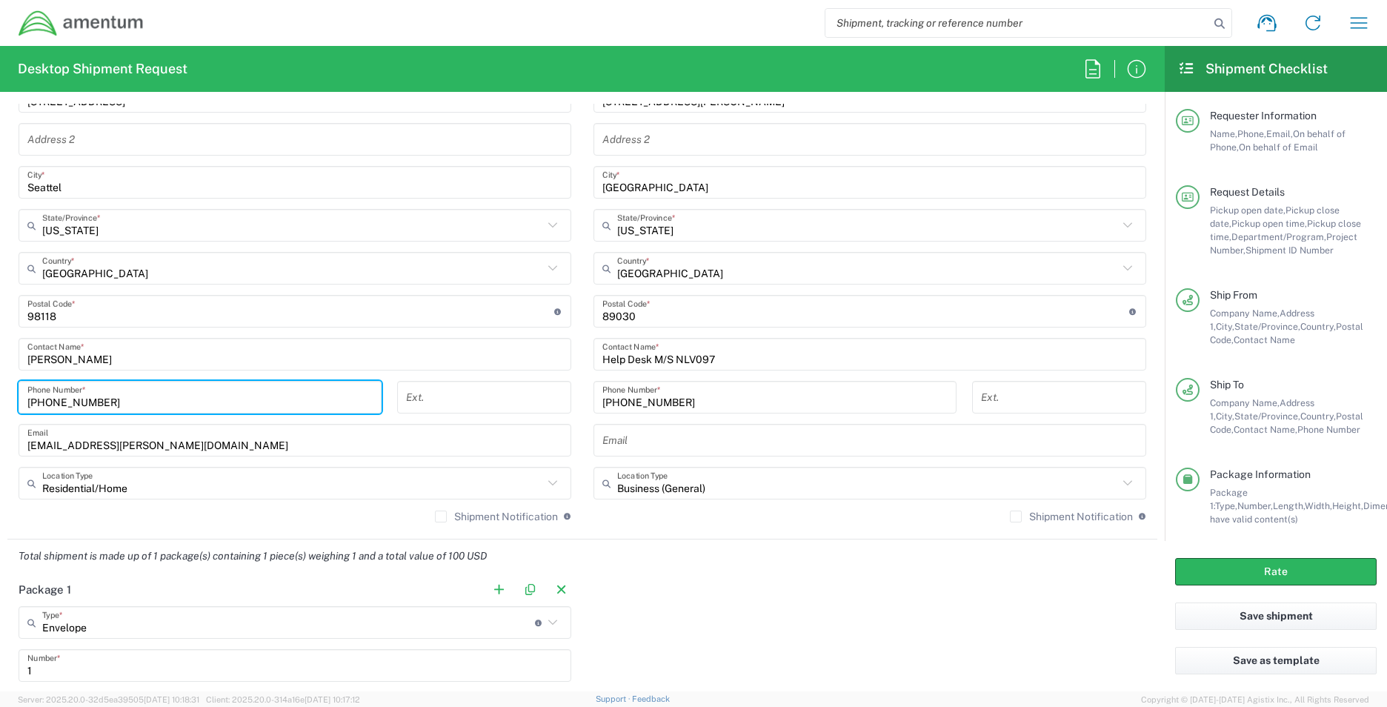
type input "509-440-4058"
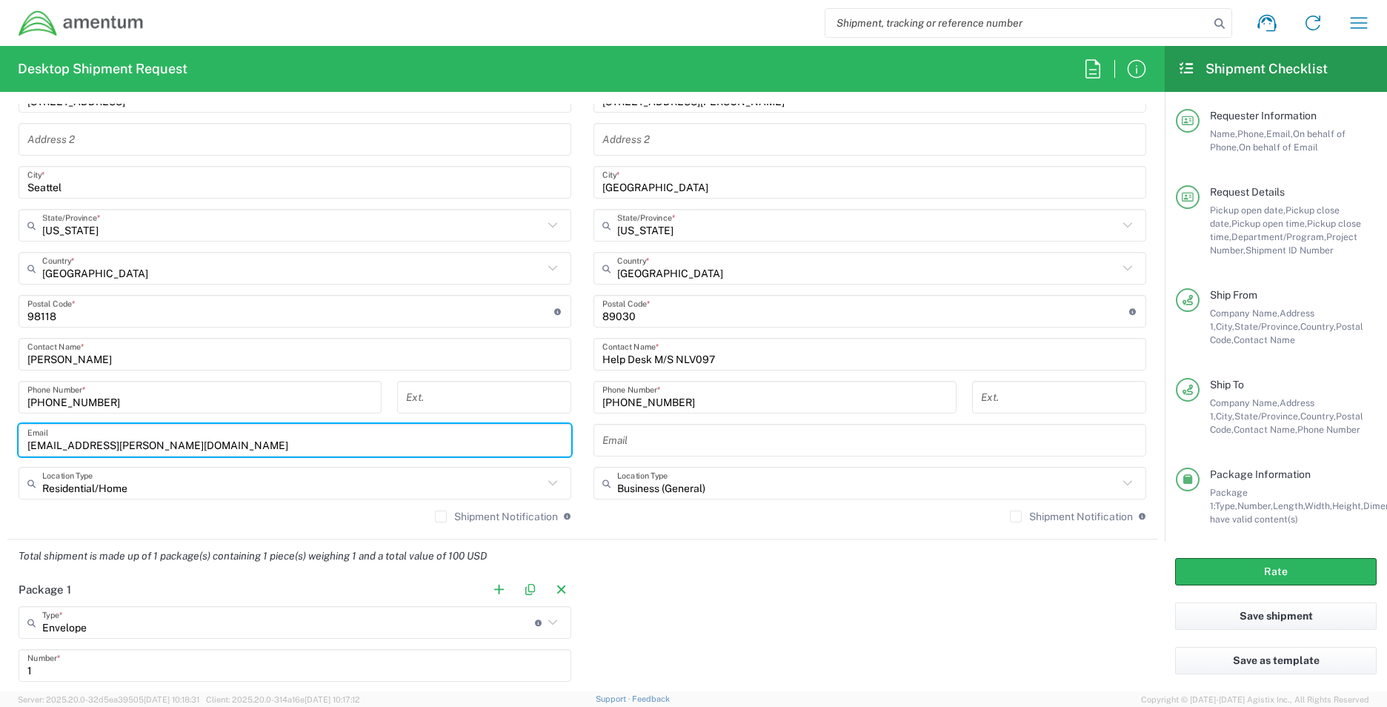
drag, startPoint x: 99, startPoint y: 446, endPoint x: 19, endPoint y: 451, distance: 80.2
click at [19, 451] on div "talor.chambers@amentum.com Email" at bounding box center [295, 440] width 553 height 33
type input "iain.leaver@amentum.com"
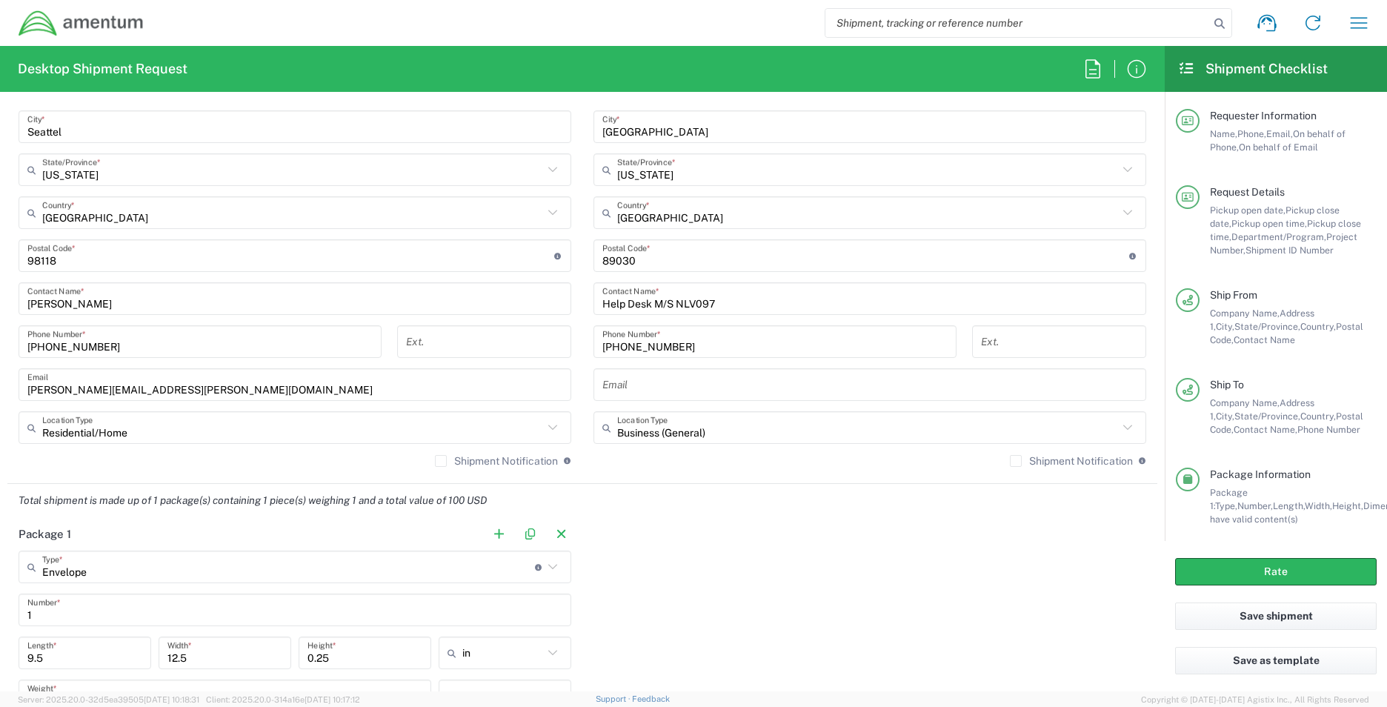
scroll to position [991, 0]
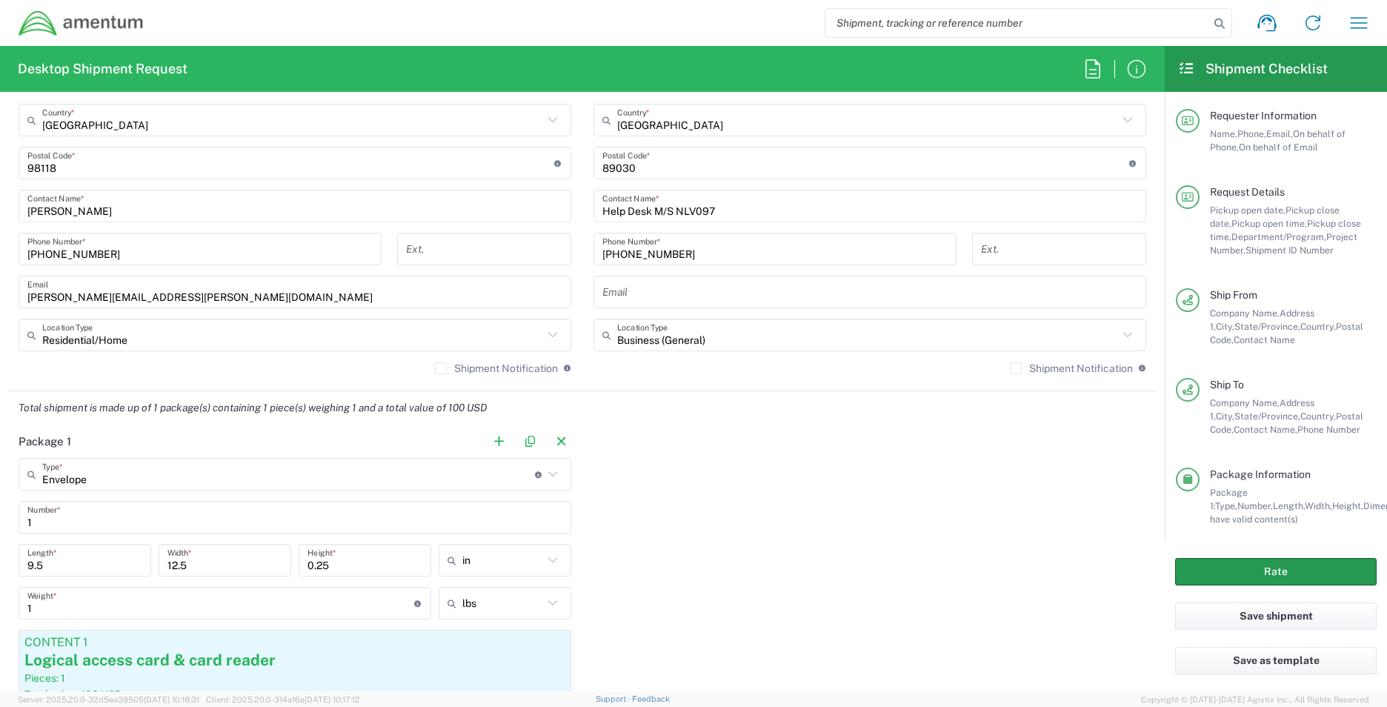
click at [1237, 574] on button "Rate" at bounding box center [1277, 571] width 202 height 27
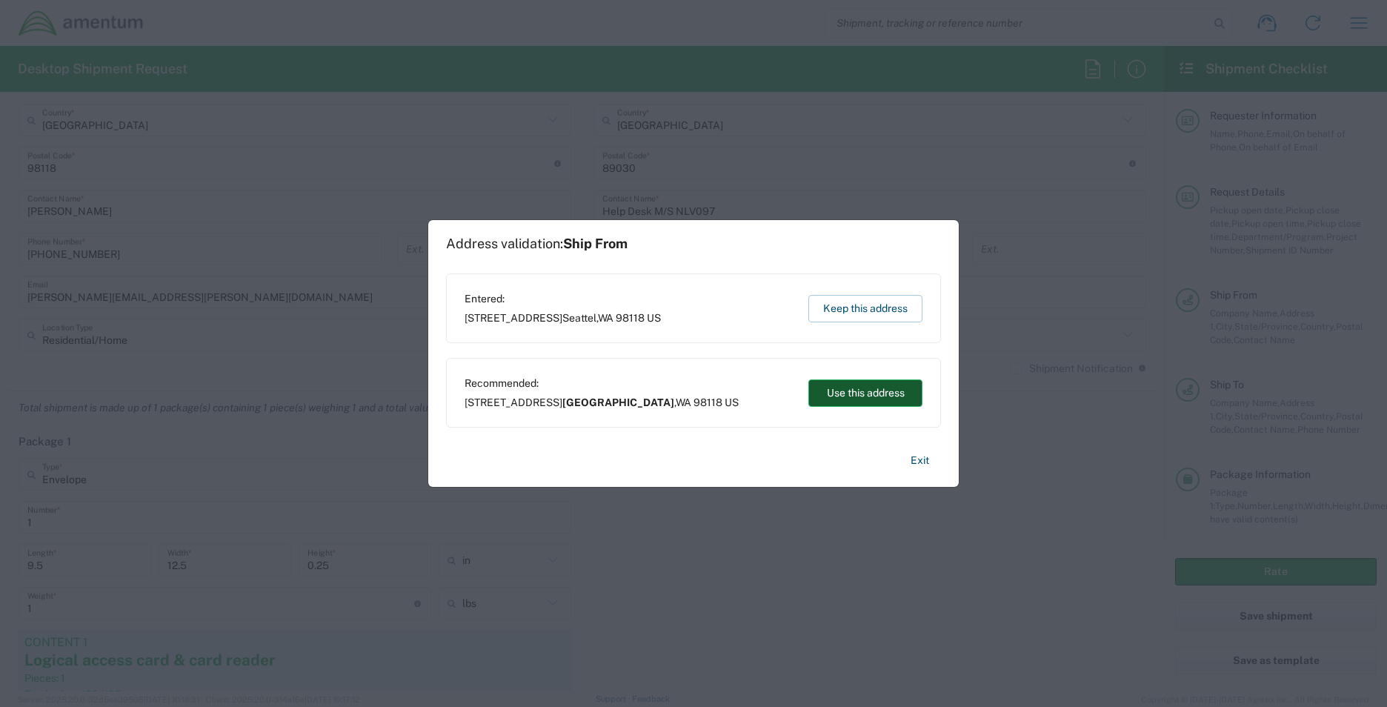
click at [836, 399] on button "Use this address" at bounding box center [866, 392] width 114 height 27
type input "Seattle"
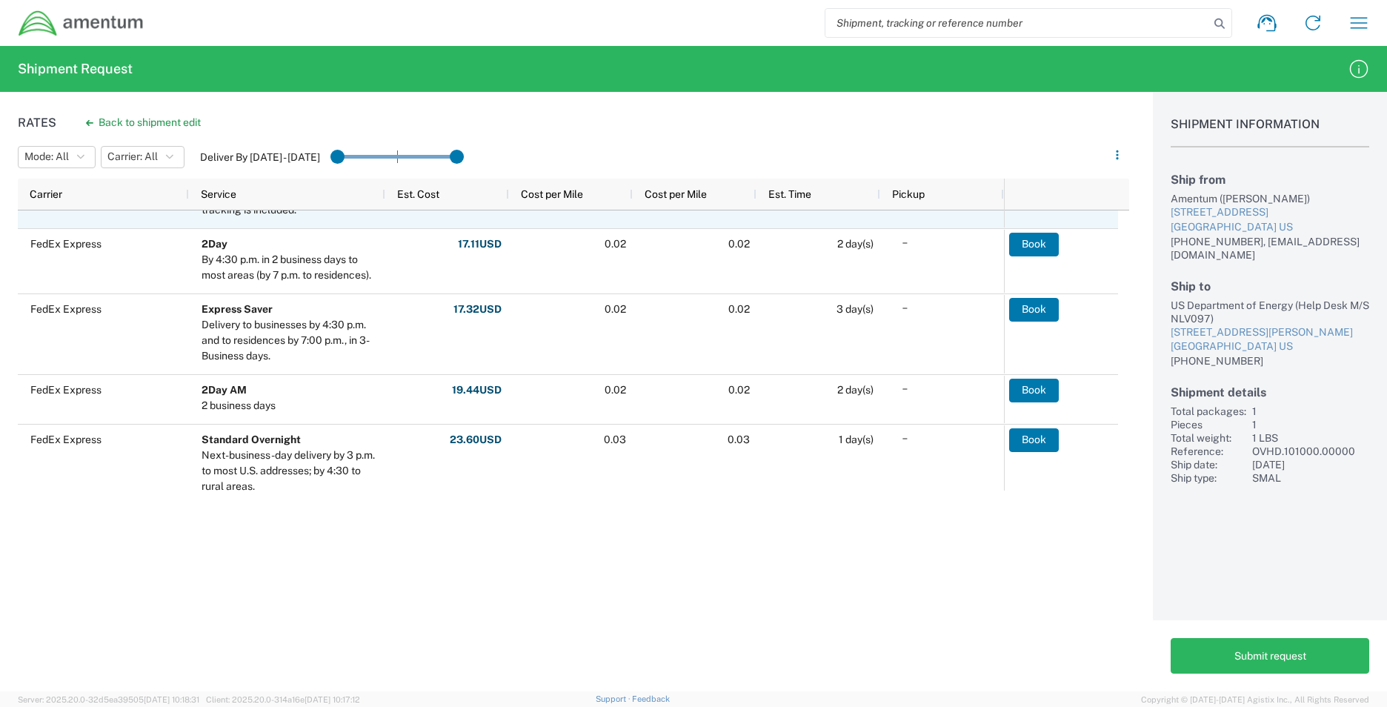
scroll to position [371, 0]
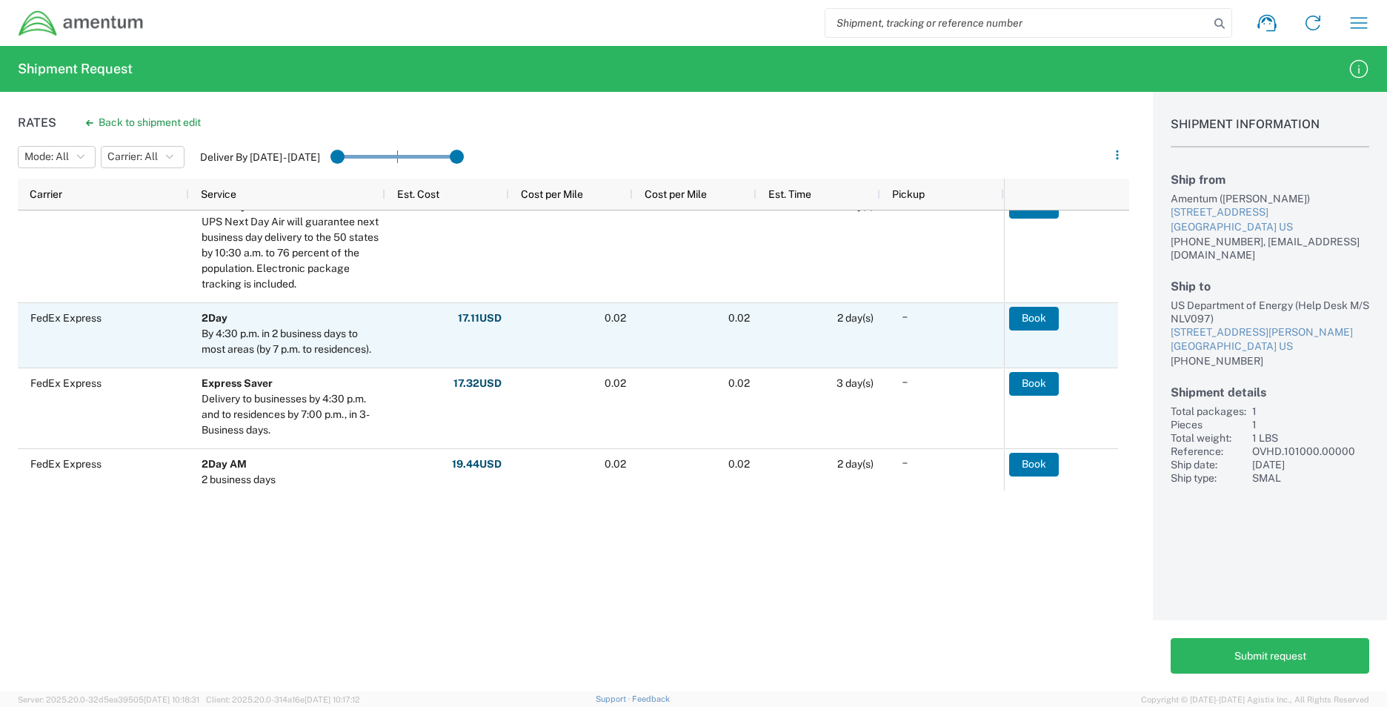
click at [312, 336] on div "By 4:30 p.m. in 2 business days to most areas (by 7 p.m. to residences)." at bounding box center [290, 341] width 177 height 31
click at [1044, 321] on button "Book" at bounding box center [1034, 319] width 50 height 24
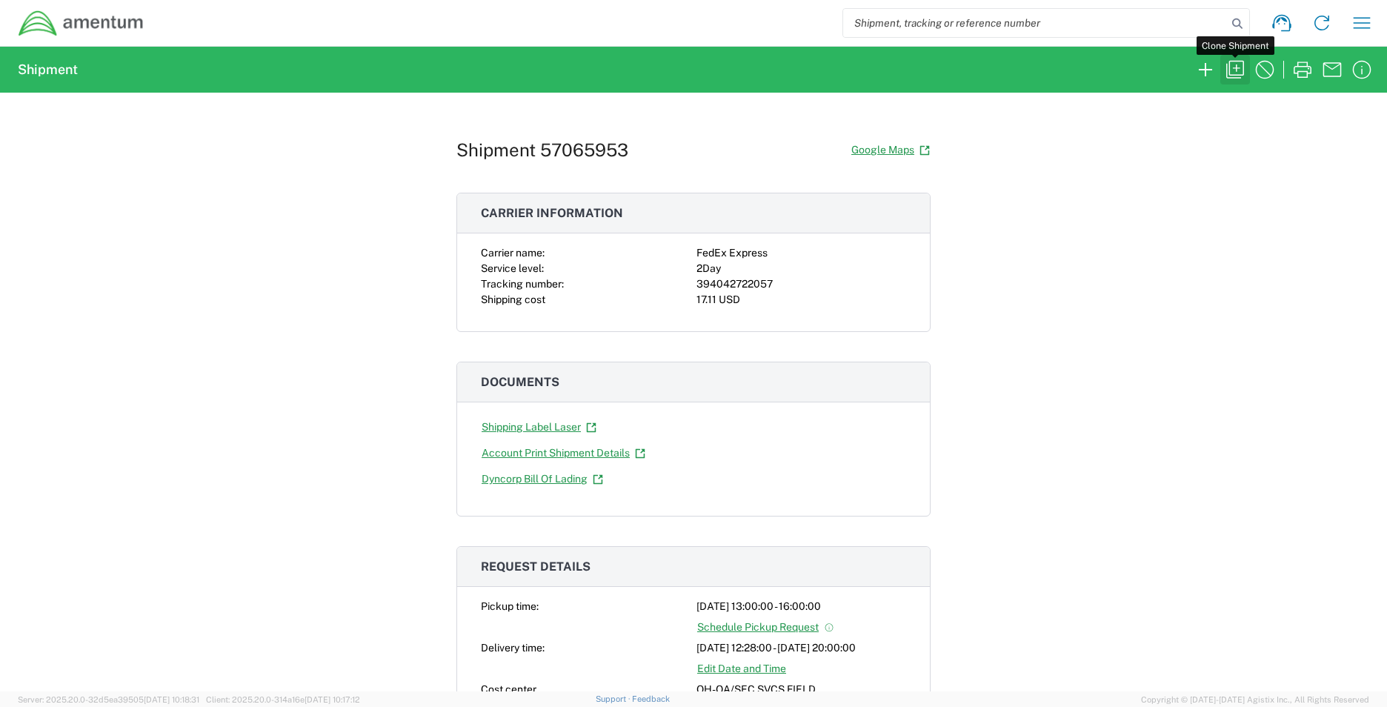
click at [1238, 75] on icon "button" at bounding box center [1236, 70] width 18 height 18
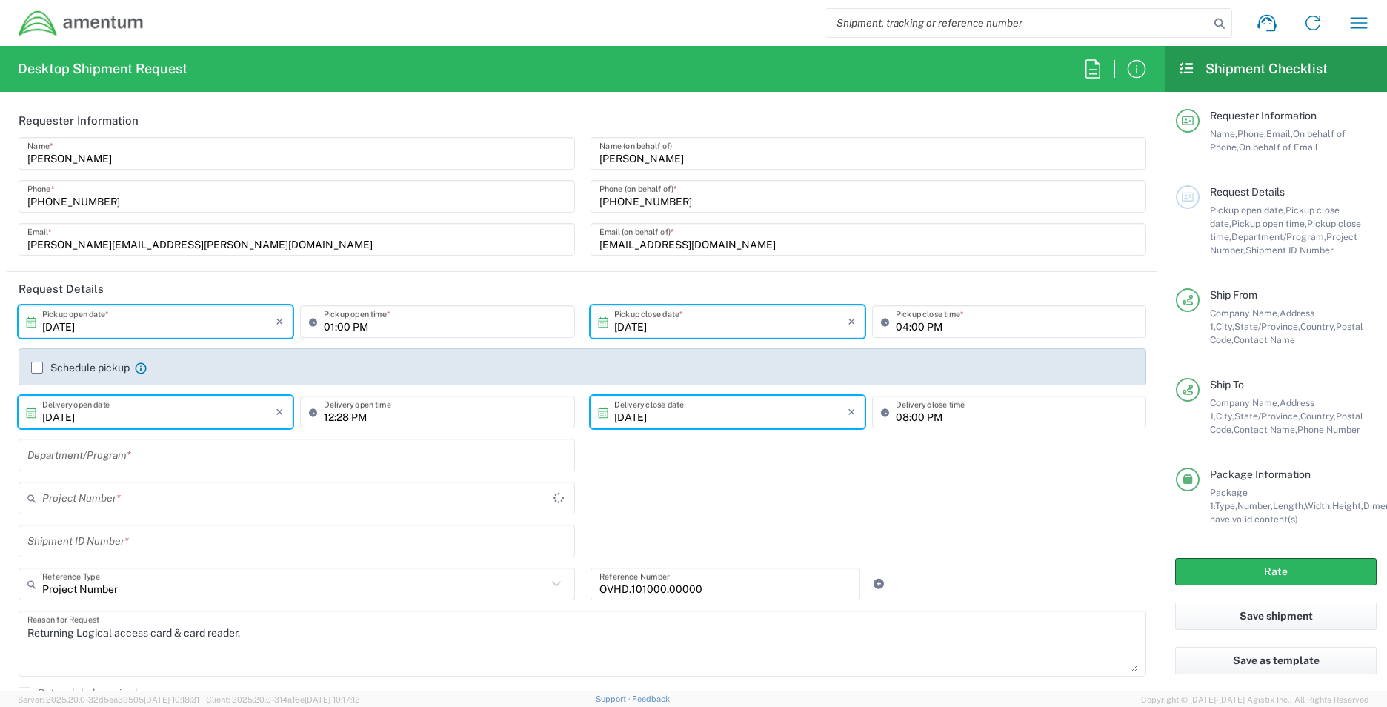
type input "[US_STATE]"
type input "Envelope"
click at [1373, 22] on button "button" at bounding box center [1360, 23] width 36 height 36
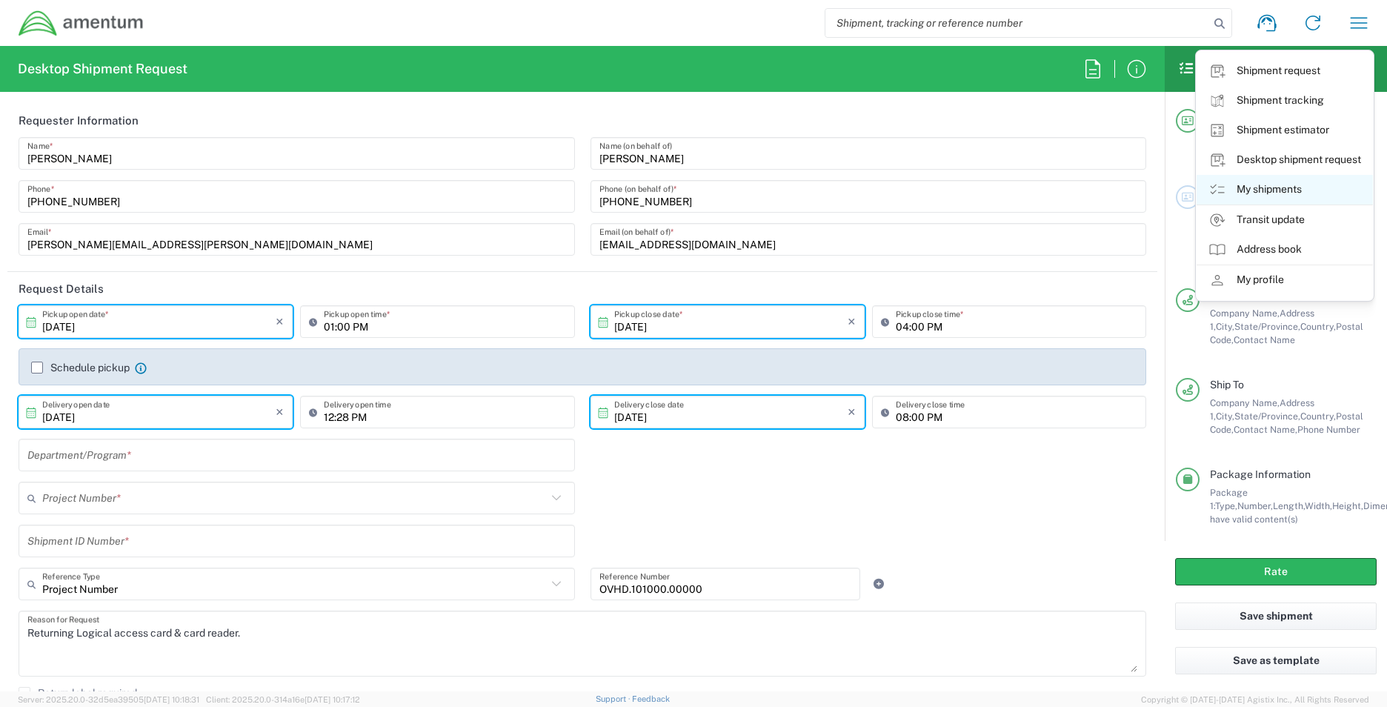
click at [1260, 185] on link "My shipments" at bounding box center [1285, 190] width 176 height 30
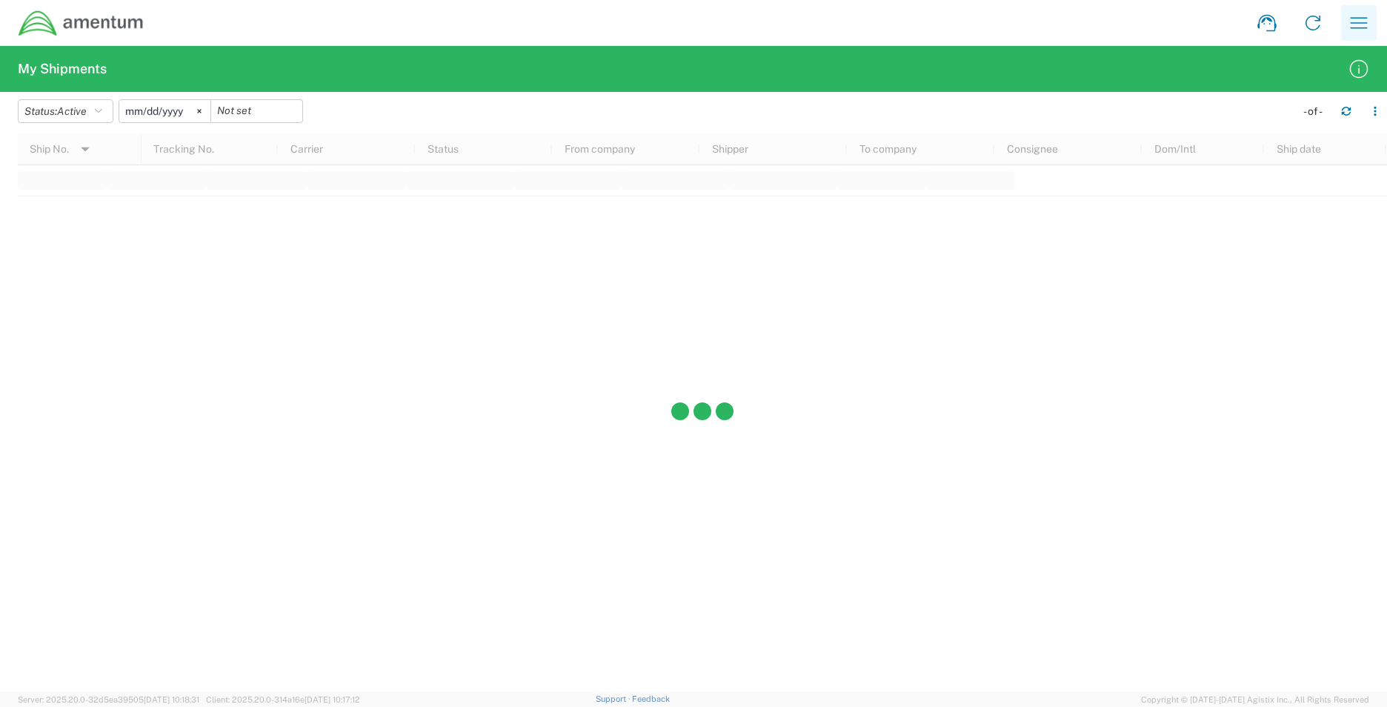
click at [1359, 27] on icon "button" at bounding box center [1359, 23] width 24 height 24
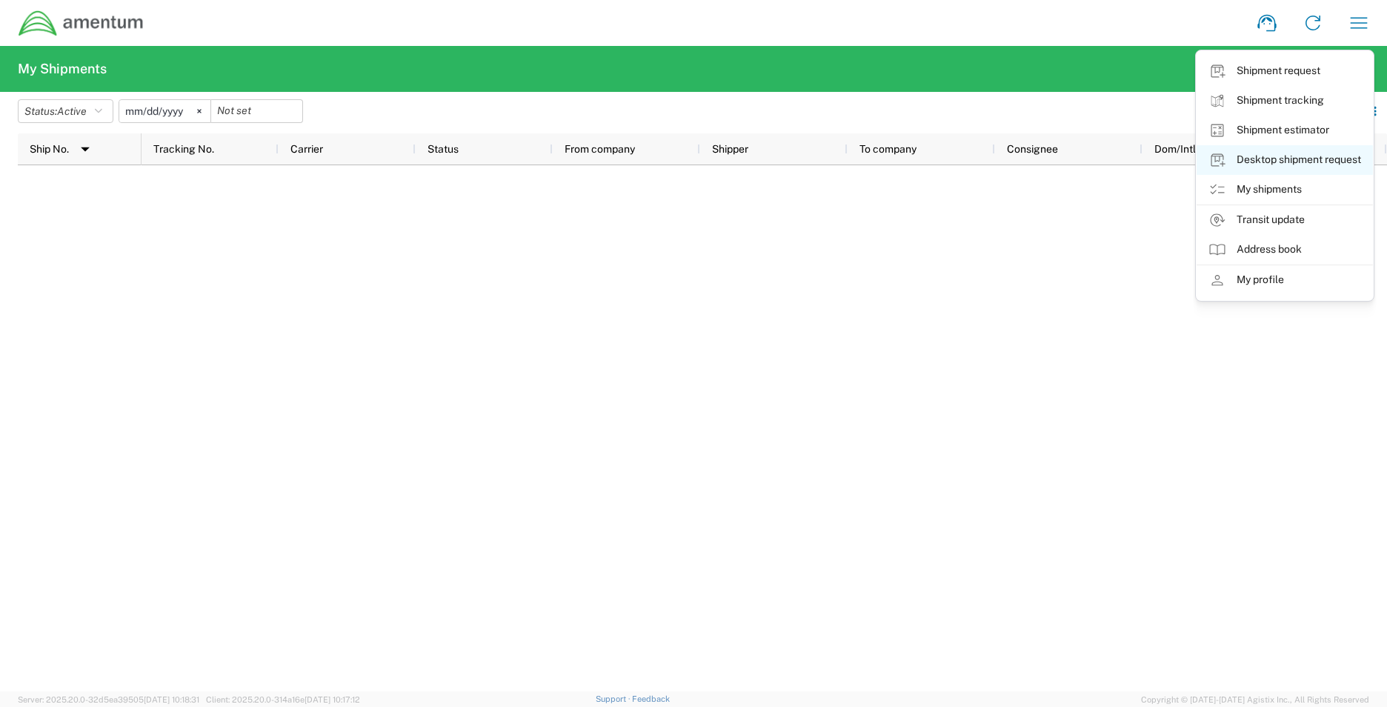
click at [1289, 156] on link "Desktop shipment request" at bounding box center [1285, 160] width 176 height 30
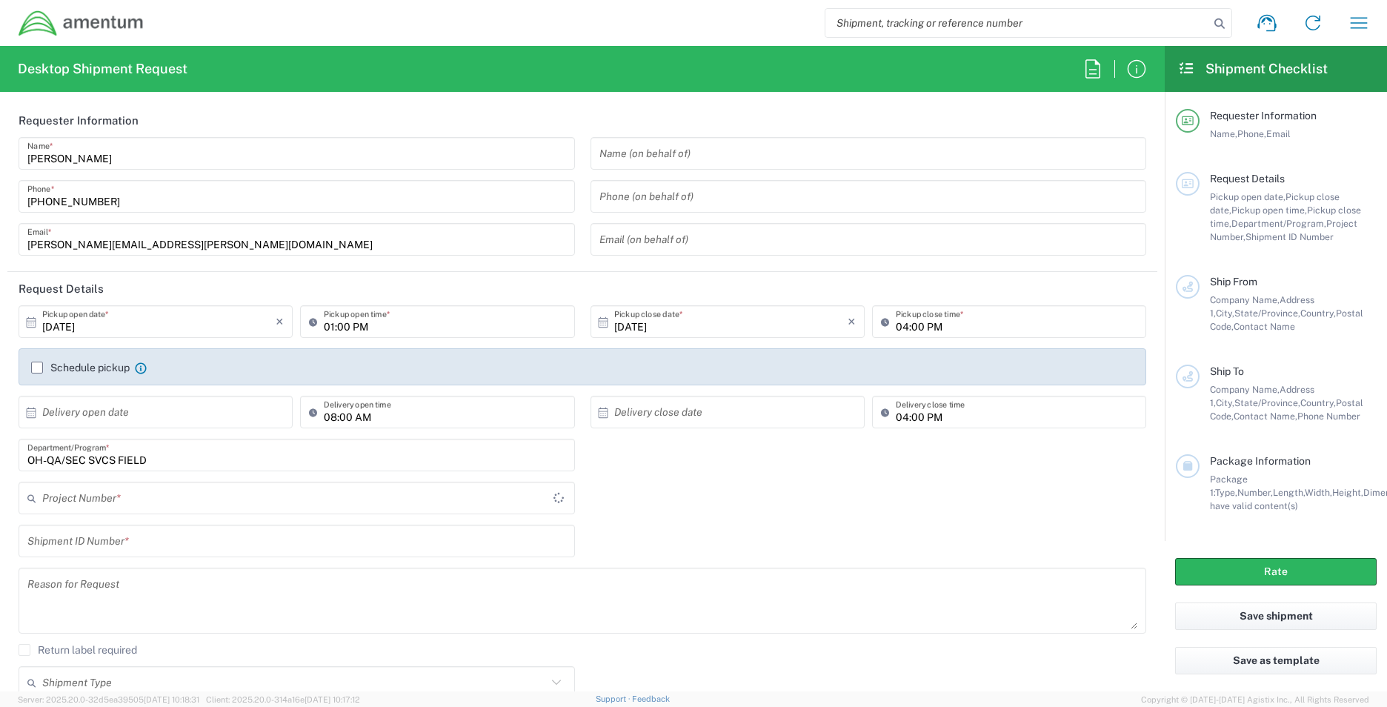
type input "OVHD.101000.00000"
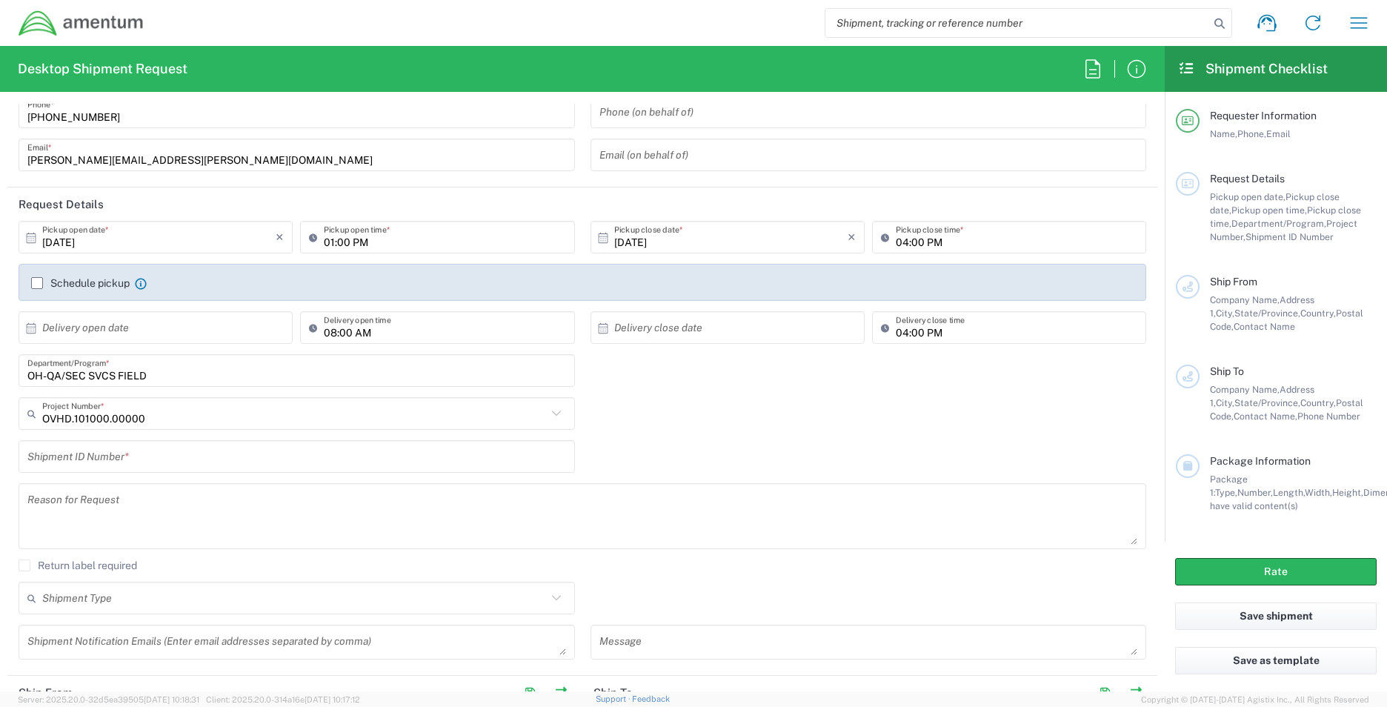
scroll to position [222, 0]
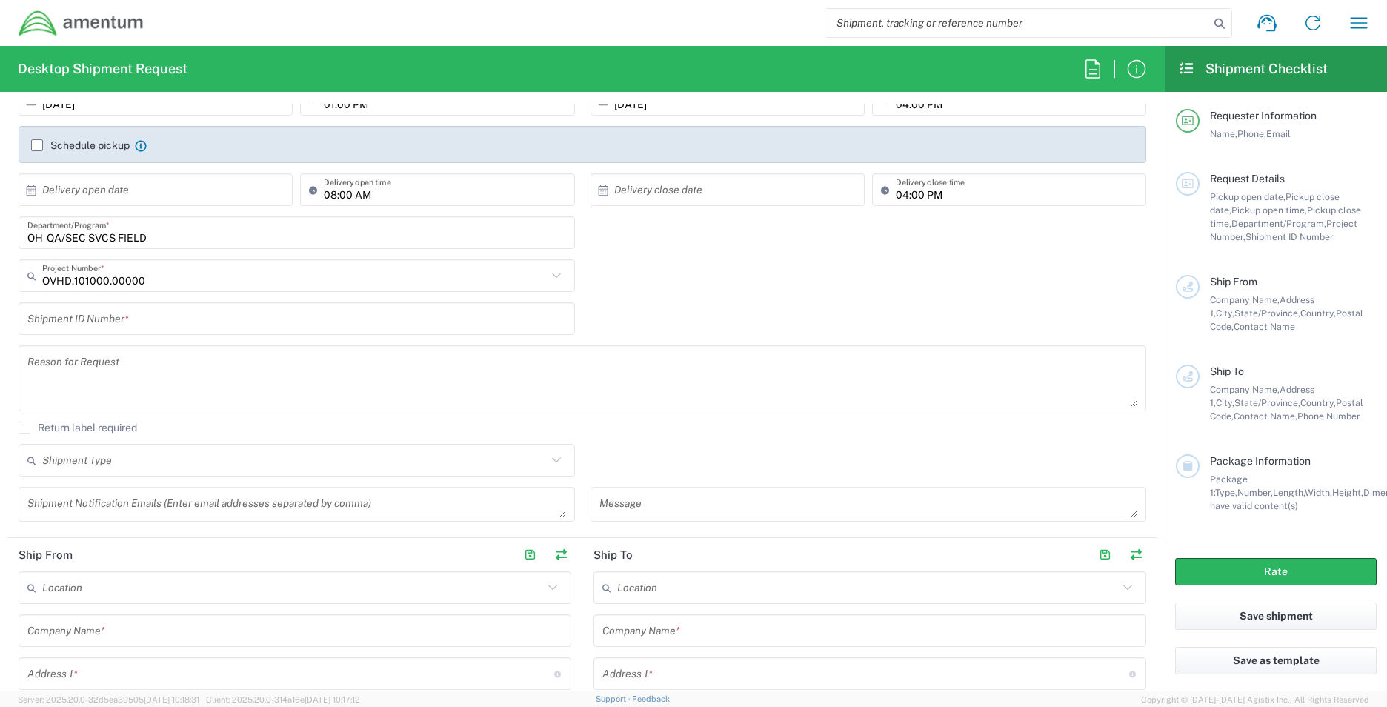
click at [1381, 7] on div "Shipment request Shipment tracking Shipment estimator Desktop shipment request …" at bounding box center [764, 23] width 1238 height 36
click at [1357, 24] on icon "button" at bounding box center [1359, 23] width 24 height 24
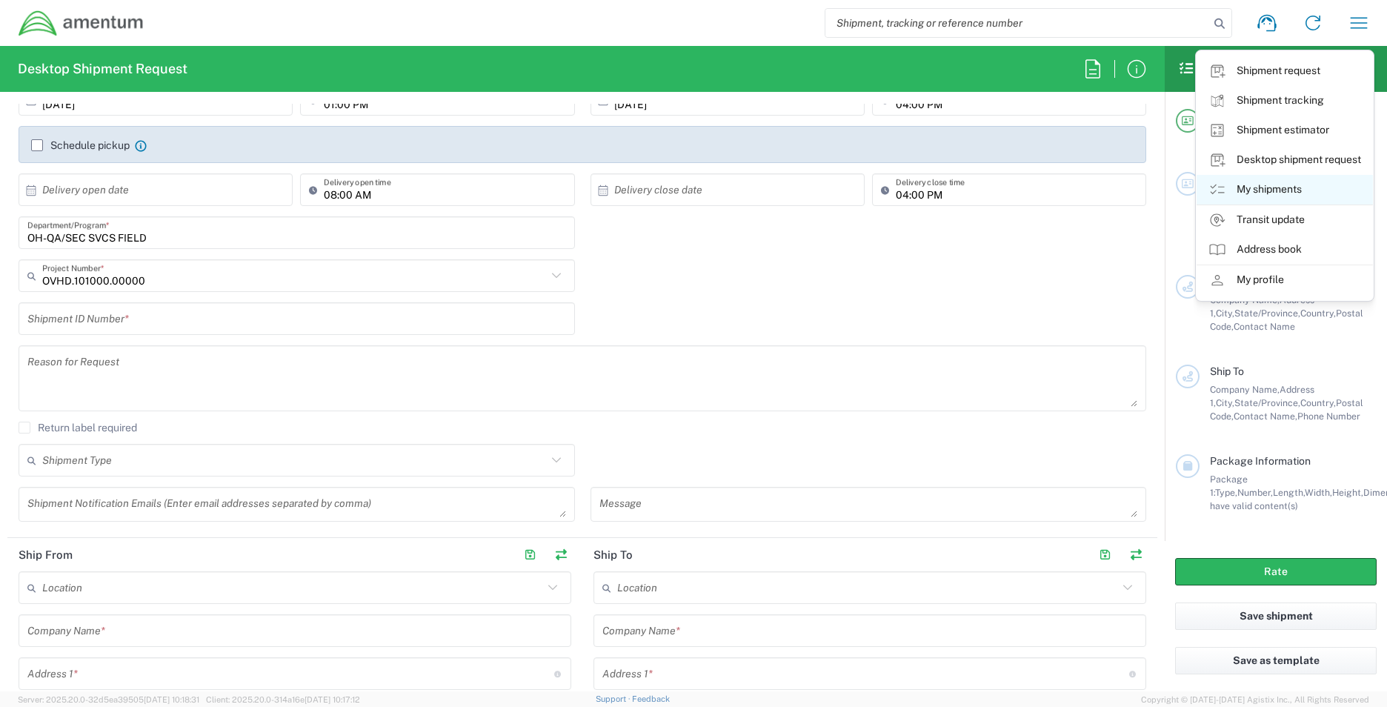
click at [1278, 189] on link "My shipments" at bounding box center [1285, 190] width 176 height 30
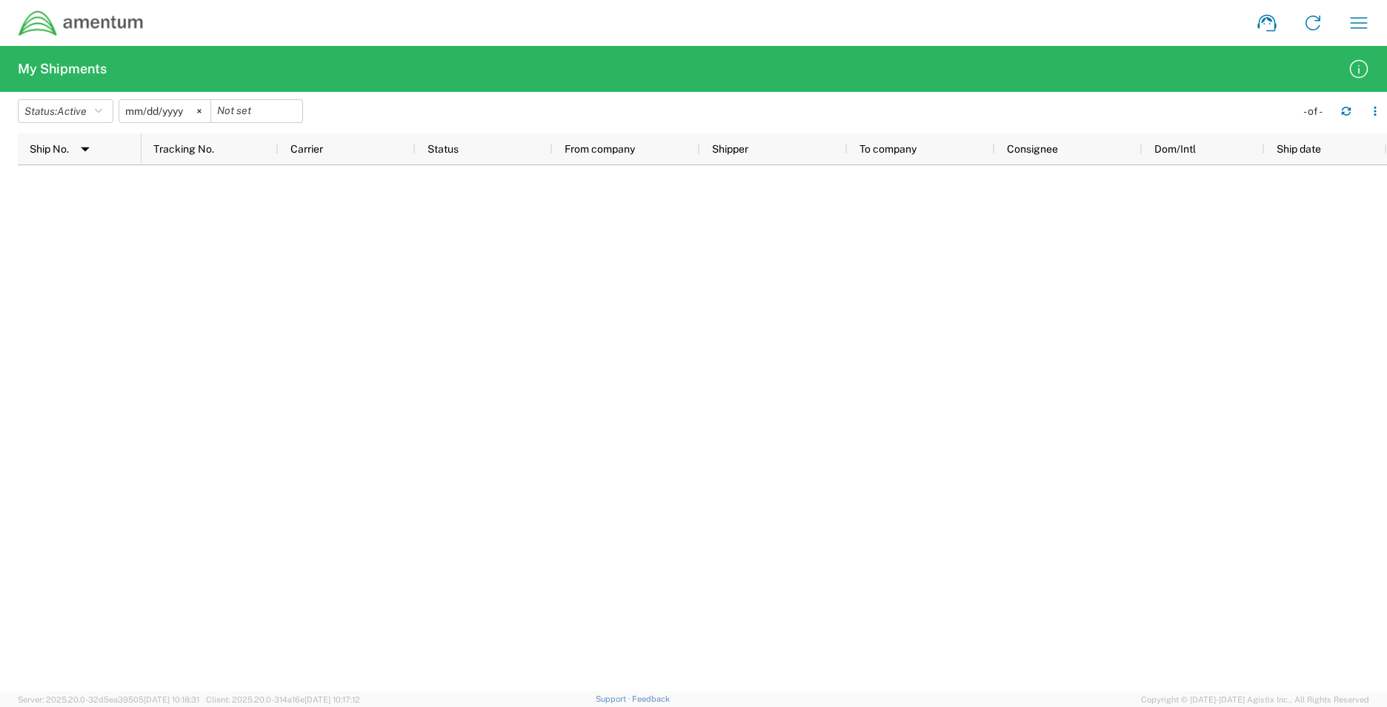
click at [1333, 10] on div "Shipment request Shipment tracking Shipment estimator Desktop shipment request …" at bounding box center [764, 23] width 1238 height 36
click at [1355, 13] on icon "button" at bounding box center [1359, 23] width 24 height 24
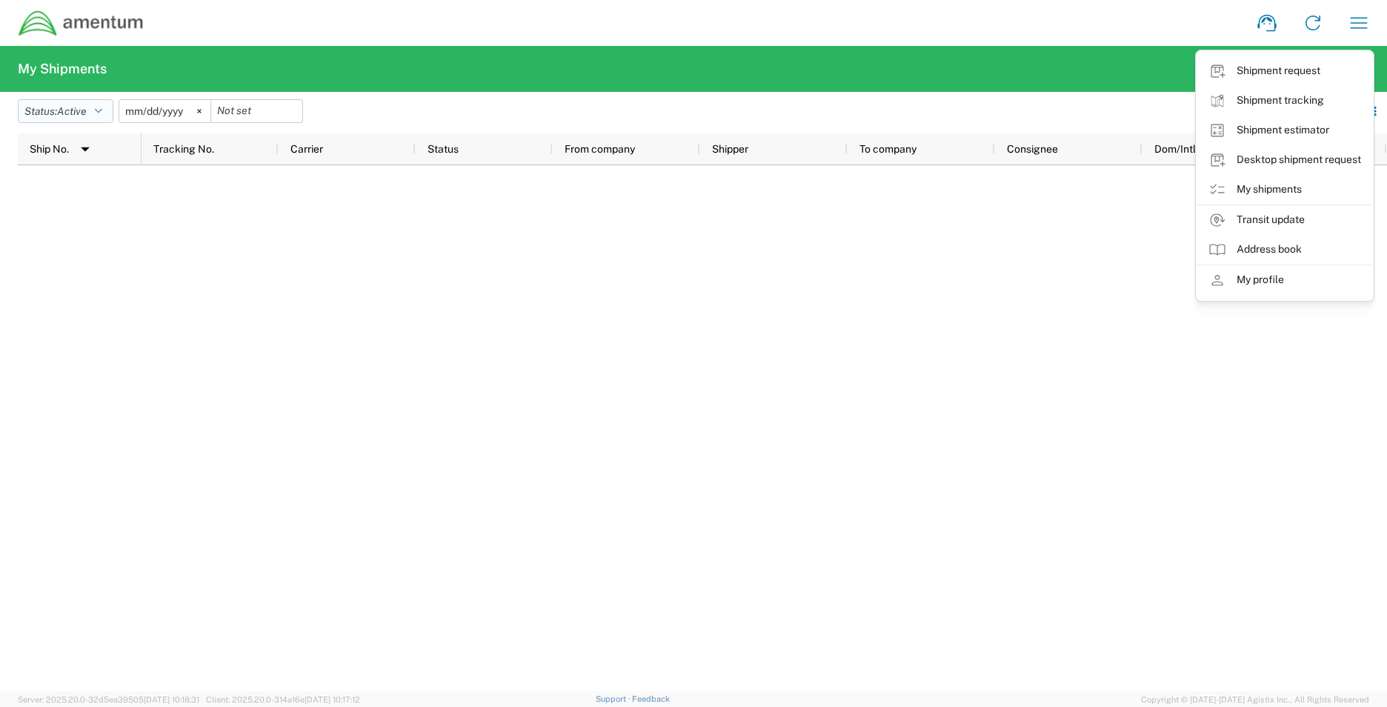
click at [85, 107] on span "Active" at bounding box center [72, 111] width 30 height 12
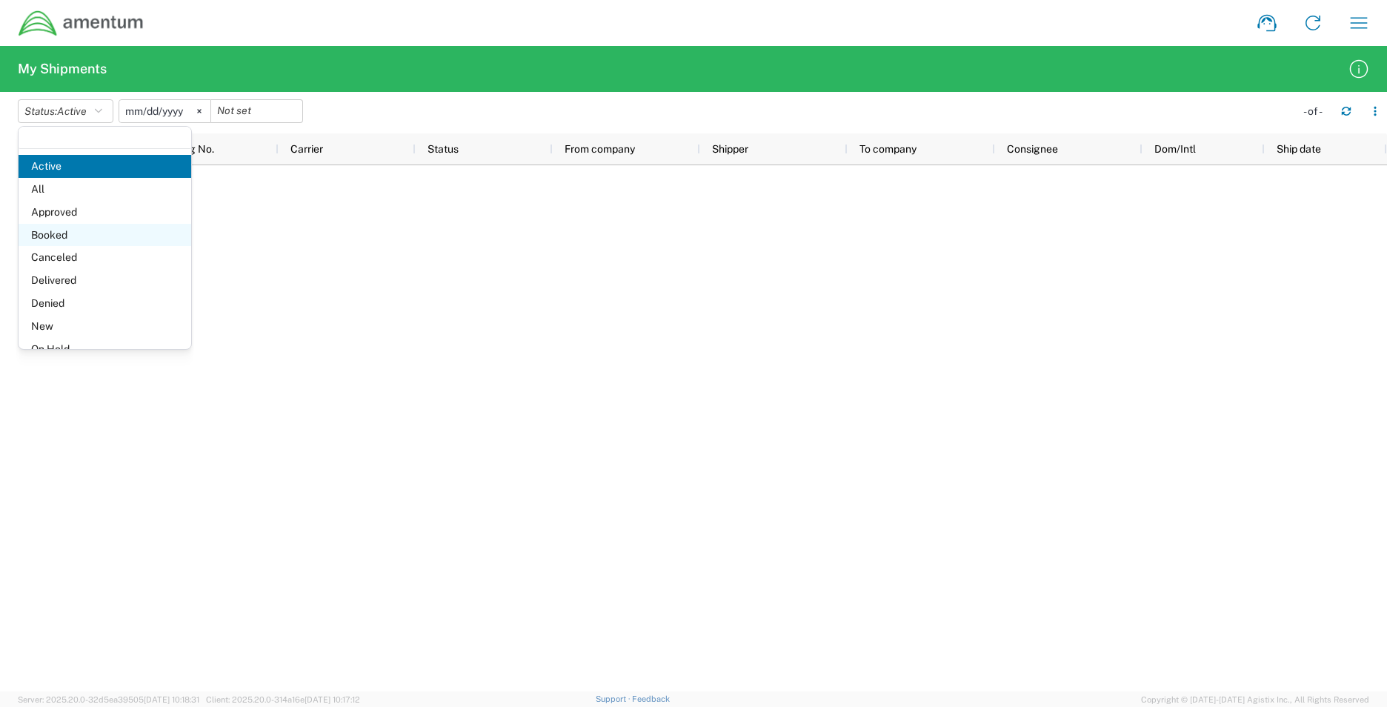
click at [62, 235] on span "Booked" at bounding box center [105, 235] width 173 height 23
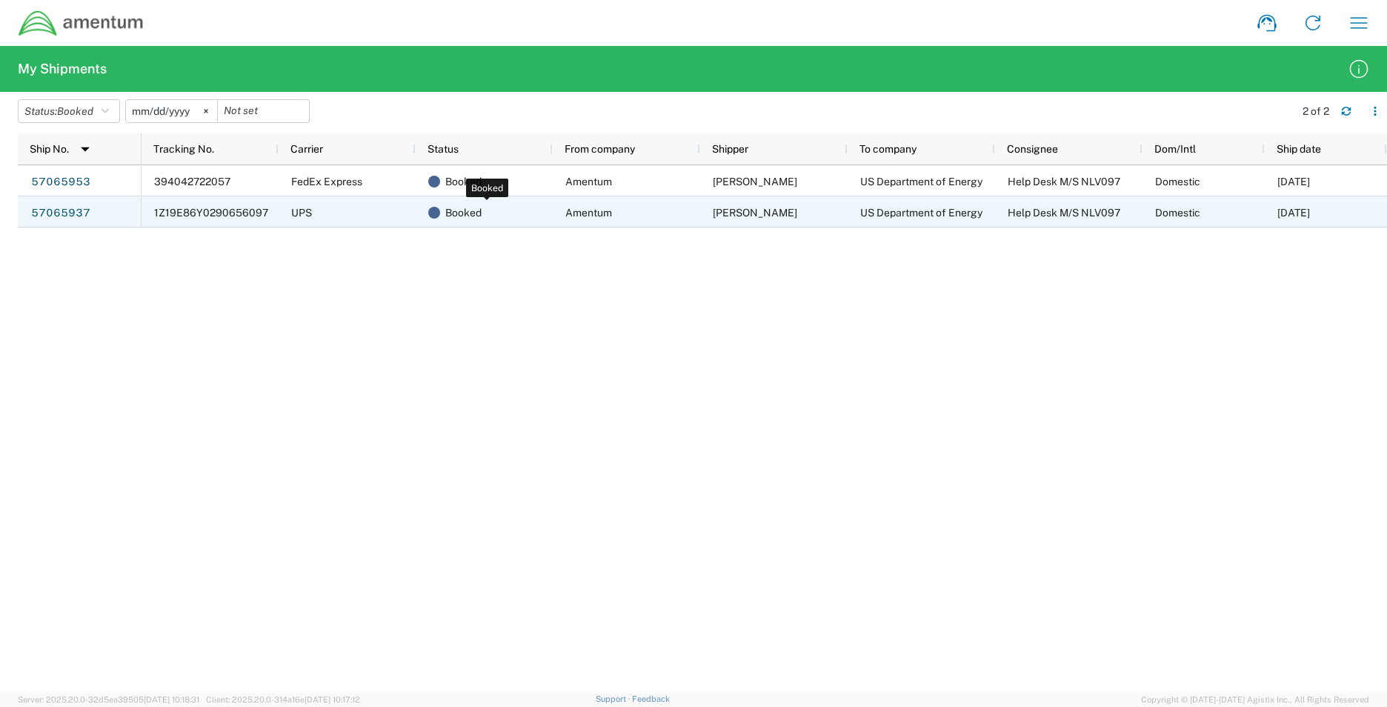
click at [466, 216] on span "Booked" at bounding box center [463, 212] width 36 height 31
click at [72, 216] on link "57065937" at bounding box center [60, 214] width 61 height 24
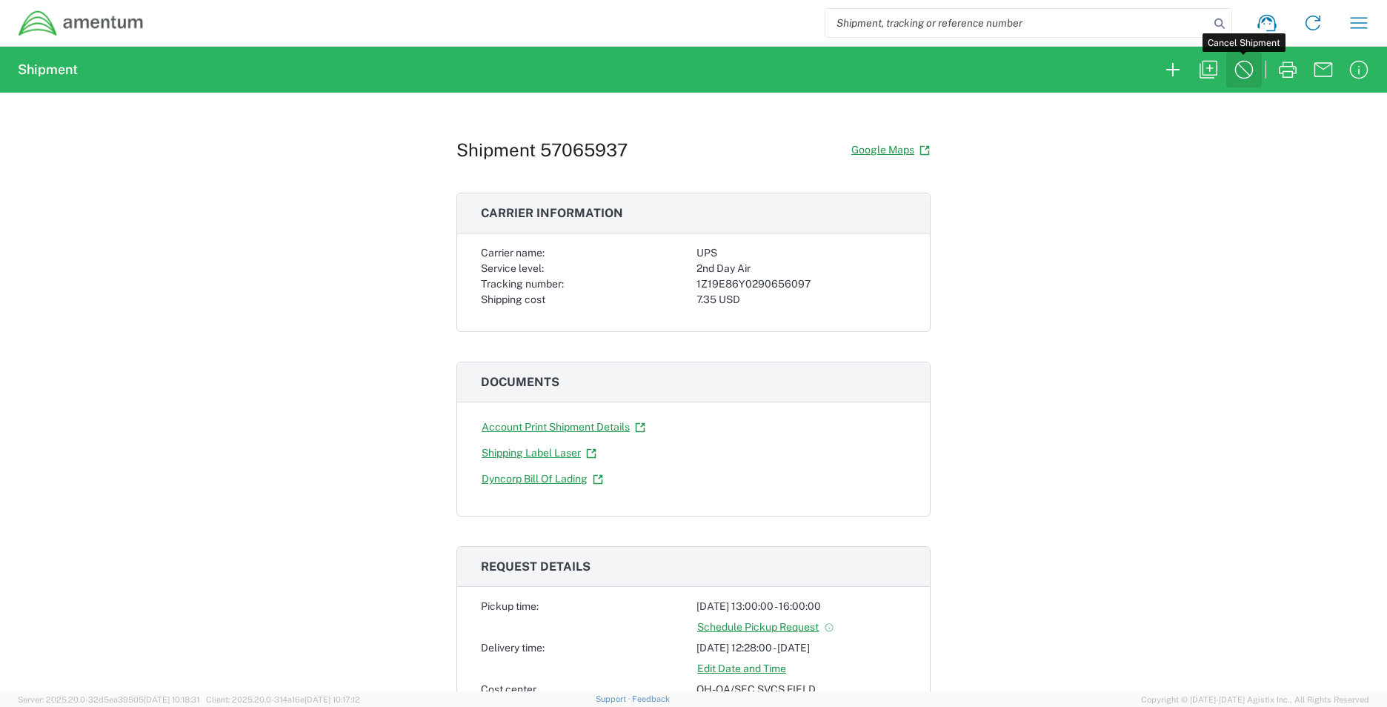
click at [1250, 69] on icon "button" at bounding box center [1245, 70] width 24 height 24
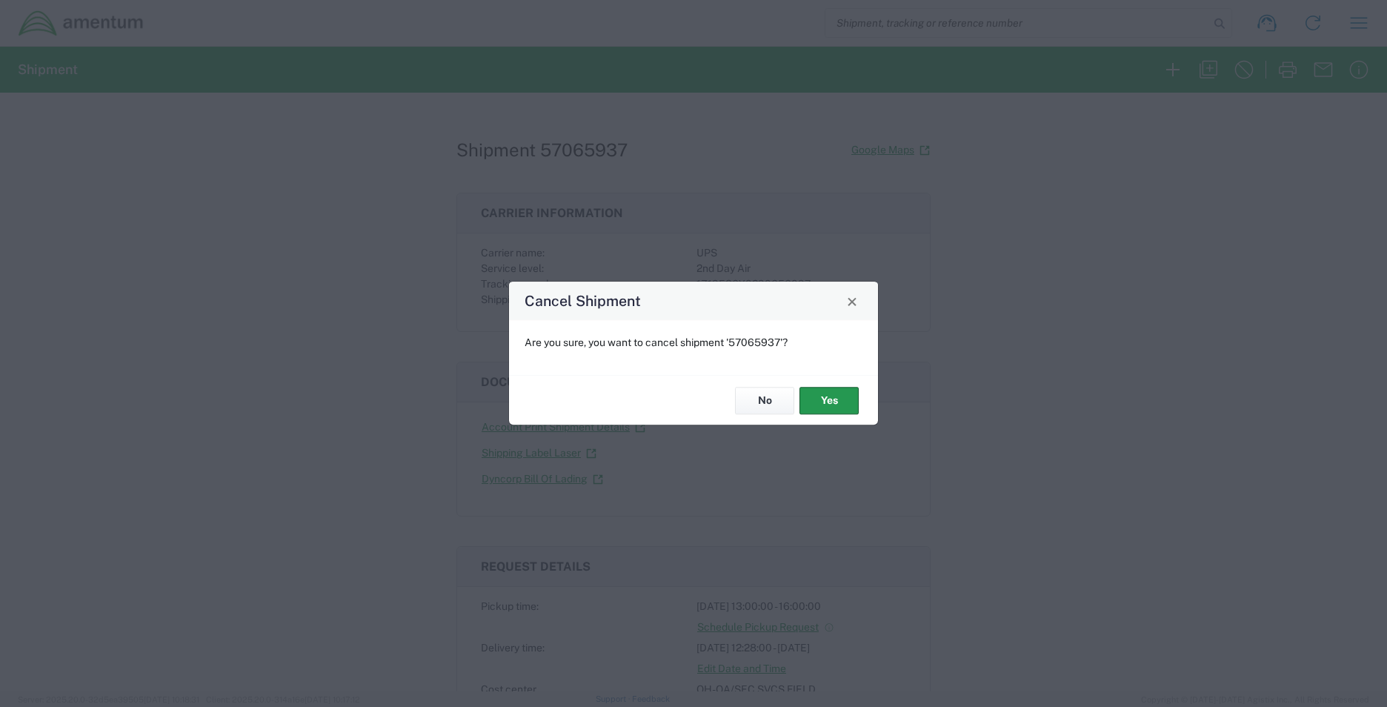
click at [837, 408] on button "Yes" at bounding box center [829, 400] width 59 height 27
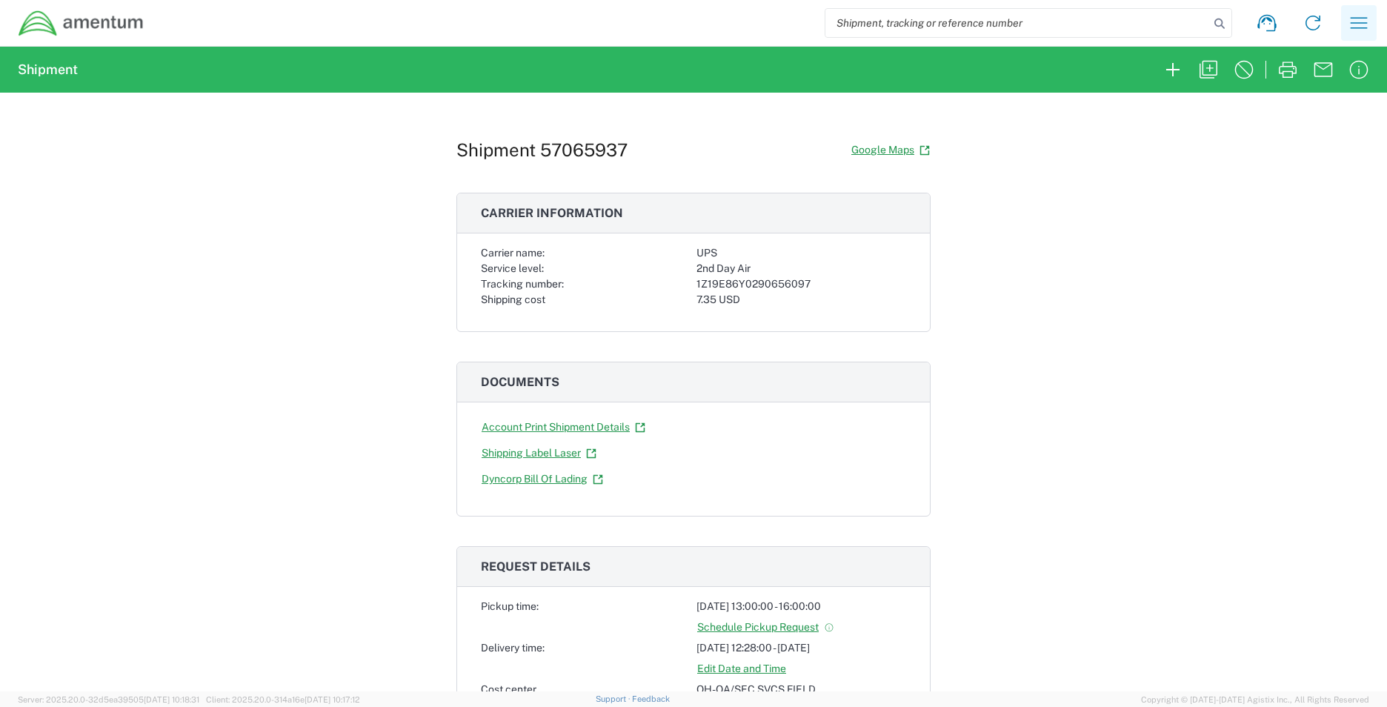
click at [1359, 22] on icon "button" at bounding box center [1359, 23] width 24 height 24
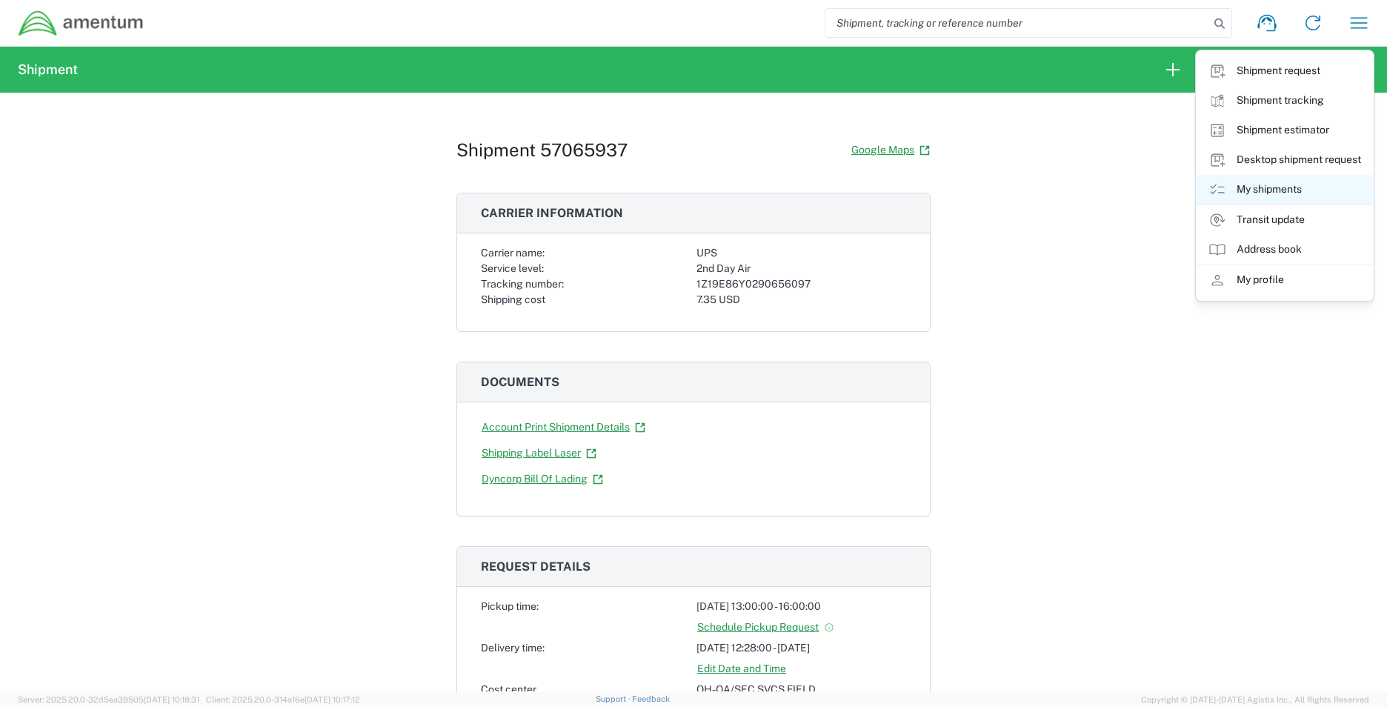
click at [1302, 182] on link "My shipments" at bounding box center [1285, 190] width 176 height 30
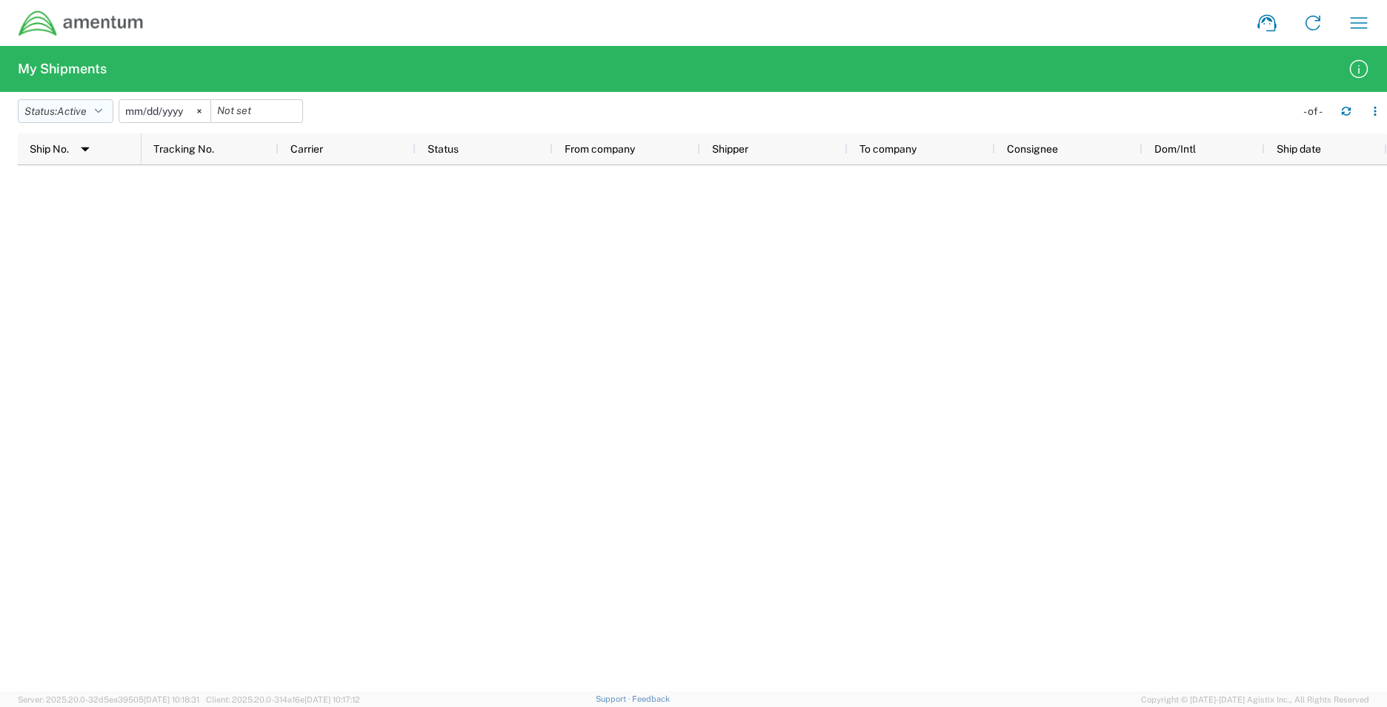
click at [96, 114] on button "Status: Active" at bounding box center [66, 111] width 96 height 24
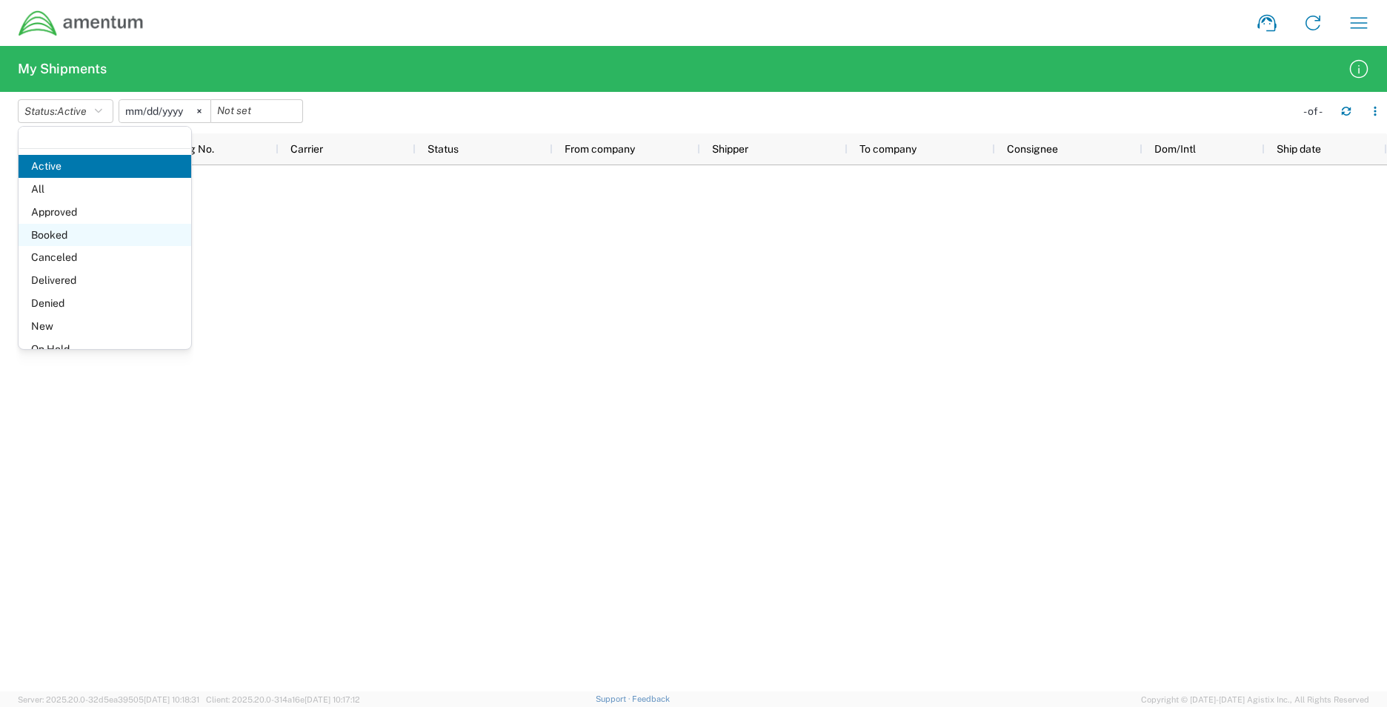
click at [61, 228] on span "Booked" at bounding box center [105, 235] width 173 height 23
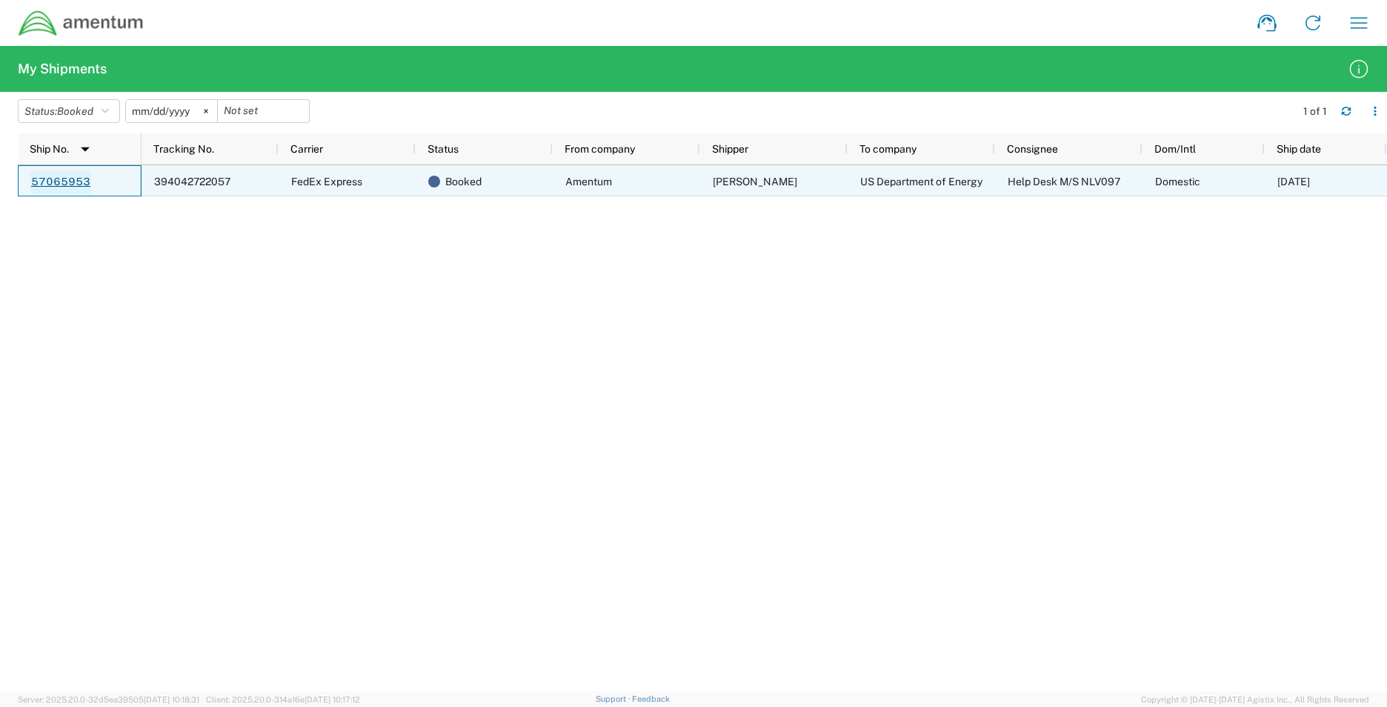
click at [61, 182] on link "57065953" at bounding box center [60, 182] width 61 height 24
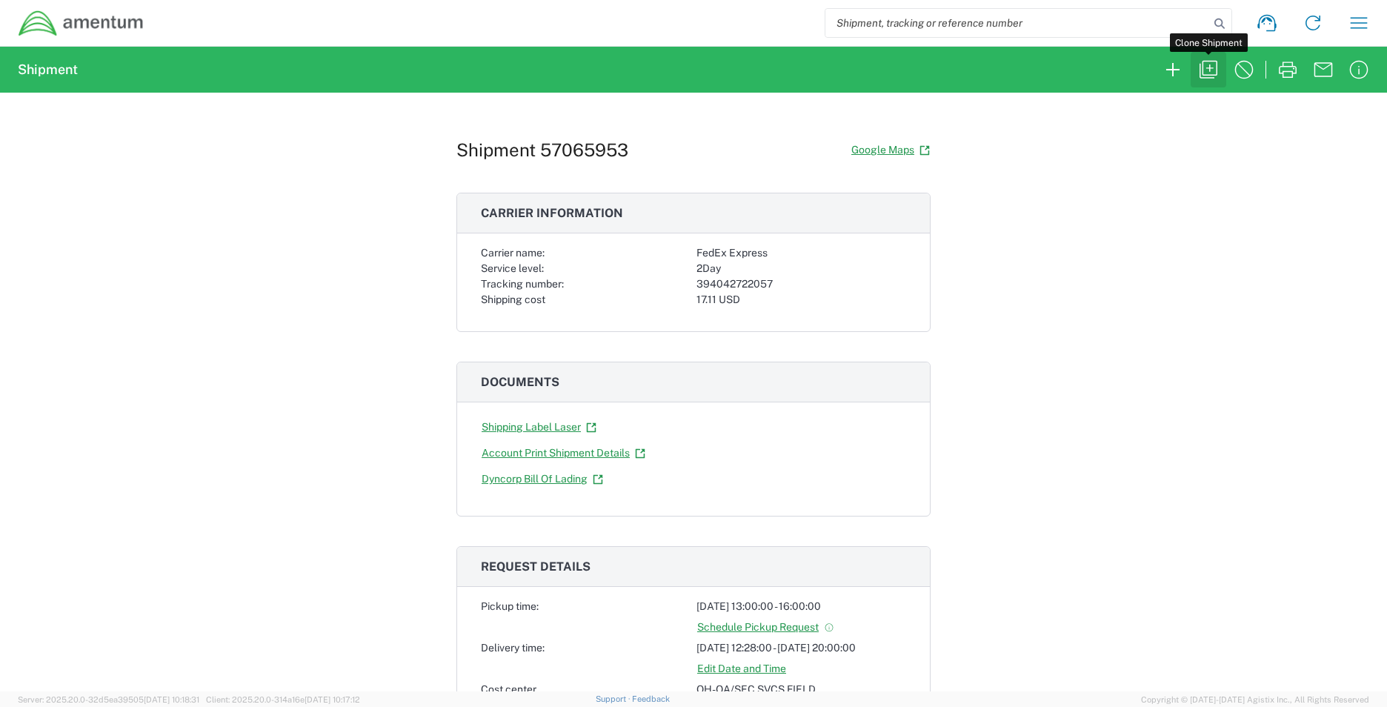
click at [1200, 71] on icon "button" at bounding box center [1209, 70] width 24 height 24
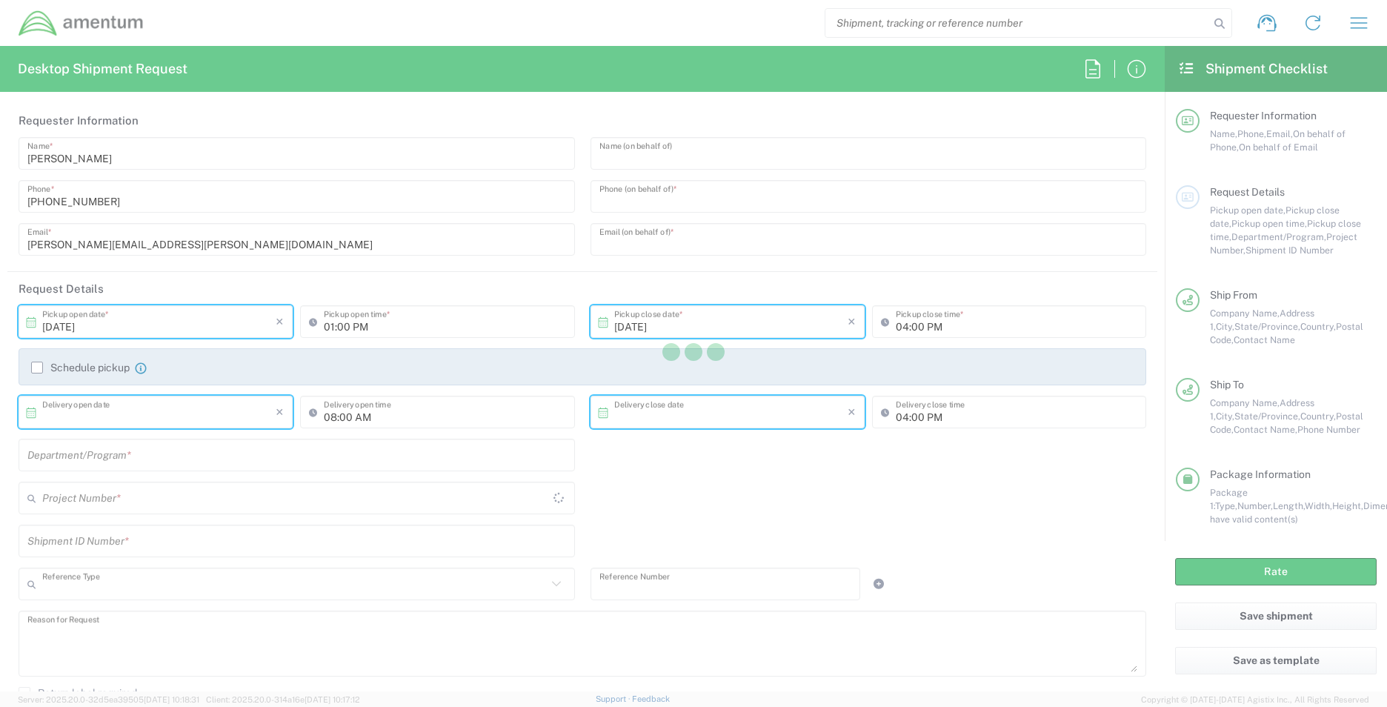
type input "Iain Leaver"
type input "509-440-4058"
type input "Iain.Leaver@amentum.com"
type input "[DATE]"
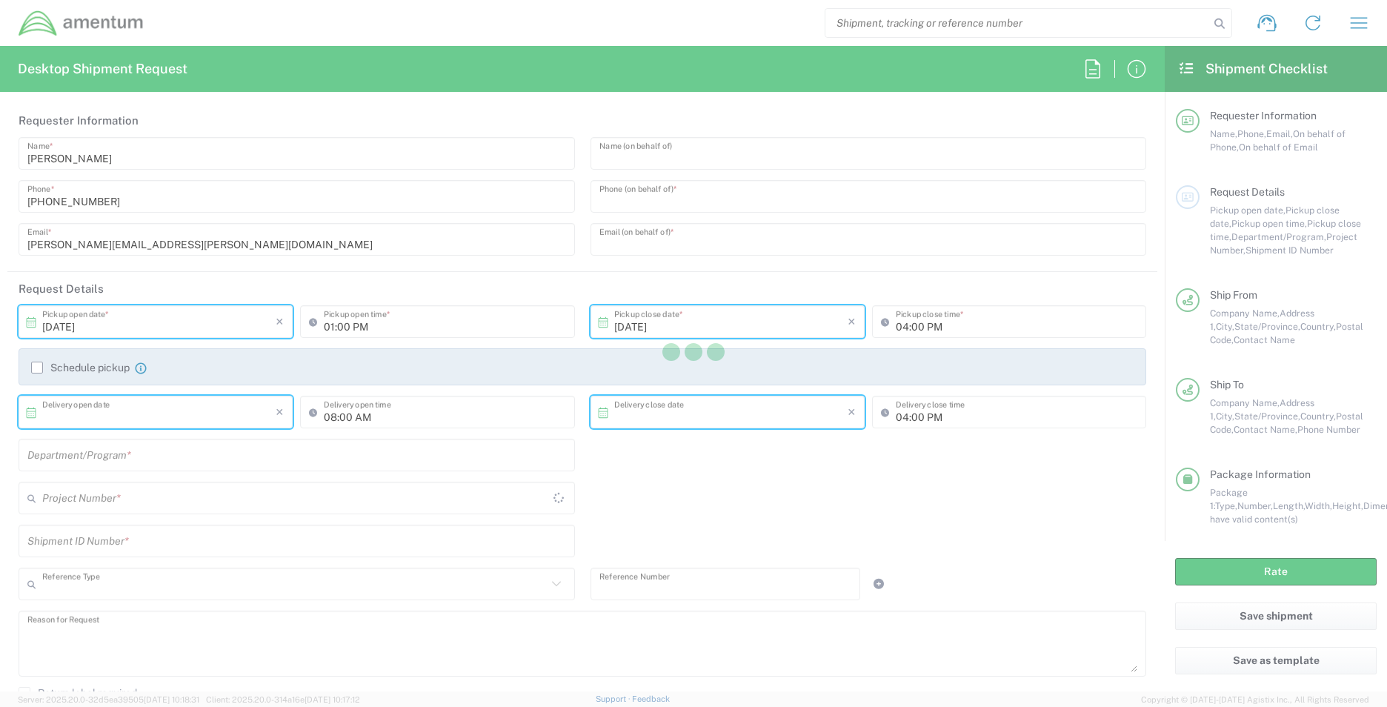
type input "10/13/2025"
type input "12:28 PM"
type input "[DATE]"
type input "08:00 PM"
type input "Project Number"
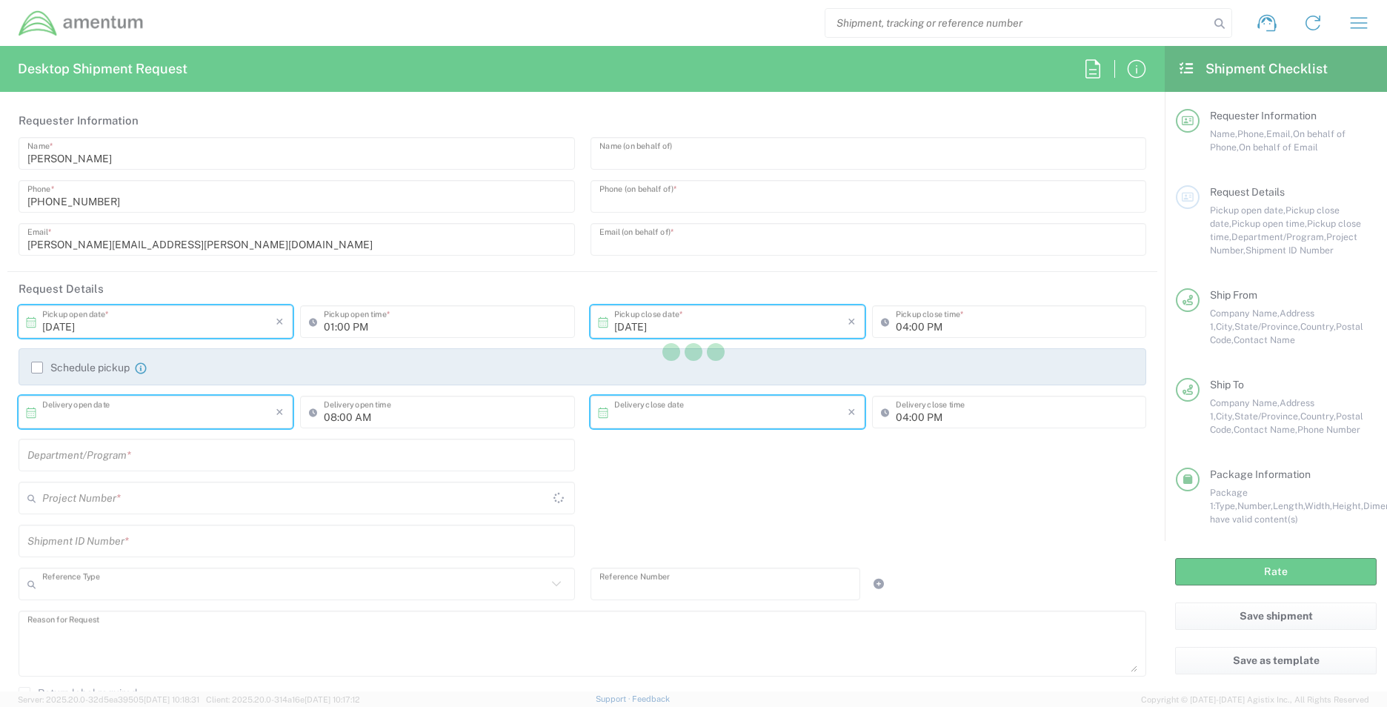
type input "OVHD.101000.00000"
type textarea "Returning Logical access card & card reader."
type textarea "[PERSON_NAME][EMAIL_ADDRESS][PERSON_NAME][DOMAIN_NAME]"
type input "Amentum"
type input "4220 S Othello St, Unit 738"
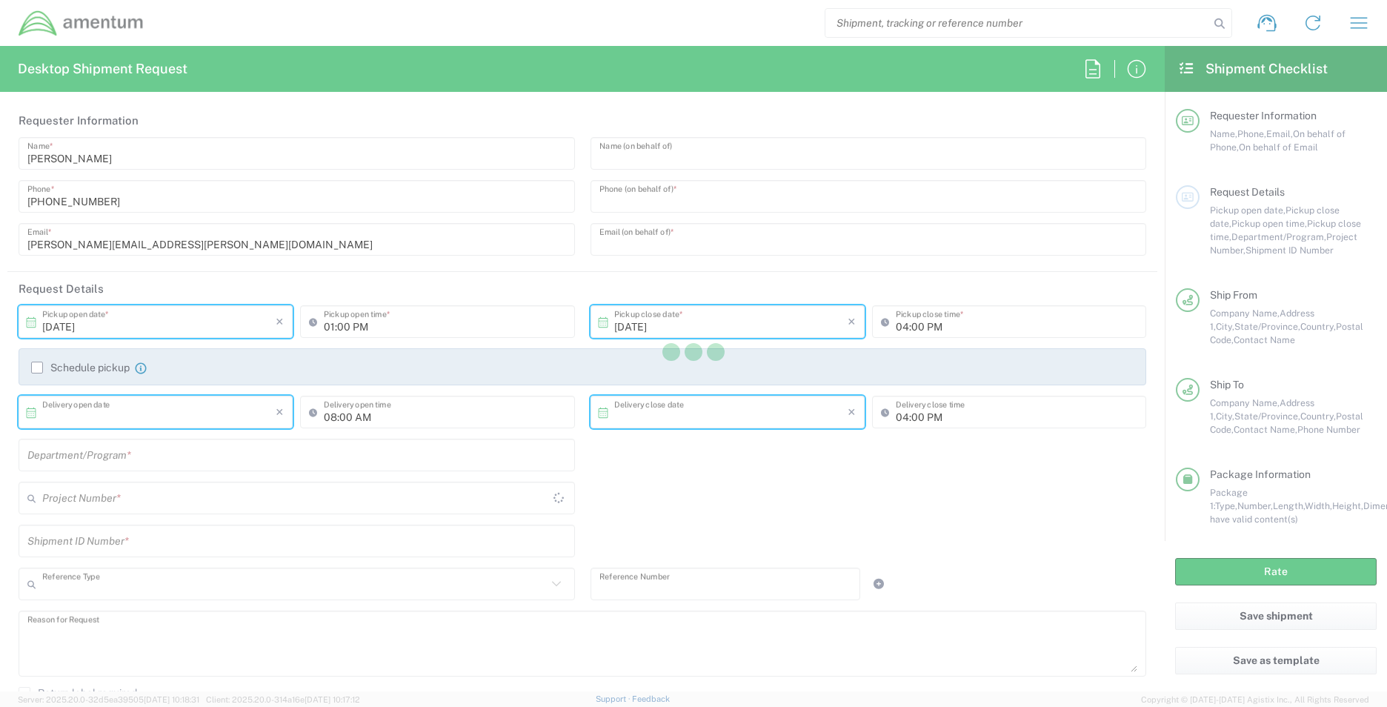
type input "Seattle"
type input "[US_STATE]"
type input "98118"
type input "Iain Leaver"
type input "509-440-4058"
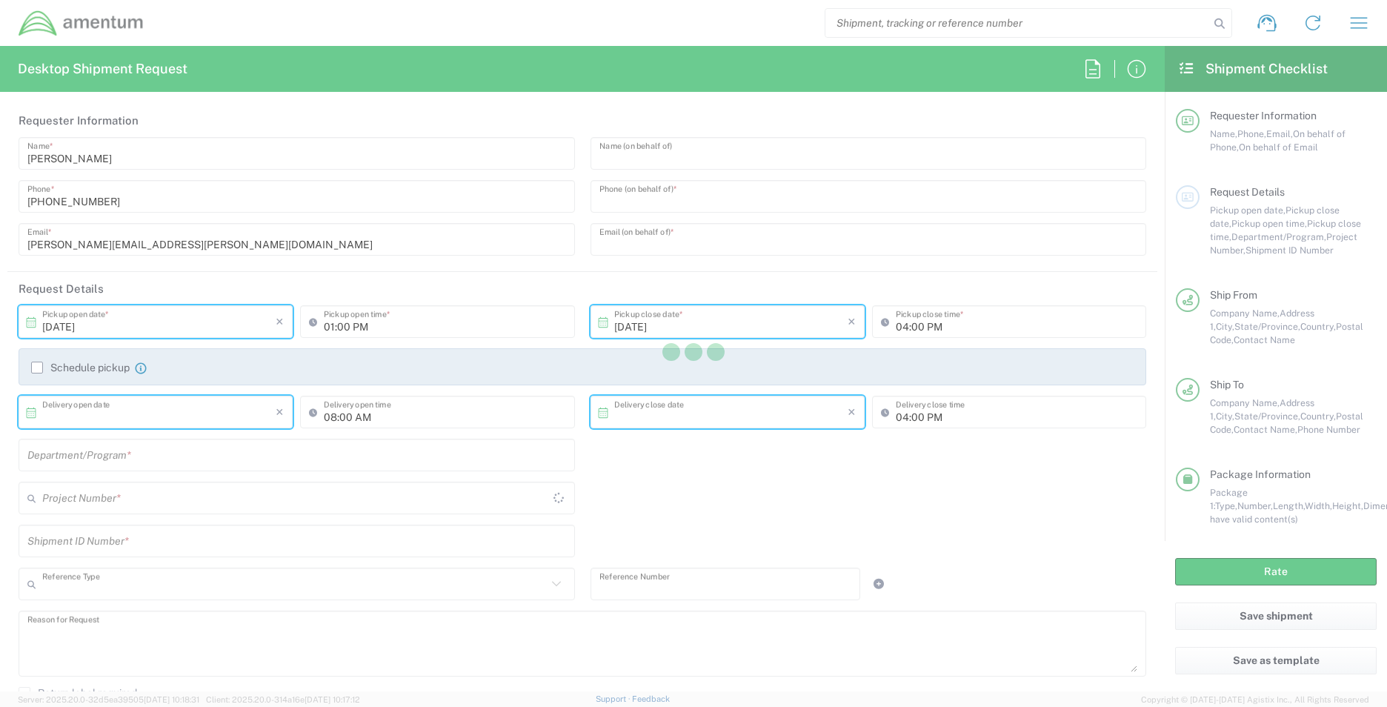
type input "iain.leaver@amentum.com"
type input "Residential/Home"
type input "US Department of Energy"
type input "[STREET_ADDRESS][PERSON_NAME]"
type input "North Las Vegas"
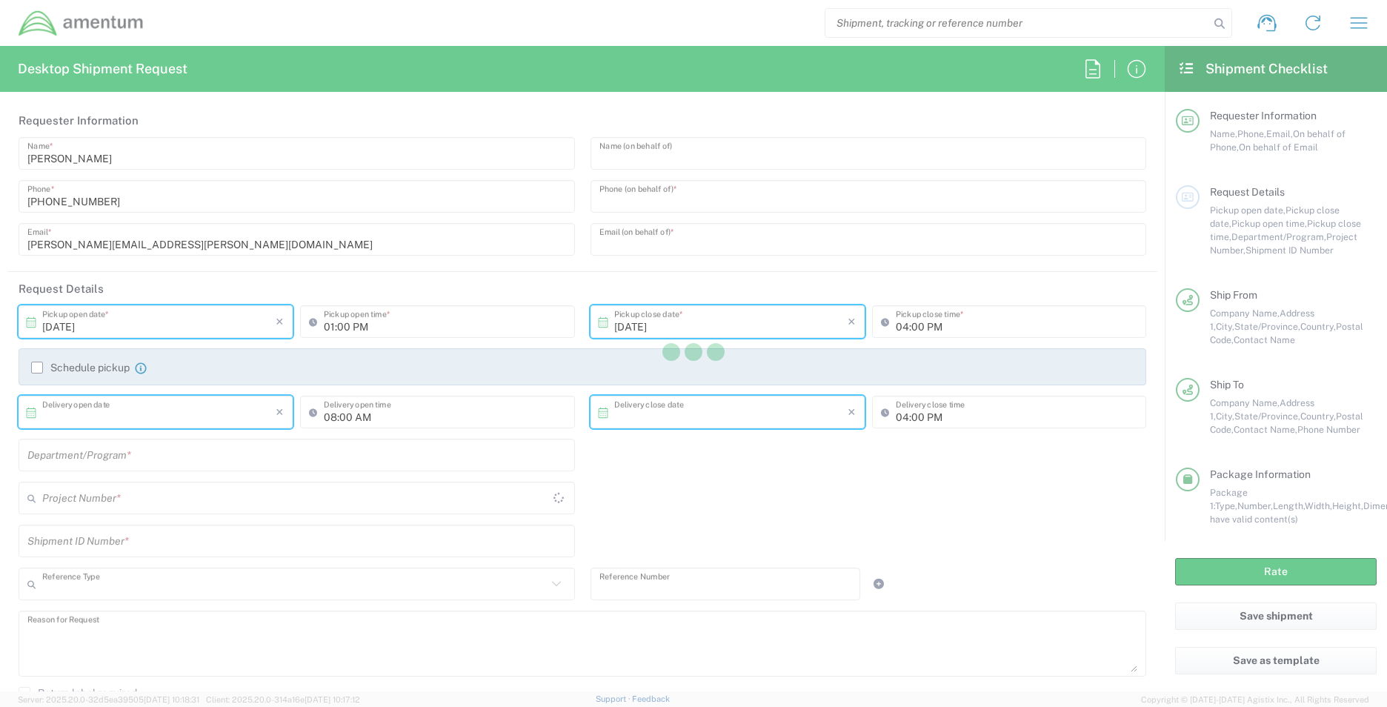
type input "[US_STATE]"
type input "89030"
type input "Help Desk M/S NLV097"
type input "(702) 295-1000"
type input "Business (General)"
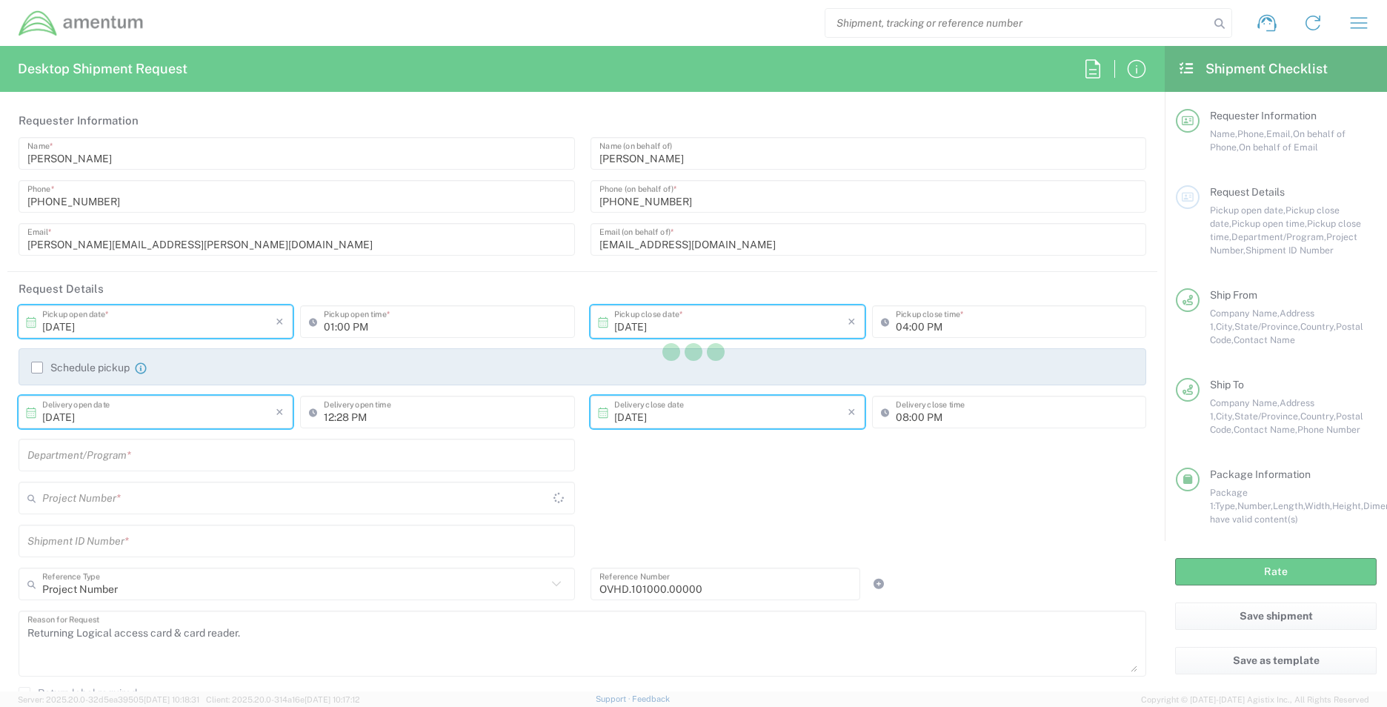
type input "Envelope"
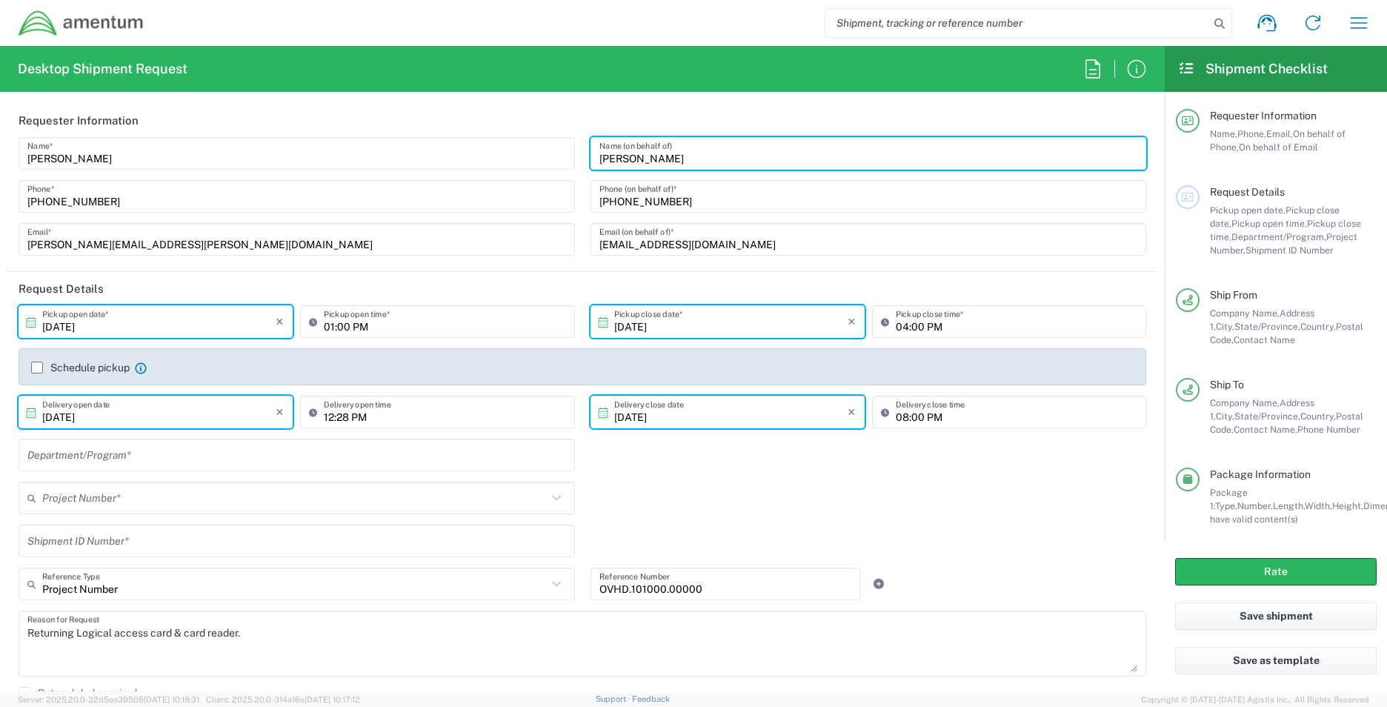
drag, startPoint x: 651, startPoint y: 159, endPoint x: 548, endPoint y: 159, distance: 103.0
click at [548, 159] on div "Stacie Usry Name * 803-502-9310 Phone * stacie.usry@amentum.com Email * Iain Le…" at bounding box center [583, 201] width 1144 height 129
type input "[PERSON_NAME]"
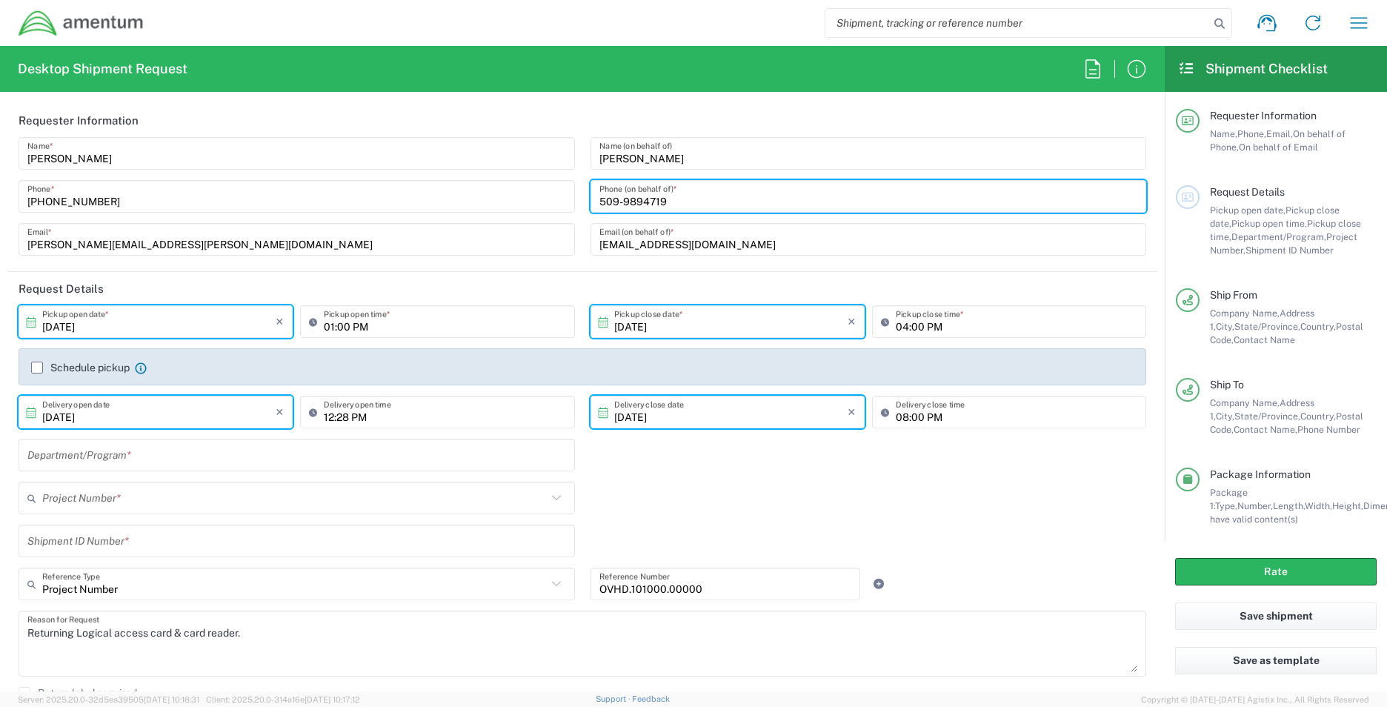
type input "509-9894719"
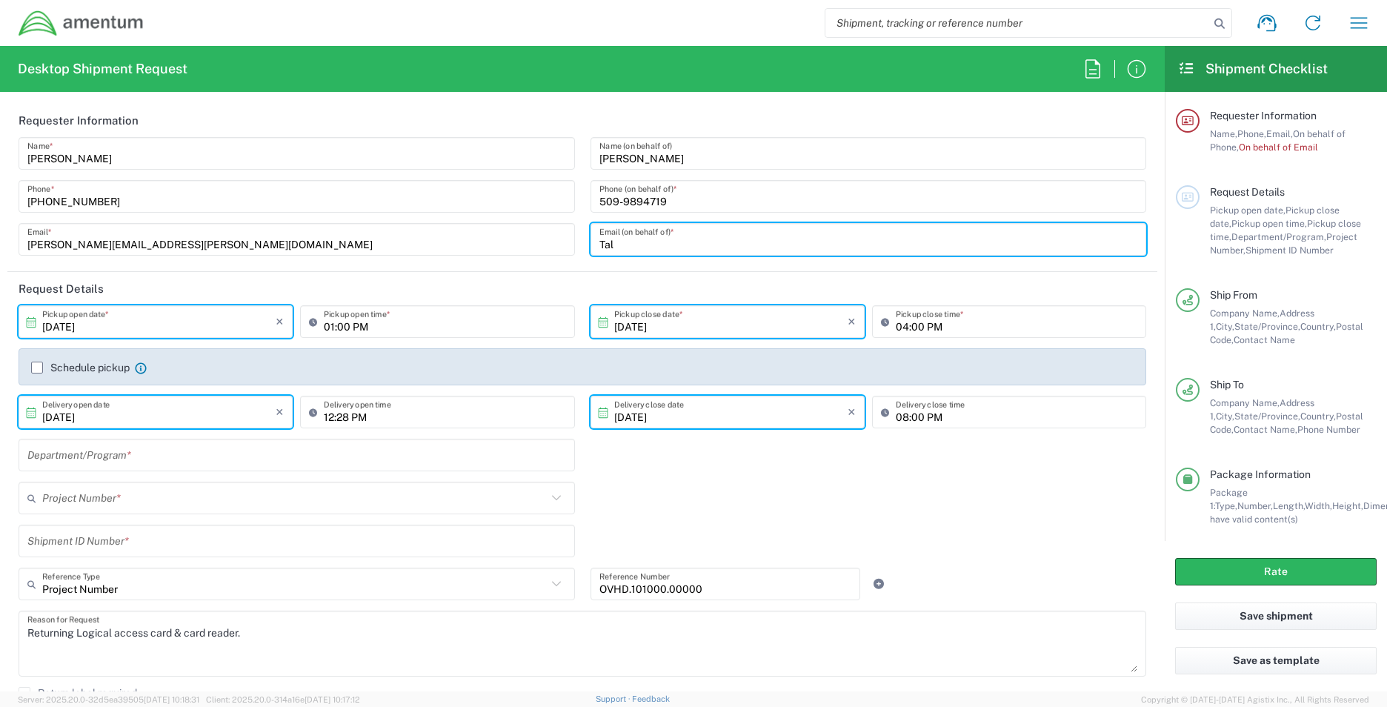
type input "[EMAIL_ADDRESS][PERSON_NAME][DOMAIN_NAME]"
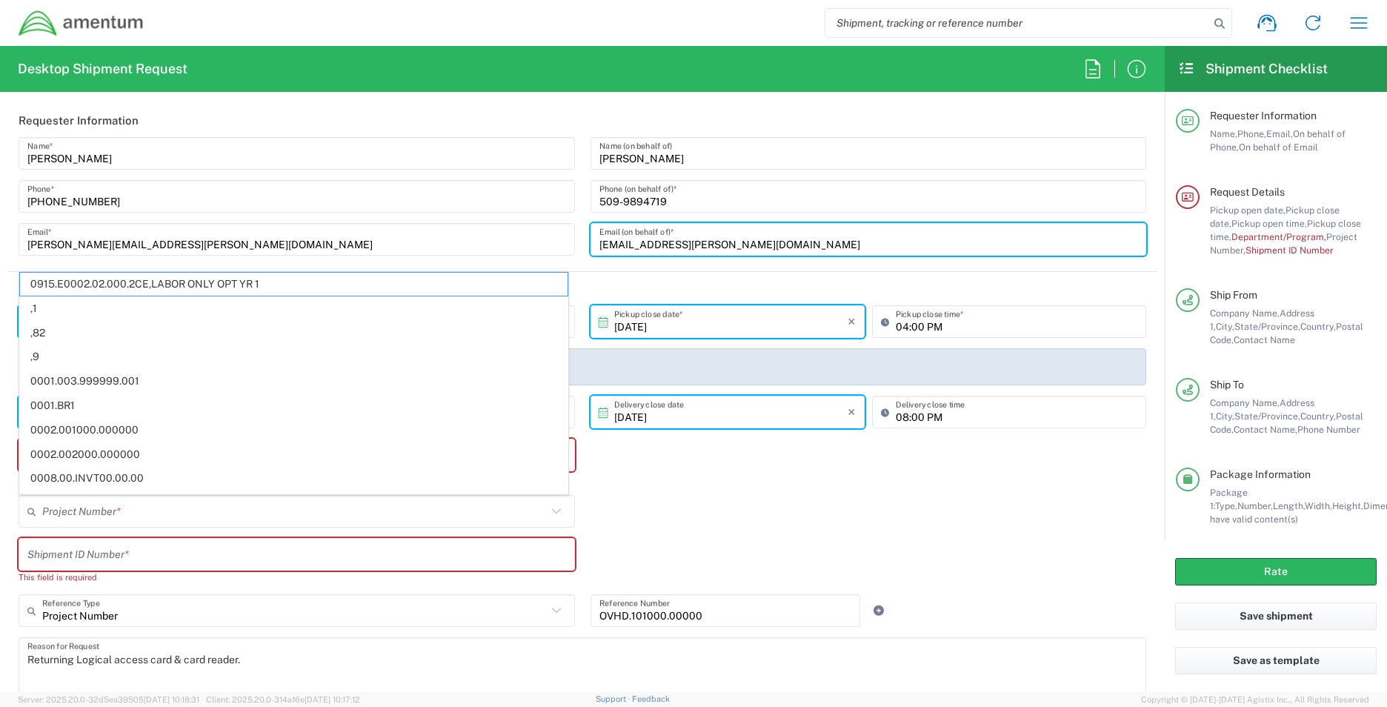
click at [727, 286] on header "Request Details" at bounding box center [582, 288] width 1150 height 33
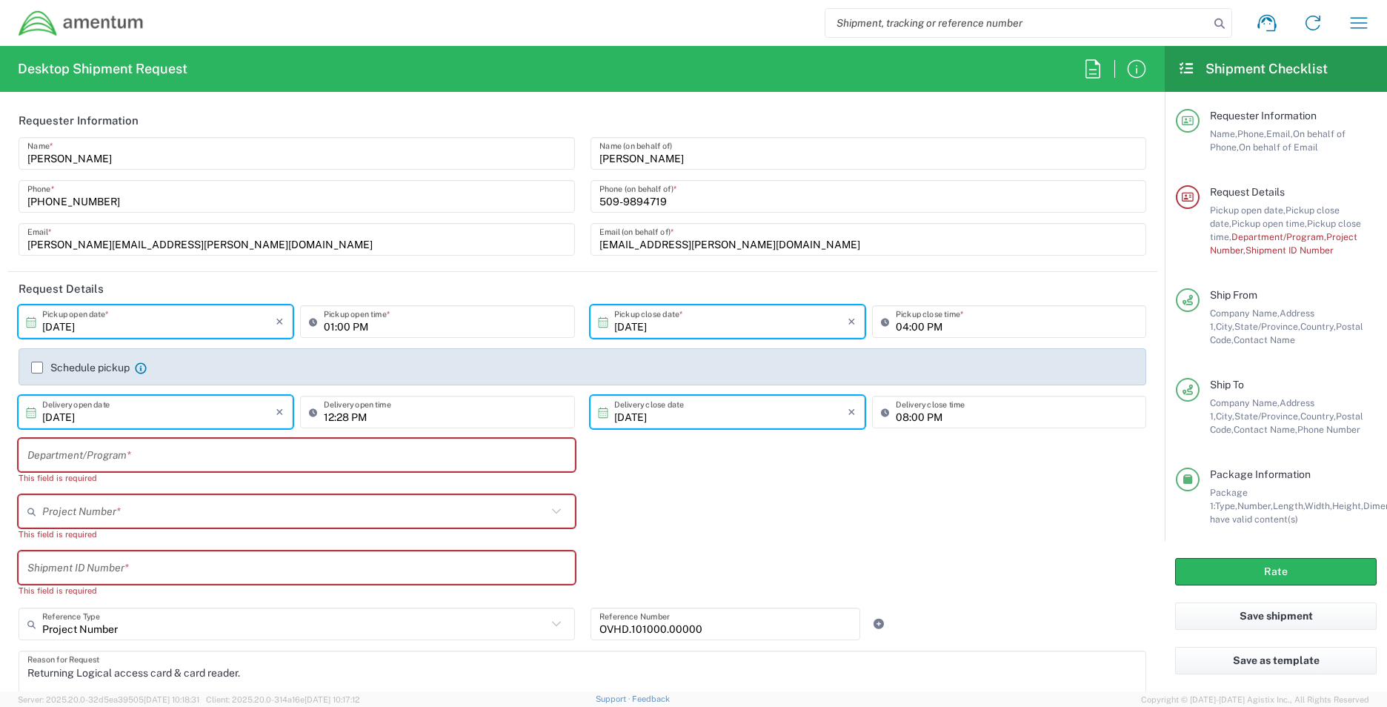
scroll to position [148, 0]
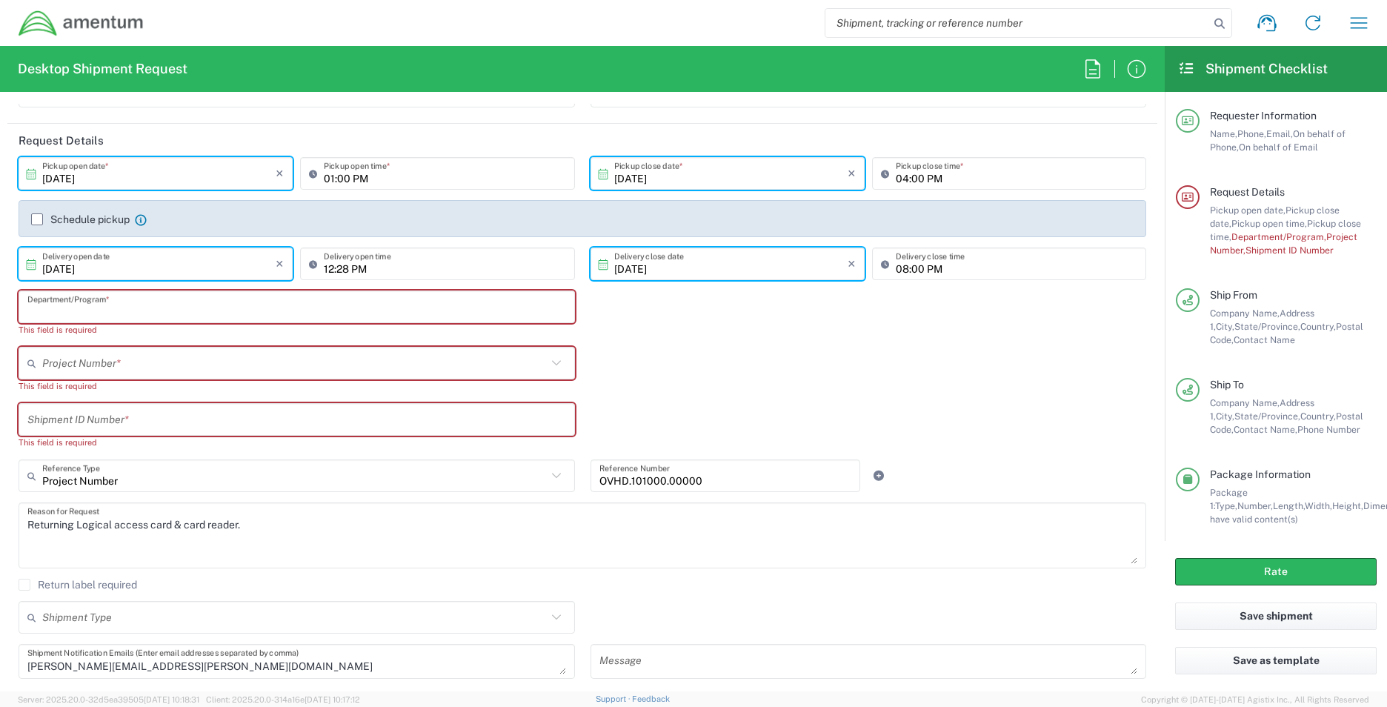
click at [142, 312] on input "text" at bounding box center [296, 307] width 539 height 26
click at [1340, 20] on div "Shipment request Shipment tracking Shipment estimator Desktop shipment request …" at bounding box center [764, 23] width 1238 height 36
click at [1364, 23] on icon "button" at bounding box center [1359, 22] width 17 height 11
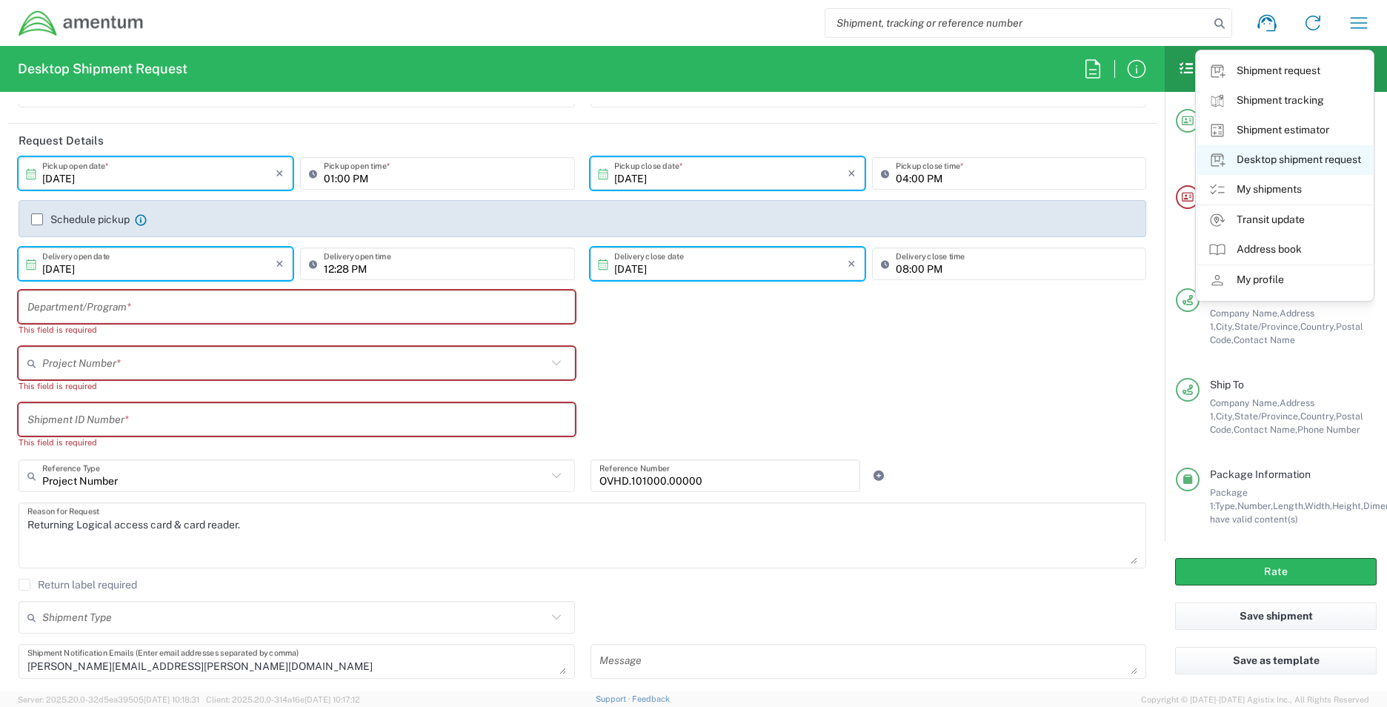
click at [1276, 169] on link "Desktop shipment request" at bounding box center [1285, 160] width 176 height 30
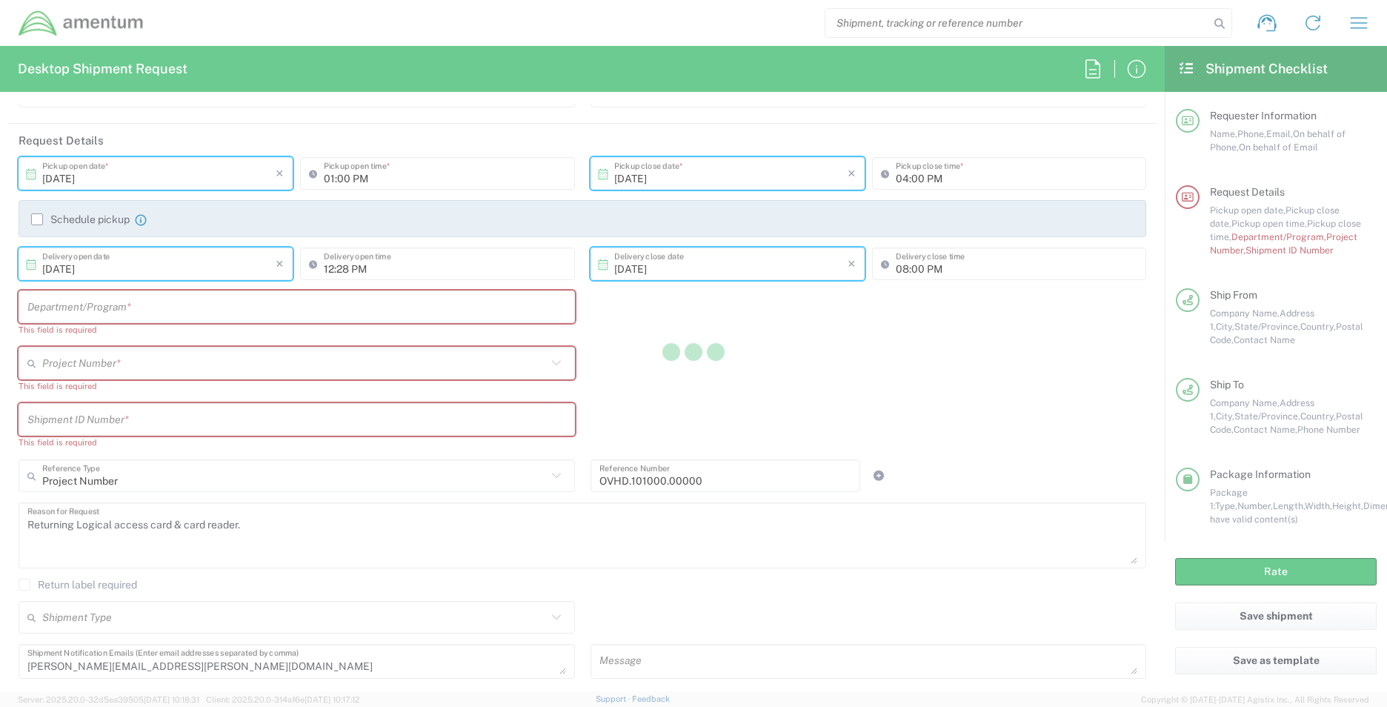
type input "OH-QA/SEC SVCS FIELD"
type input "2"
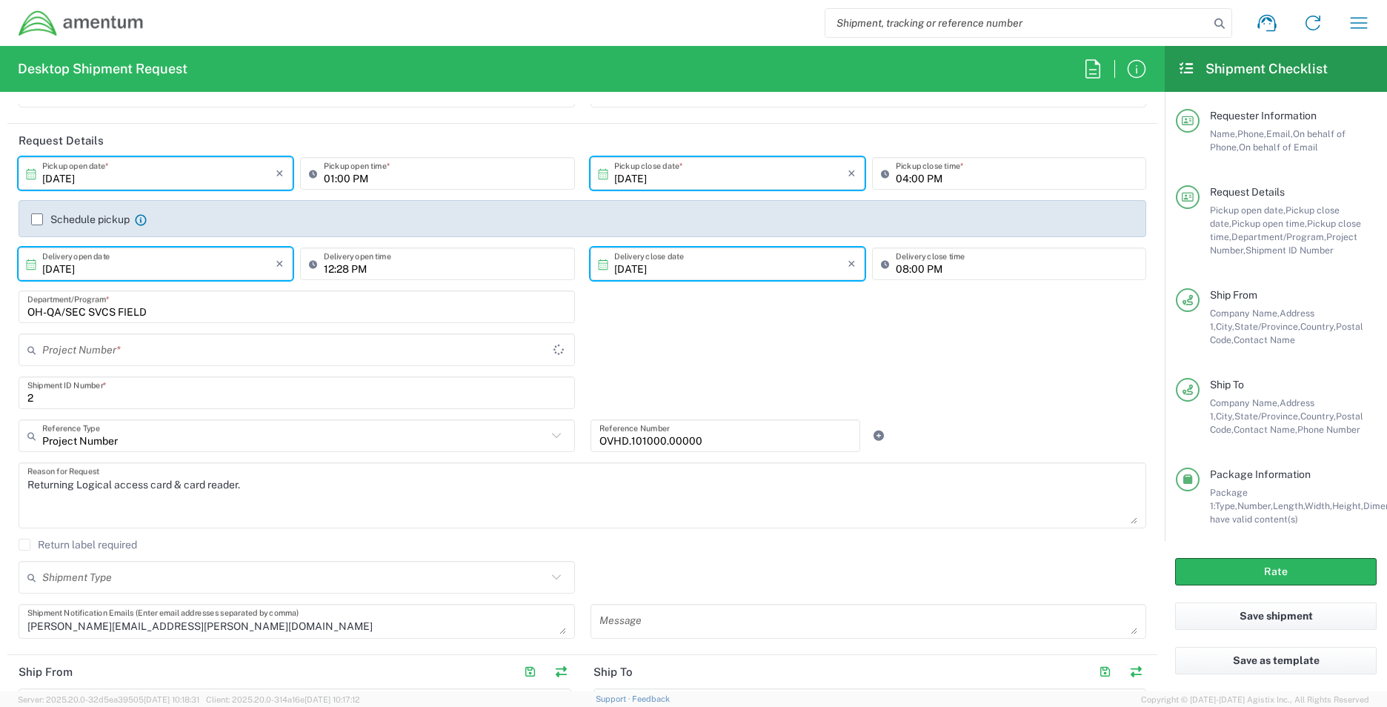
type input "OVHD.101000.00000"
click at [147, 360] on input "text" at bounding box center [294, 350] width 505 height 26
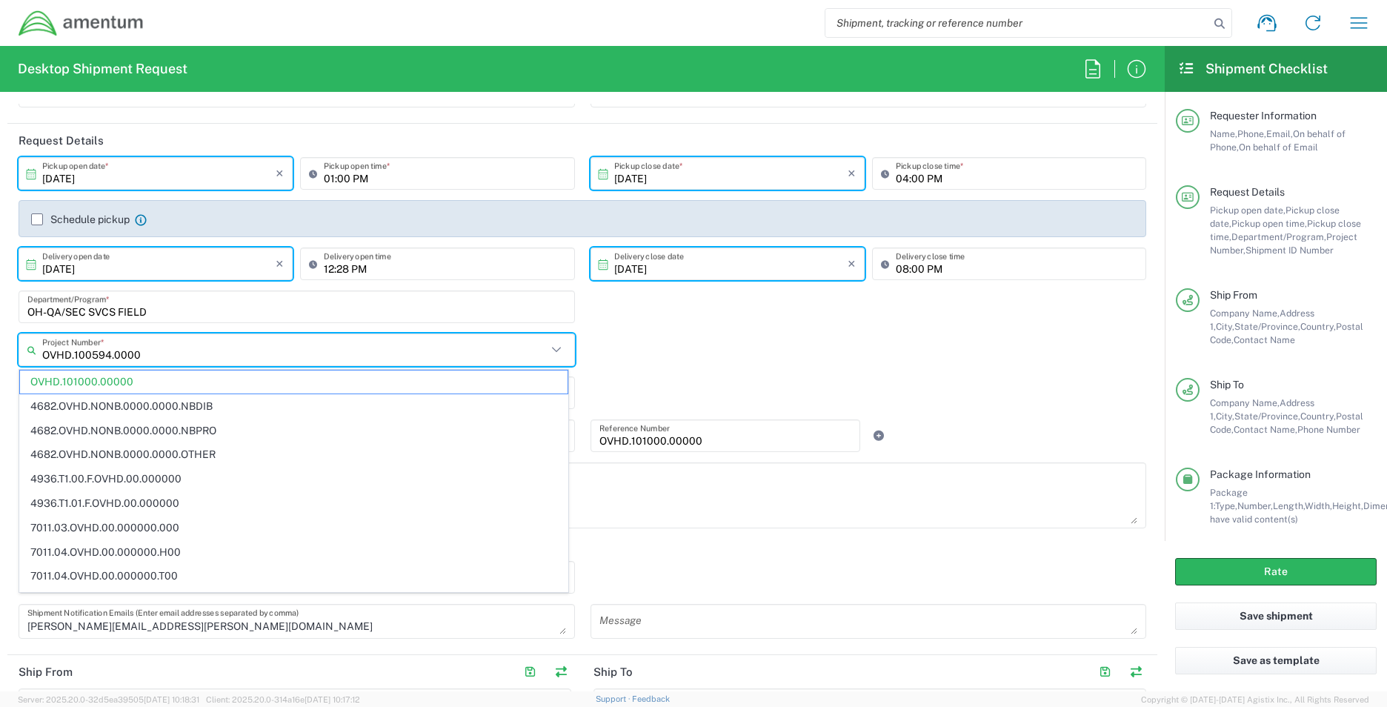
type input "OVHD.101000.00000"
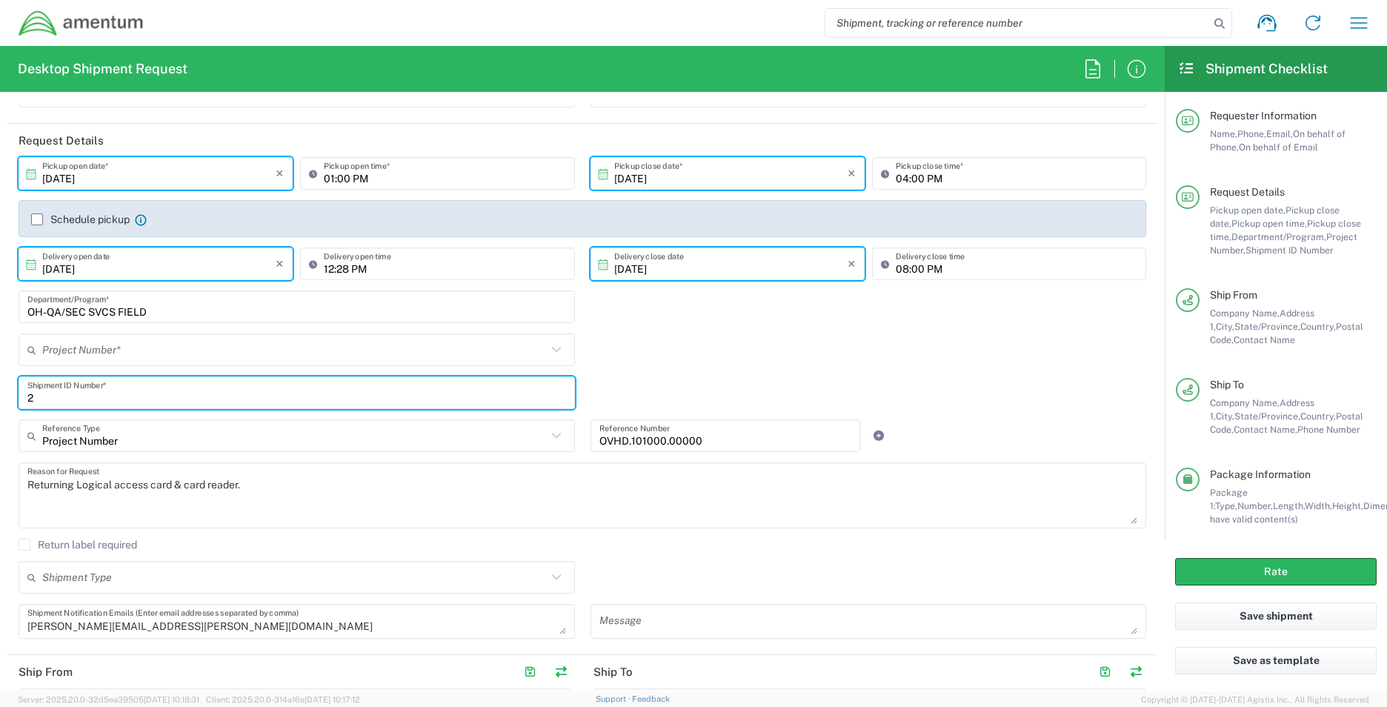
click at [147, 360] on input "text" at bounding box center [294, 350] width 505 height 26
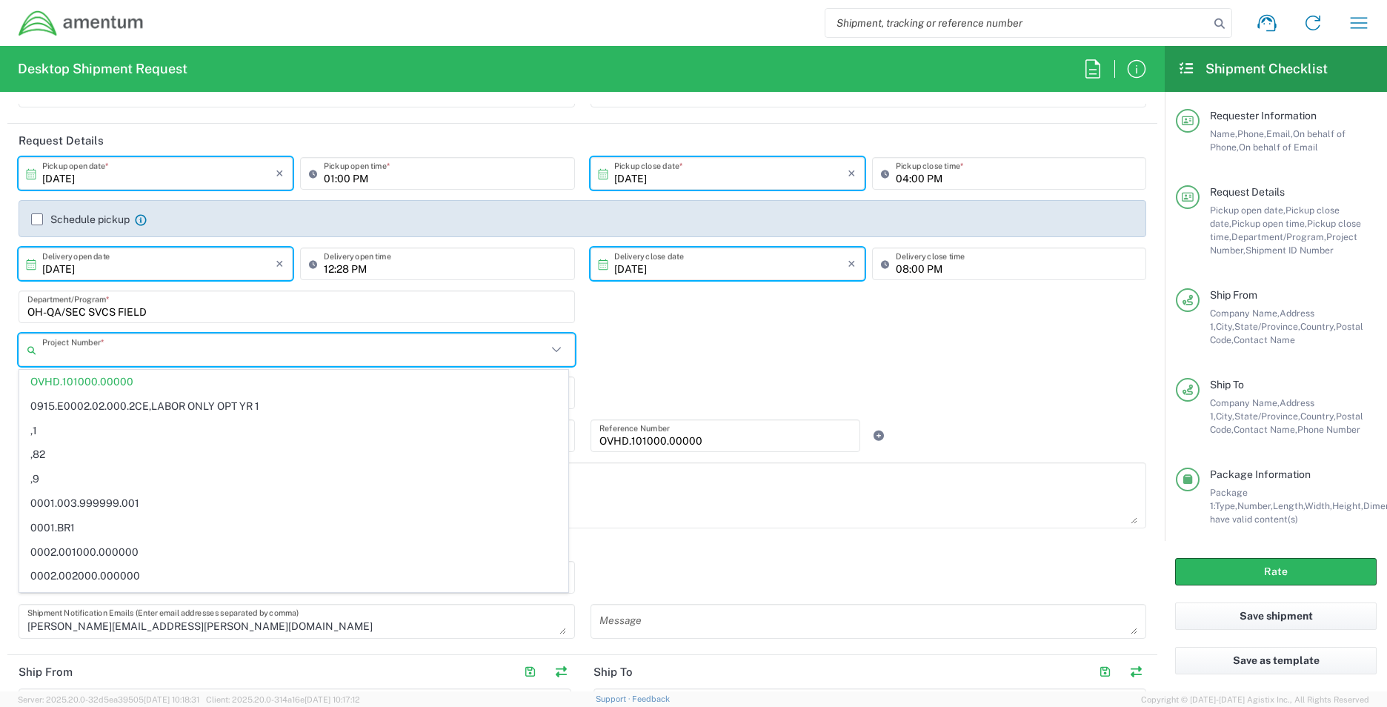
click at [165, 352] on input "text" at bounding box center [294, 350] width 505 height 26
type input "v"
type input "OVHD.101000.00000"
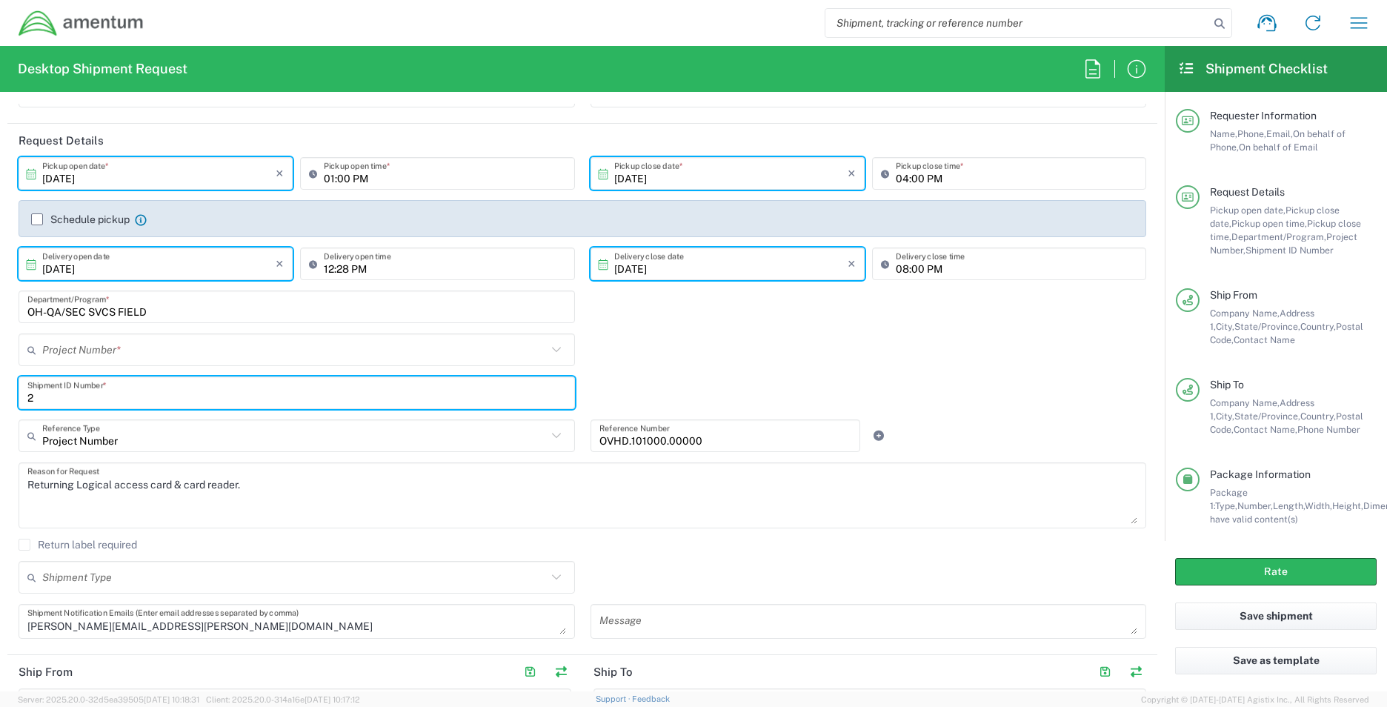
click at [165, 352] on input "text" at bounding box center [294, 350] width 505 height 26
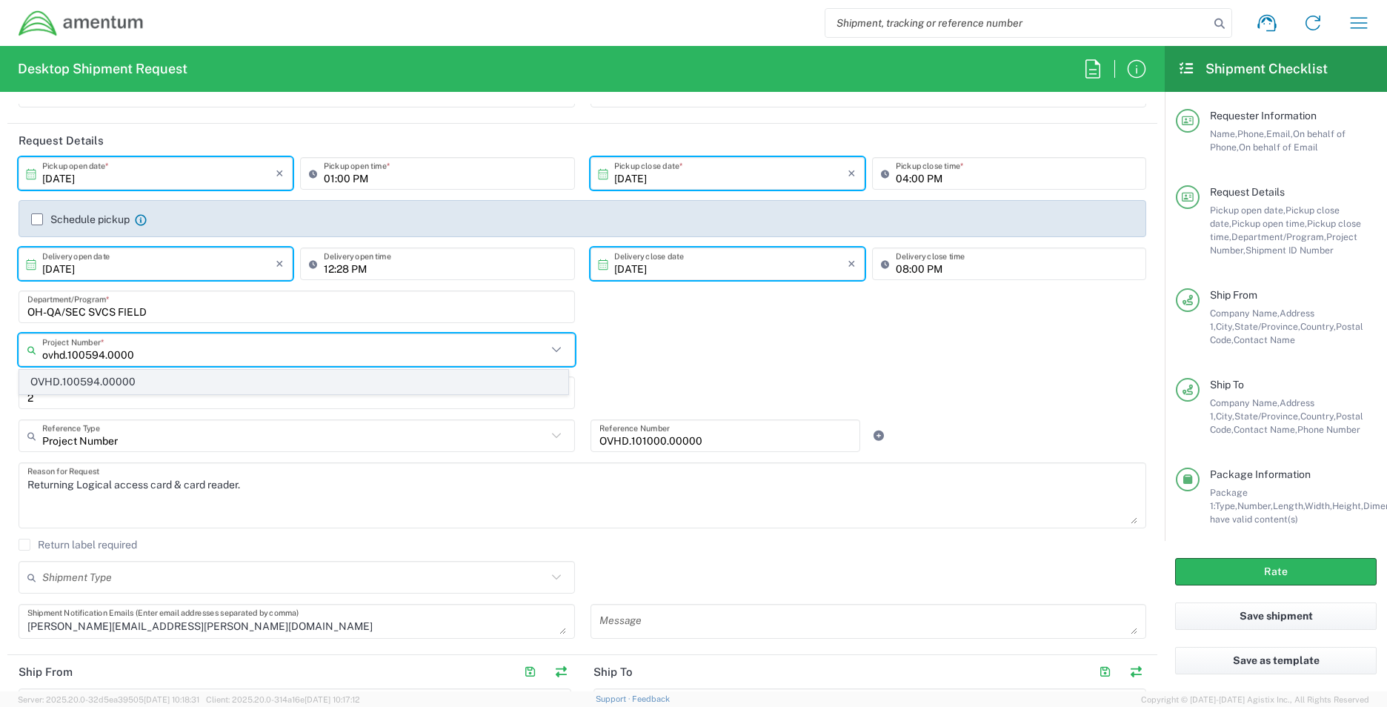
click at [122, 378] on span "OVHD.100594.00000" at bounding box center [294, 382] width 548 height 23
type input "OVHD.100594.00000"
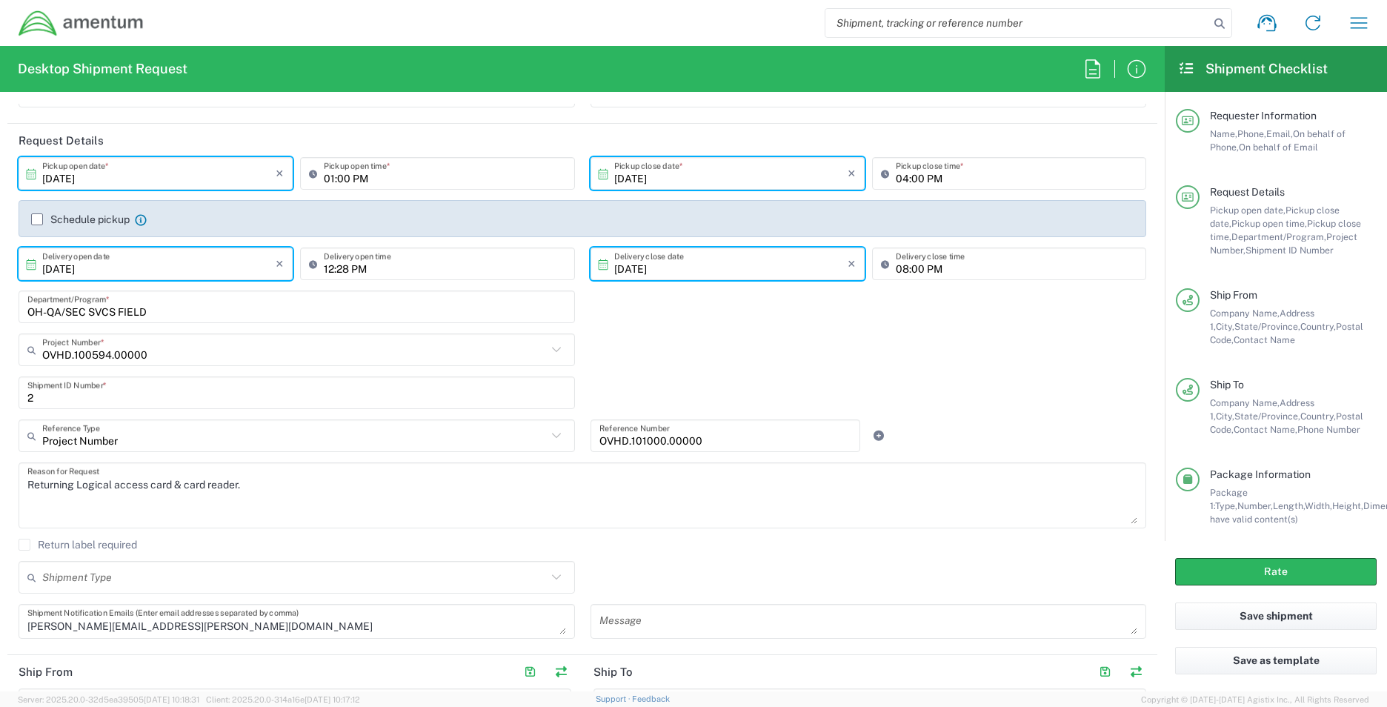
drag, startPoint x: 91, startPoint y: 397, endPoint x: -139, endPoint y: 394, distance: 230.5
click at [0, 394] on html "Shipment request Shipment tracking Shipment estimator Desktop shipment request …" at bounding box center [693, 353] width 1387 height 707
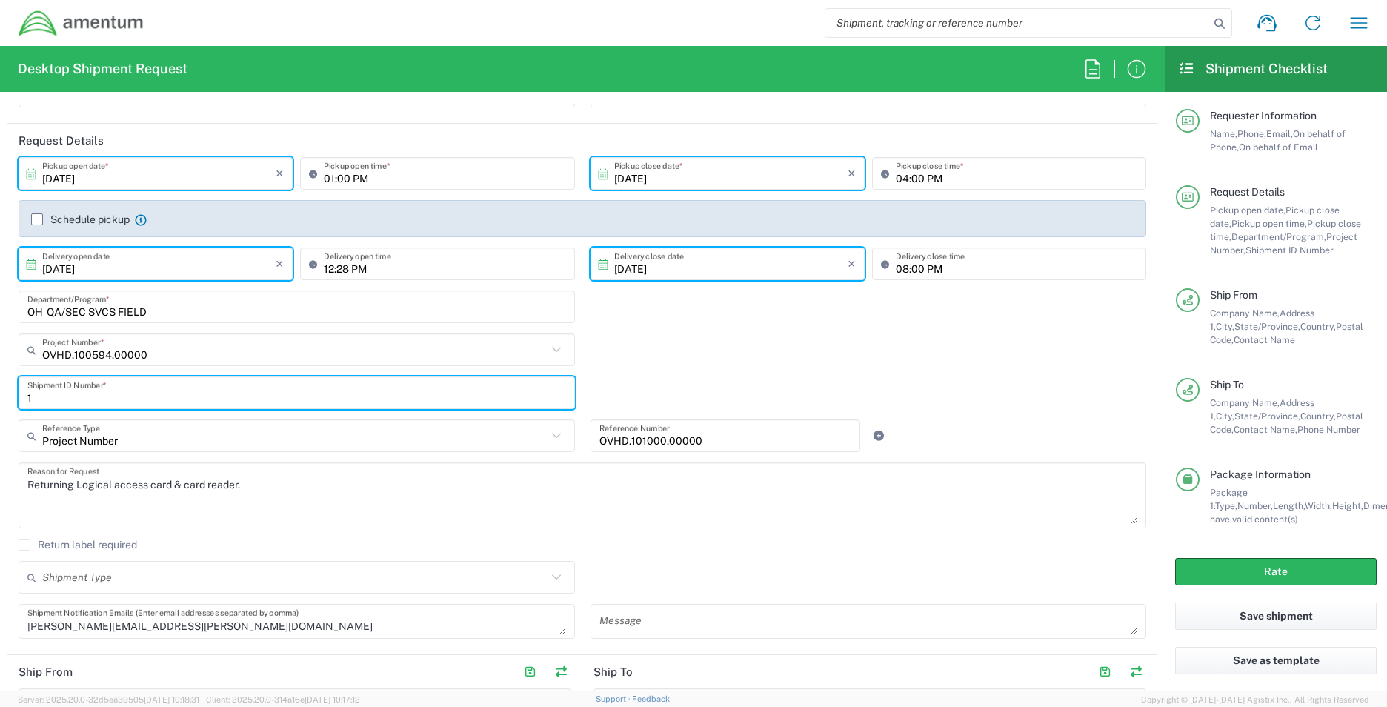
type input "1"
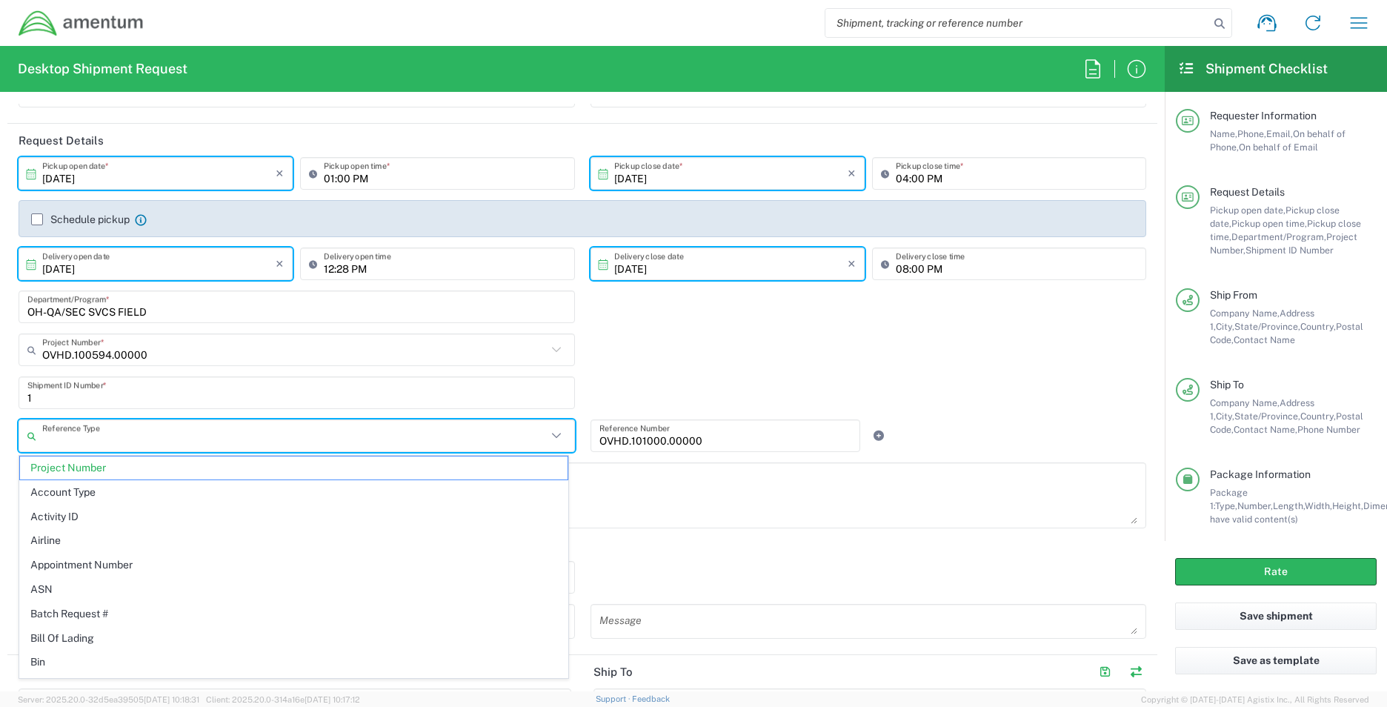
click at [666, 492] on textarea "Returning Logical access card & card reader." at bounding box center [582, 495] width 1110 height 57
type input "Project Number"
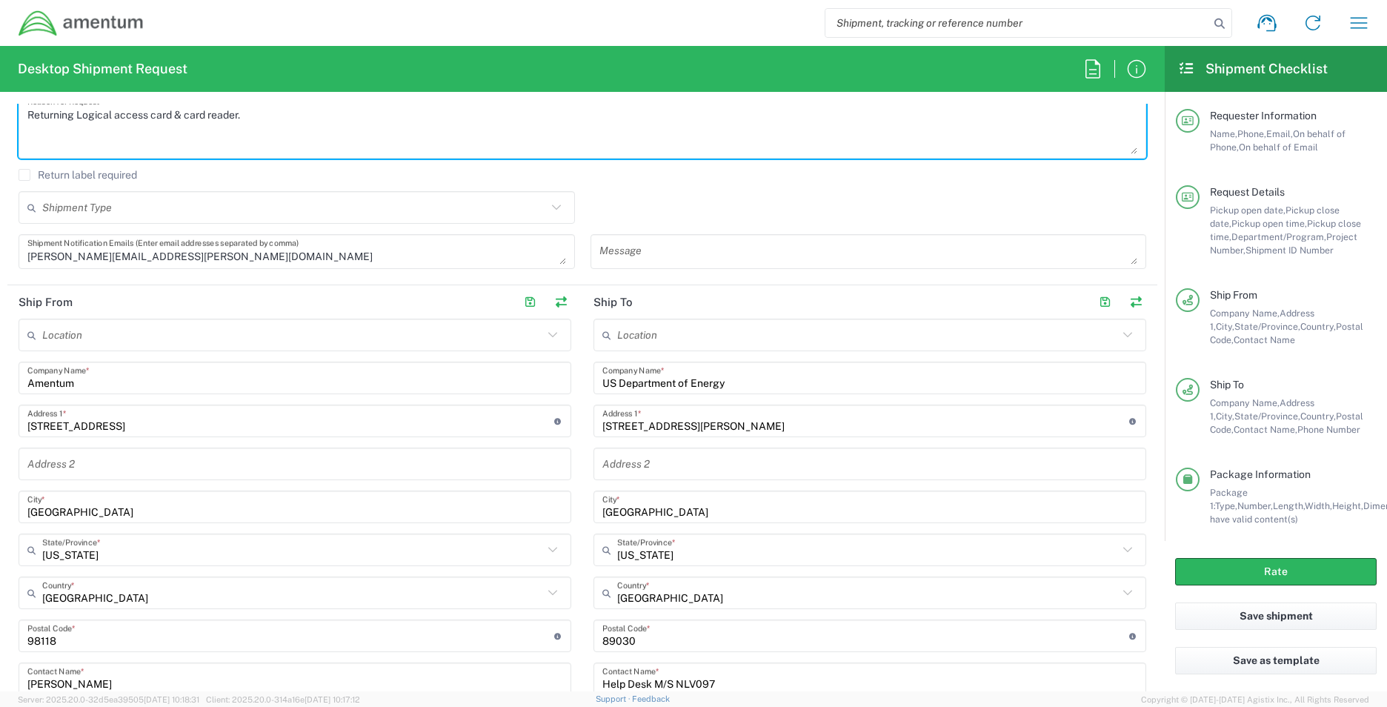
scroll to position [519, 0]
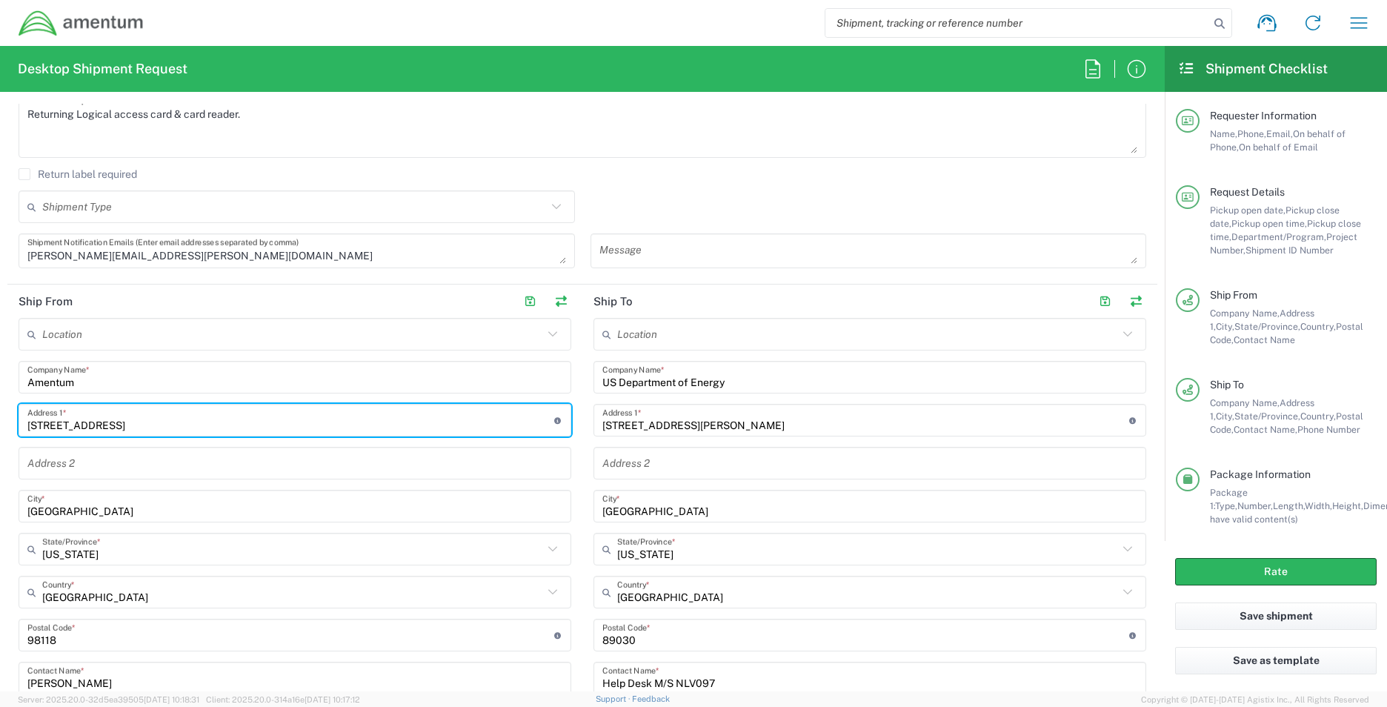
drag, startPoint x: 196, startPoint y: 423, endPoint x: -208, endPoint y: 422, distance: 403.2
click at [0, 422] on html "Shipment request Shipment tracking Shipment estimator Desktop shipment request …" at bounding box center [693, 353] width 1387 height 707
paste input "07 W. 29th Ave"
type input "[STREET_ADDRESS]"
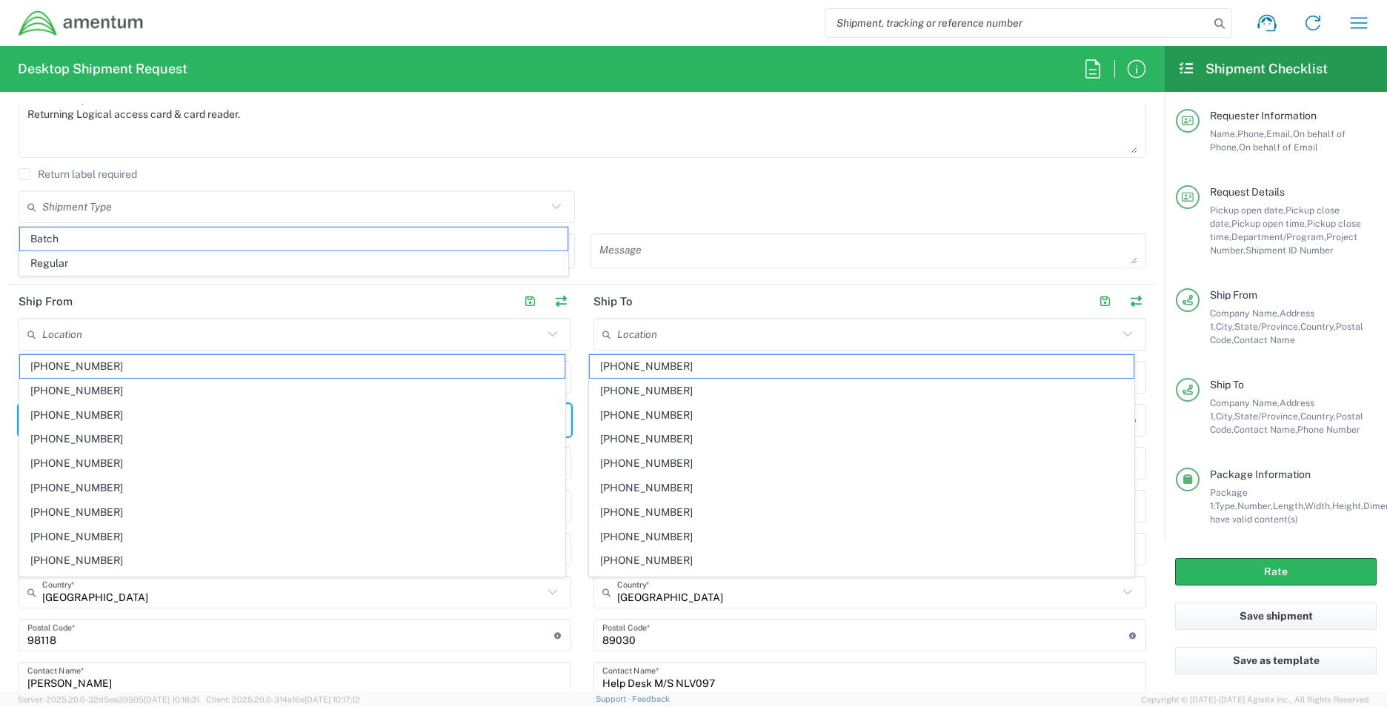
click at [154, 354] on agx-dropdown-content "1002-4122-6 1006-5256-0 1026-8910-0 1281-0560-3 1369-6441-0 1402-6962-0 1460-36…" at bounding box center [293, 466] width 548 height 224
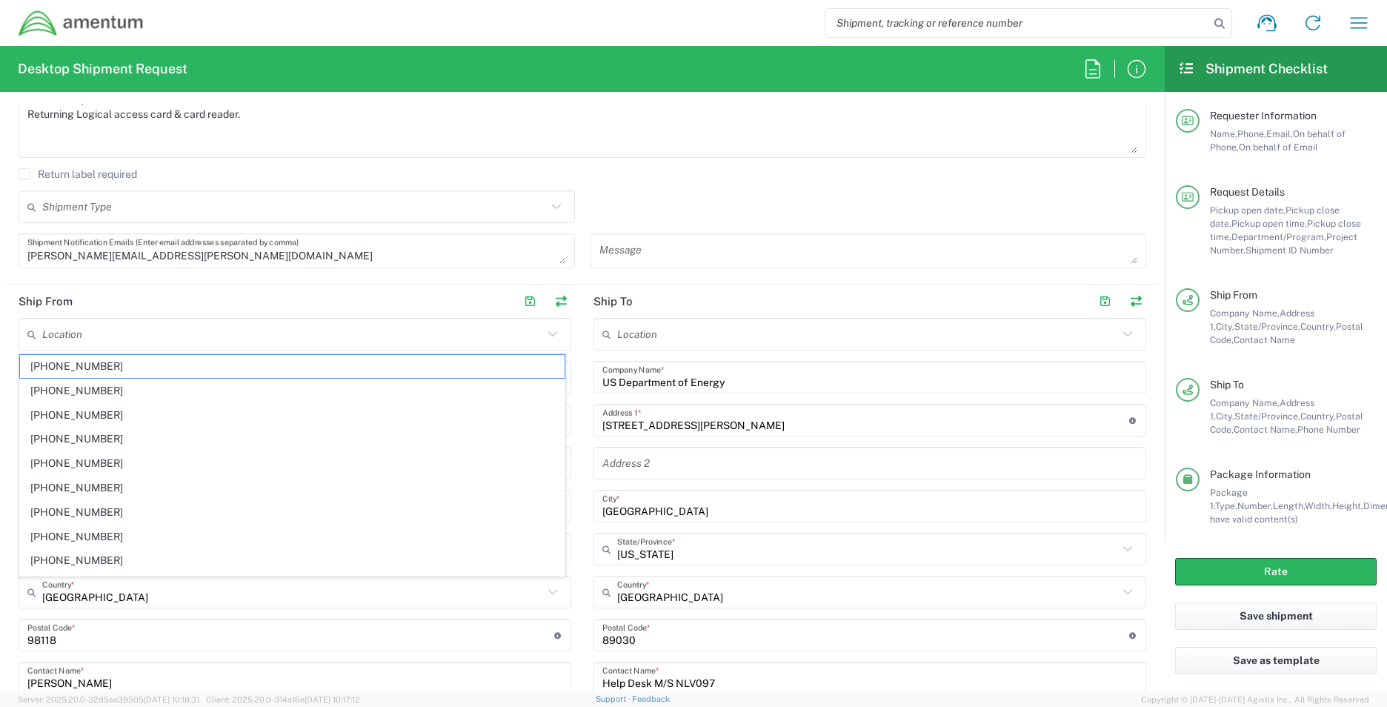
click at [154, 346] on input "text" at bounding box center [292, 335] width 501 height 26
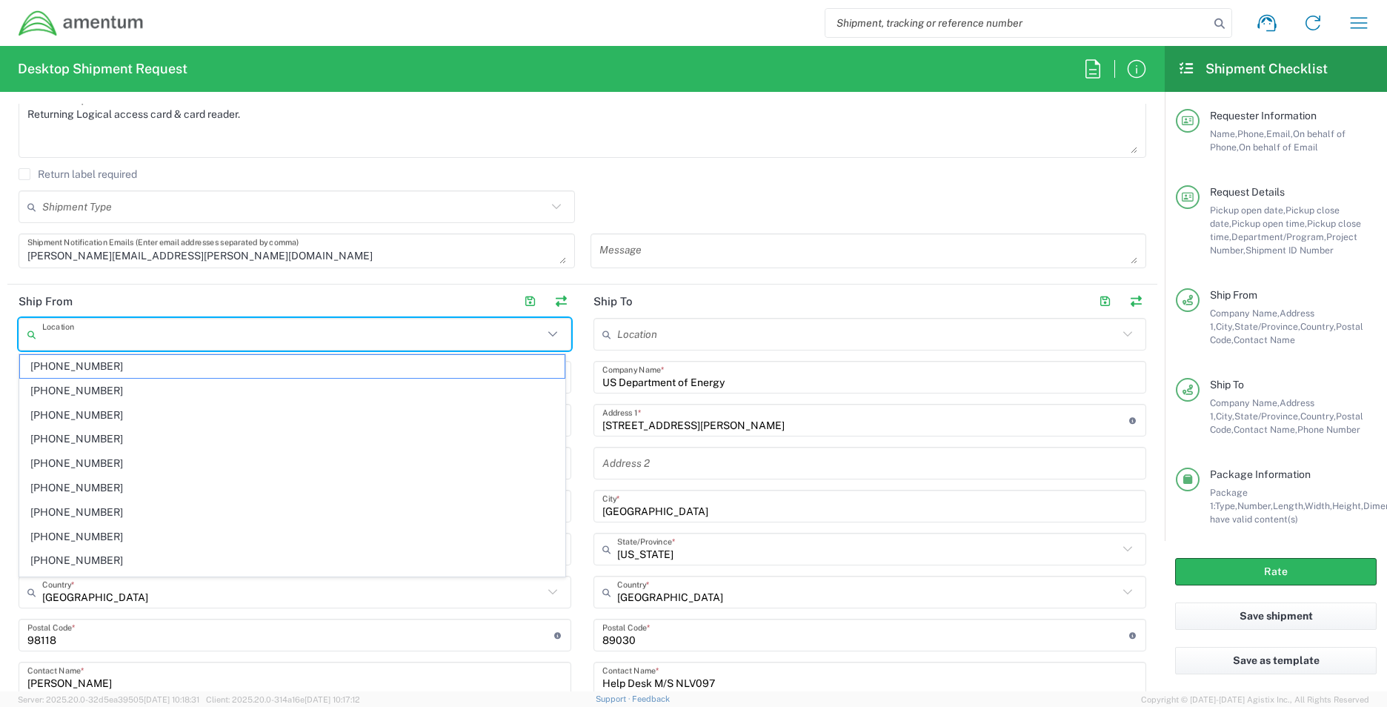
click at [852, 573] on div "Location 1002-4122-6 1006-5256-0 1026-8910-0 1281-0560-3 1369-6441-0 1402-6962-…" at bounding box center [870, 588] width 553 height 540
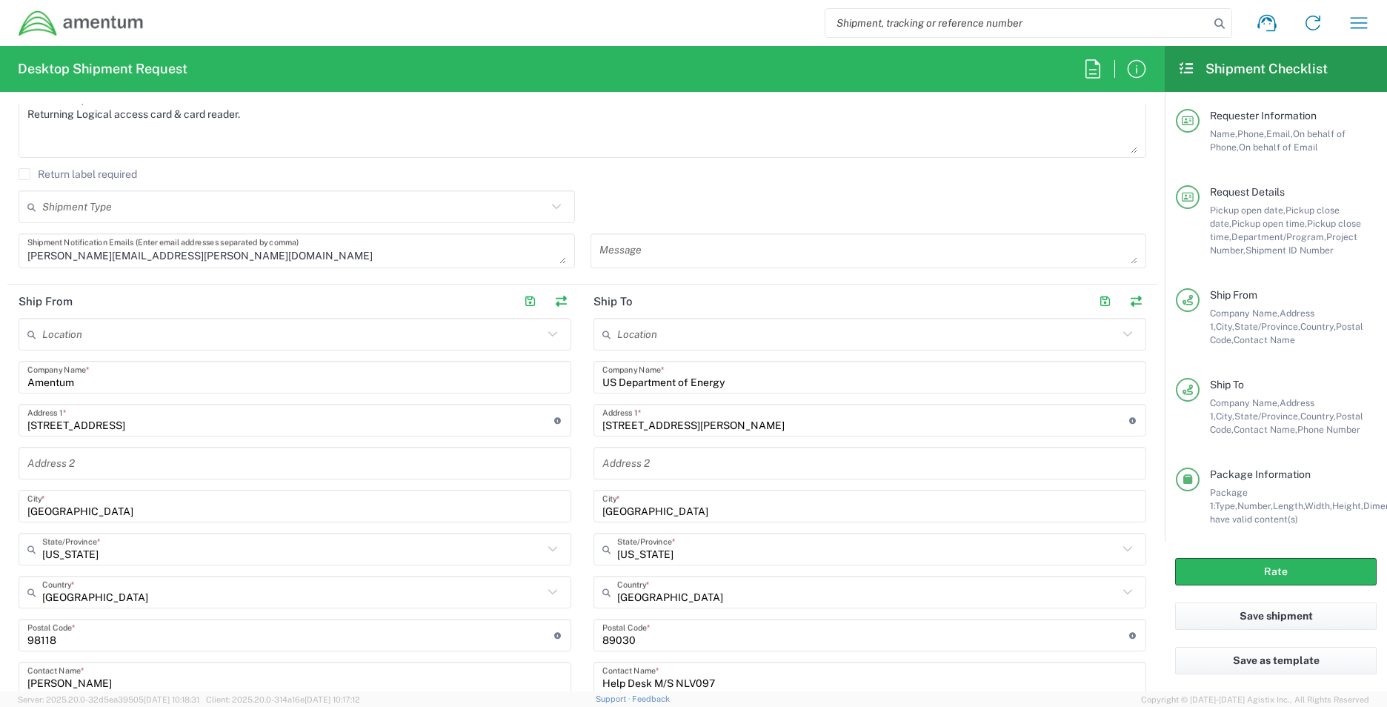
drag, startPoint x: 79, startPoint y: 513, endPoint x: -137, endPoint y: 504, distance: 215.9
click at [0, 504] on html "Shipment request Shipment tracking Shipment estimator Desktop shipment request …" at bounding box center [693, 353] width 1387 height 707
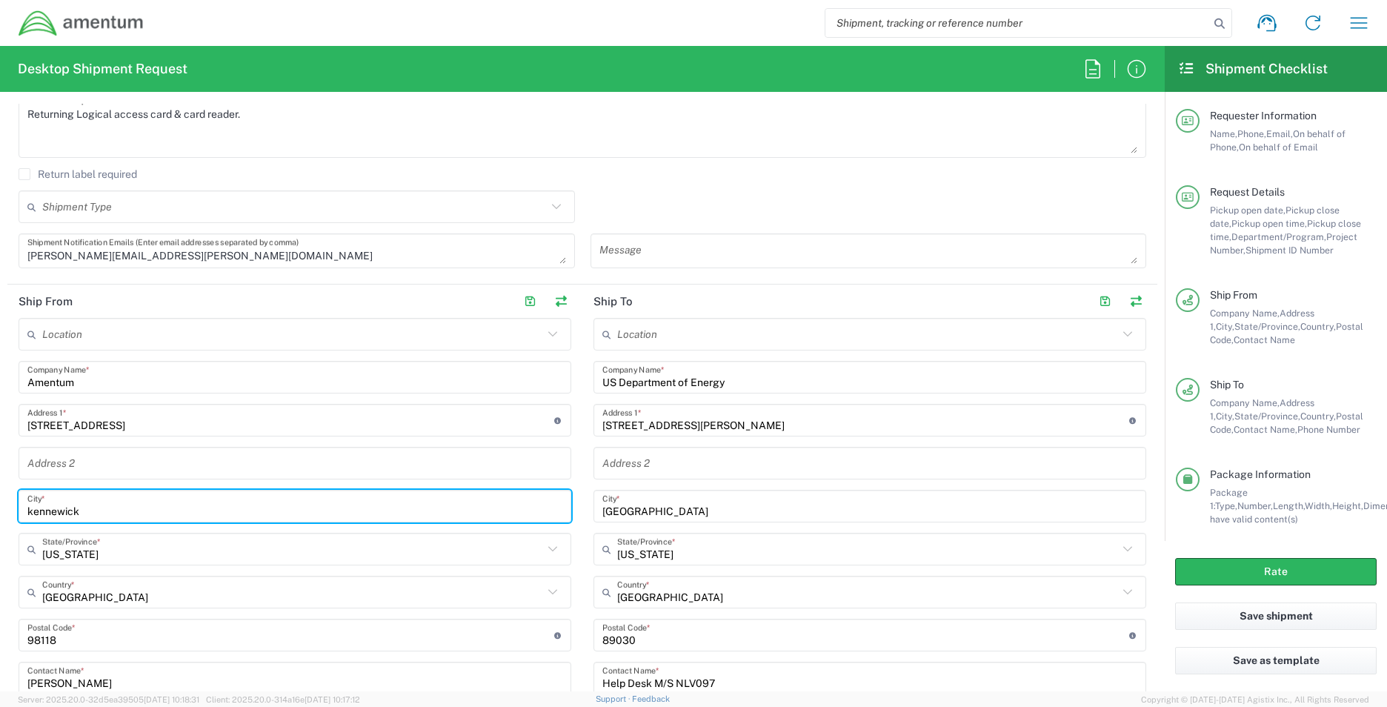
type input "kennewick"
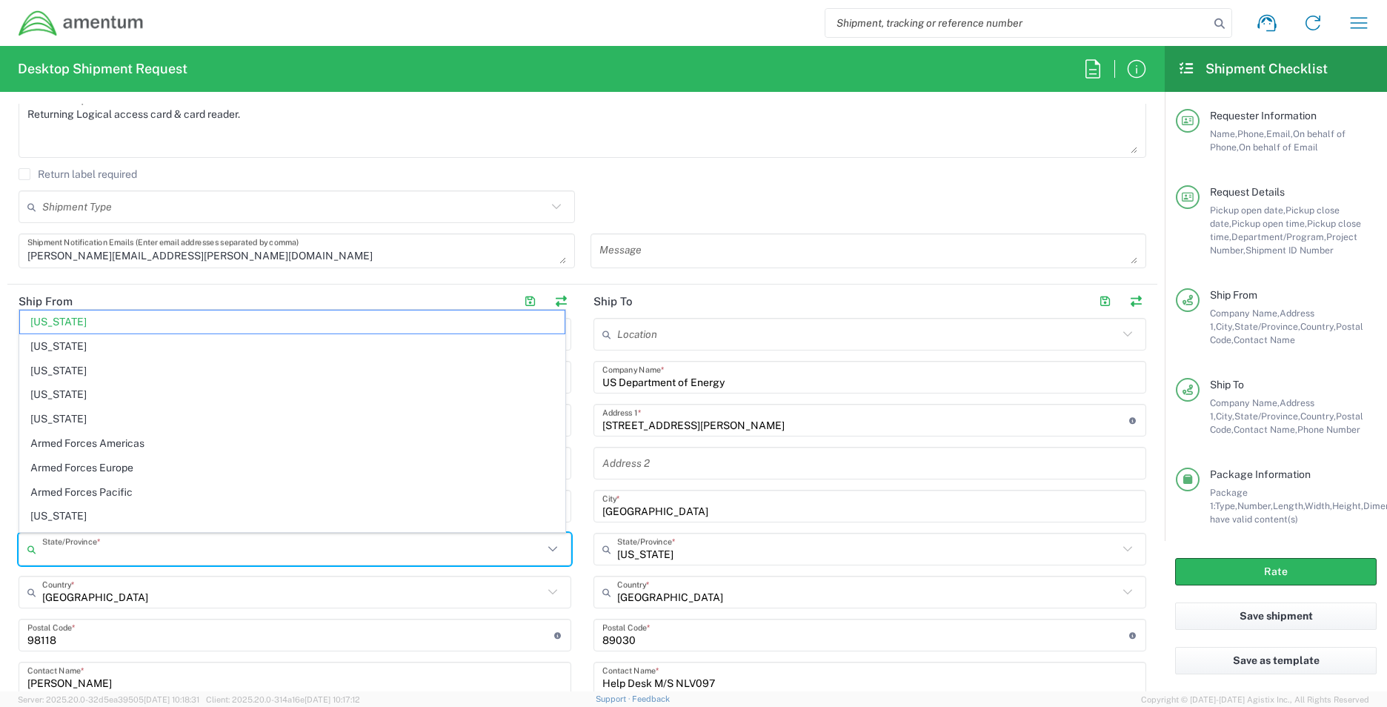
type input "[US_STATE]"
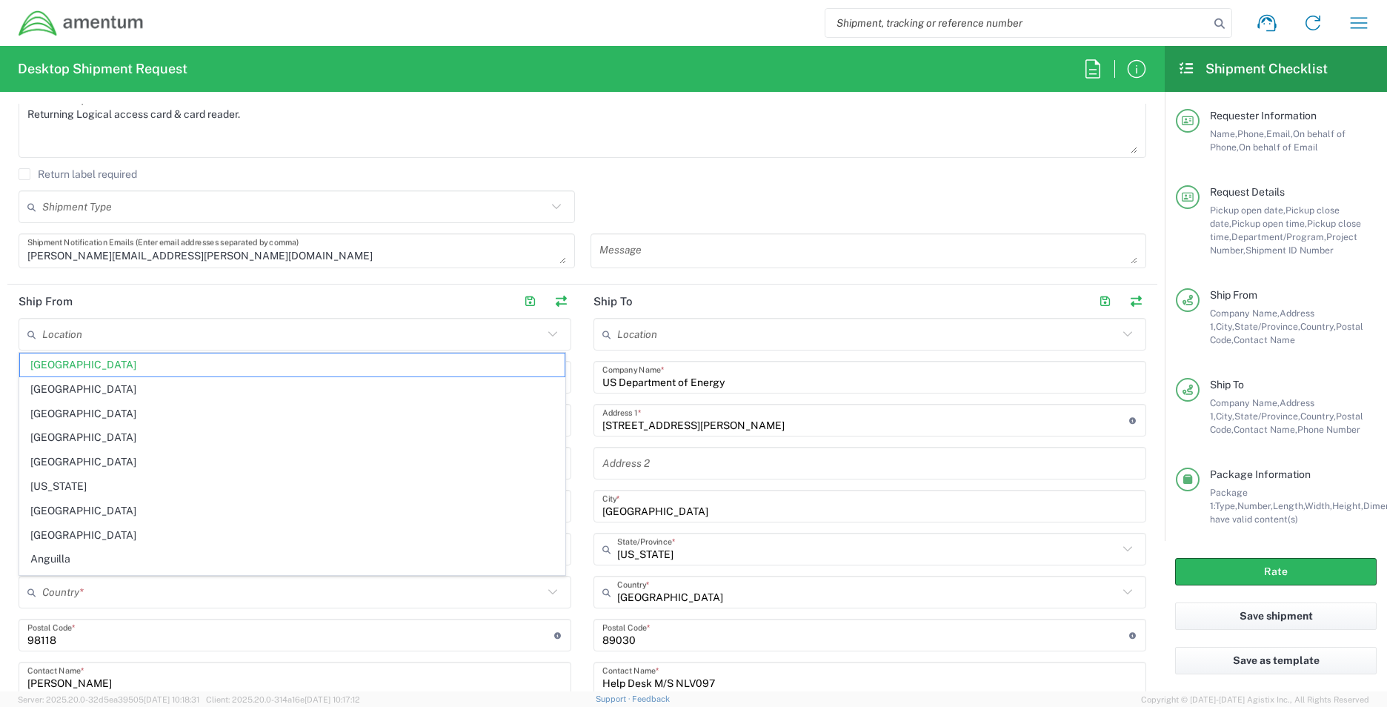
drag, startPoint x: 74, startPoint y: 649, endPoint x: 8, endPoint y: 646, distance: 66.0
click at [8, 646] on main "Location 1002-4122-6 1006-5256-0 1026-8910-0 1281-0560-3 1369-6441-0 1402-6962-…" at bounding box center [294, 588] width 575 height 540
type input "[GEOGRAPHIC_DATA]"
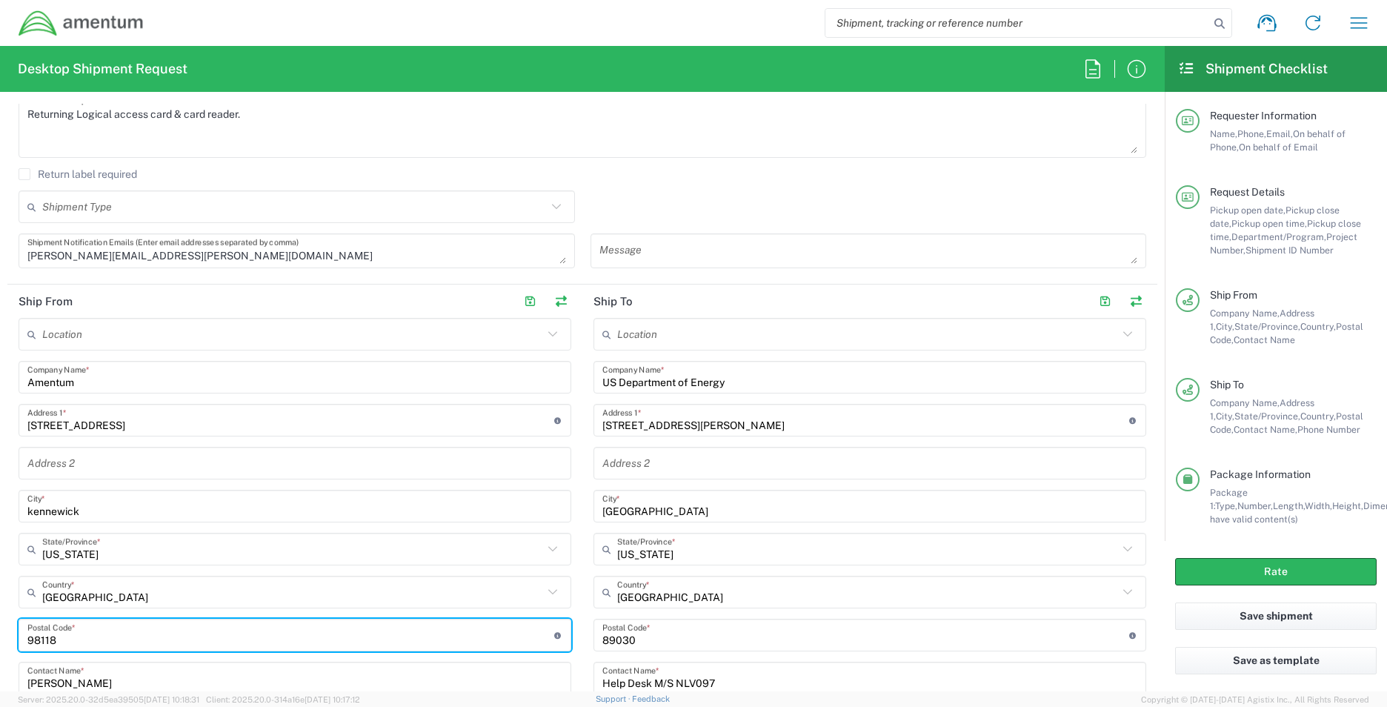
click at [124, 643] on input "undefined" at bounding box center [290, 636] width 527 height 26
drag, startPoint x: 119, startPoint y: 641, endPoint x: -95, endPoint y: 626, distance: 214.8
click at [0, 626] on html "Shipment request Shipment tracking Shipment estimator Desktop shipment request …" at bounding box center [693, 353] width 1387 height 707
type input "99337"
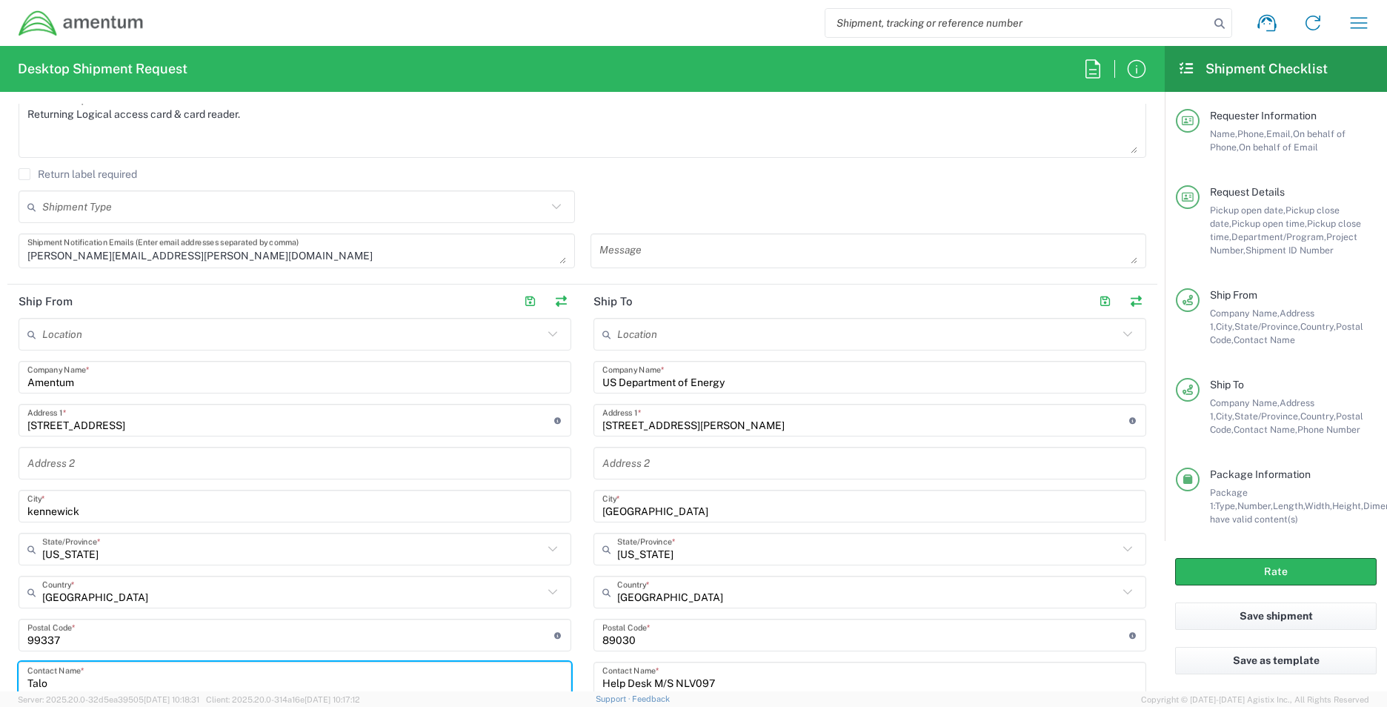
scroll to position [568, 0]
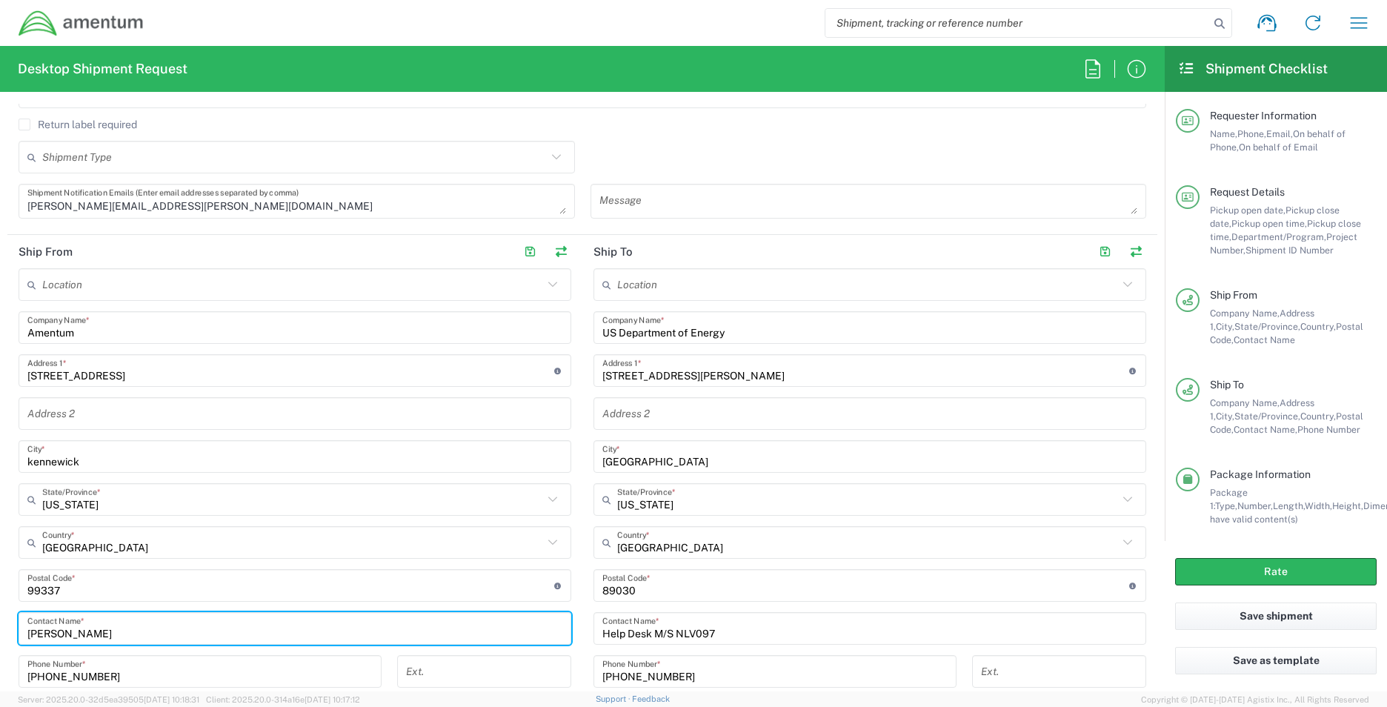
type input "[PERSON_NAME]"
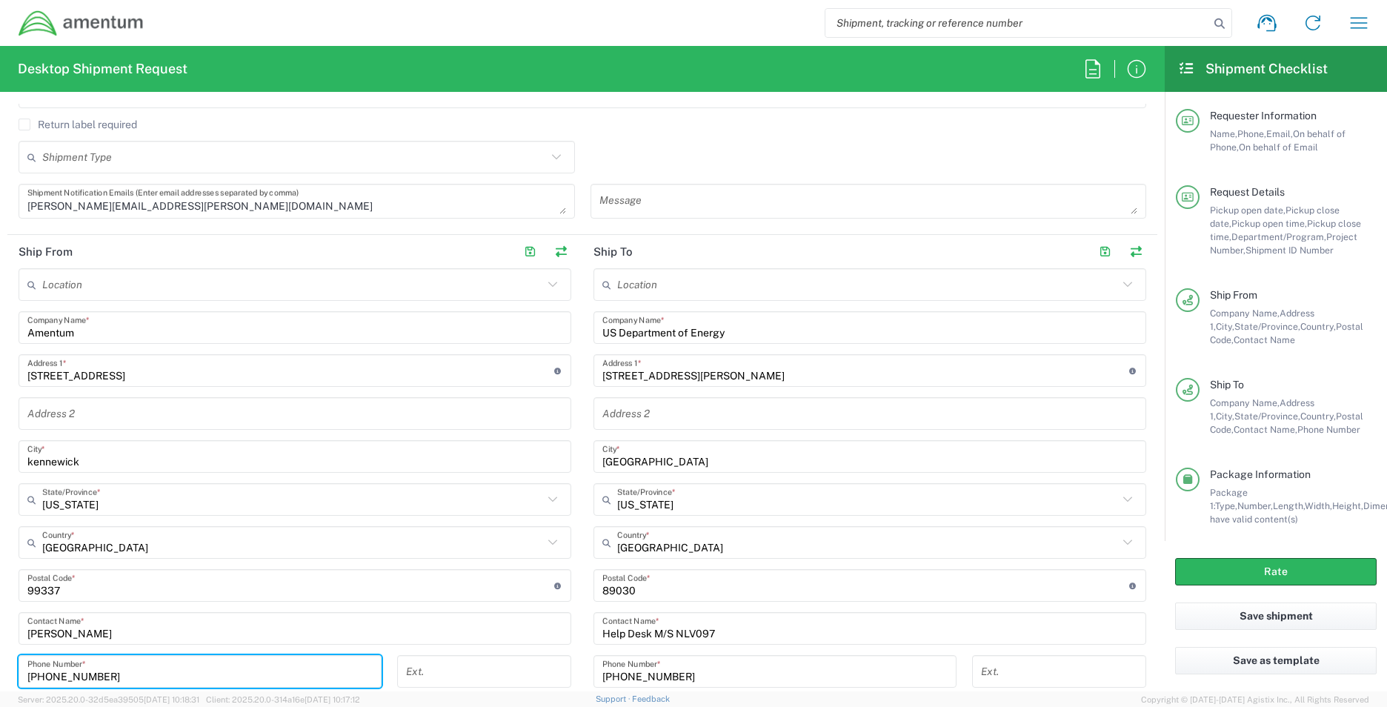
type input "[PHONE_NUMBER]"
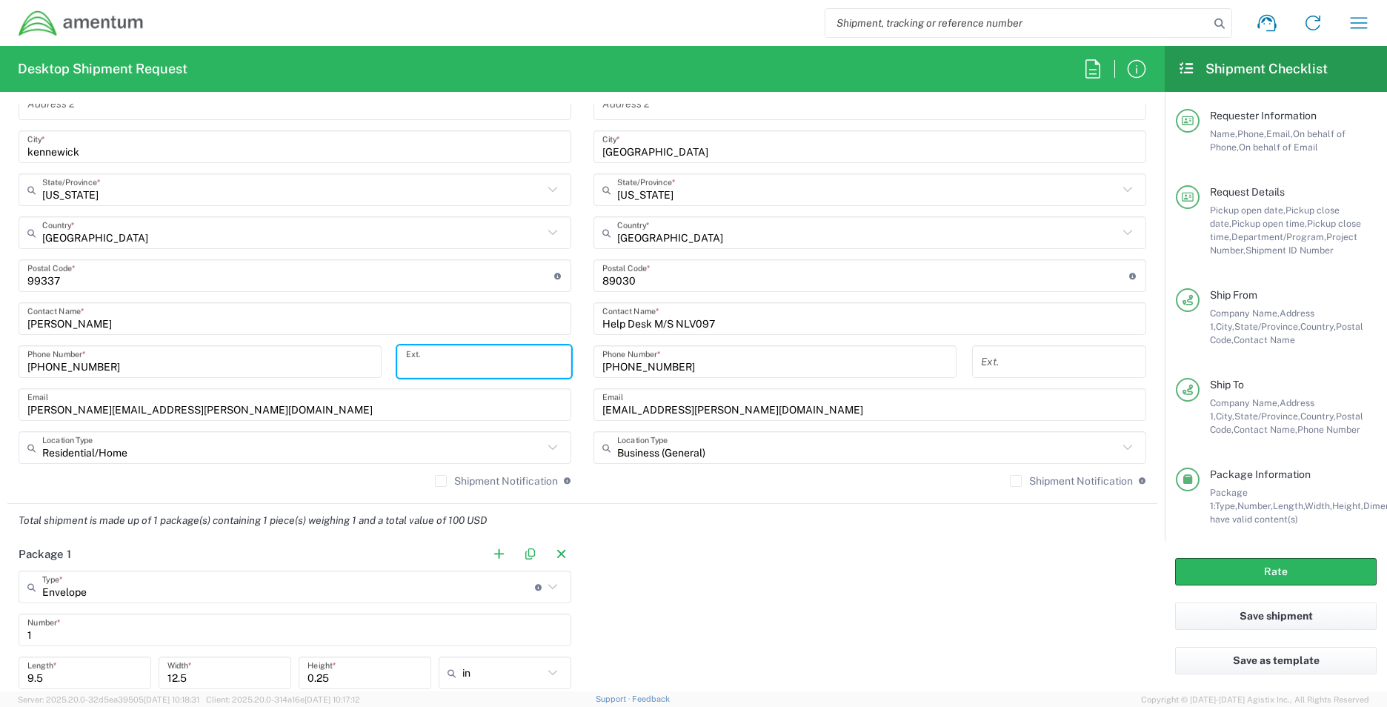
scroll to position [1087, 0]
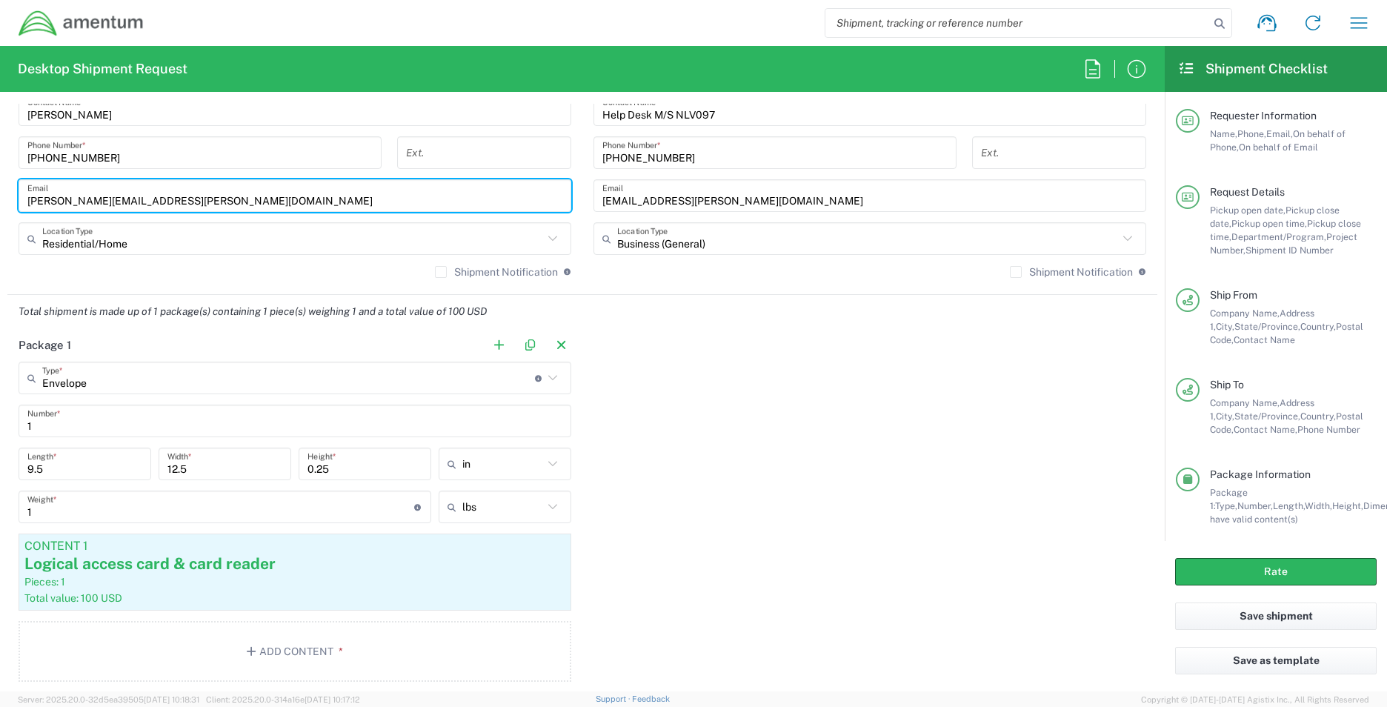
drag, startPoint x: 76, startPoint y: 205, endPoint x: 4, endPoint y: 201, distance: 72.0
click at [4, 201] on form "Requester Information Stacie Usry Name * 803-502-9310 Phone * stacie.usry@ament…" at bounding box center [582, 398] width 1165 height 588
type input "[EMAIL_ADDRESS][PERSON_NAME][DOMAIN_NAME]"
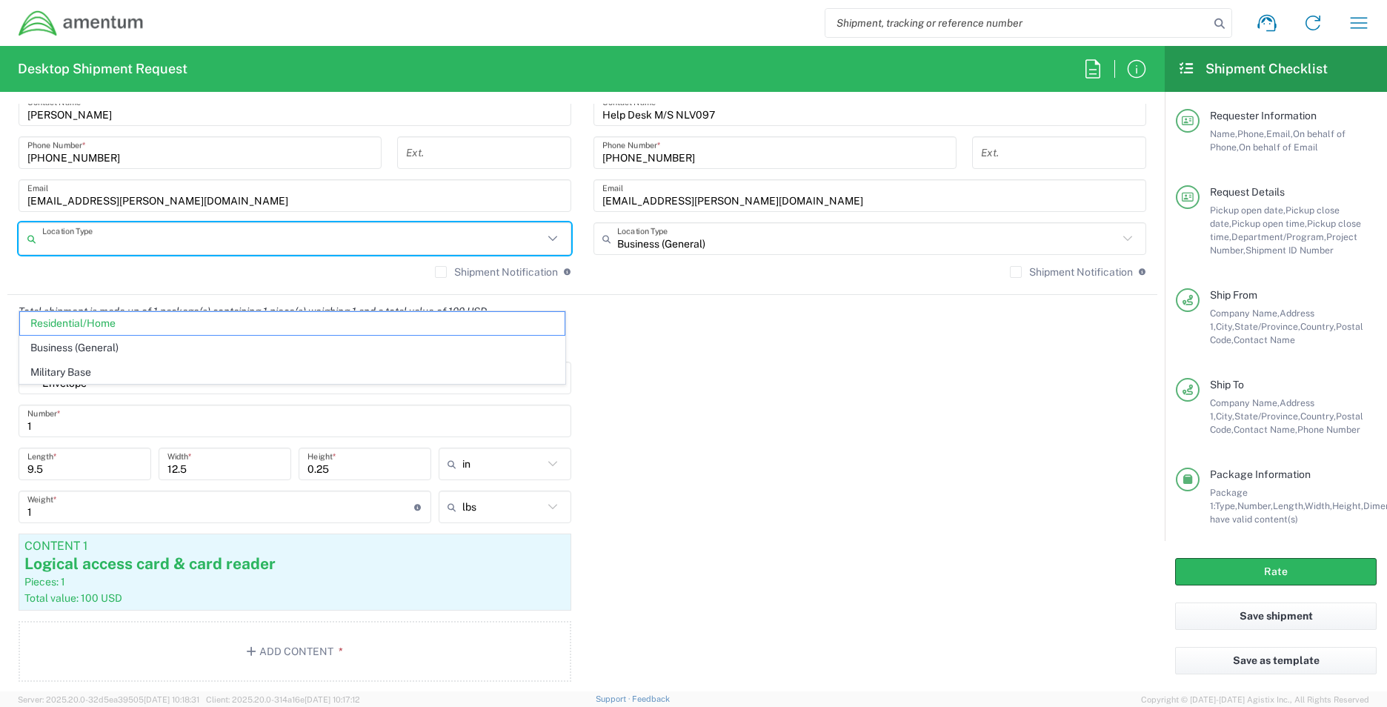
scroll to position [791, 0]
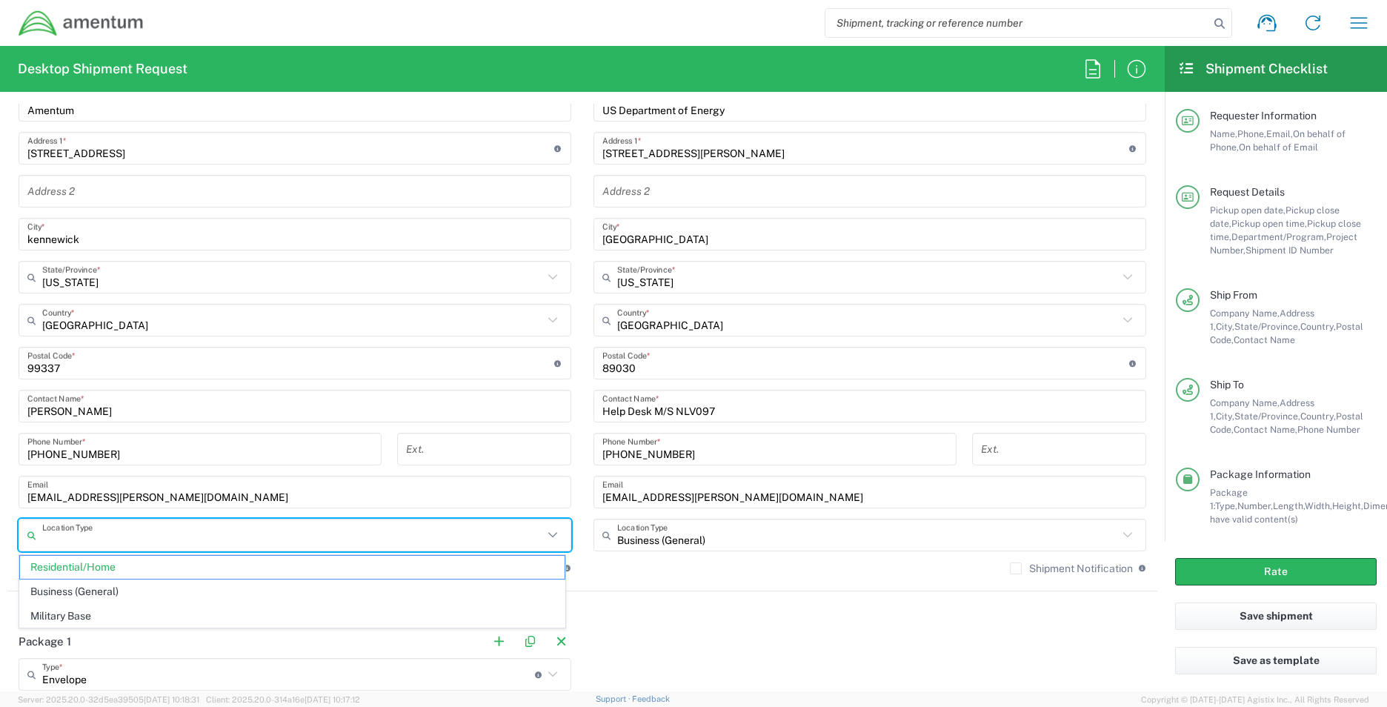
click at [798, 511] on div "Location 1002-4122-6 1006-5256-0 1026-8910-0 1281-0560-3 1369-6441-0 1402-6962-…" at bounding box center [870, 316] width 553 height 540
type input "Residential/Home"
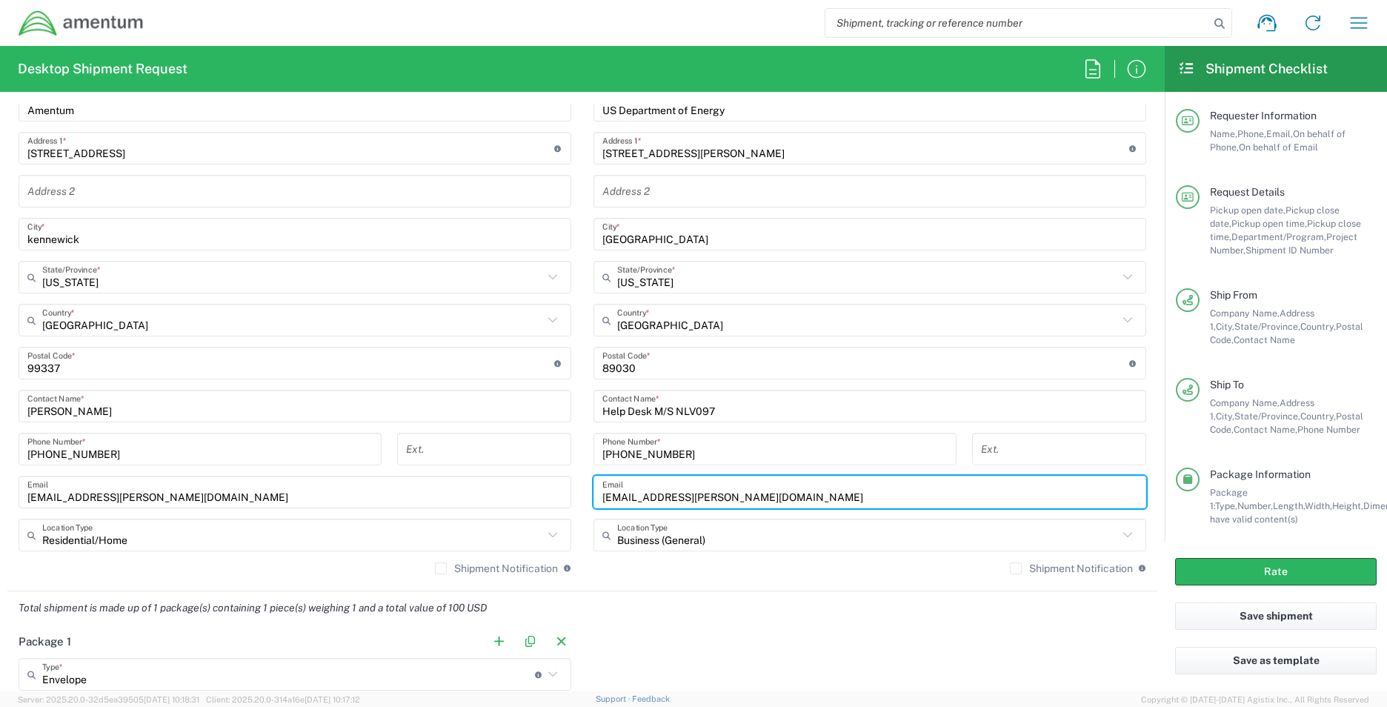
click at [781, 504] on input "[EMAIL_ADDRESS][PERSON_NAME][DOMAIN_NAME]" at bounding box center [870, 493] width 535 height 26
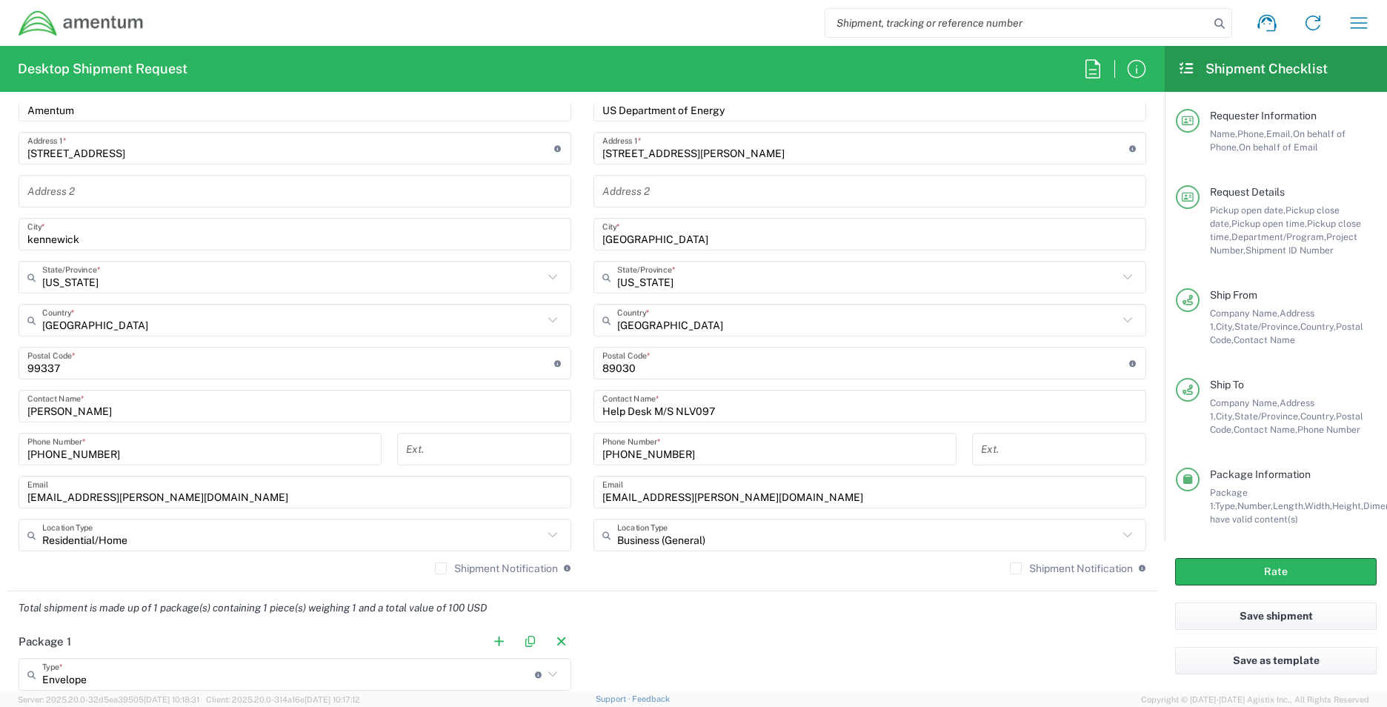
click at [1251, 571] on button "Rate" at bounding box center [1277, 571] width 202 height 27
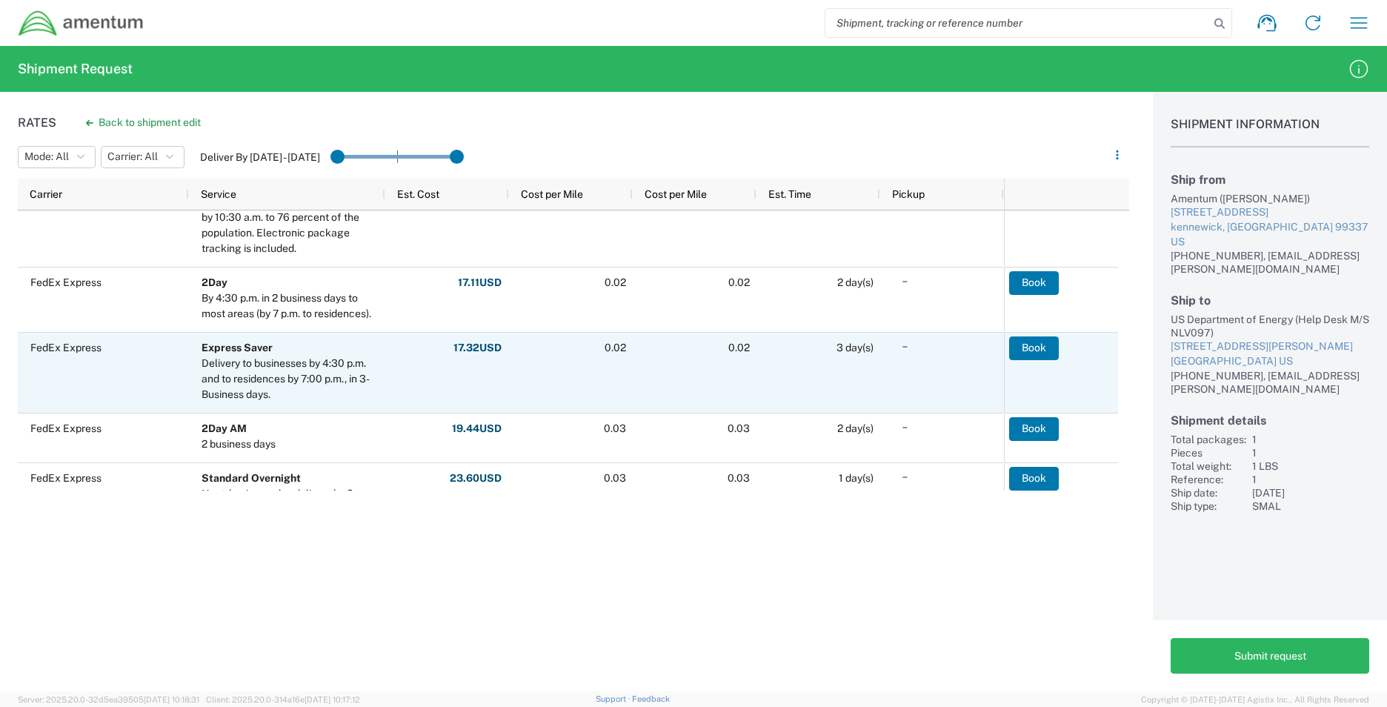
scroll to position [371, 0]
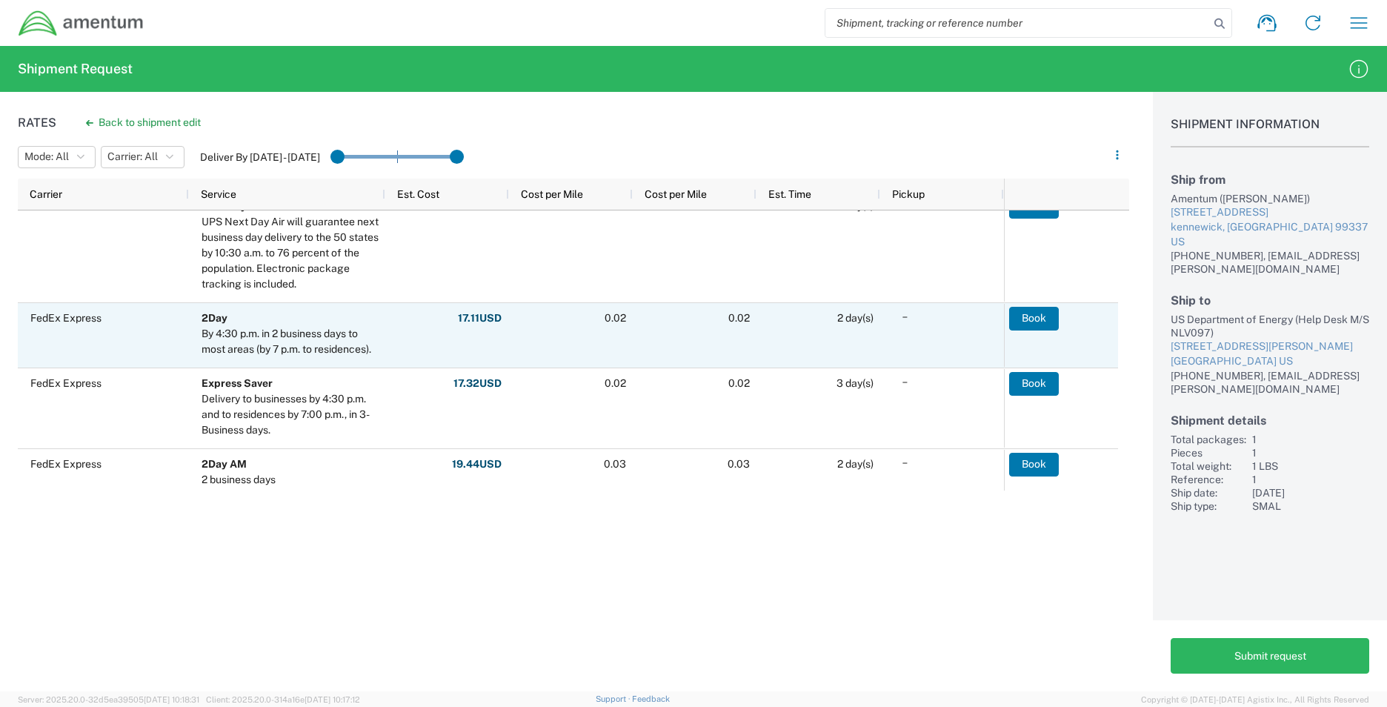
click at [294, 351] on div "By 4:30 p.m. in 2 business days to most areas (by 7 p.m. to residences)." at bounding box center [290, 341] width 177 height 31
click at [1027, 317] on button "Book" at bounding box center [1034, 319] width 50 height 24
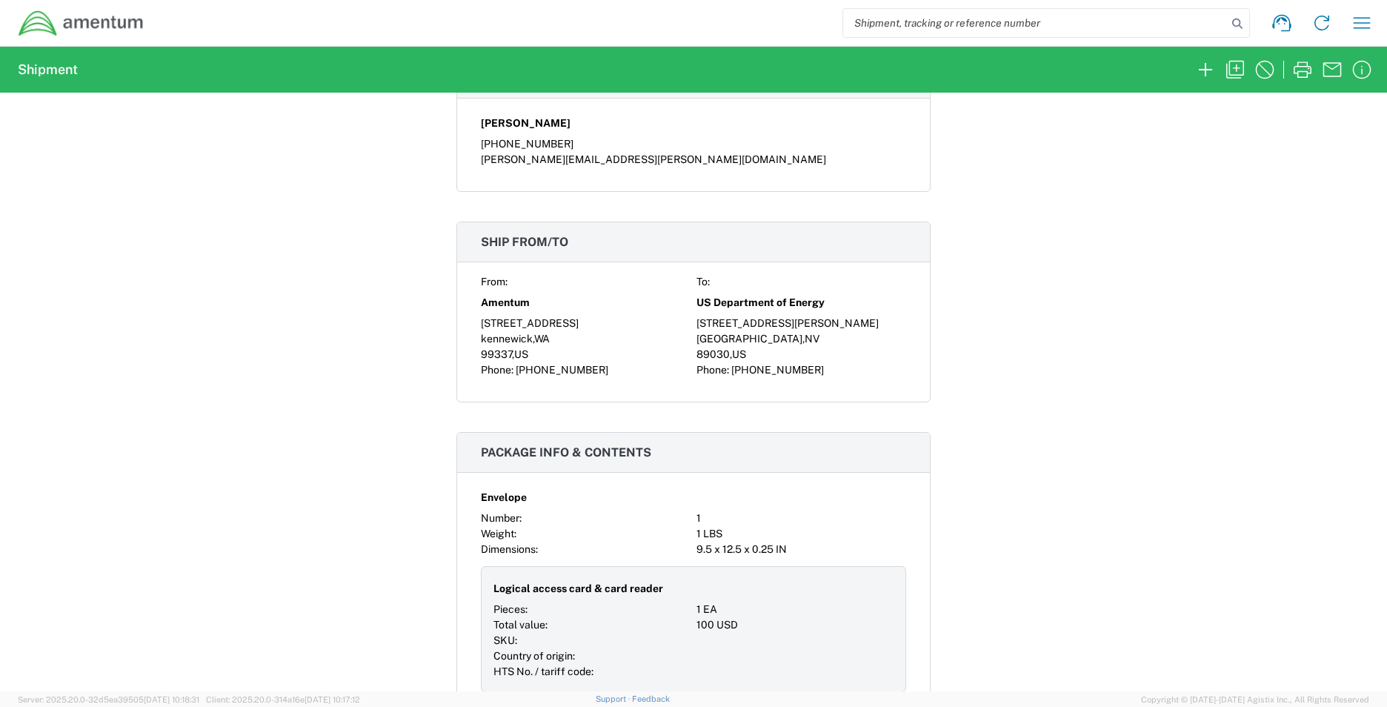
scroll to position [889, 0]
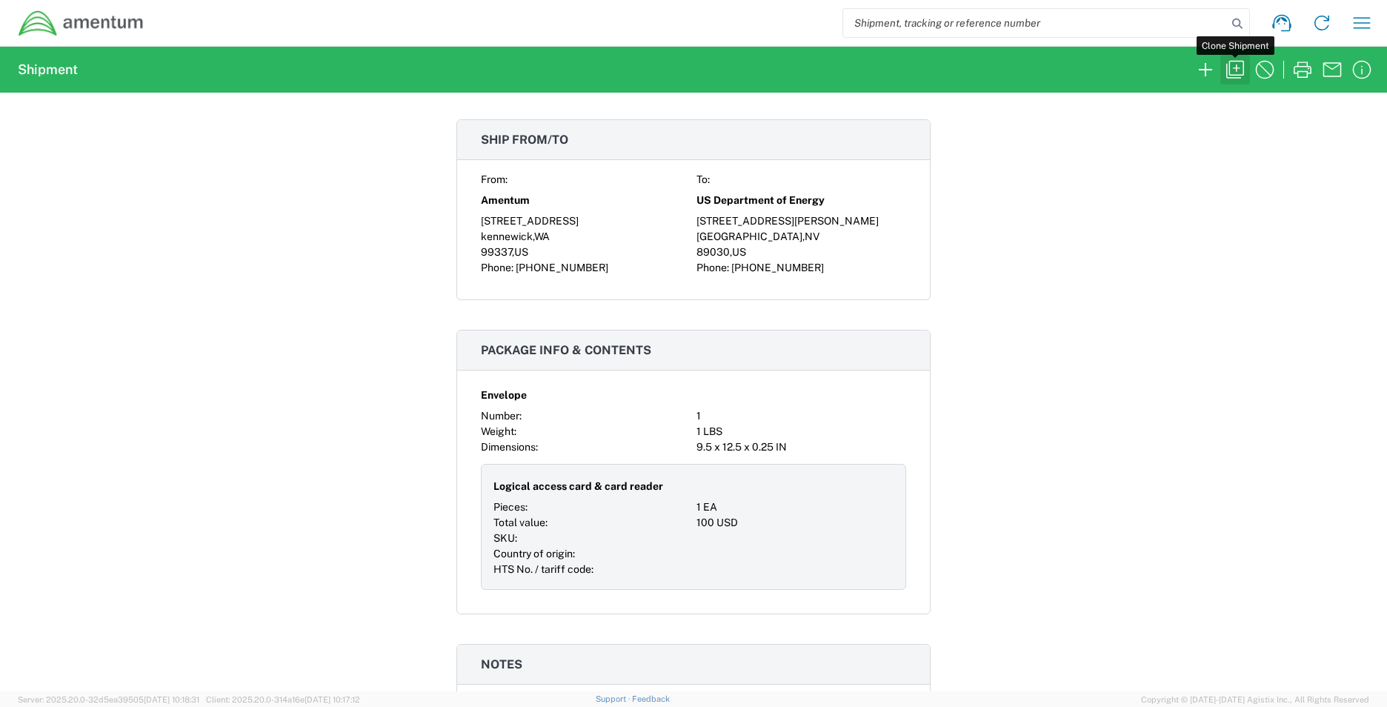
click at [1232, 69] on icon "button" at bounding box center [1236, 70] width 24 height 24
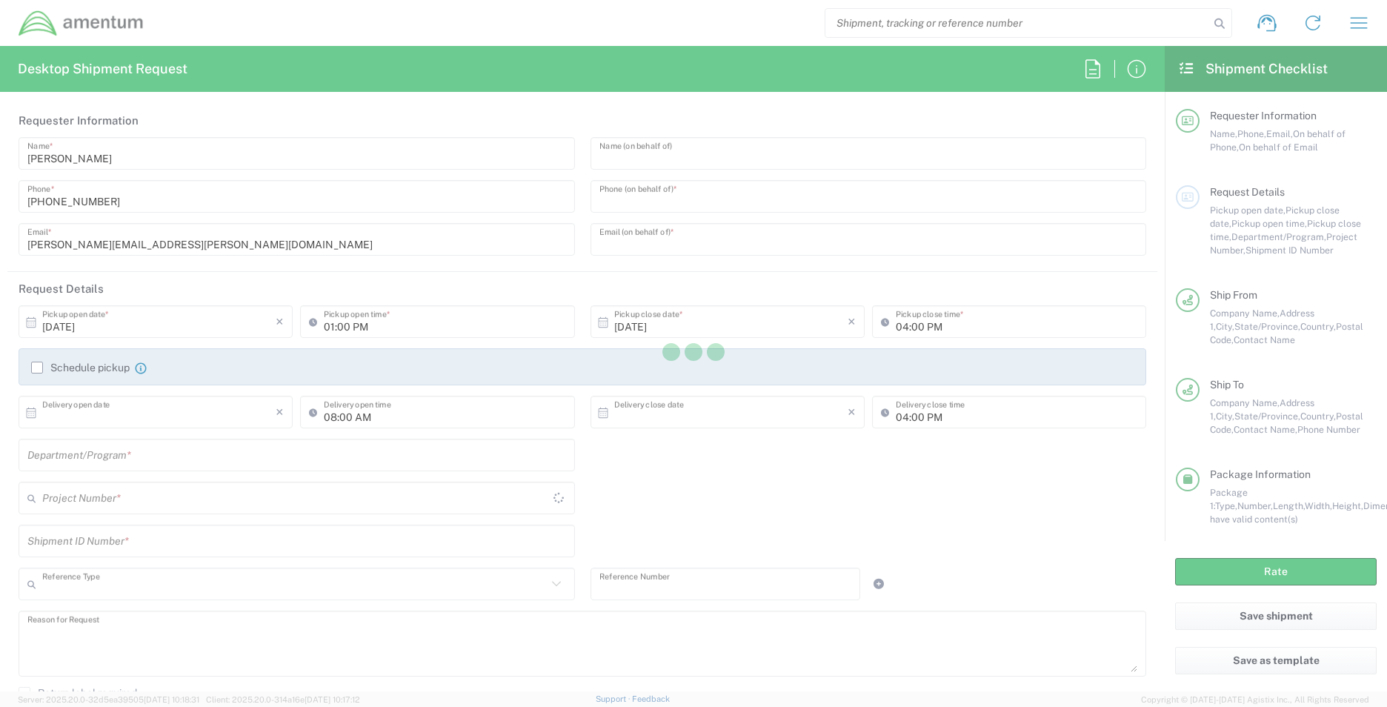
type input "[PERSON_NAME]"
type input "509-9894719"
type input "[EMAIL_ADDRESS][PERSON_NAME][DOMAIN_NAME]"
type input "[DATE]"
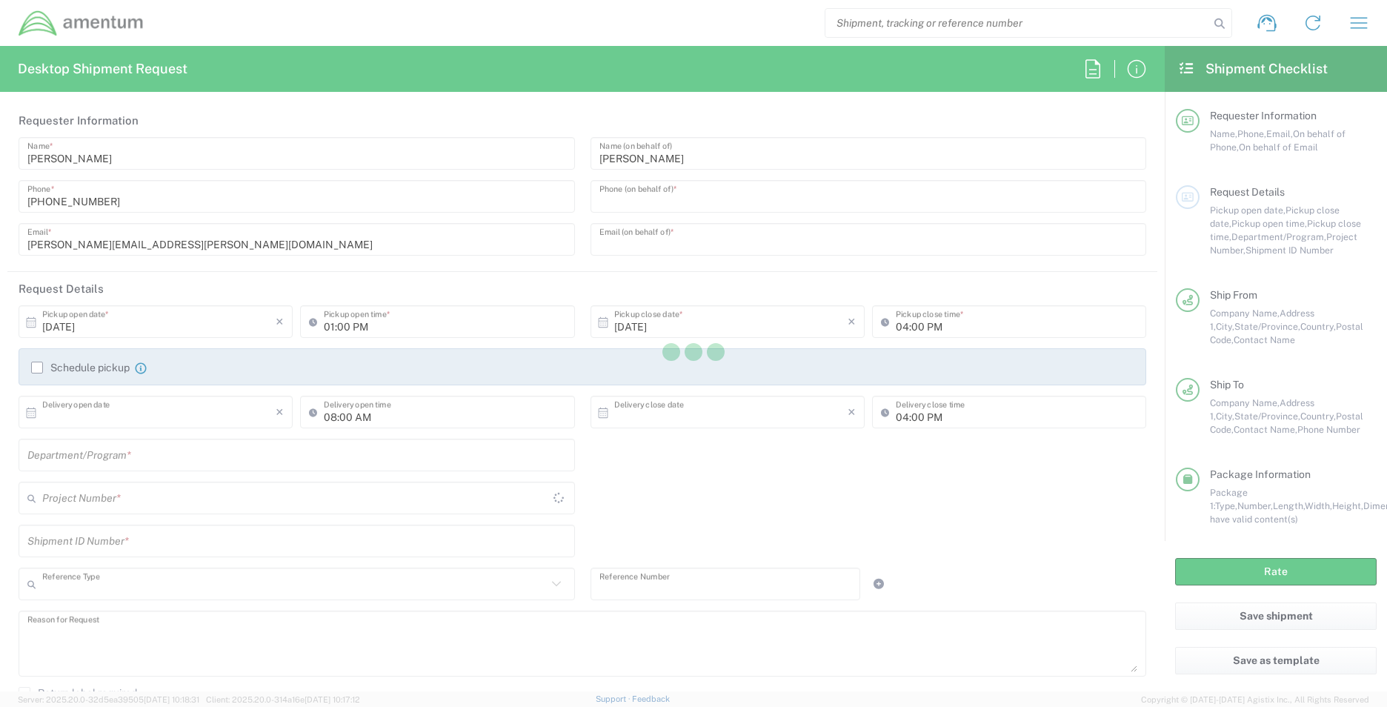
type input "10/13/2025"
type input "12:28 PM"
type input "[DATE]"
type input "08:00 PM"
type input "Shipment Id Number"
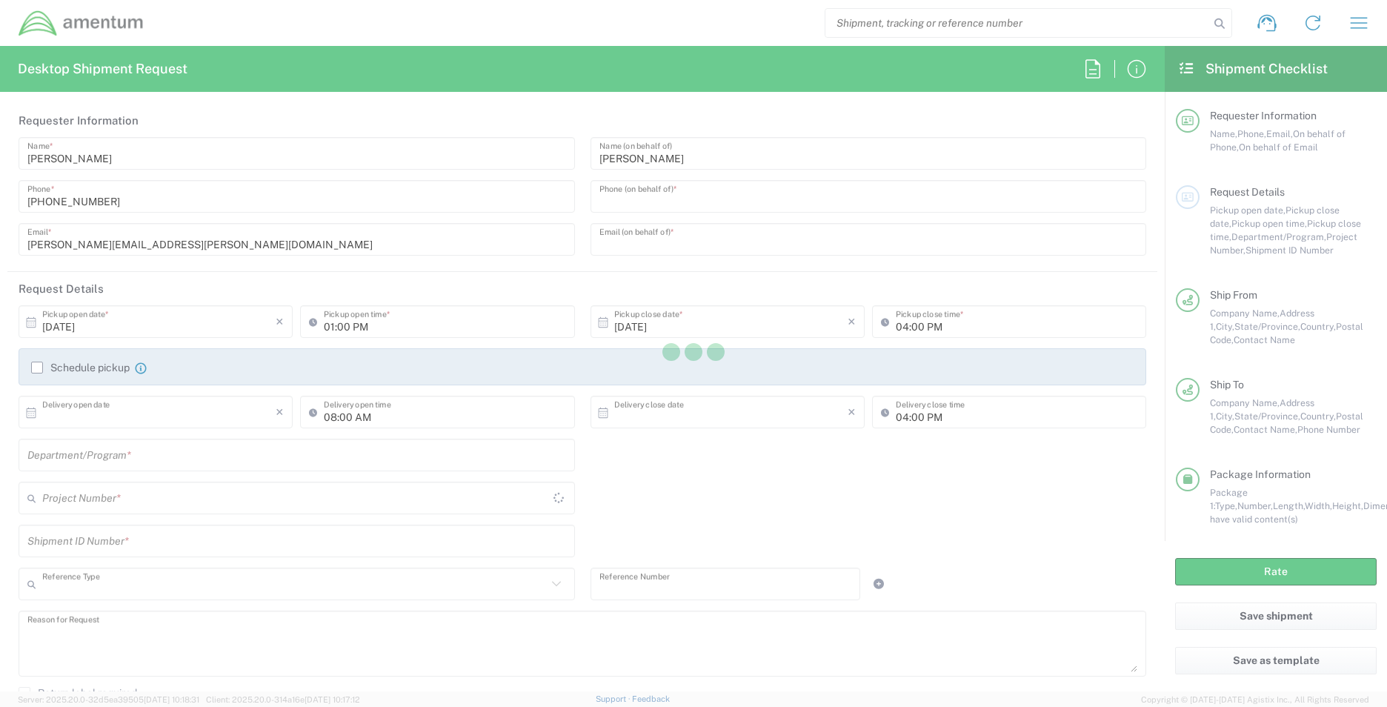
type input "1"
type textarea "Returning Logical access card & card reader."
type textarea "[PERSON_NAME][EMAIL_ADDRESS][PERSON_NAME][DOMAIN_NAME]"
type input "Amentum"
type input "[STREET_ADDRESS]"
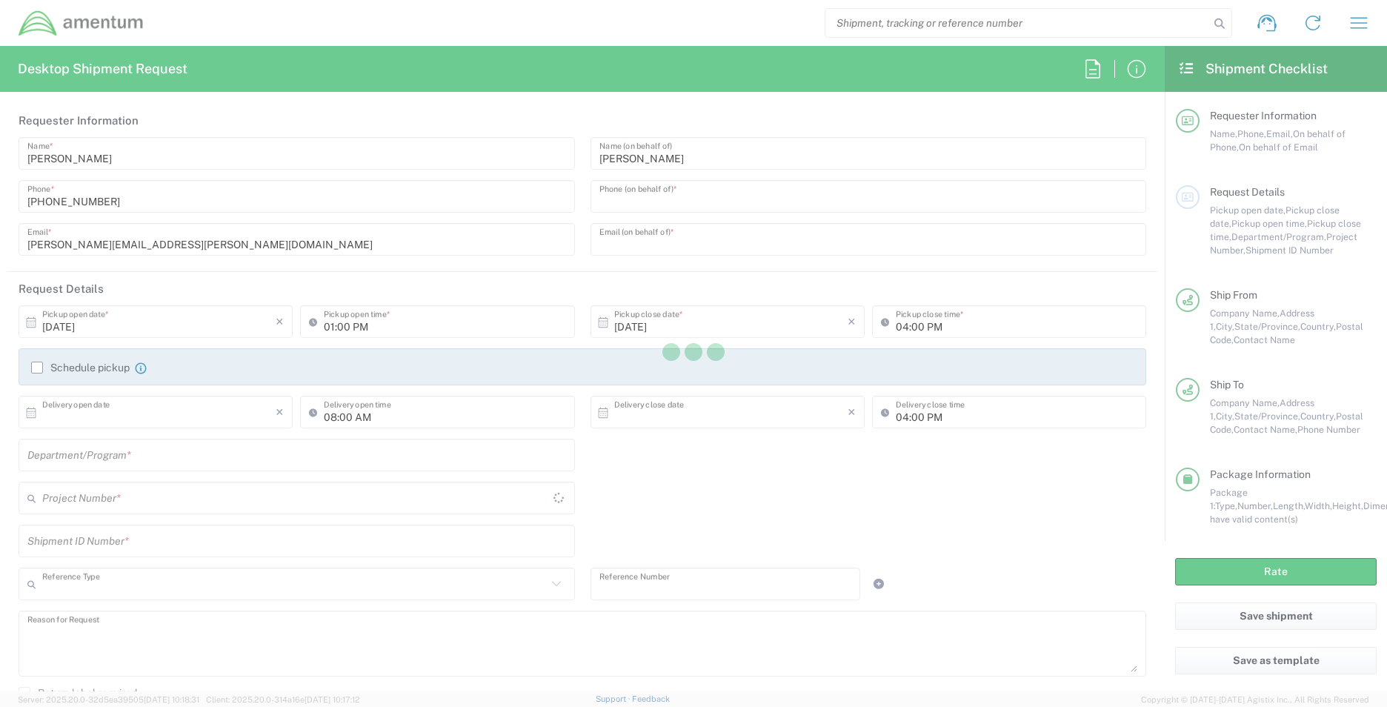
type input "kennewick"
type input "[US_STATE]"
type input "99337"
type input "[PERSON_NAME]"
type input "[PHONE_NUMBER]"
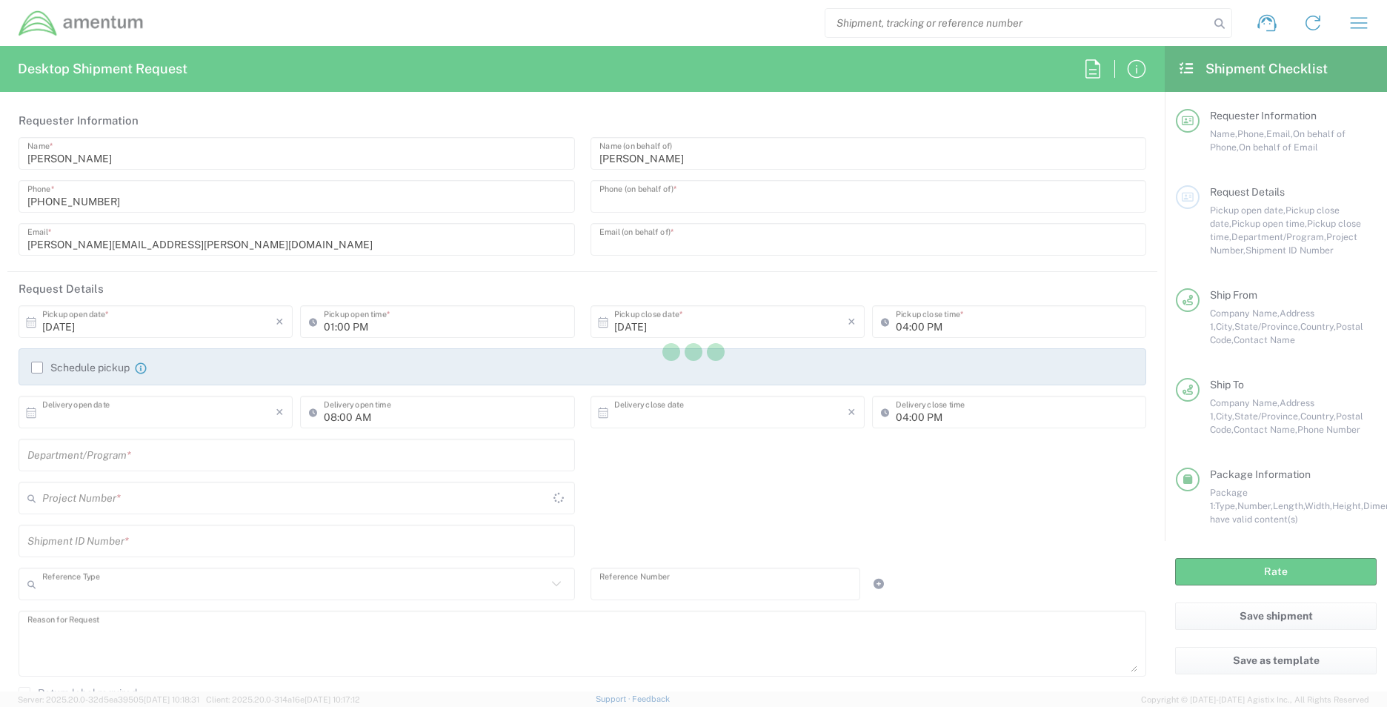
type input "talor.chambers@amentum.com"
type input "Residential/Home"
type input "US Department of Energy"
type input "[STREET_ADDRESS][PERSON_NAME]"
type input "North Las Vegas"
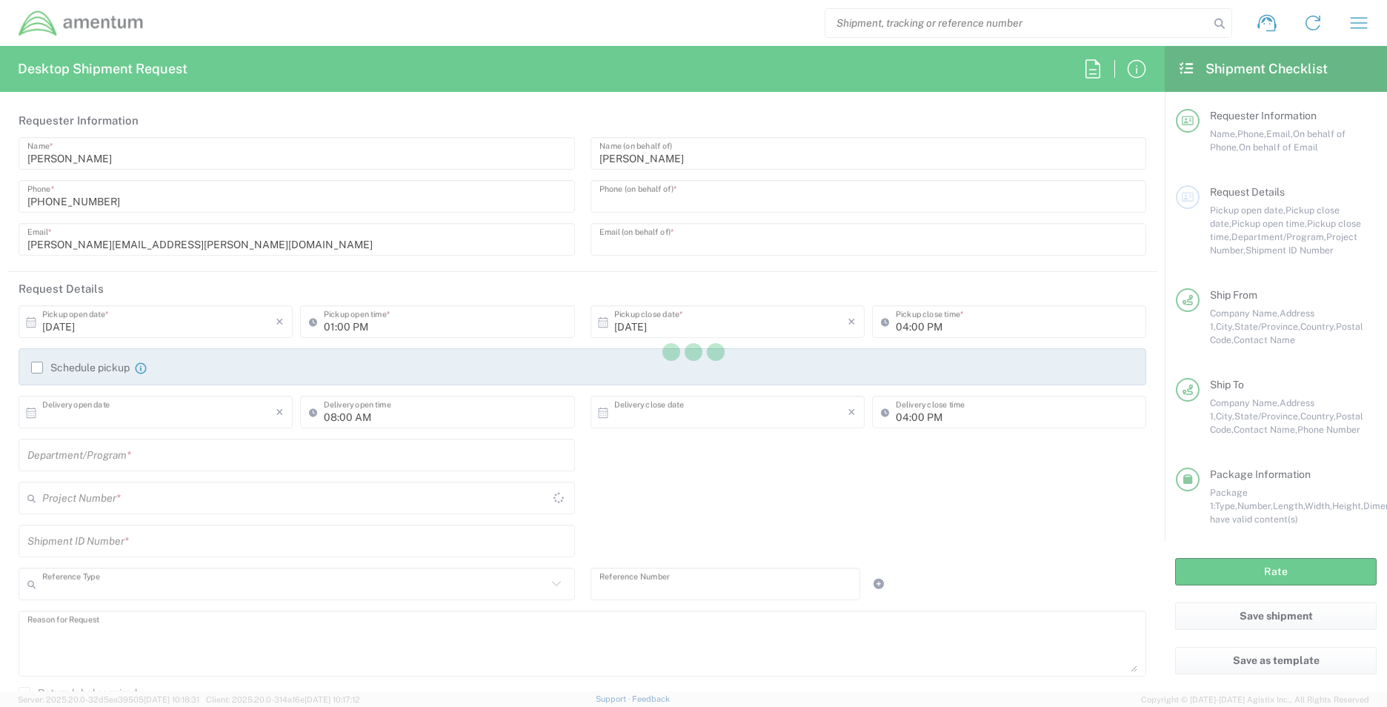
type input "[US_STATE]"
type input "89030"
type input "Help Desk M/S NLV097"
type input "(702) 295-1000"
type input "talor.chambers@amentum.com"
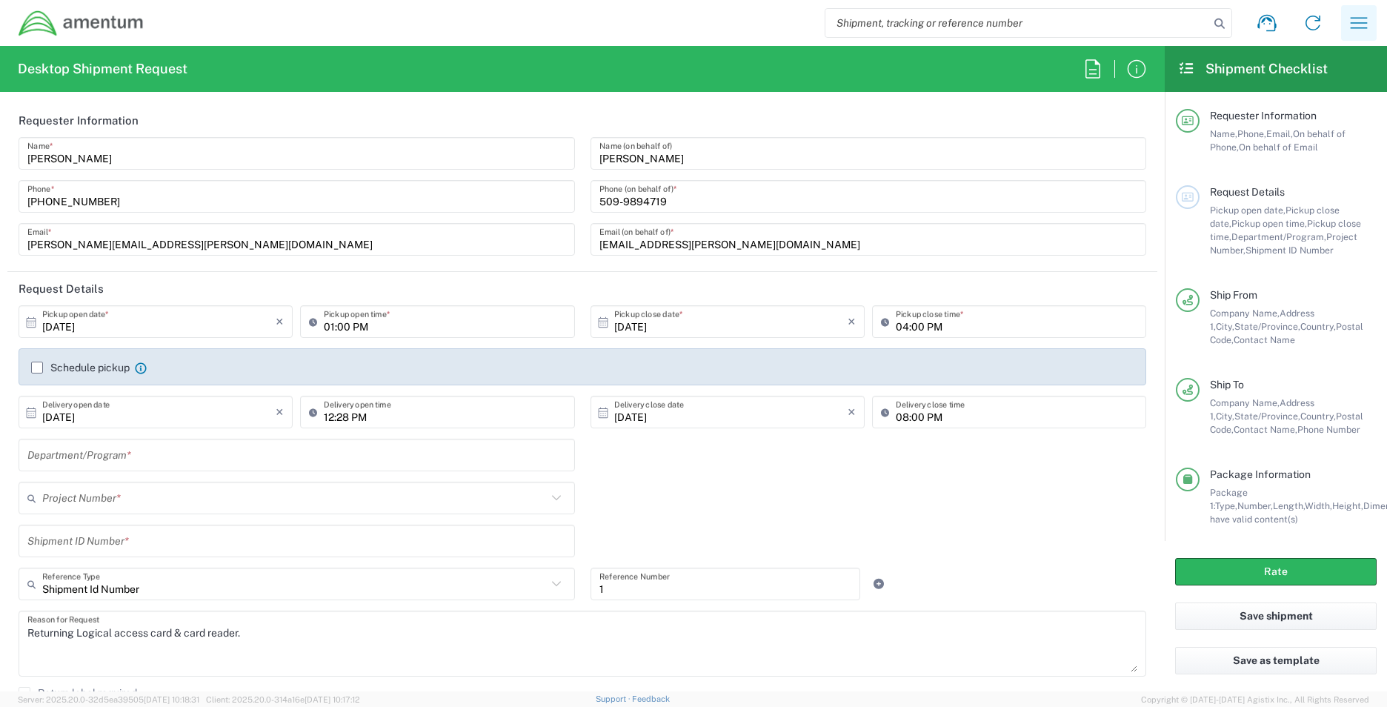
click at [1372, 13] on button "button" at bounding box center [1360, 23] width 36 height 36
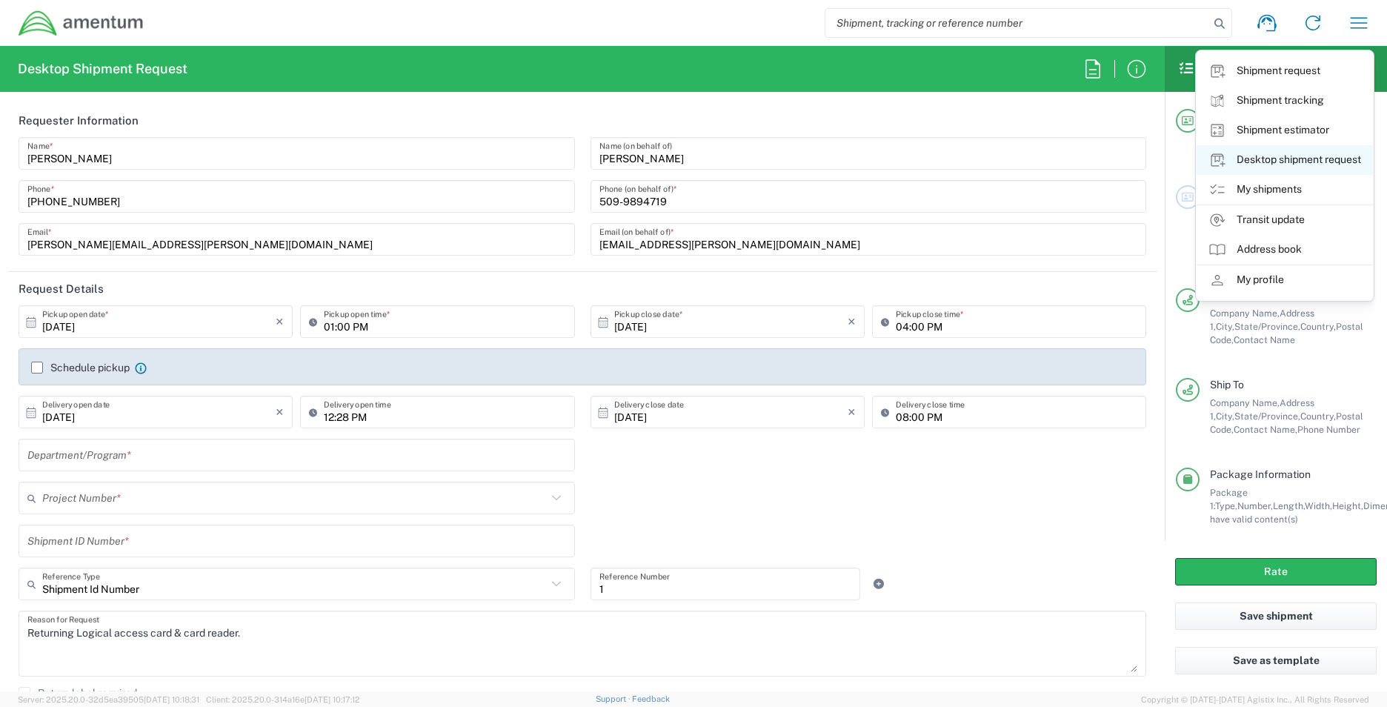
click at [1279, 169] on link "Desktop shipment request" at bounding box center [1285, 160] width 176 height 30
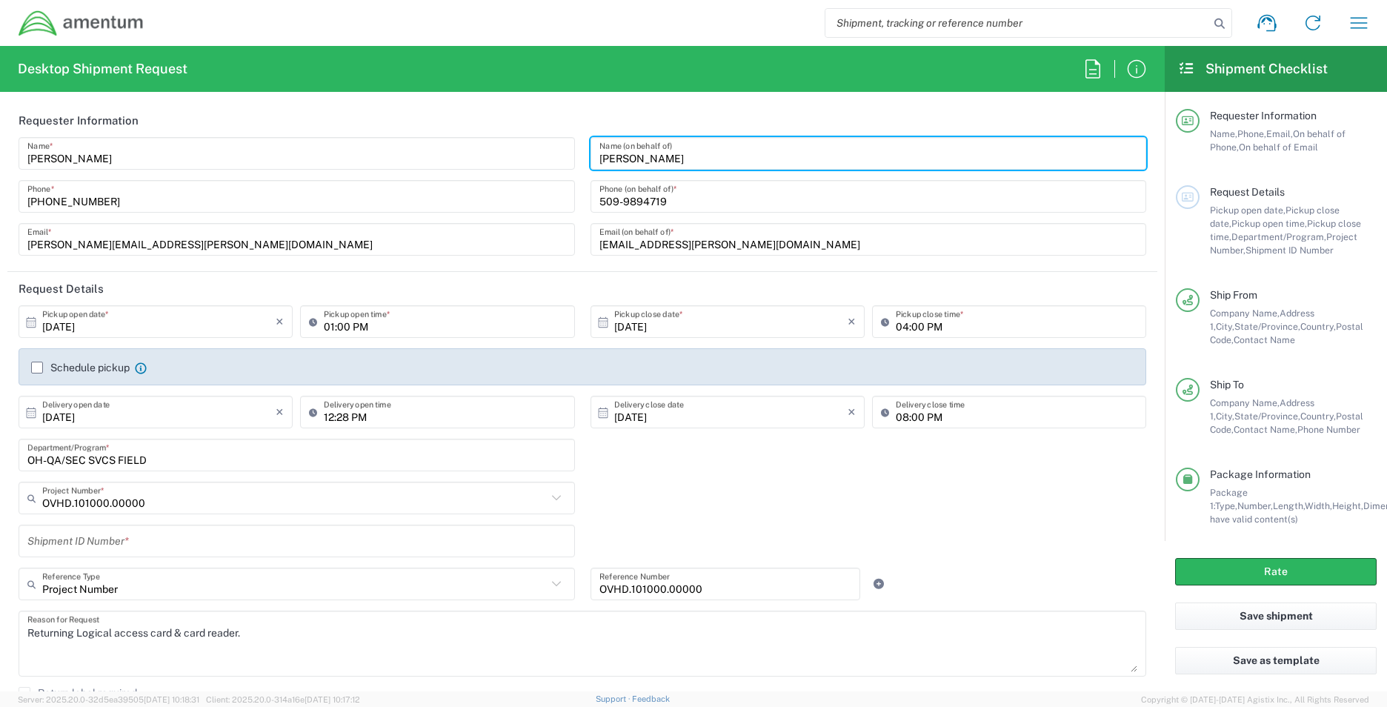
drag, startPoint x: 674, startPoint y: 159, endPoint x: 537, endPoint y: 157, distance: 137.1
click at [540, 157] on div "Stacie Usry Name * 803-502-9310 Phone * stacie.usry@amentum.com Email * Talor C…" at bounding box center [583, 201] width 1144 height 129
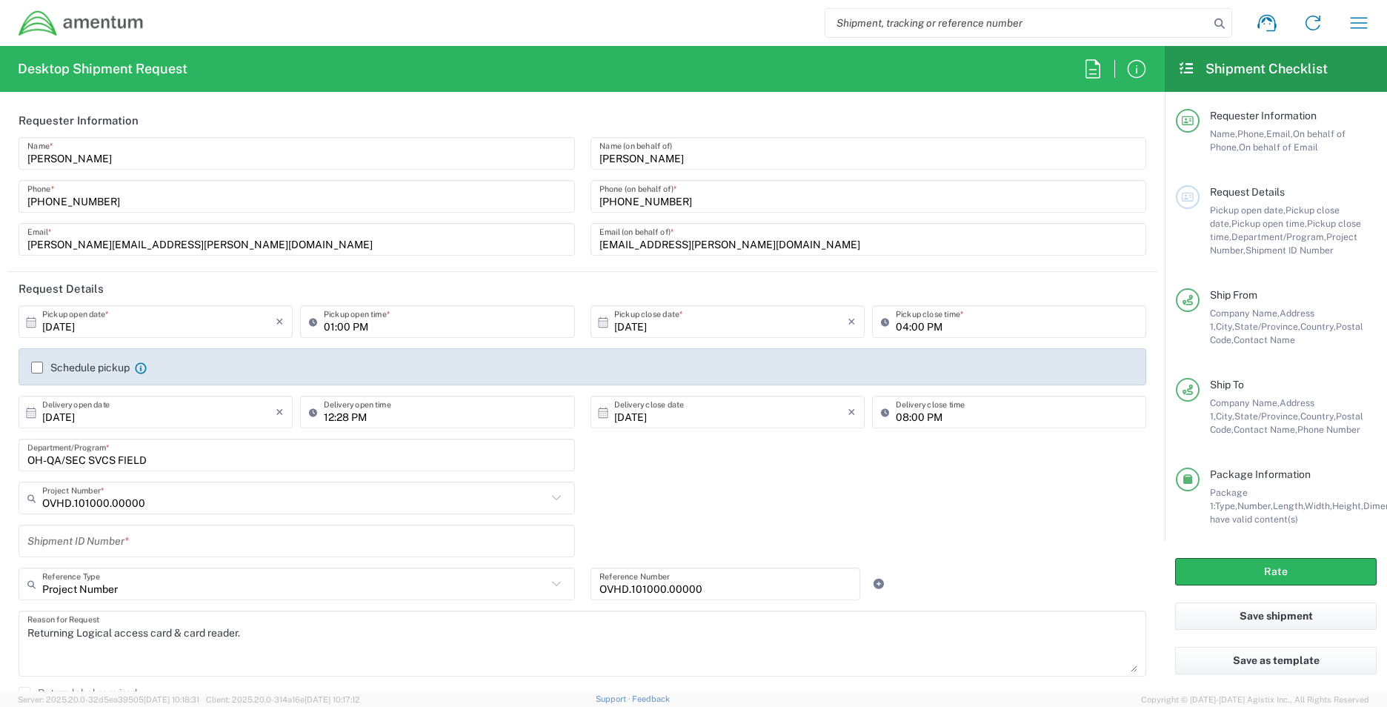
click at [641, 246] on input "[EMAIL_ADDRESS][PERSON_NAME][DOMAIN_NAME]" at bounding box center [869, 240] width 539 height 26
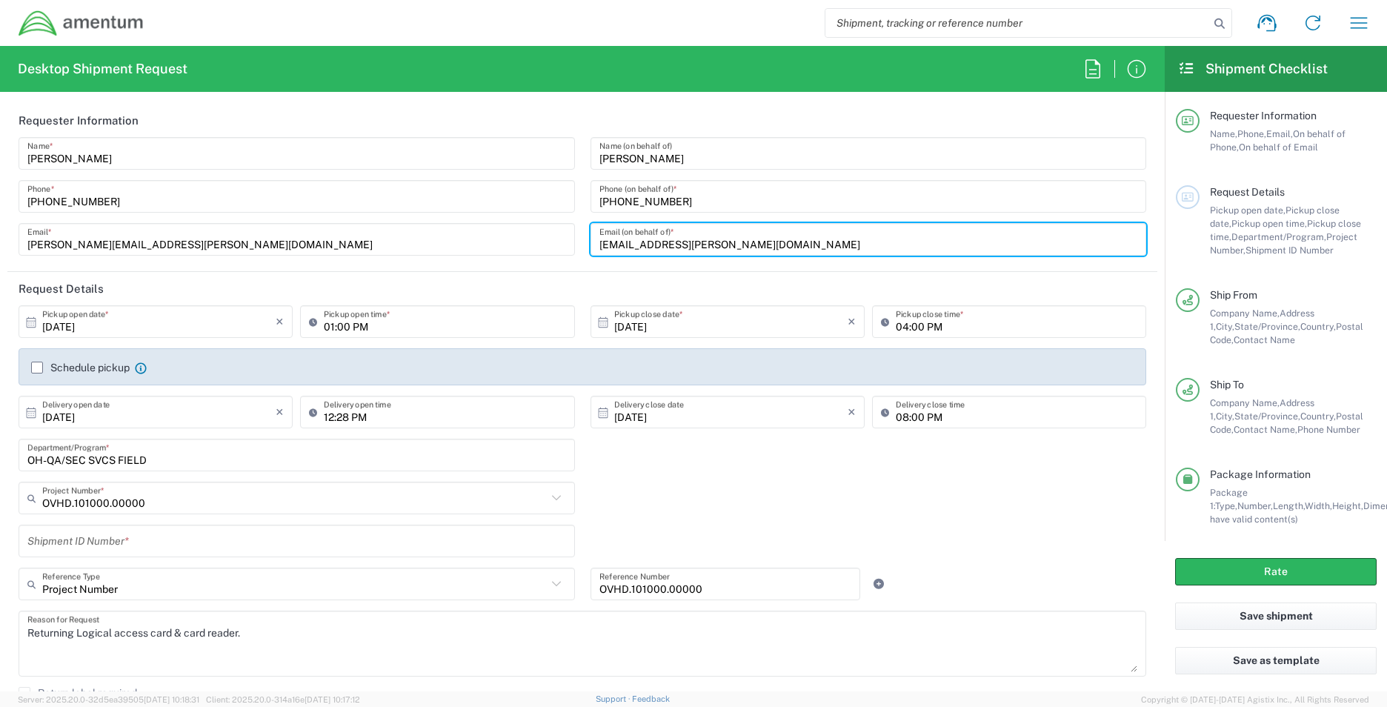
drag, startPoint x: 670, startPoint y: 244, endPoint x: 563, endPoint y: 246, distance: 107.5
click at [563, 246] on div "Stacie Usry Name * 803-502-9310 Phone * stacie.usry@amentum.com Email * Sean Ha…" at bounding box center [583, 201] width 1144 height 129
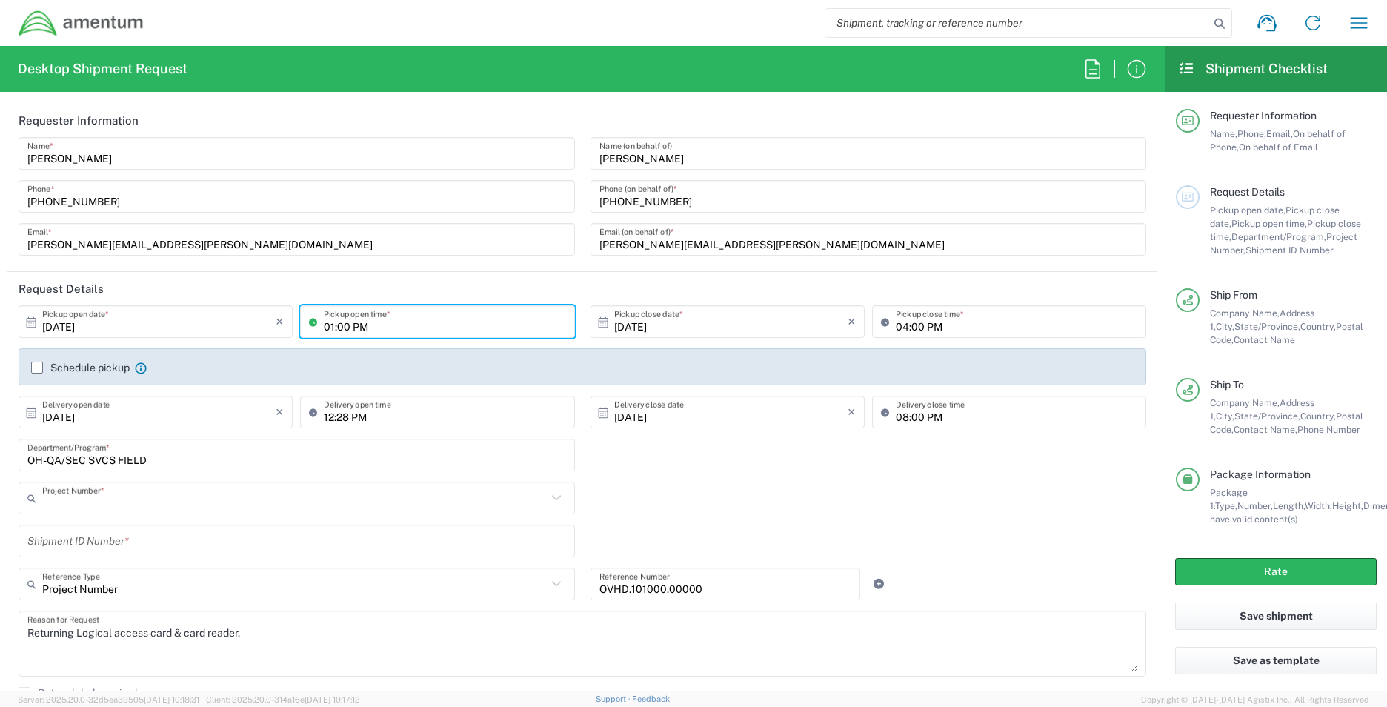
click at [99, 511] on input "text" at bounding box center [294, 498] width 505 height 26
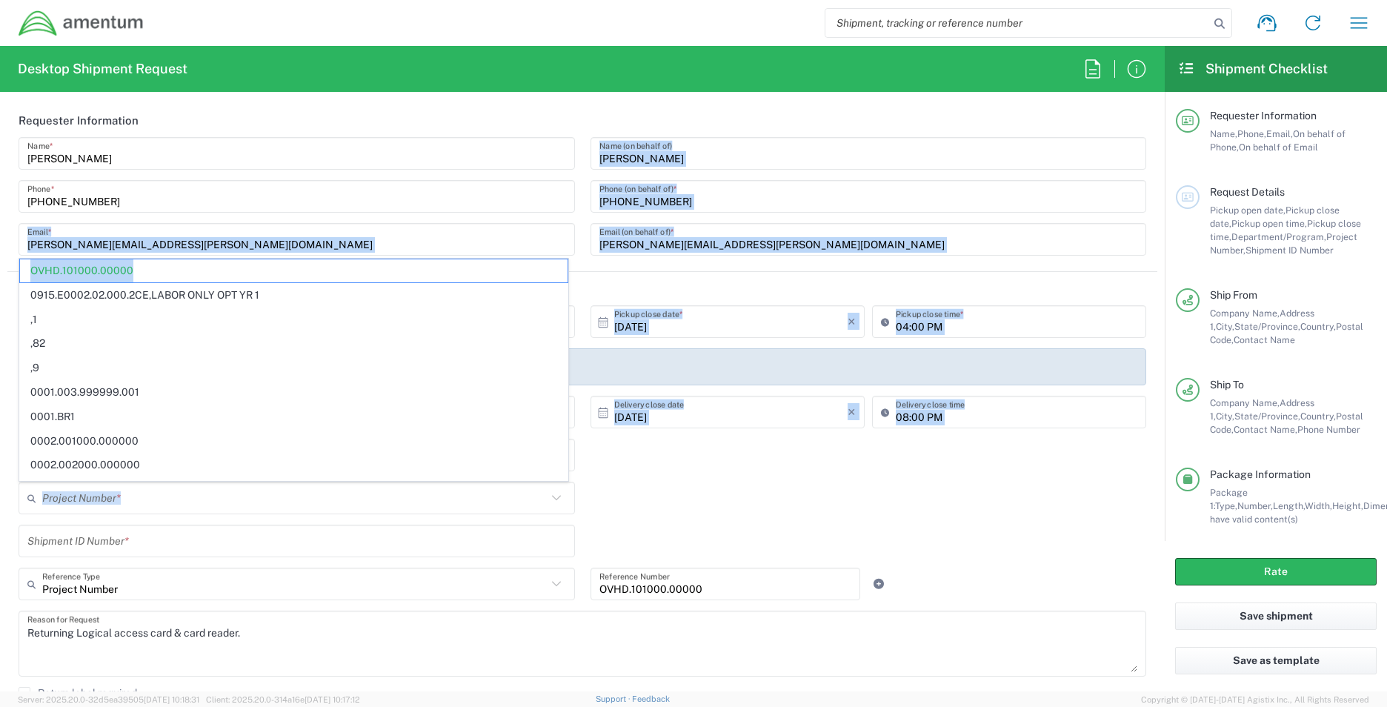
drag, startPoint x: 144, startPoint y: 267, endPoint x: -360, endPoint y: 240, distance: 504.7
click at [0, 240] on html "Shipment request Shipment tracking Shipment estimator Desktop shipment request …" at bounding box center [693, 353] width 1387 height 707
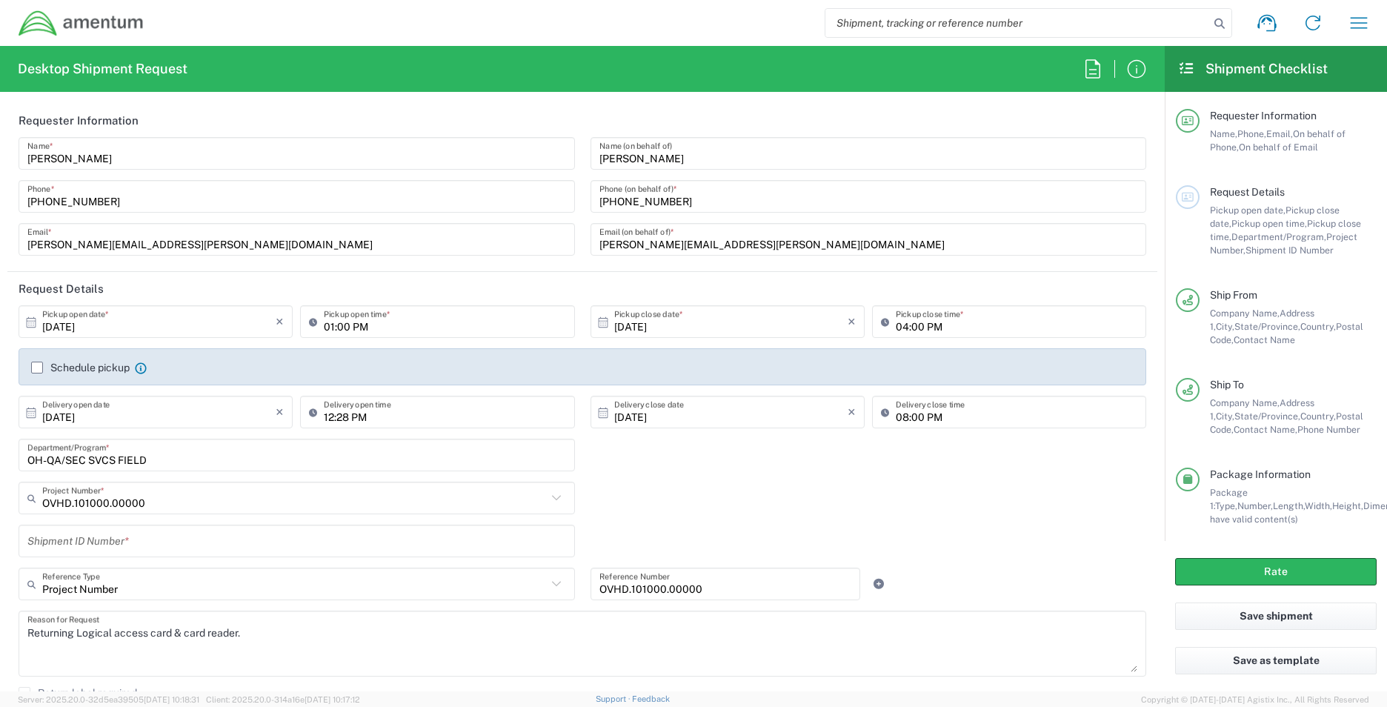
click at [139, 525] on div "Shipment ID Number *" at bounding box center [297, 541] width 557 height 33
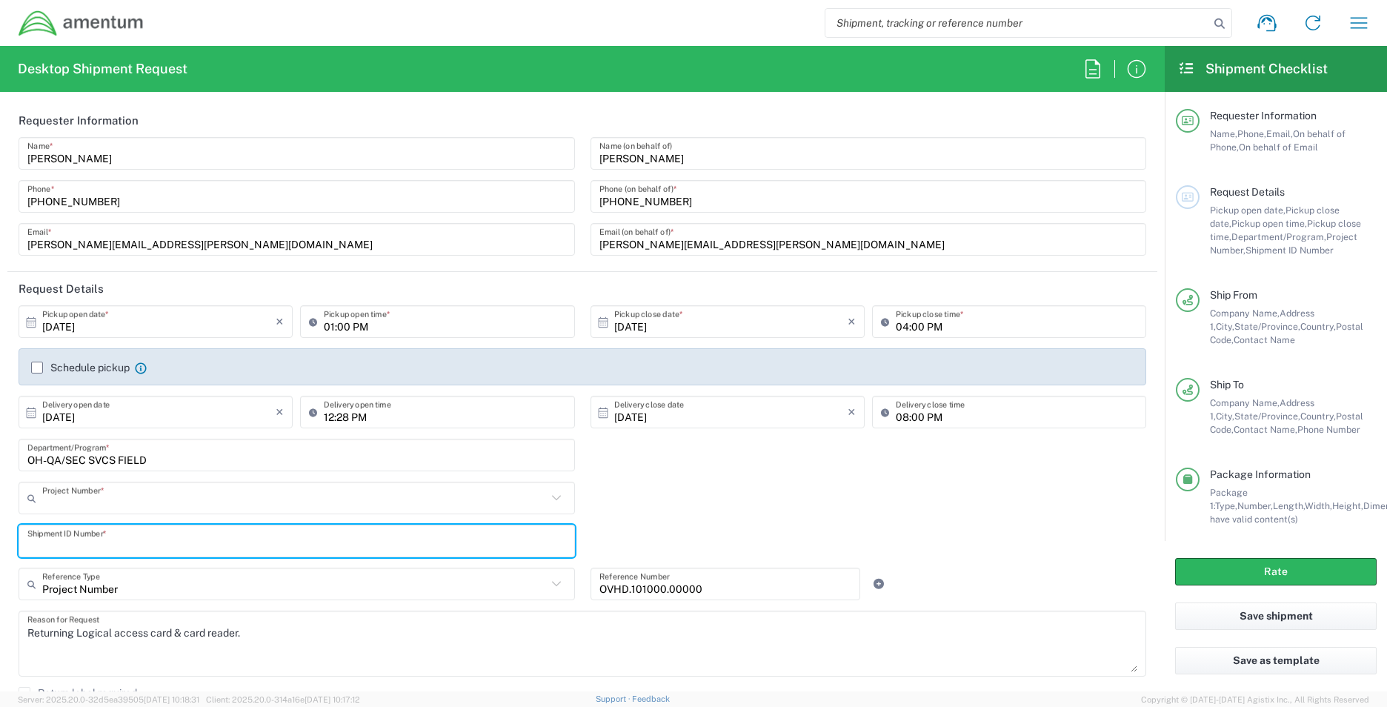
click at [150, 507] on input "text" at bounding box center [294, 498] width 505 height 26
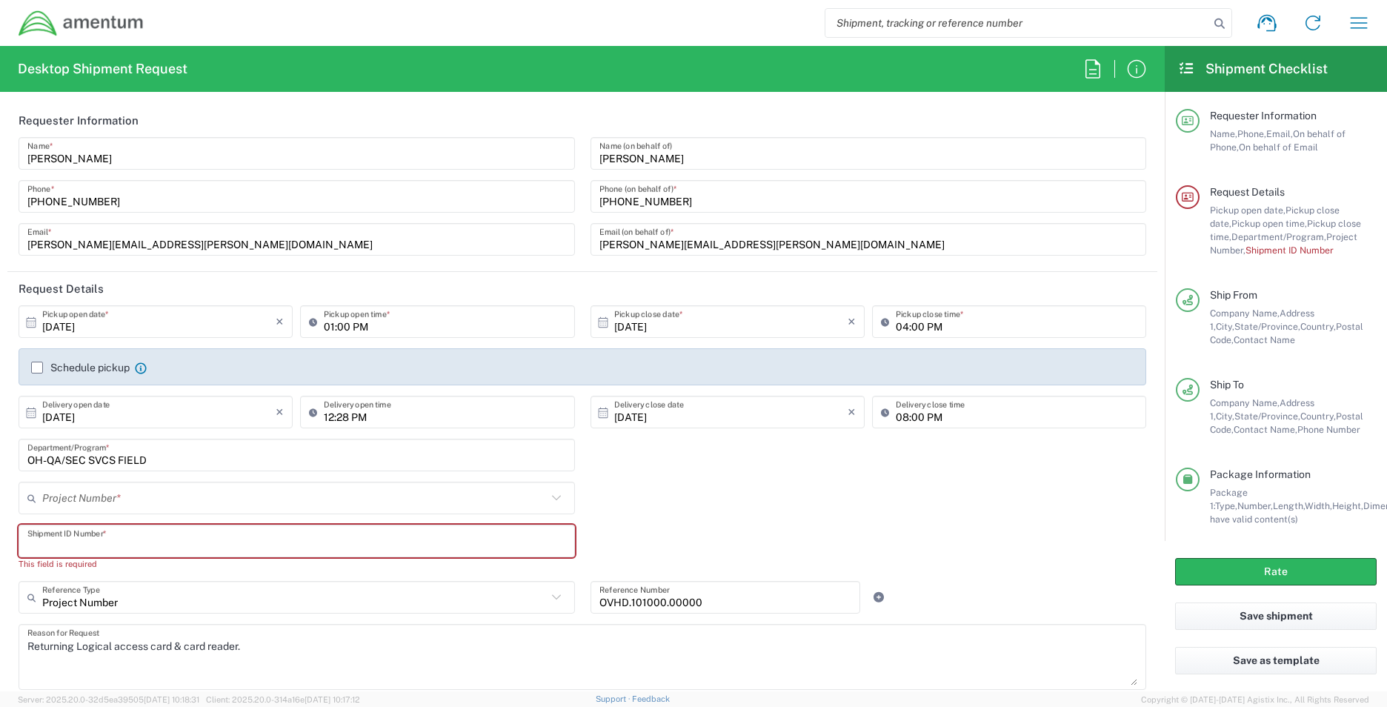
click at [51, 494] on input "text" at bounding box center [294, 498] width 505 height 26
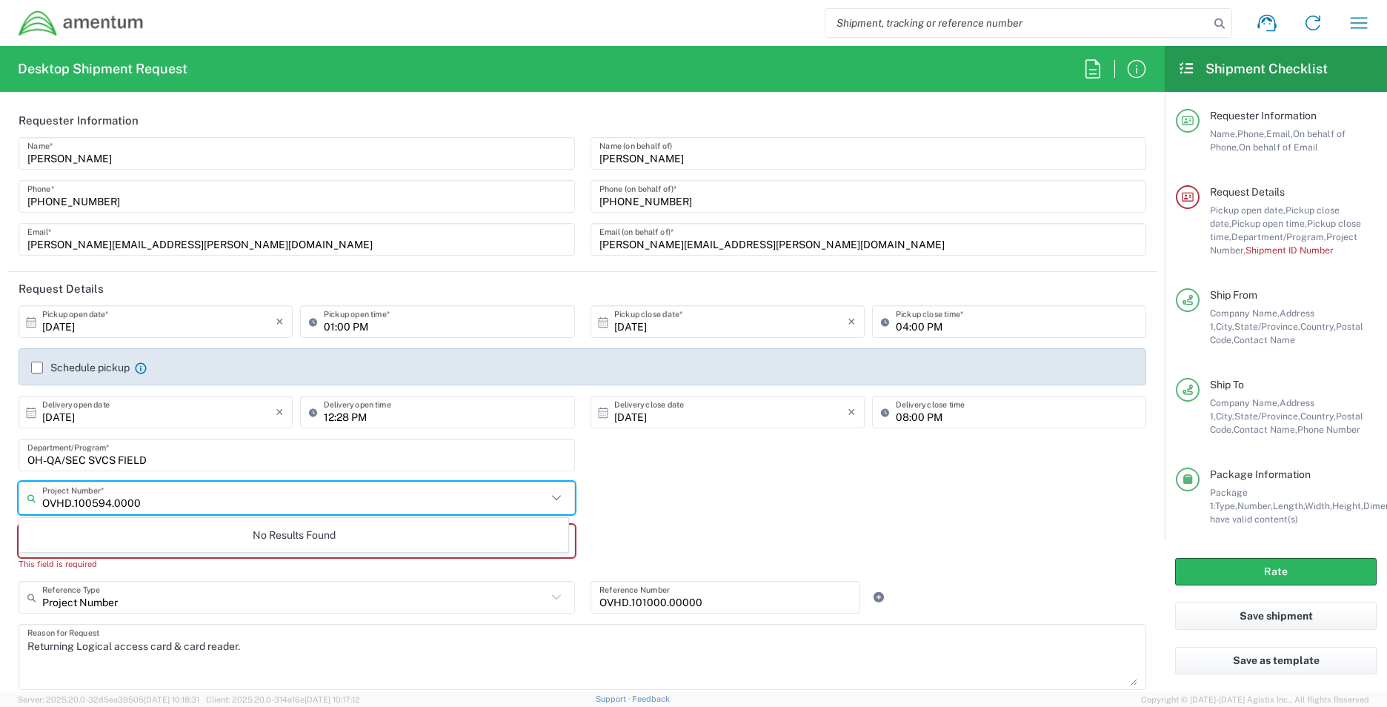
click at [162, 500] on input "OVHD.100594.0000" at bounding box center [294, 498] width 505 height 26
drag, startPoint x: 162, startPoint y: 500, endPoint x: -311, endPoint y: 504, distance: 473.6
click at [0, 504] on html "Shipment request Shipment tracking Shipment estimator Desktop shipment request …" at bounding box center [693, 353] width 1387 height 707
click at [458, 571] on div "Shipment ID Number * This field is required" at bounding box center [297, 553] width 572 height 56
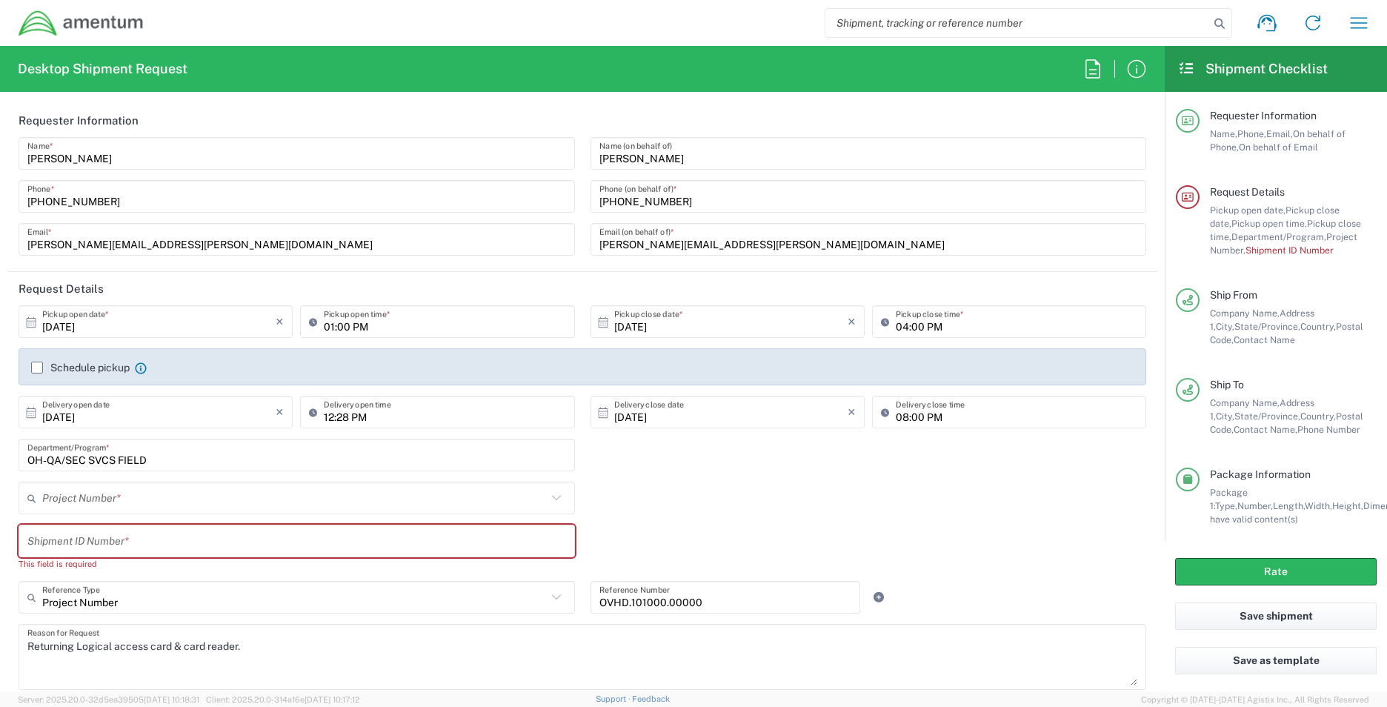
click at [196, 546] on input "text" at bounding box center [296, 541] width 539 height 26
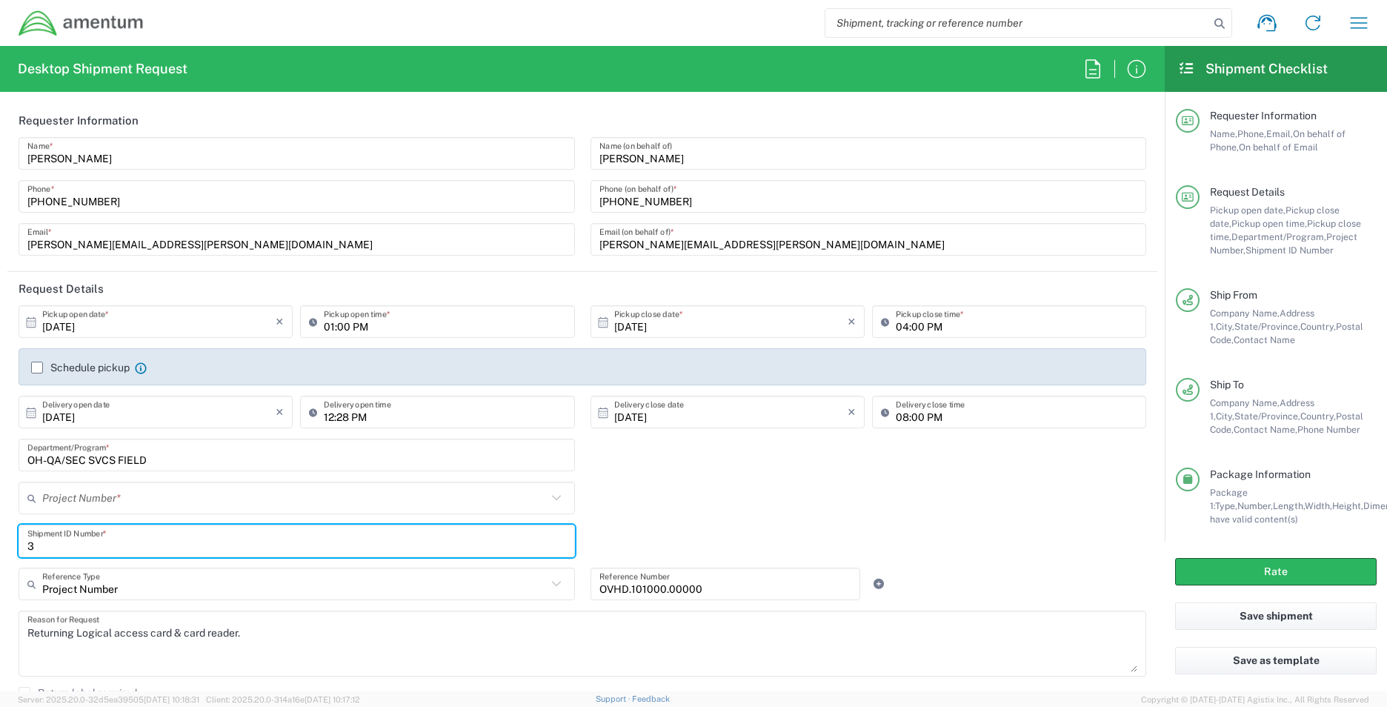
click at [160, 505] on input "text" at bounding box center [294, 498] width 505 height 26
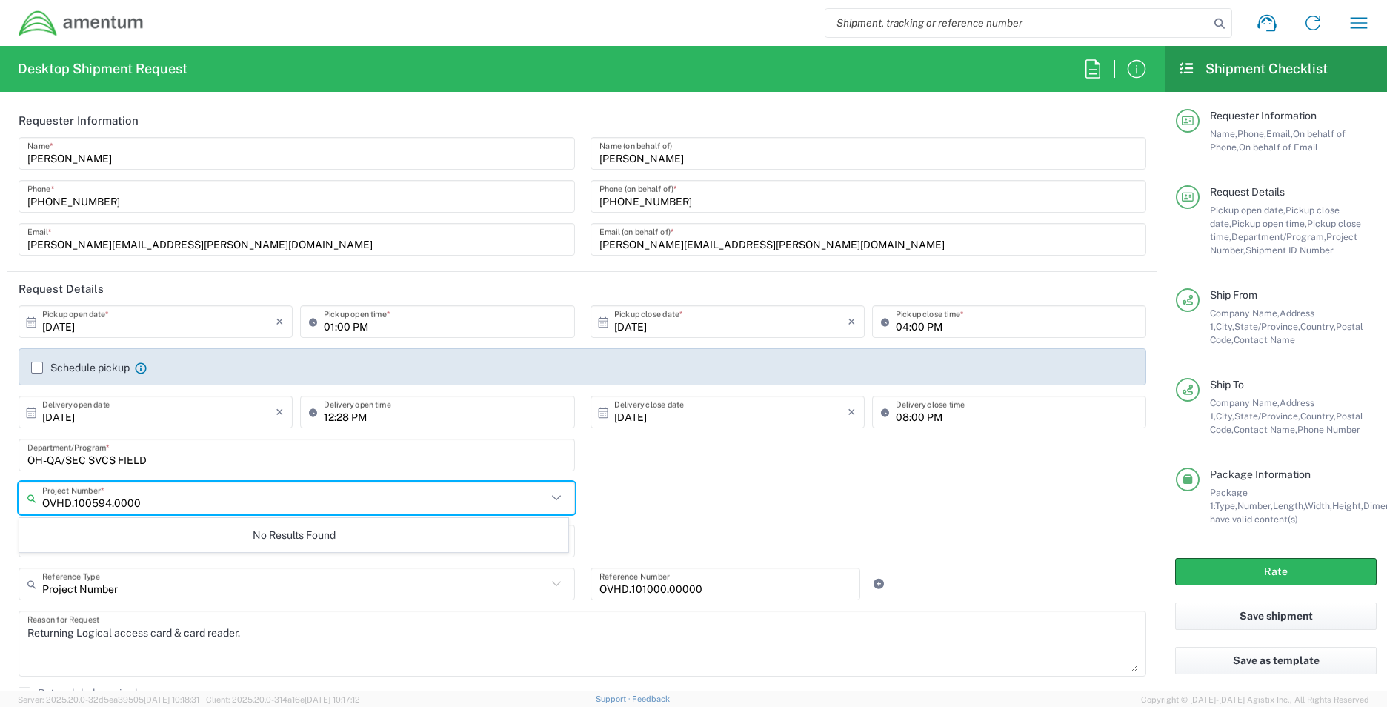
click at [646, 488] on div "OVHD.100594.0000 Project Number * No Results Found" at bounding box center [583, 503] width 1144 height 43
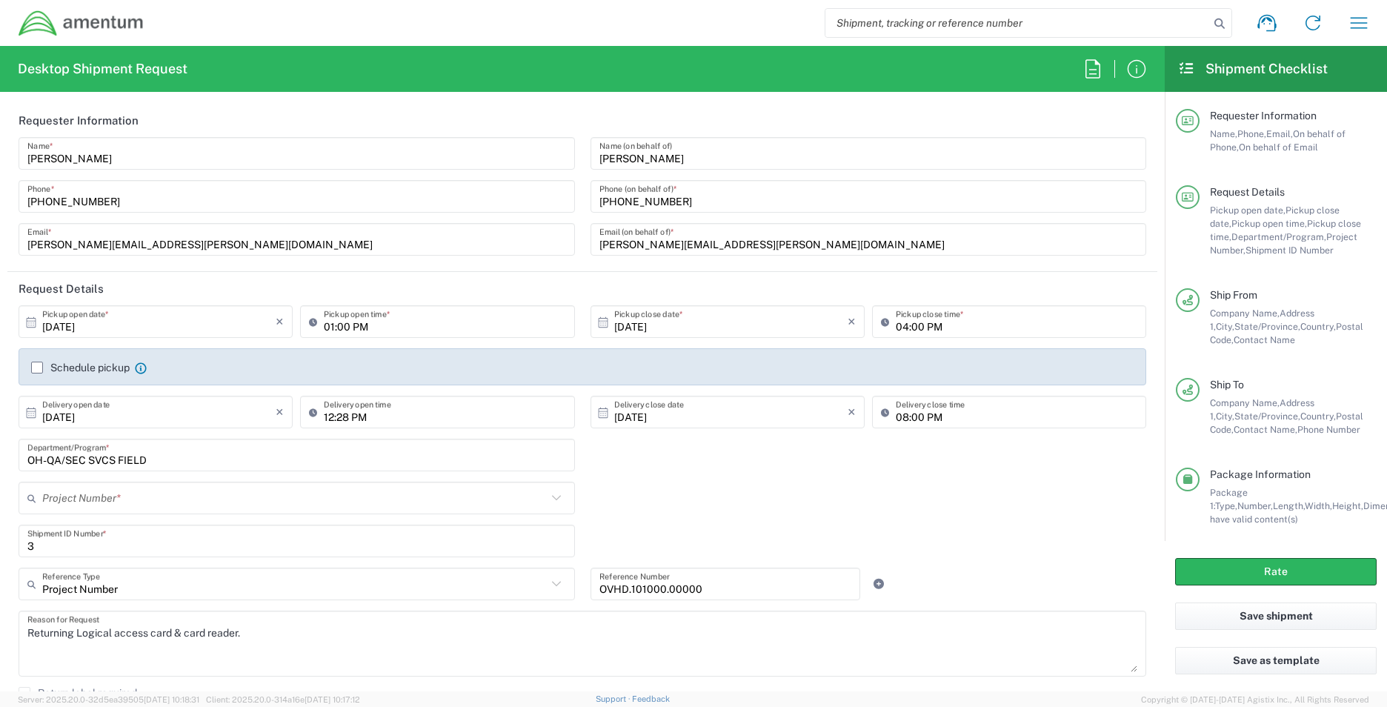
click at [547, 504] on icon at bounding box center [556, 497] width 19 height 19
click at [99, 440] on span "OVHD.100594.00000" at bounding box center [294, 444] width 548 height 23
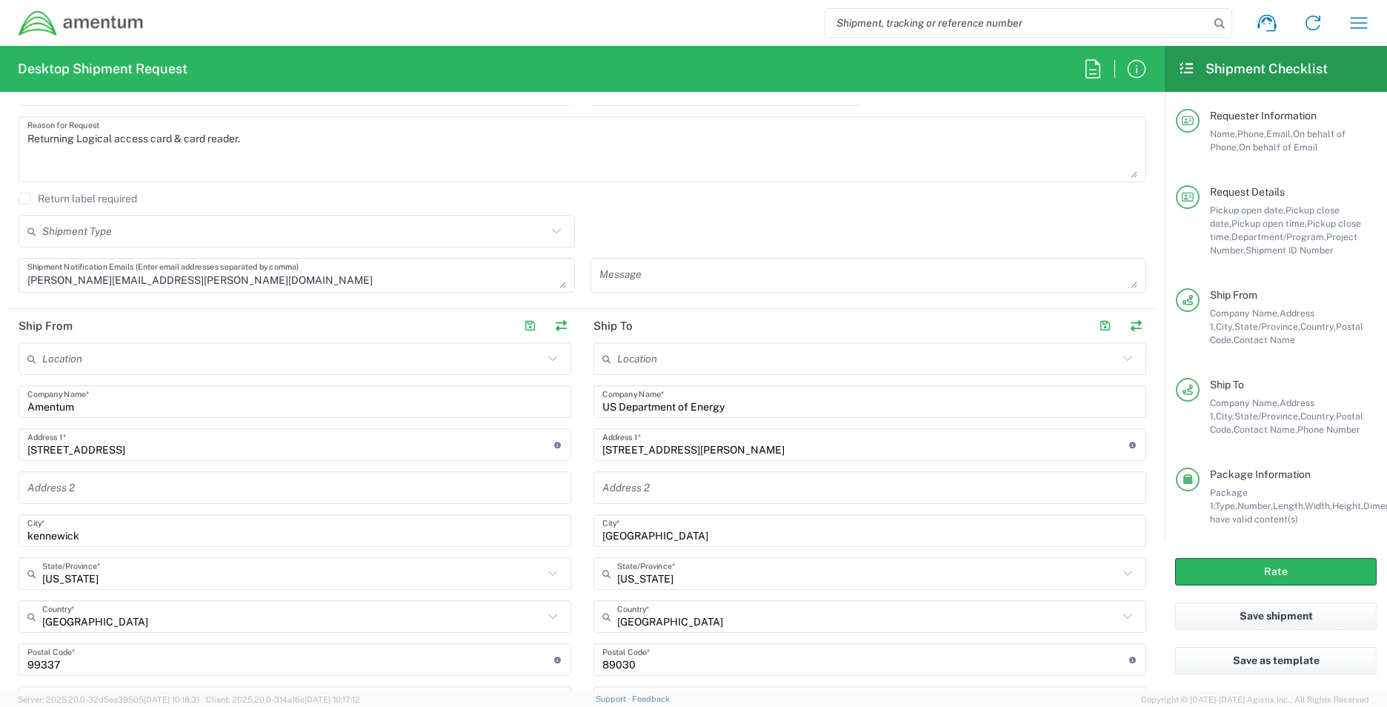
scroll to position [519, 0]
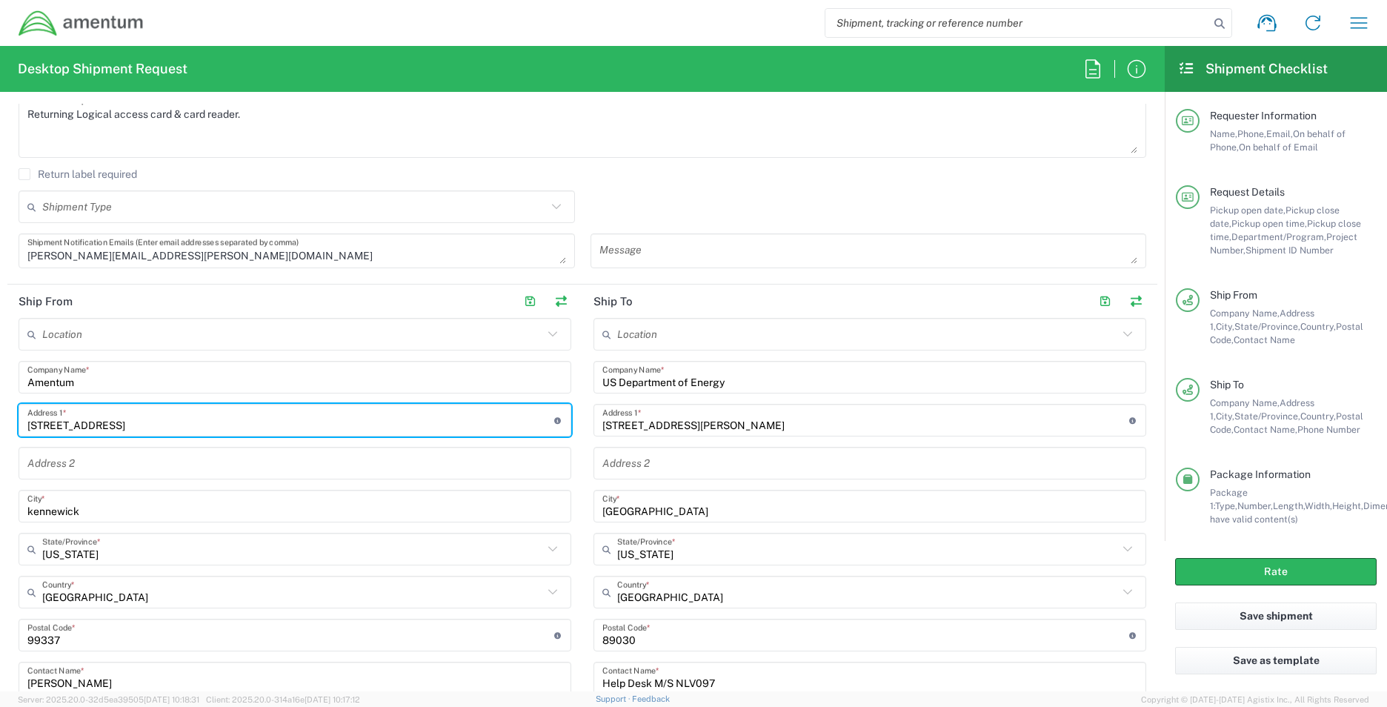
drag, startPoint x: 133, startPoint y: 425, endPoint x: -142, endPoint y: 383, distance: 278.1
click at [0, 383] on html "Shipment request Shipment tracking Shipment estimator Desktop shipment request …" at bounding box center [693, 353] width 1387 height 707
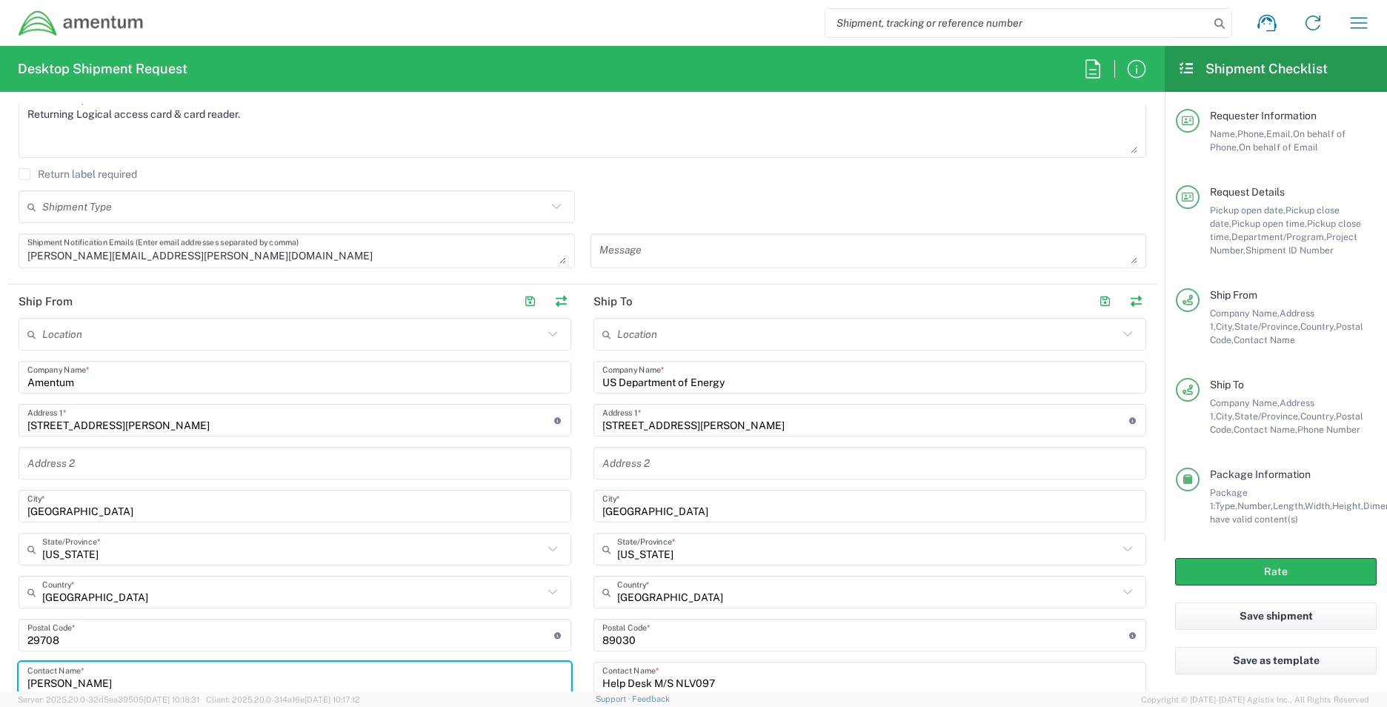
scroll to position [843, 0]
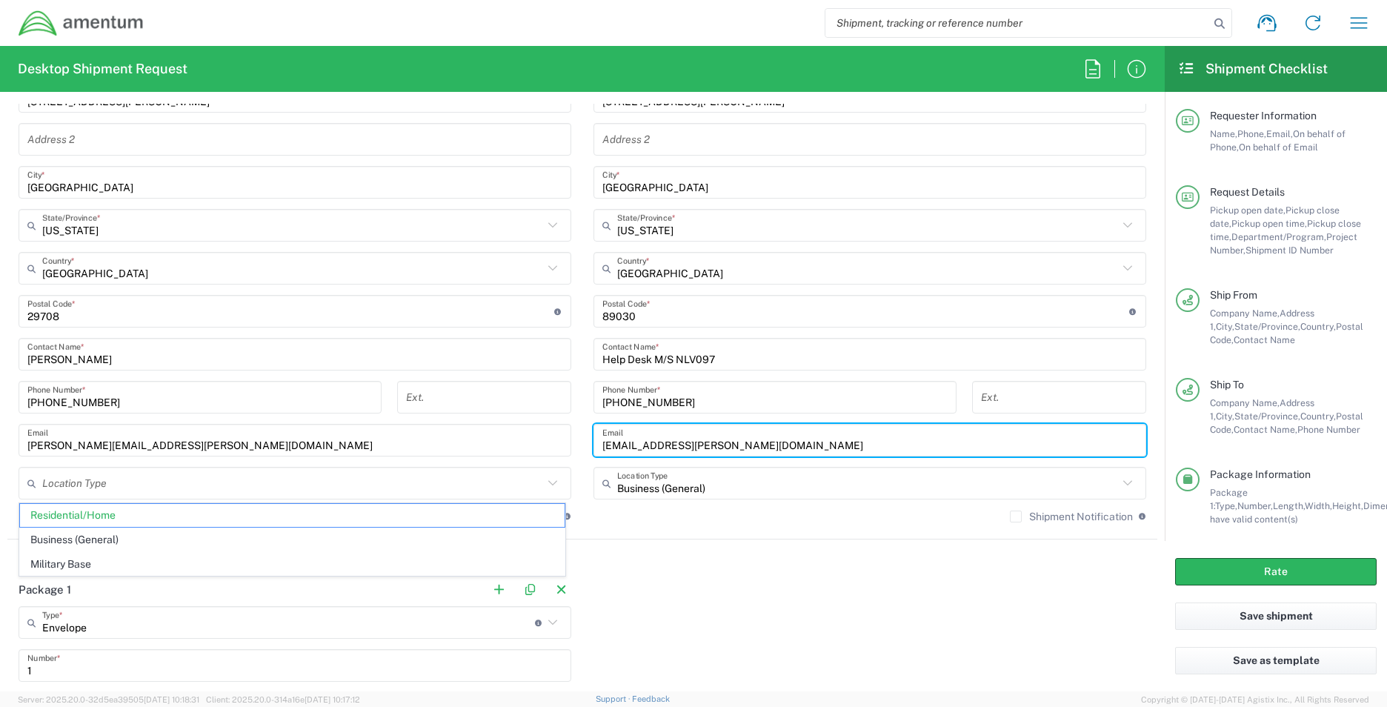
drag, startPoint x: 751, startPoint y: 440, endPoint x: 352, endPoint y: 385, distance: 402.6
click at [352, 385] on div "Ship From Location 1002-4122-6 1006-5256-0 1026-8910-0 1281-0560-3 1369-6441-0 …" at bounding box center [582, 250] width 1150 height 579
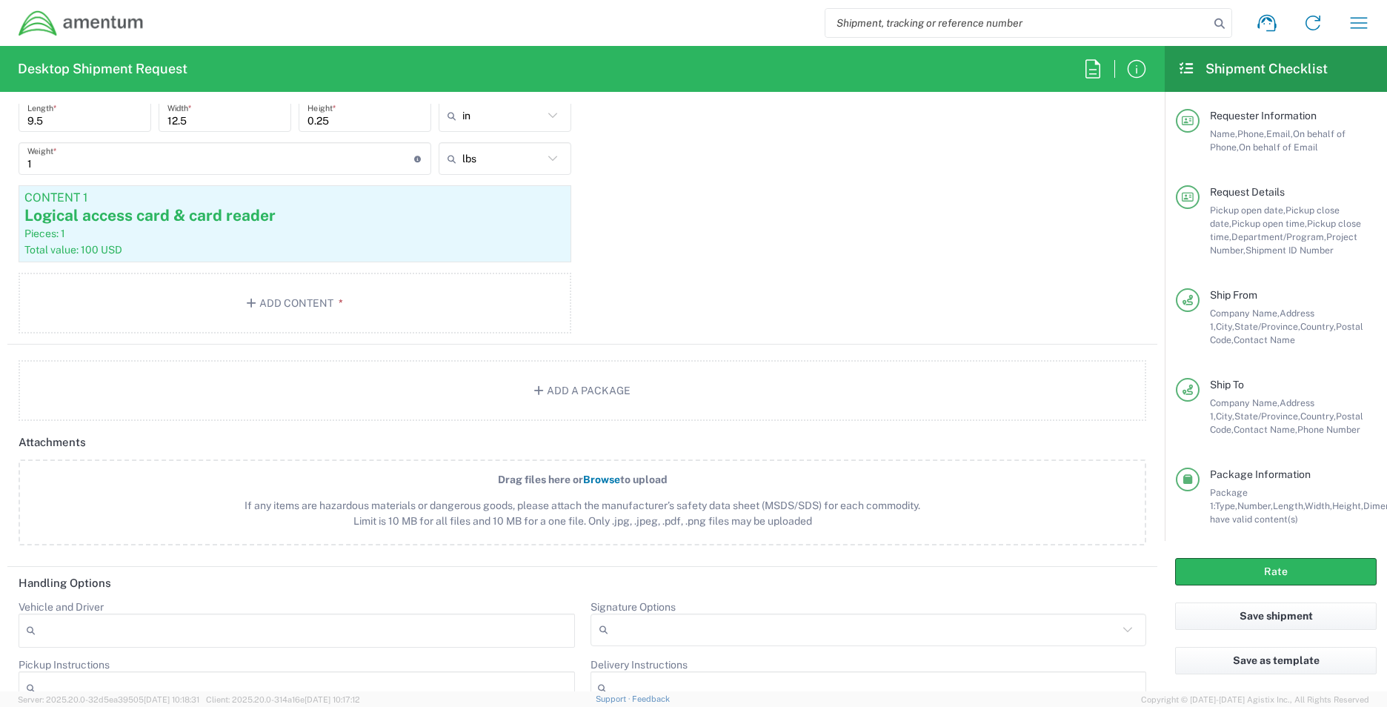
scroll to position [1658, 0]
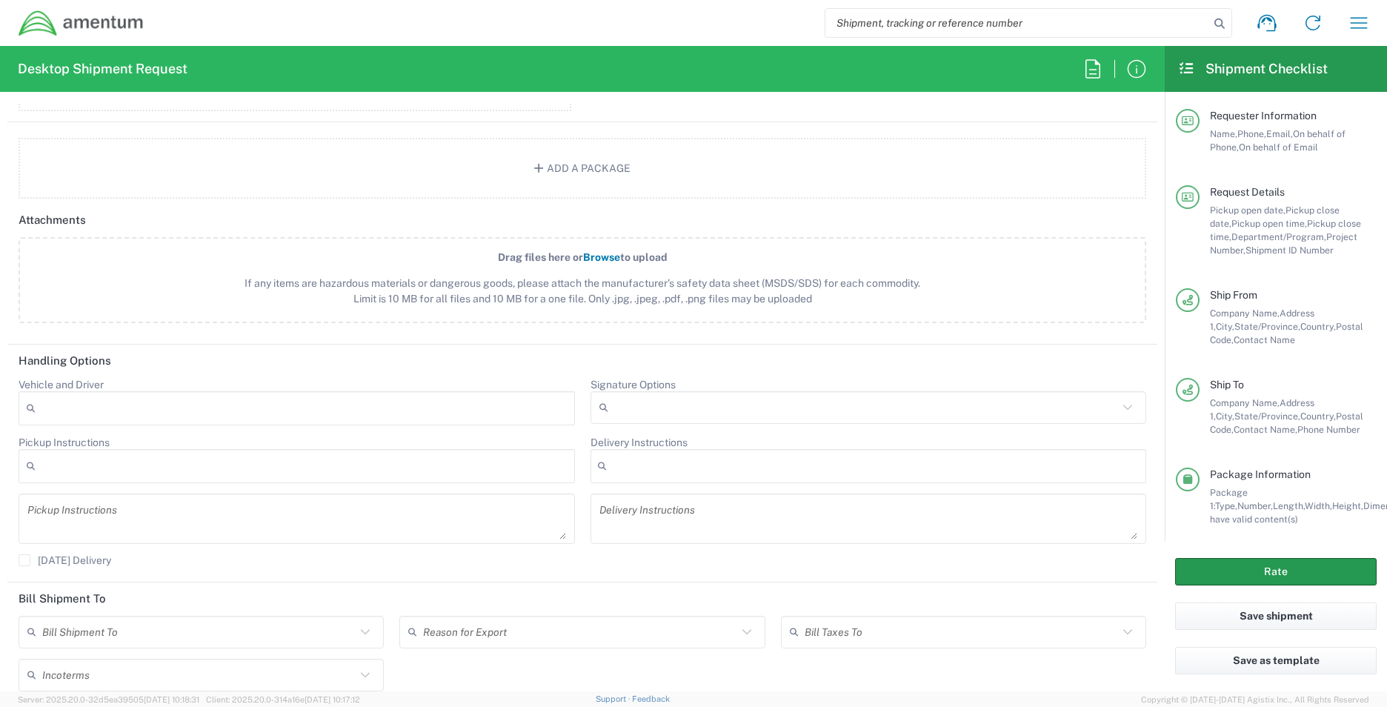
click at [1313, 568] on button "Rate" at bounding box center [1277, 571] width 202 height 27
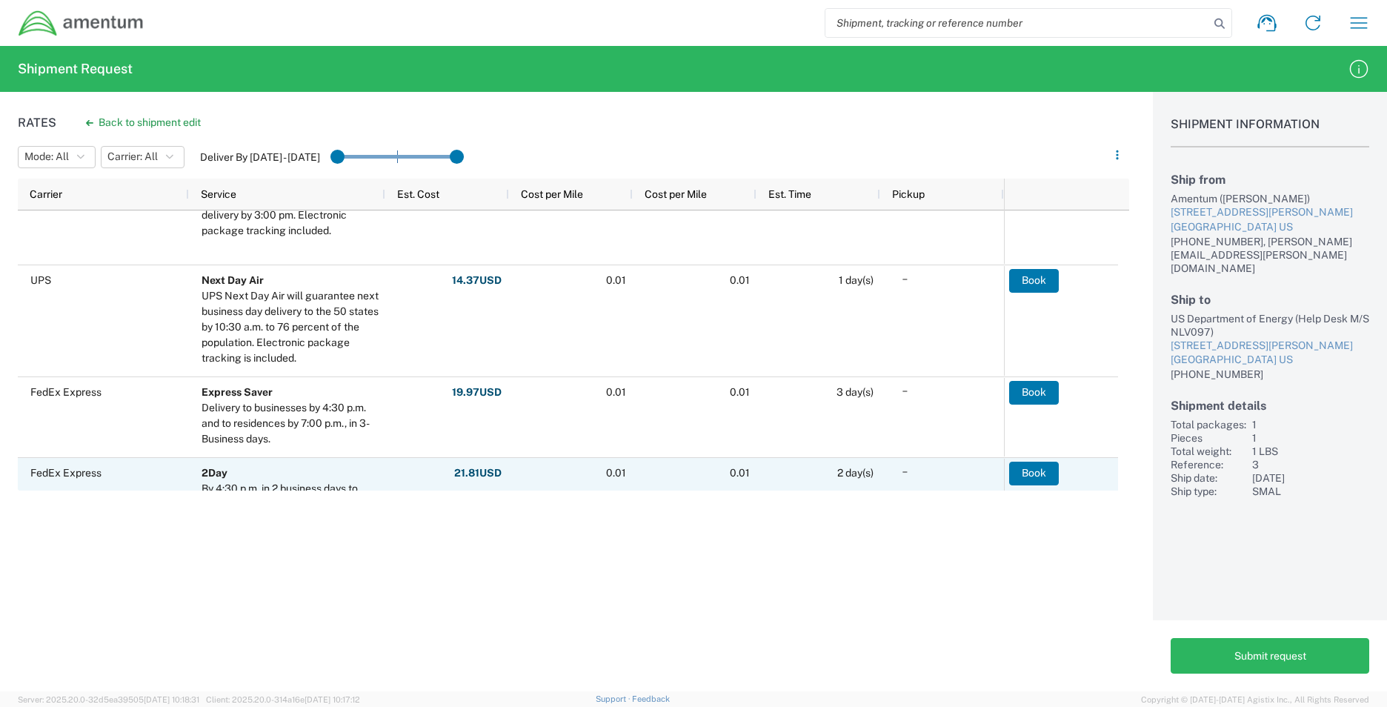
scroll to position [347, 0]
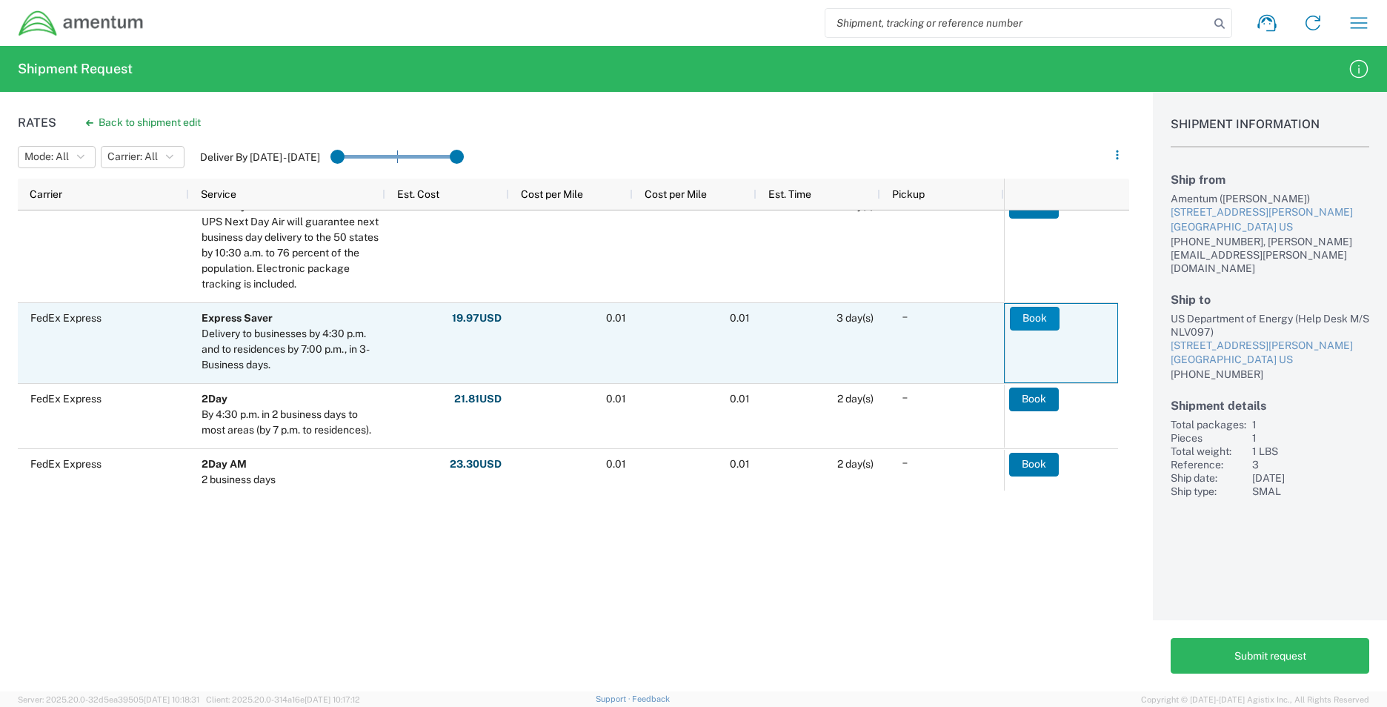
click at [1020, 314] on button "Book" at bounding box center [1035, 319] width 50 height 24
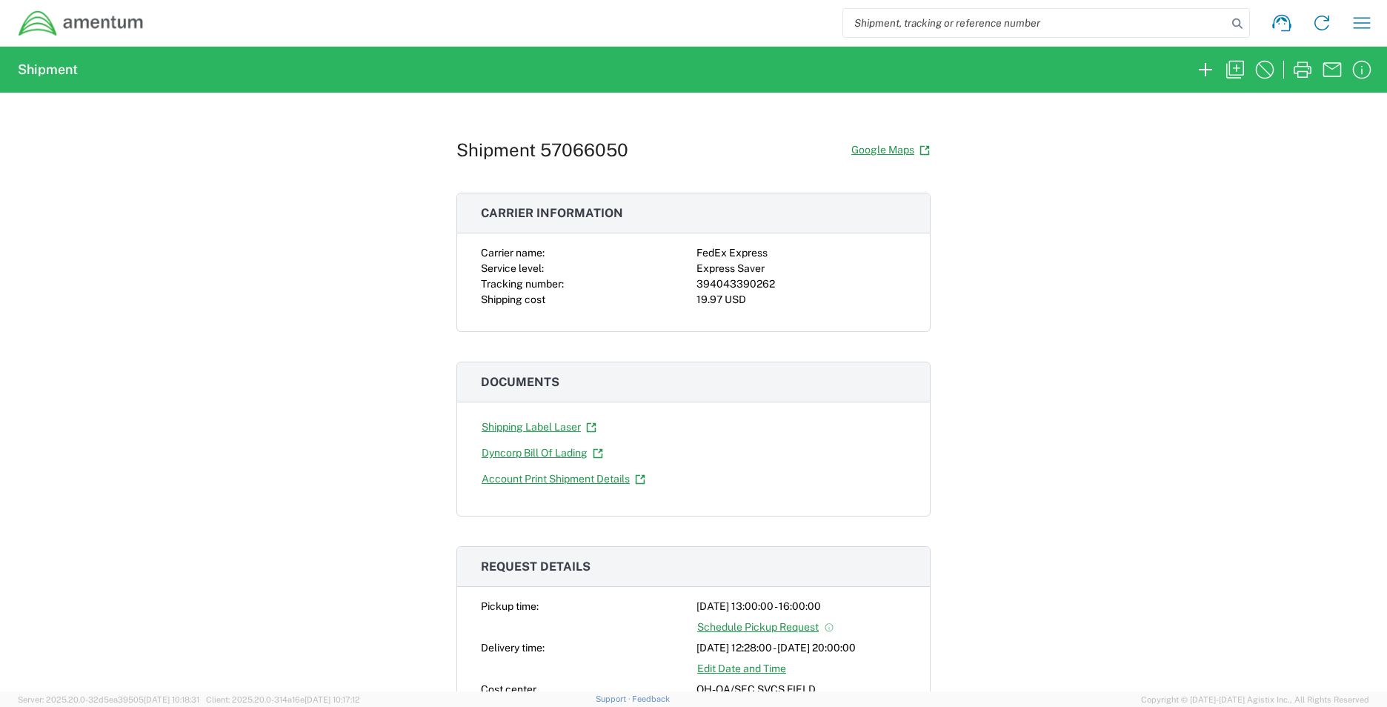
click at [1384, 24] on agx-form-navbar "Shipment request Shipment tracking Shipment estimator Desktop shipment request …" at bounding box center [693, 23] width 1387 height 46
click at [1372, 29] on icon "button" at bounding box center [1362, 23] width 24 height 24
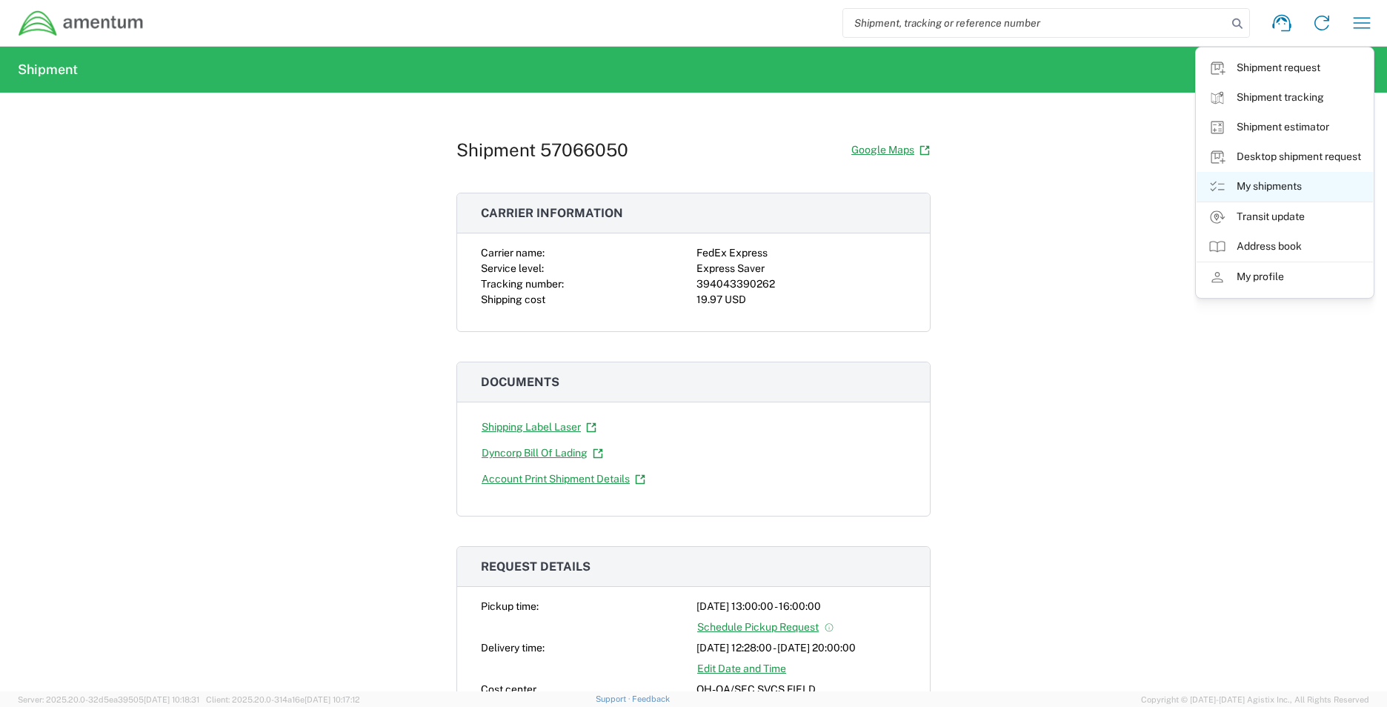
click at [1263, 199] on link "My shipments" at bounding box center [1285, 187] width 176 height 30
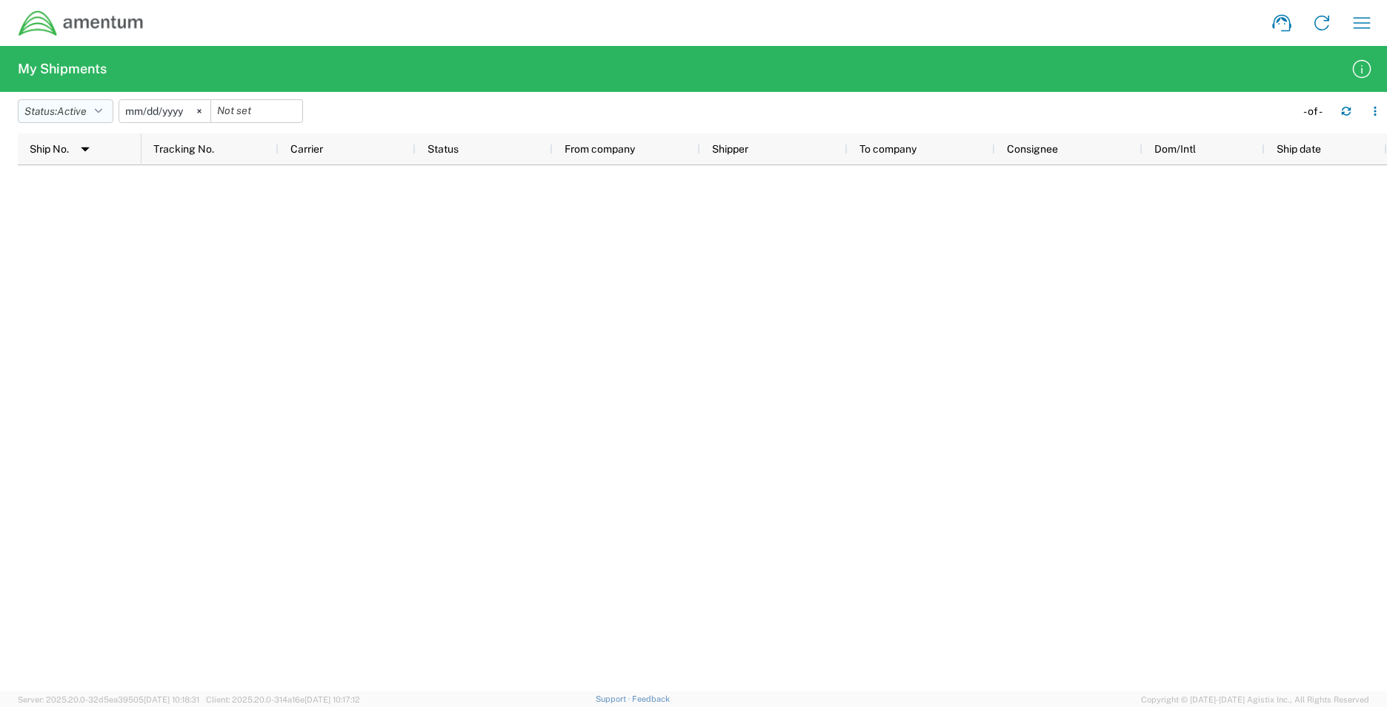
click at [65, 112] on span "Active" at bounding box center [72, 111] width 30 height 12
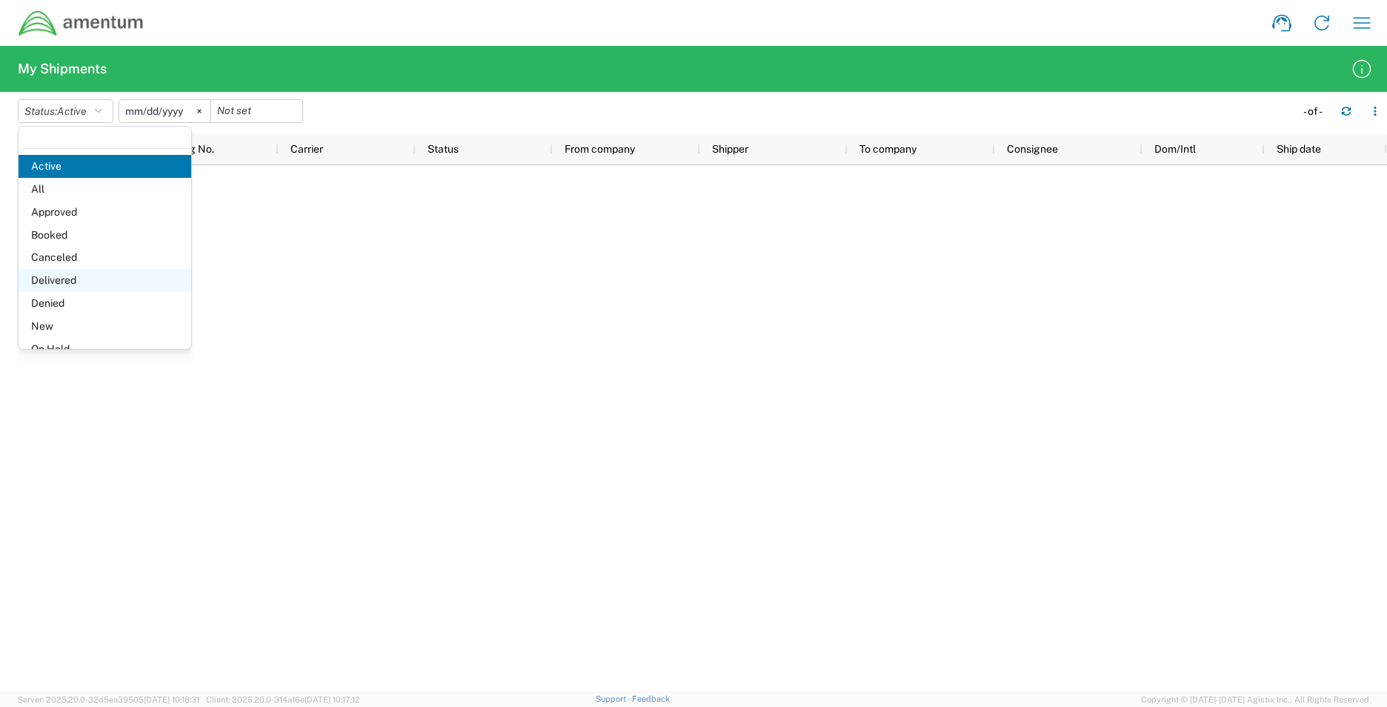
click at [67, 273] on span "Delivered" at bounding box center [105, 280] width 173 height 23
